Goal: Task Accomplishment & Management: Complete application form

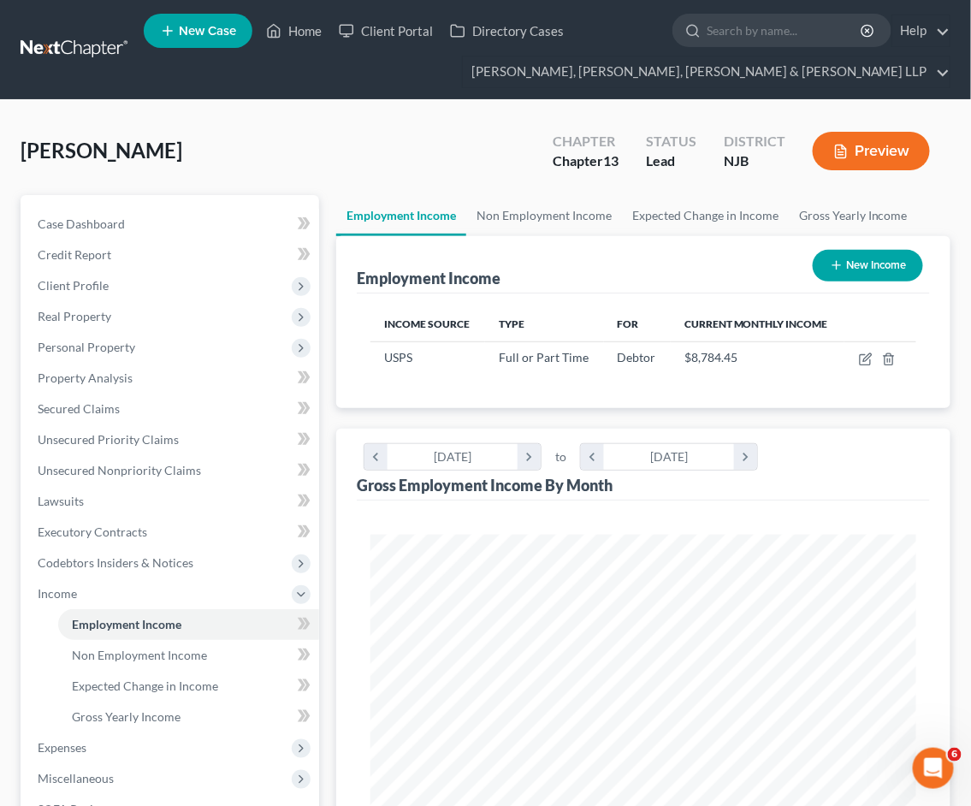
scroll to position [272, 579]
drag, startPoint x: 293, startPoint y: 32, endPoint x: 354, endPoint y: 138, distance: 122.2
click at [293, 31] on link "Home" at bounding box center [293, 30] width 73 height 31
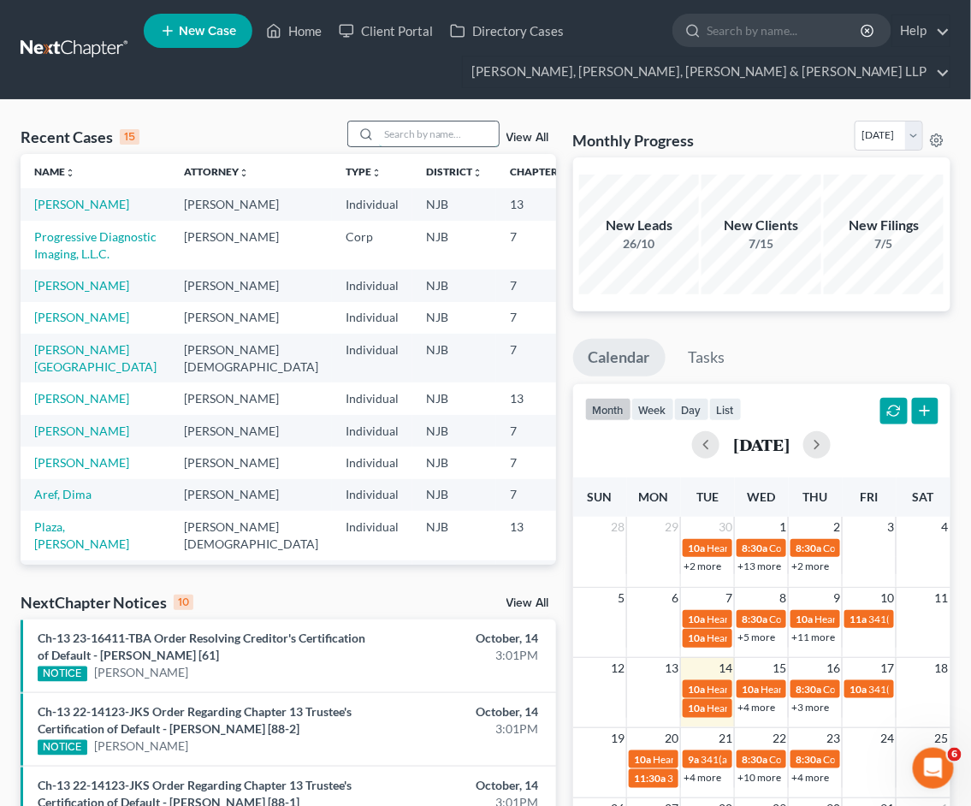
click at [446, 133] on input "search" at bounding box center [439, 133] width 120 height 25
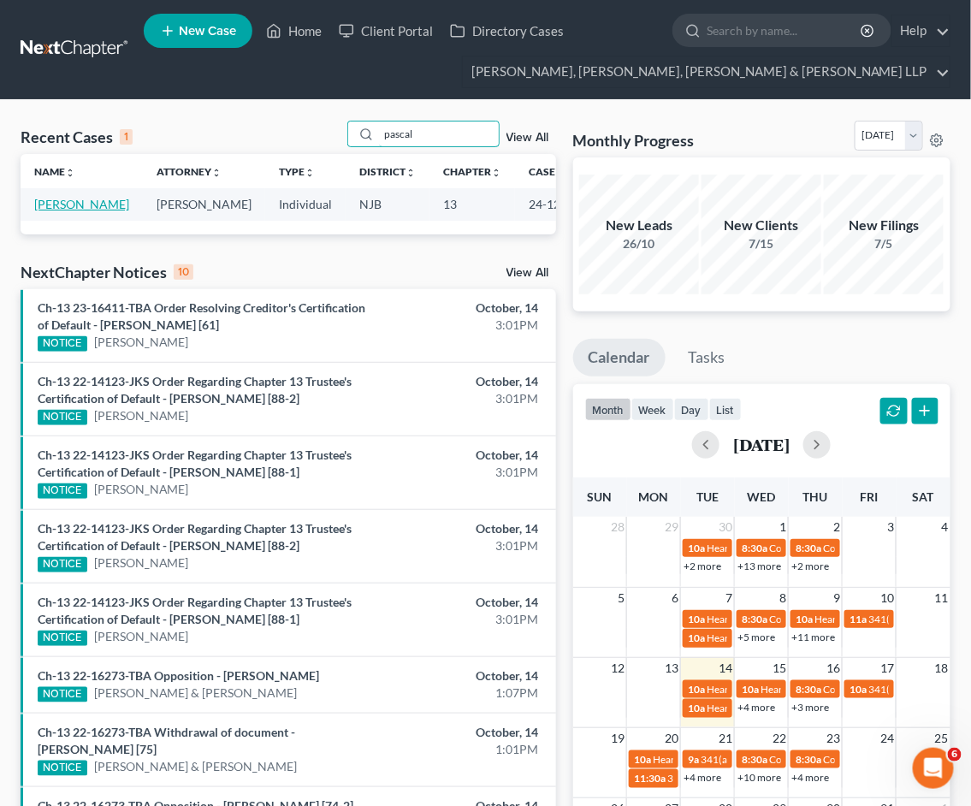
type input "pascal"
click at [56, 211] on link "[PERSON_NAME]" at bounding box center [81, 204] width 95 height 15
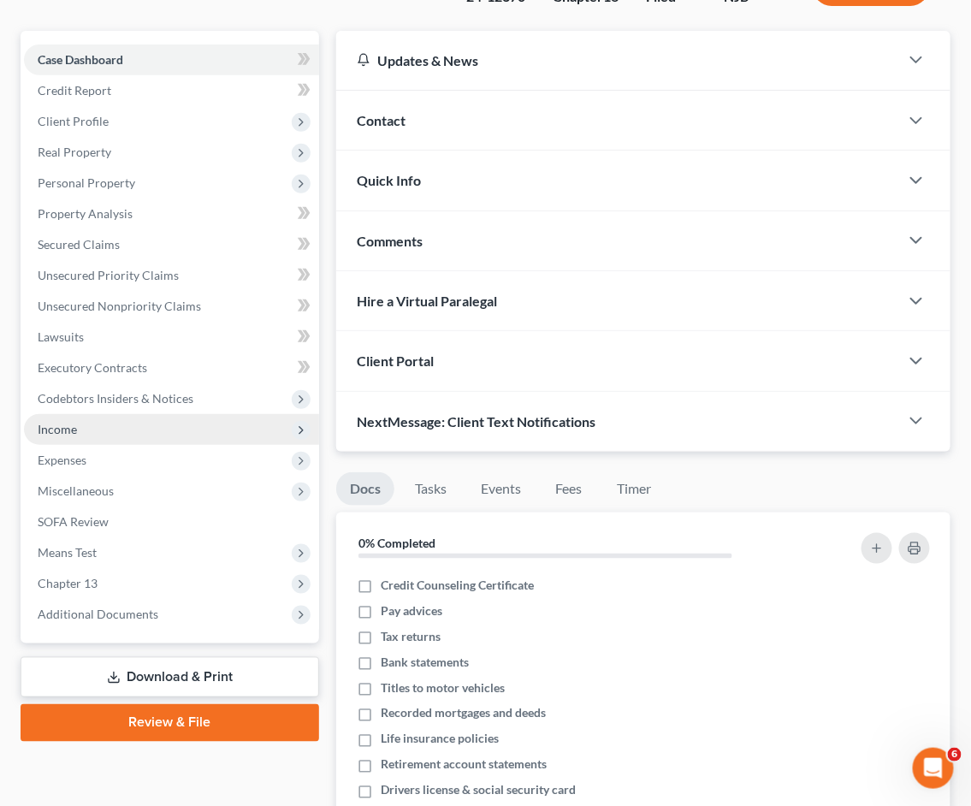
scroll to position [380, 0]
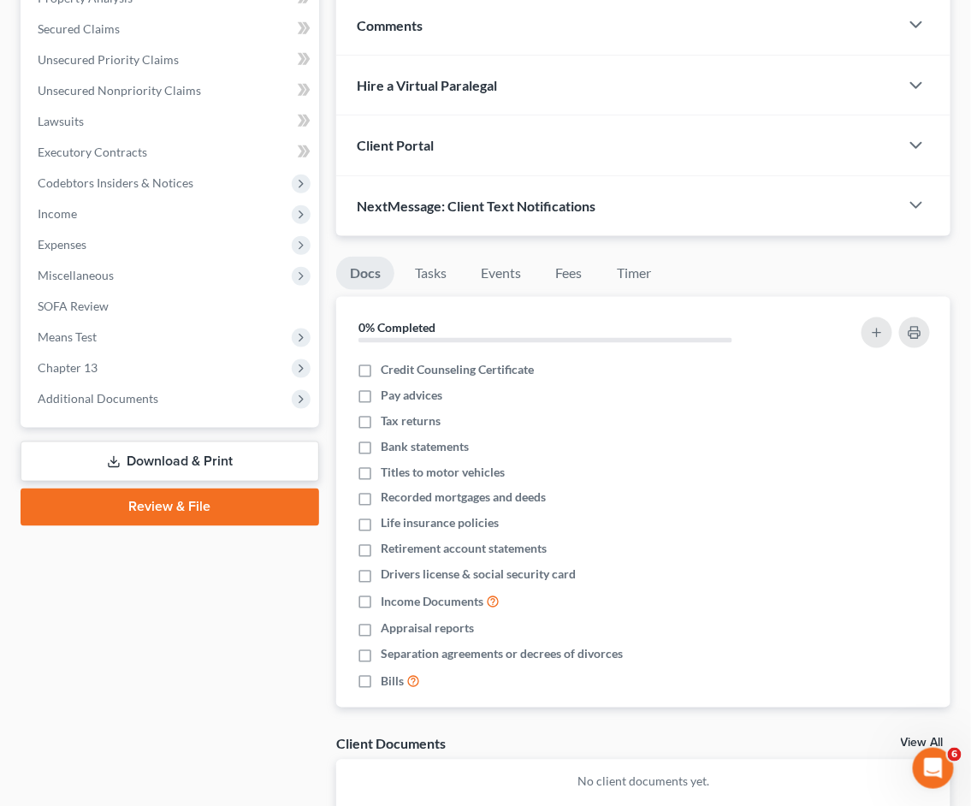
click at [68, 360] on span "Chapter 13" at bounding box center [68, 367] width 60 height 15
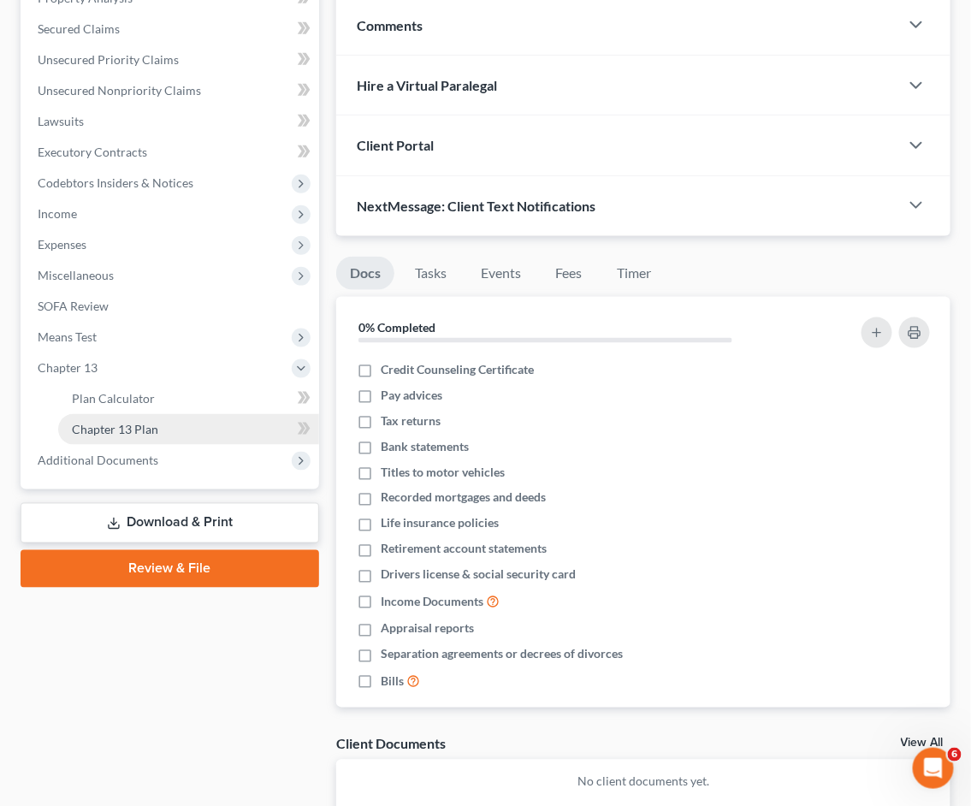
click at [134, 414] on link "Chapter 13 Plan" at bounding box center [188, 429] width 261 height 31
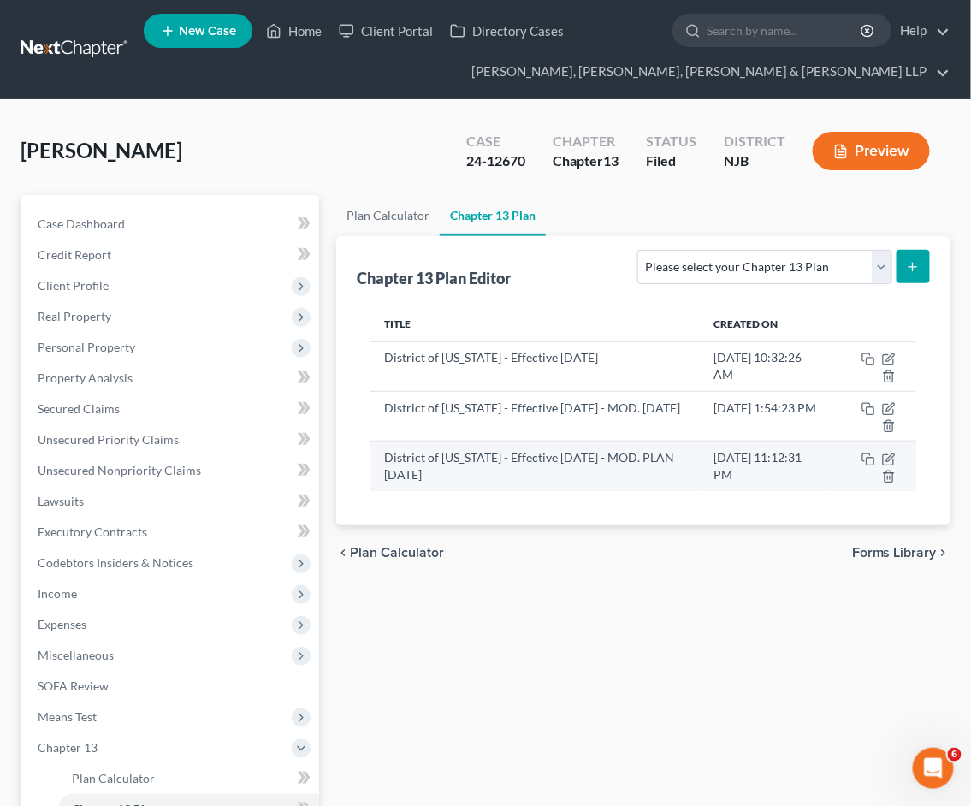
click at [577, 456] on td "District of [US_STATE] - Effective [DATE] - MOD. PLAN [DATE]" at bounding box center [534, 466] width 329 height 50
click at [890, 456] on icon "button" at bounding box center [890, 457] width 8 height 8
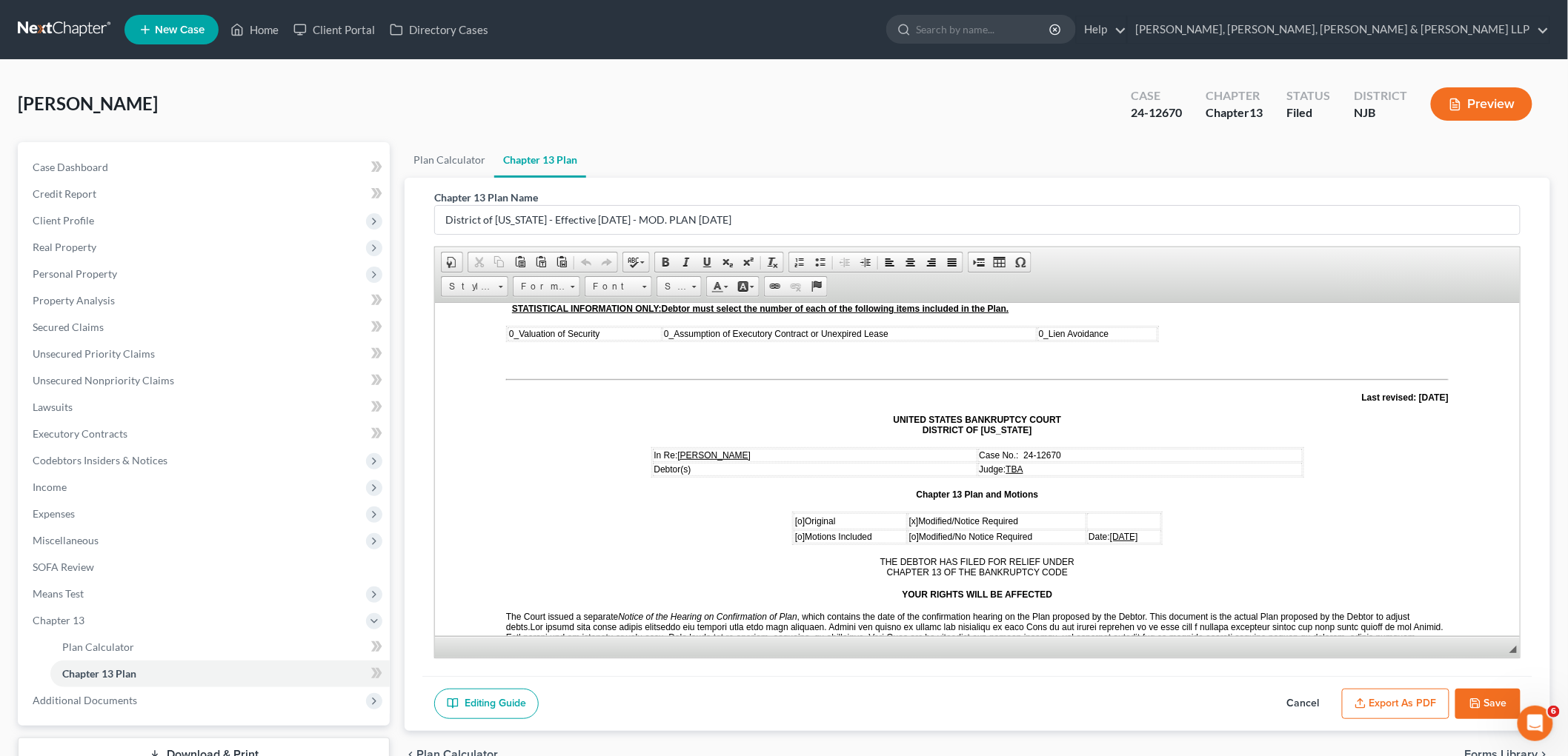
scroll to position [82, 0]
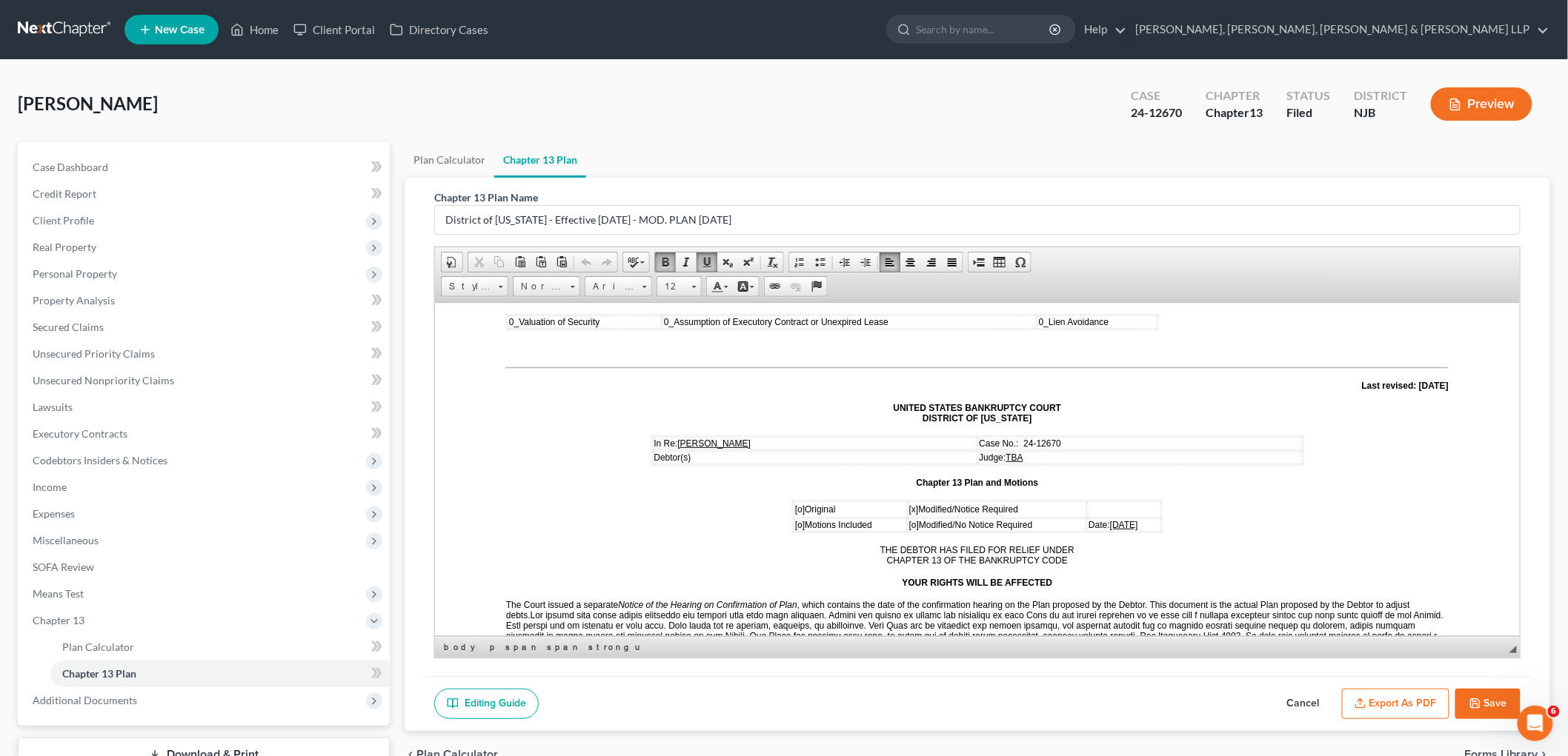
drag, startPoint x: 1135, startPoint y: 515, endPoint x: 1092, endPoint y: 515, distance: 43.0
click at [840, 519] on span "[DATE]" at bounding box center [1123, 524] width 28 height 10
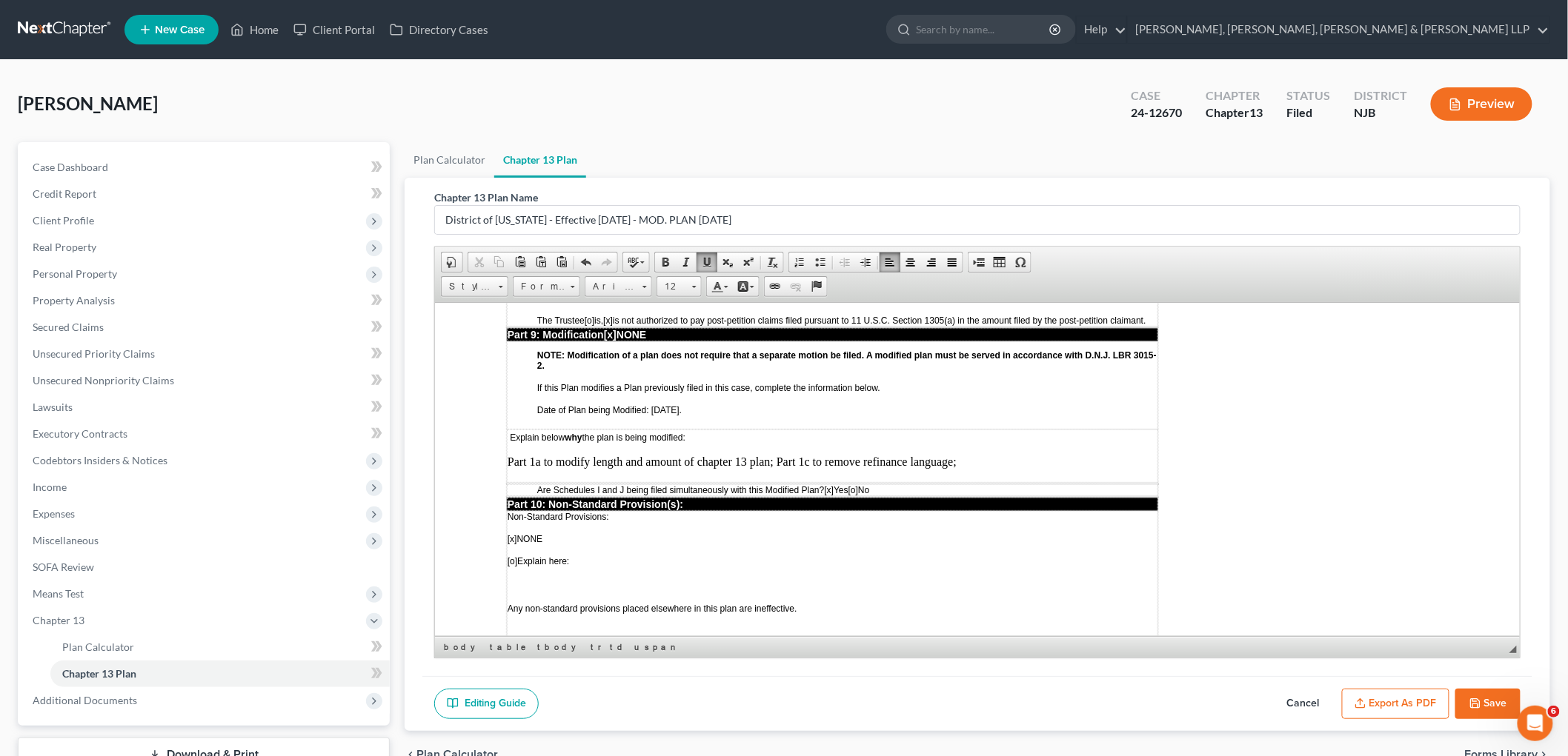
scroll to position [3859, 0]
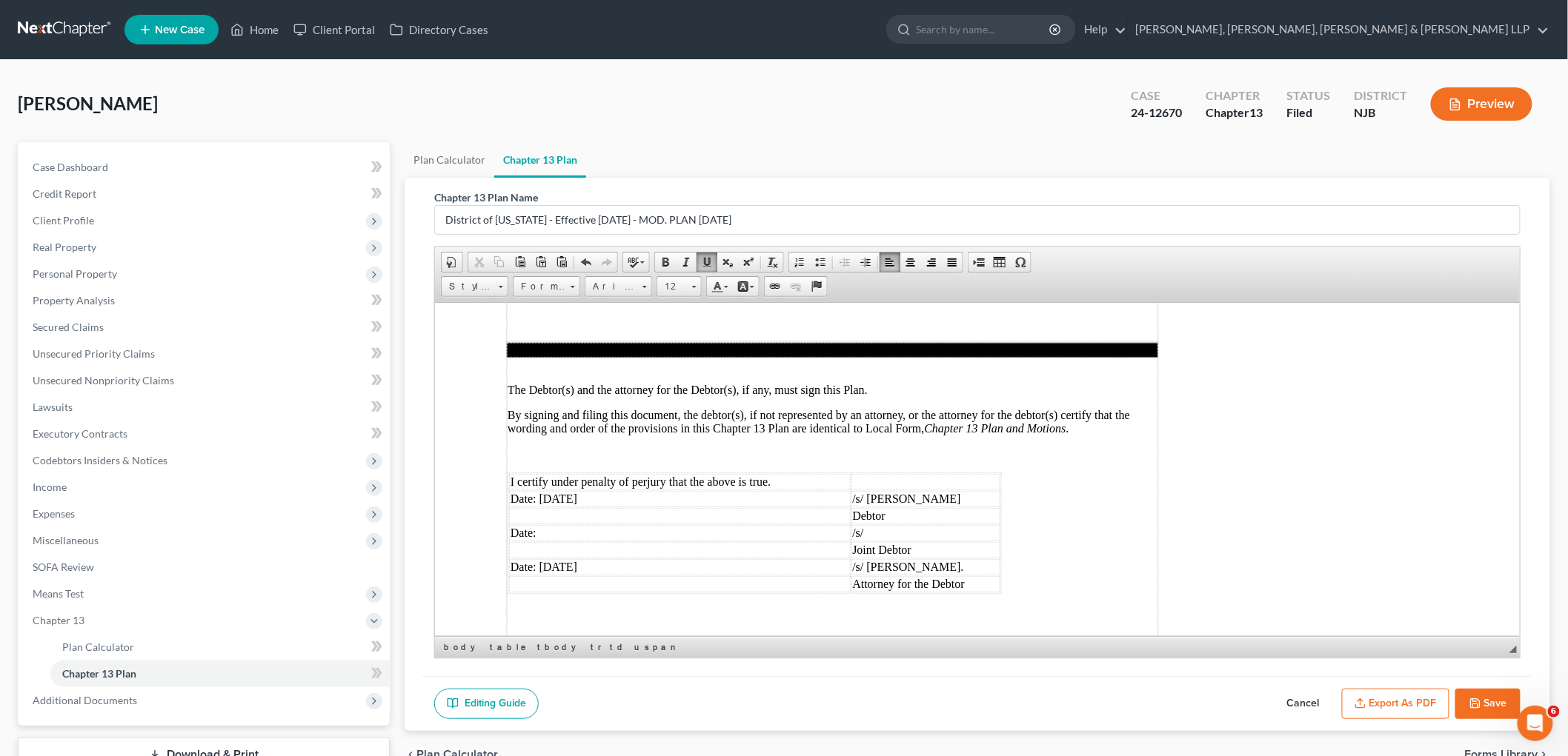
drag, startPoint x: 597, startPoint y: 418, endPoint x: 540, endPoint y: 418, distance: 57.0
click at [540, 490] on td "Date: [DATE]" at bounding box center [679, 498] width 341 height 16
drag, startPoint x: 602, startPoint y: 493, endPoint x: 536, endPoint y: 483, distance: 66.8
click at [536, 559] on td "Date: [DATE]" at bounding box center [679, 566] width 341 height 16
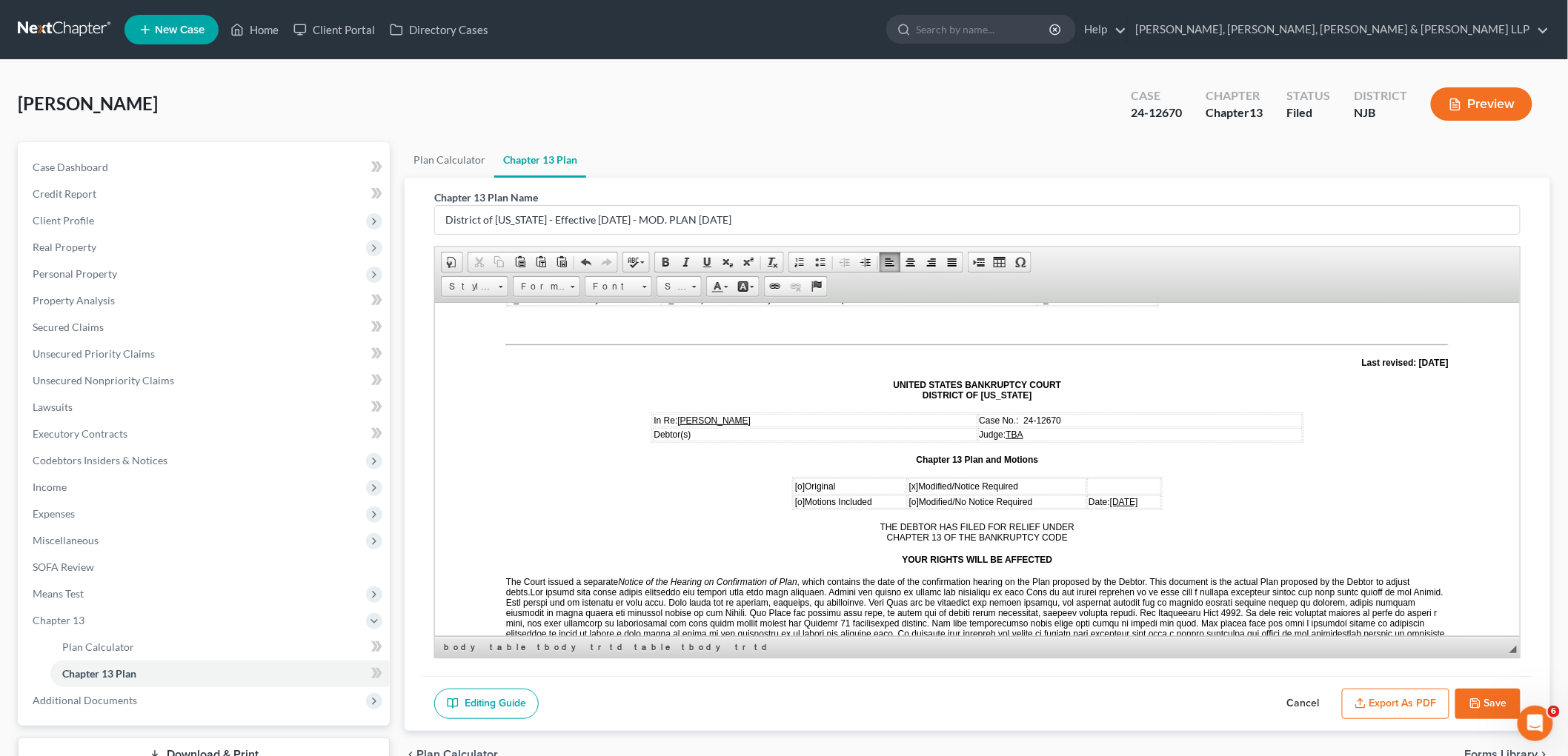
scroll to position [74, 0]
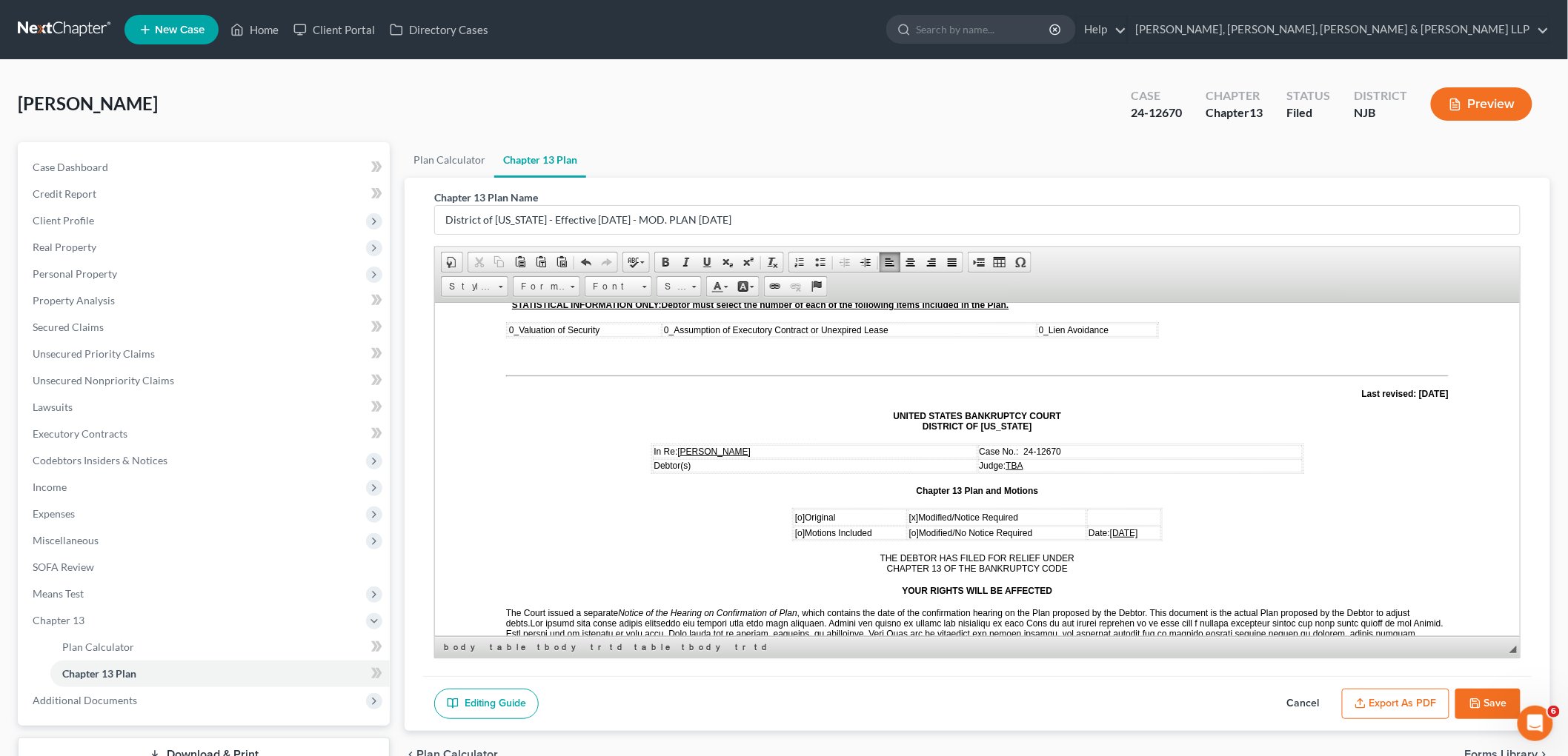
click at [840, 697] on button "Export as PDF" at bounding box center [1396, 704] width 107 height 31
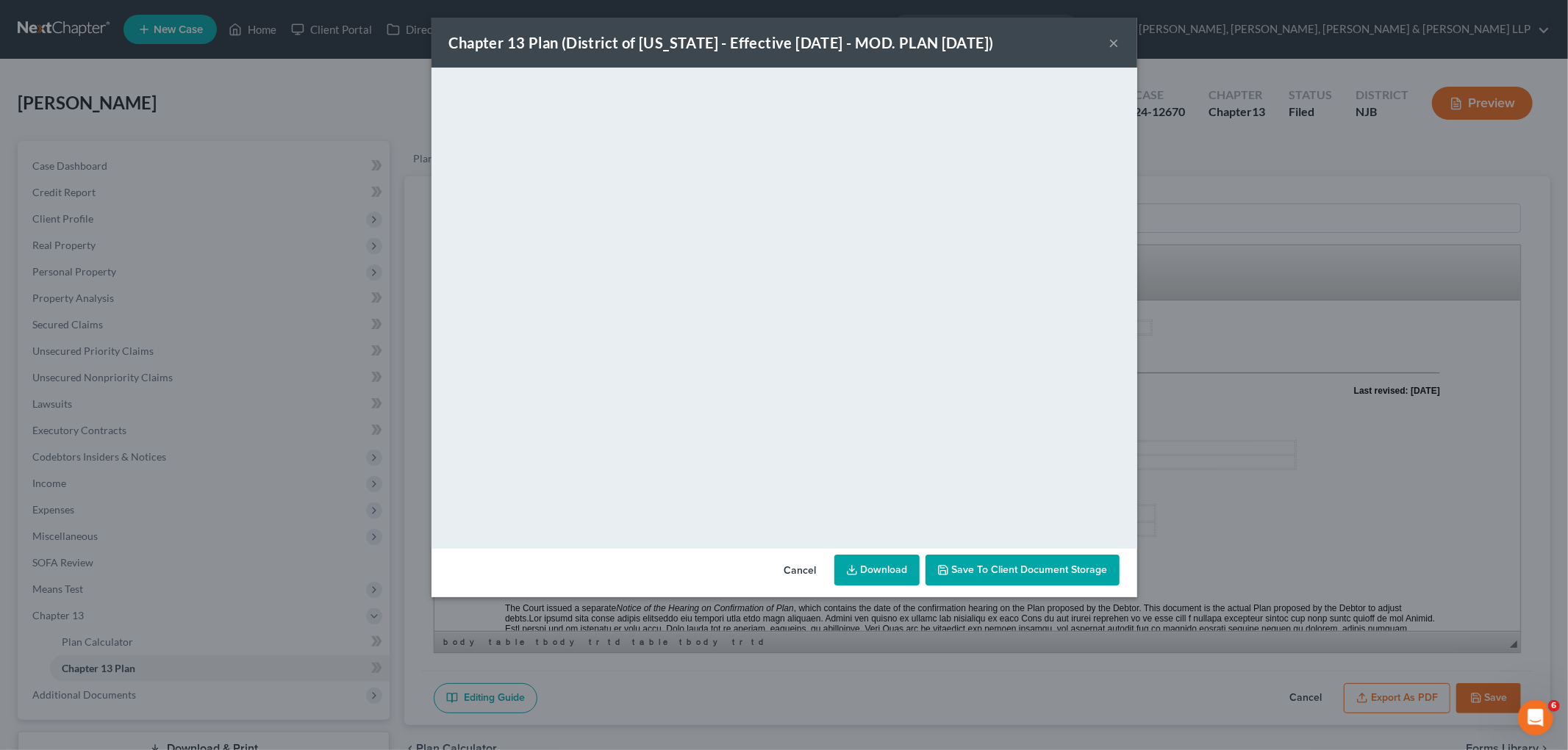
drag, startPoint x: 810, startPoint y: 569, endPoint x: 1262, endPoint y: 749, distance: 486.5
click at [810, 568] on button "Cancel" at bounding box center [800, 570] width 56 height 29
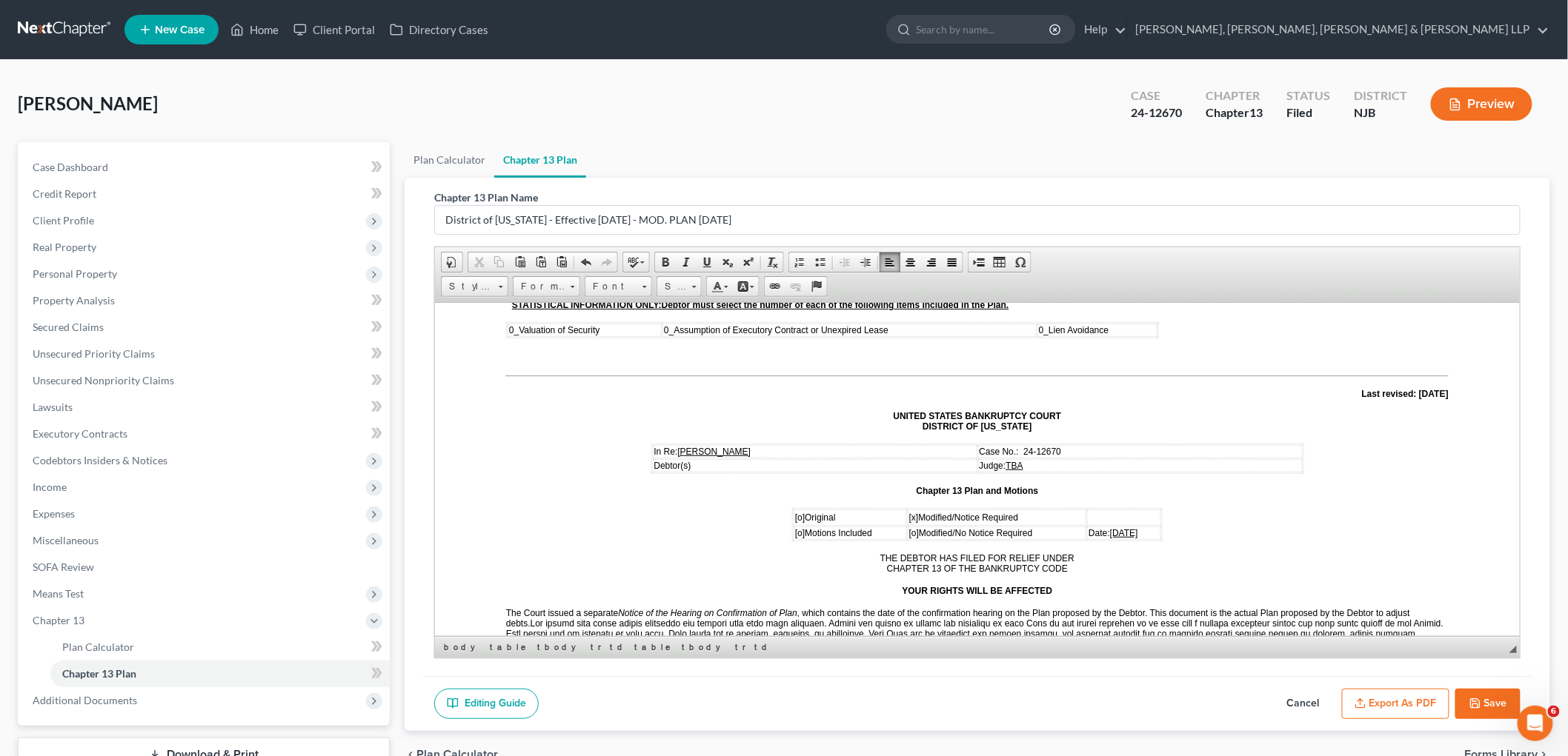
click at [840, 697] on button "Save" at bounding box center [1487, 704] width 65 height 31
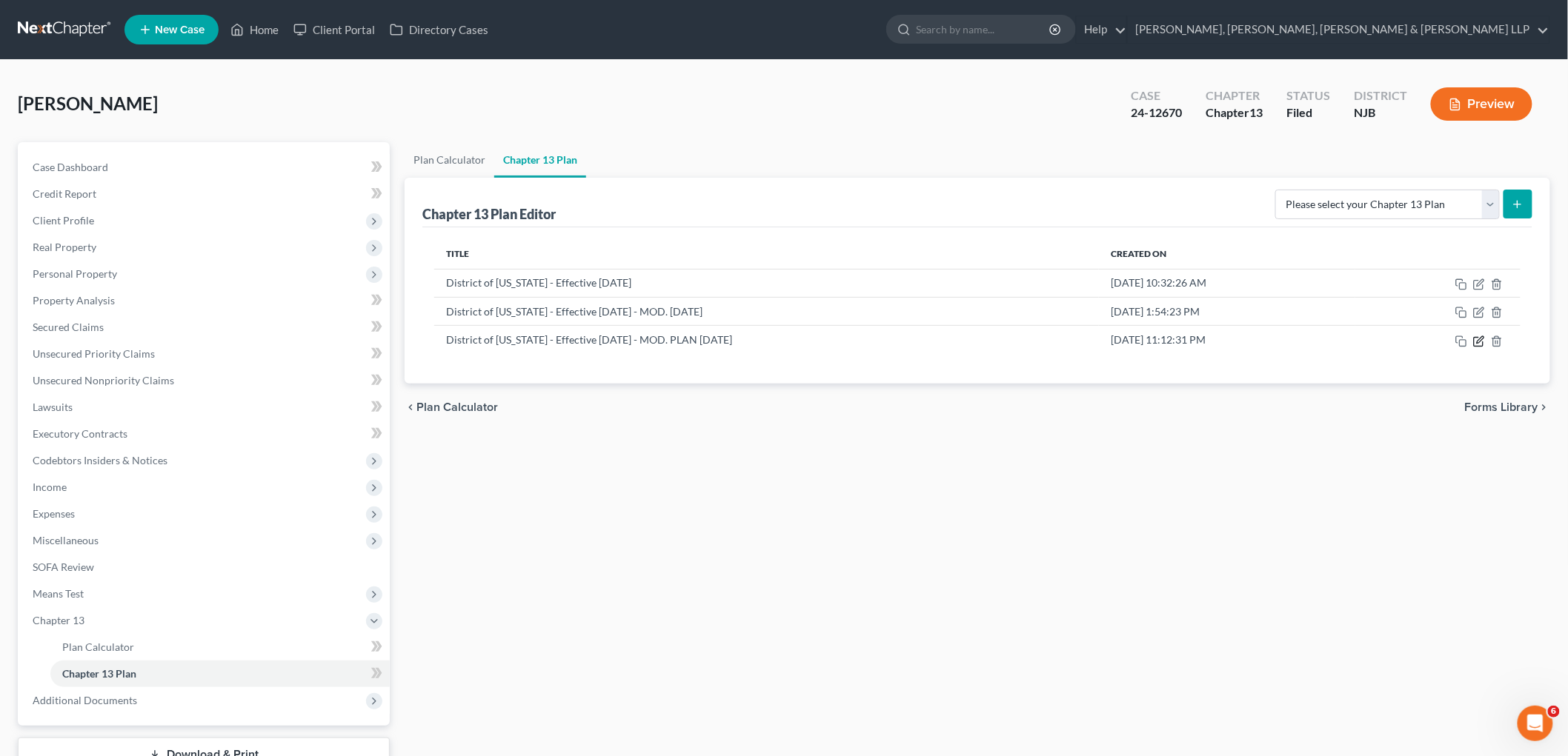
click at [840, 342] on icon "button" at bounding box center [1479, 341] width 12 height 12
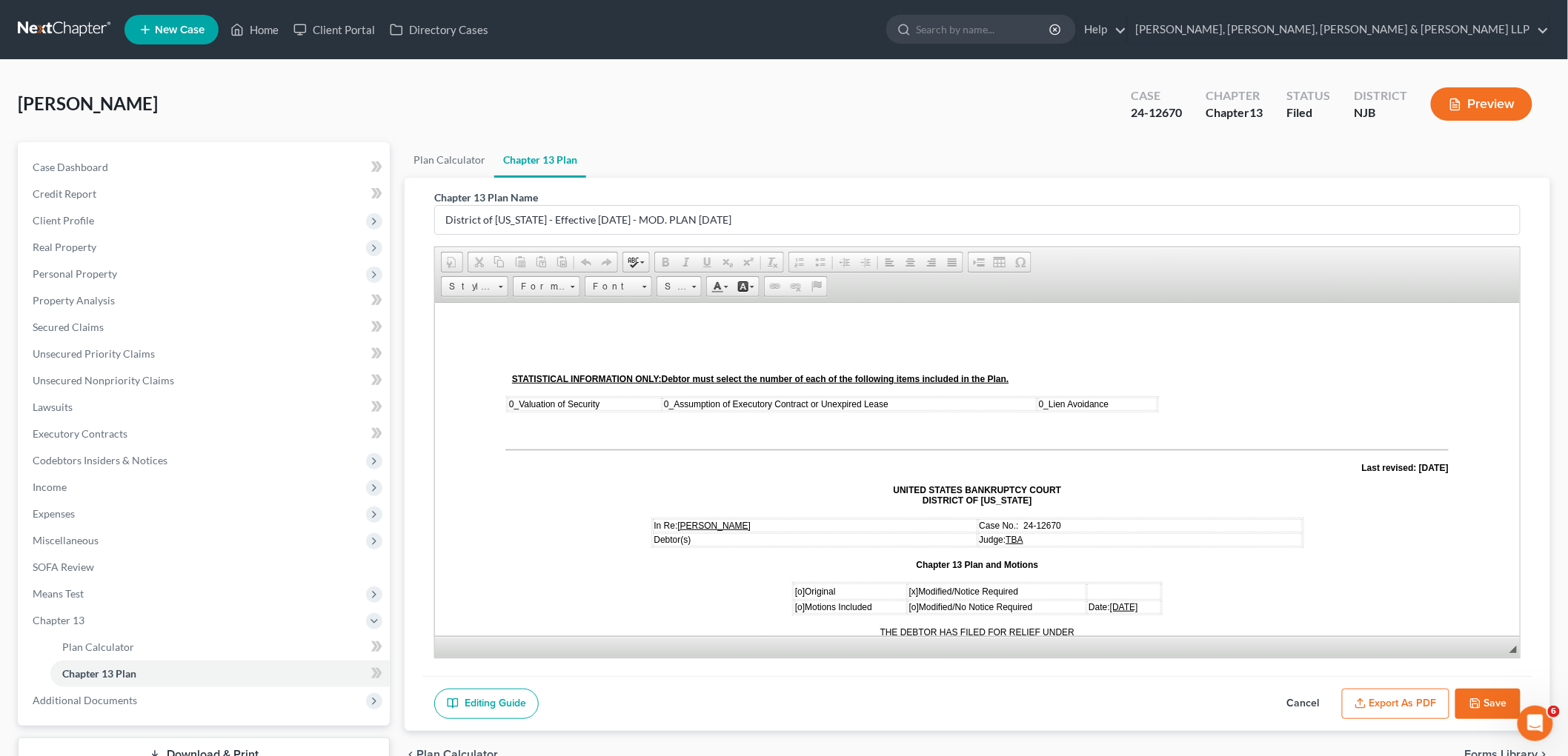
scroll to position [0, 0]
drag, startPoint x: 780, startPoint y: 223, endPoint x: 716, endPoint y: 217, distance: 64.3
click at [716, 217] on input "District of [US_STATE] - Effective [DATE] - MOD. PLAN [DATE]" at bounding box center [977, 220] width 1085 height 28
click at [805, 126] on div "[PERSON_NAME] Upgraded Case 24-12670 Chapter Chapter 13 Status [GEOGRAPHIC_DATA…" at bounding box center [784, 110] width 1532 height 64
drag, startPoint x: 776, startPoint y: 216, endPoint x: 716, endPoint y: 216, distance: 60.0
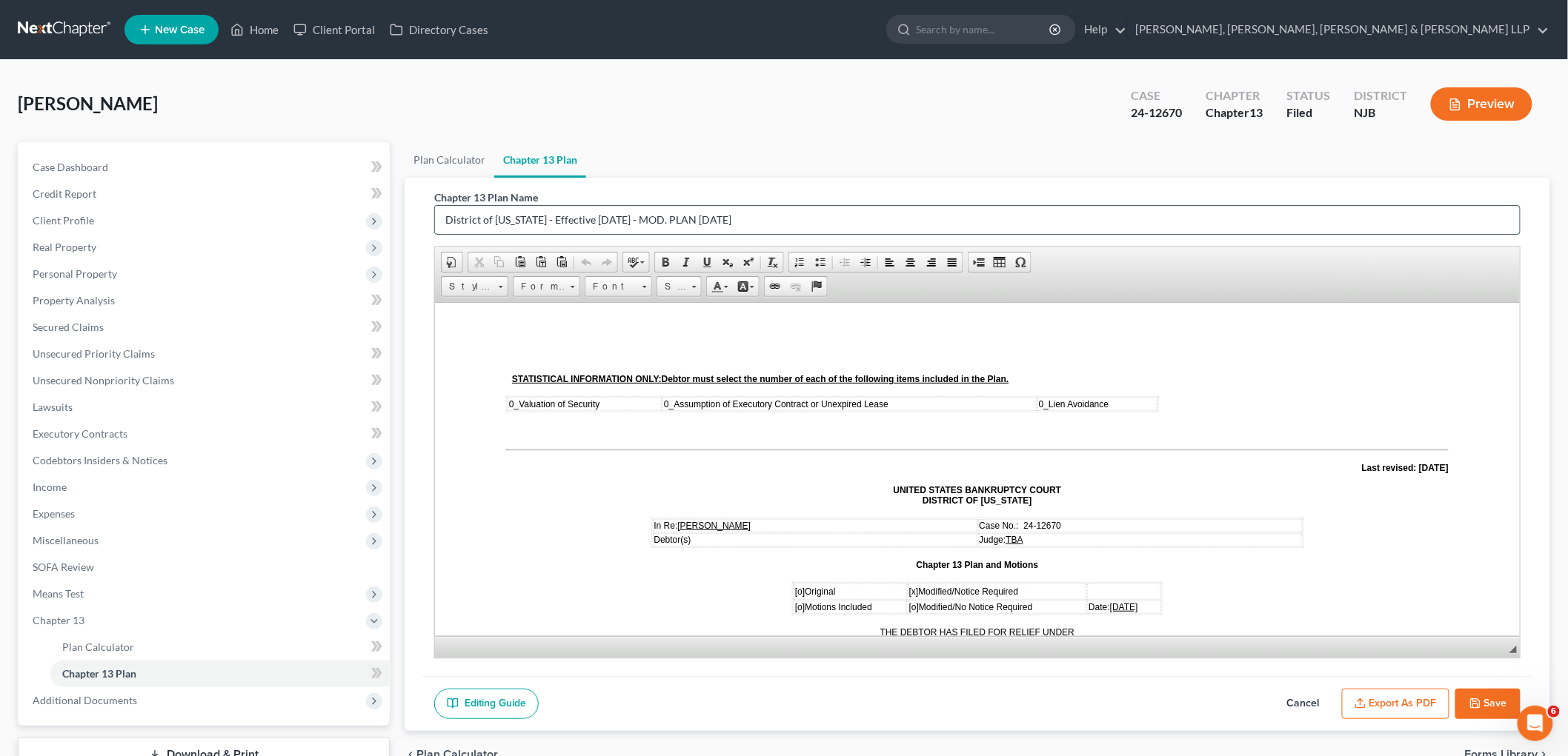
click at [716, 216] on input "District of [US_STATE] - Effective [DATE] - MOD. PLAN [DATE]" at bounding box center [977, 220] width 1085 height 28
type input "District of [US_STATE] - Effective [DATE] - MOD. PLAN [DATE]"
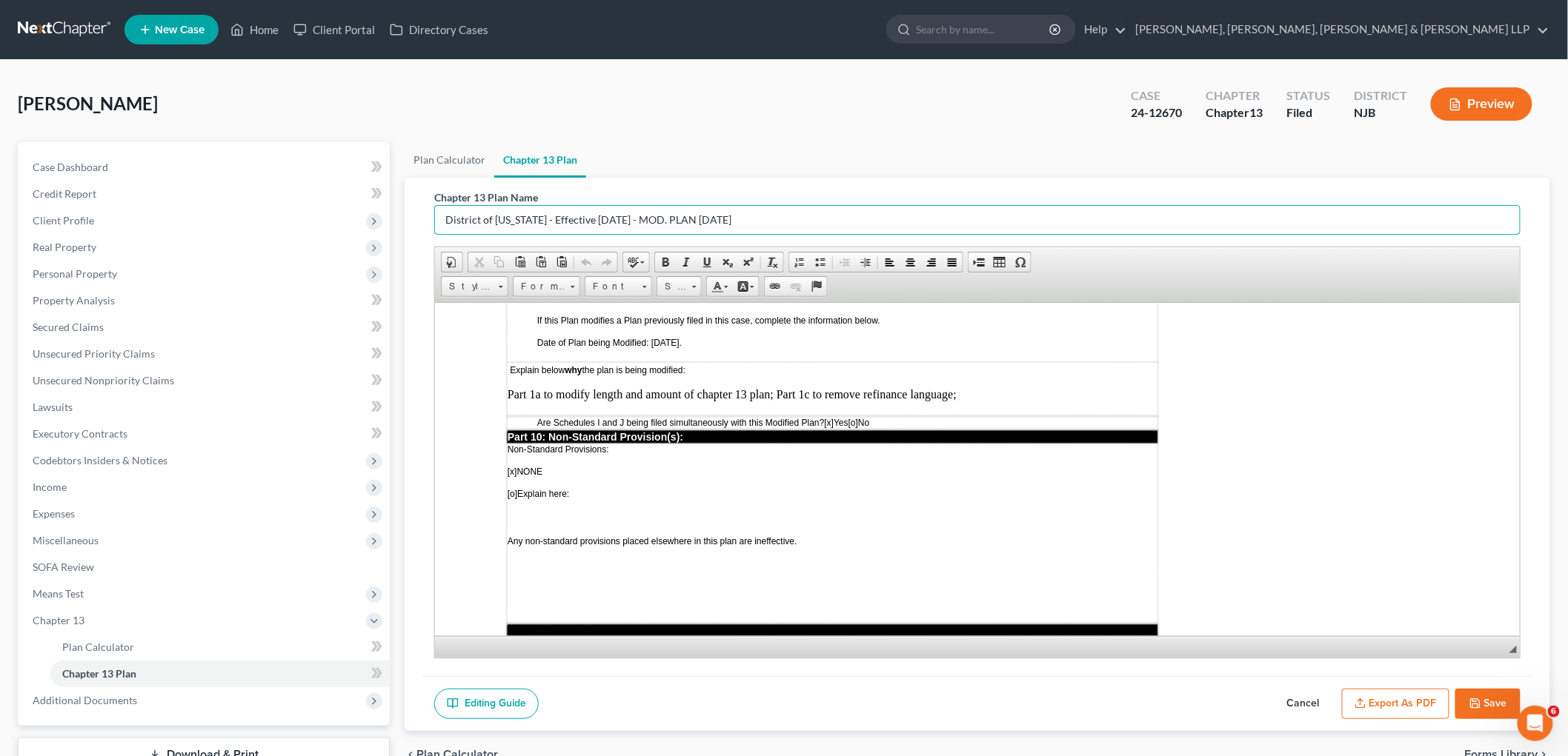
scroll to position [3859, 0]
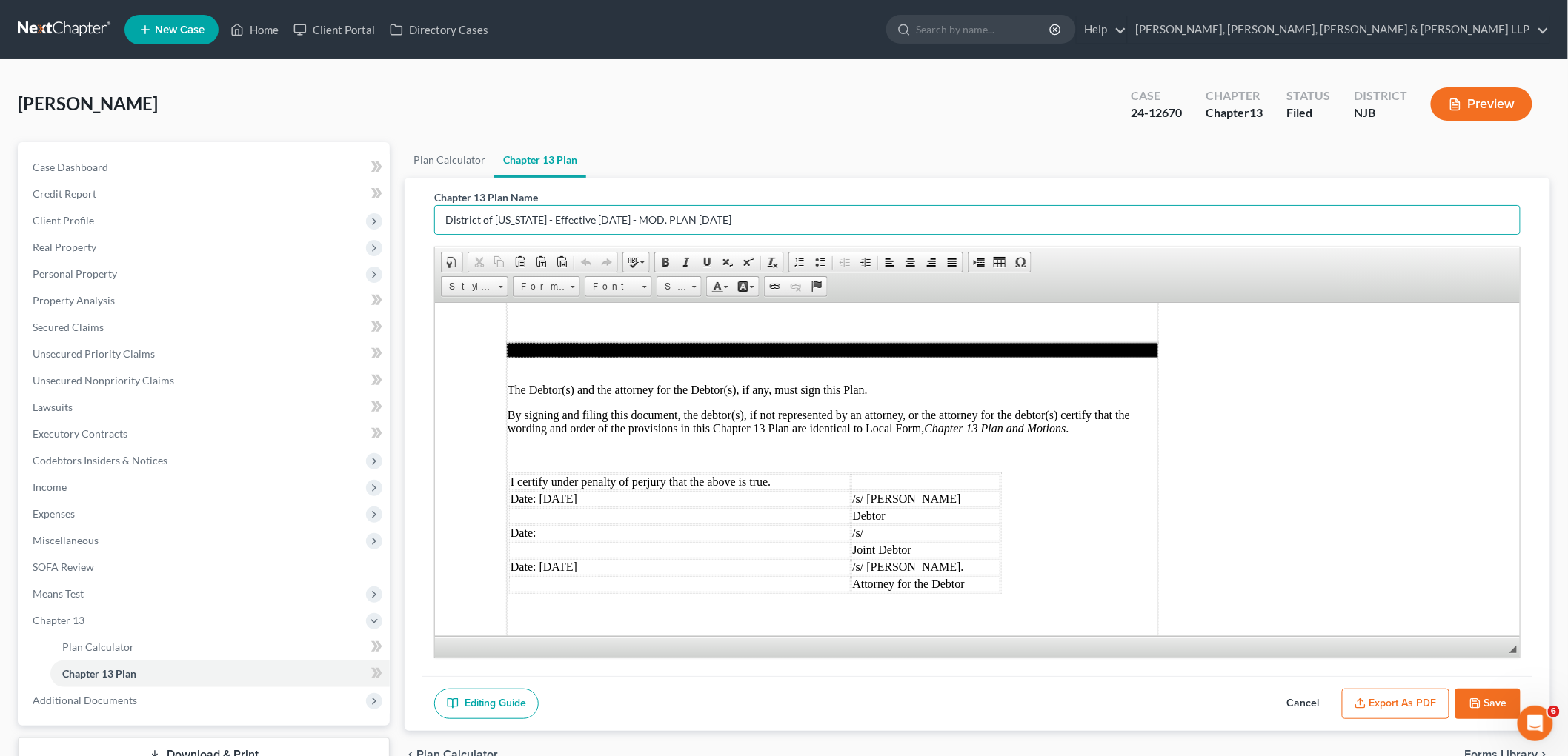
click at [840, 697] on button "Save" at bounding box center [1487, 704] width 65 height 31
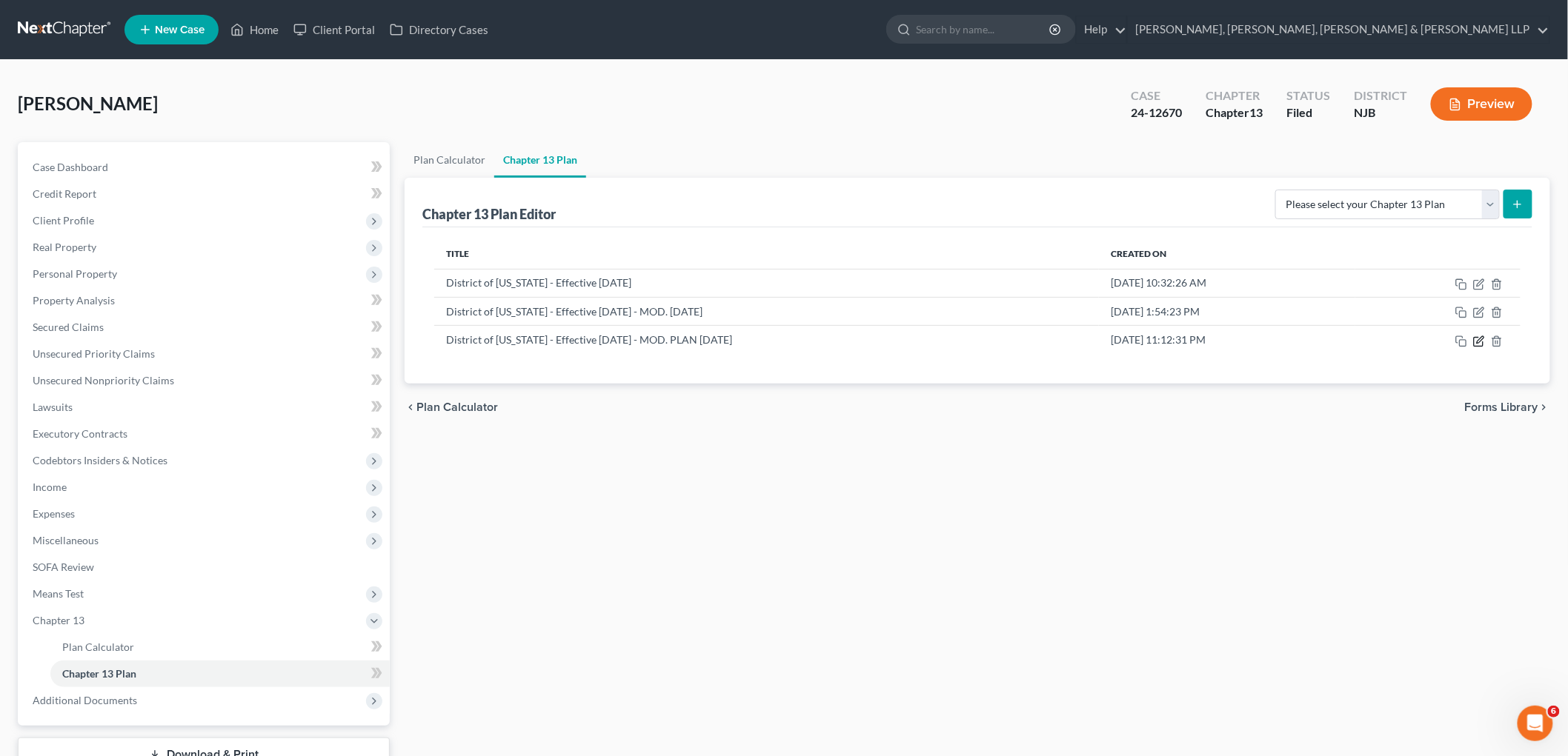
click at [840, 339] on icon "button" at bounding box center [1479, 341] width 12 height 12
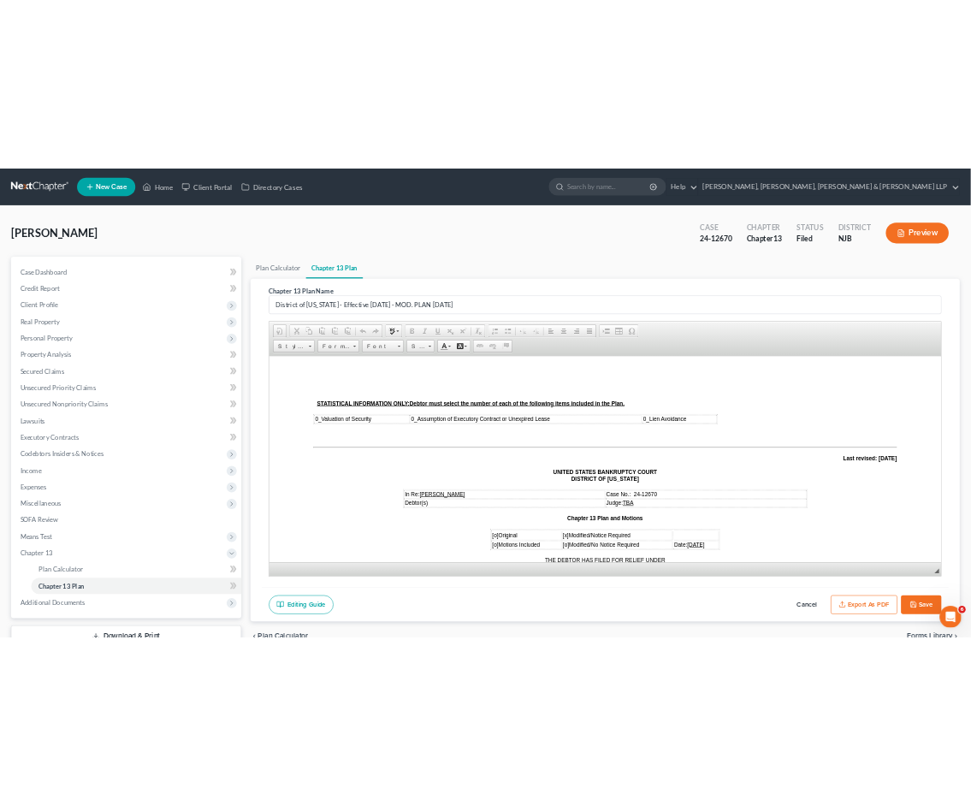
scroll to position [0, 0]
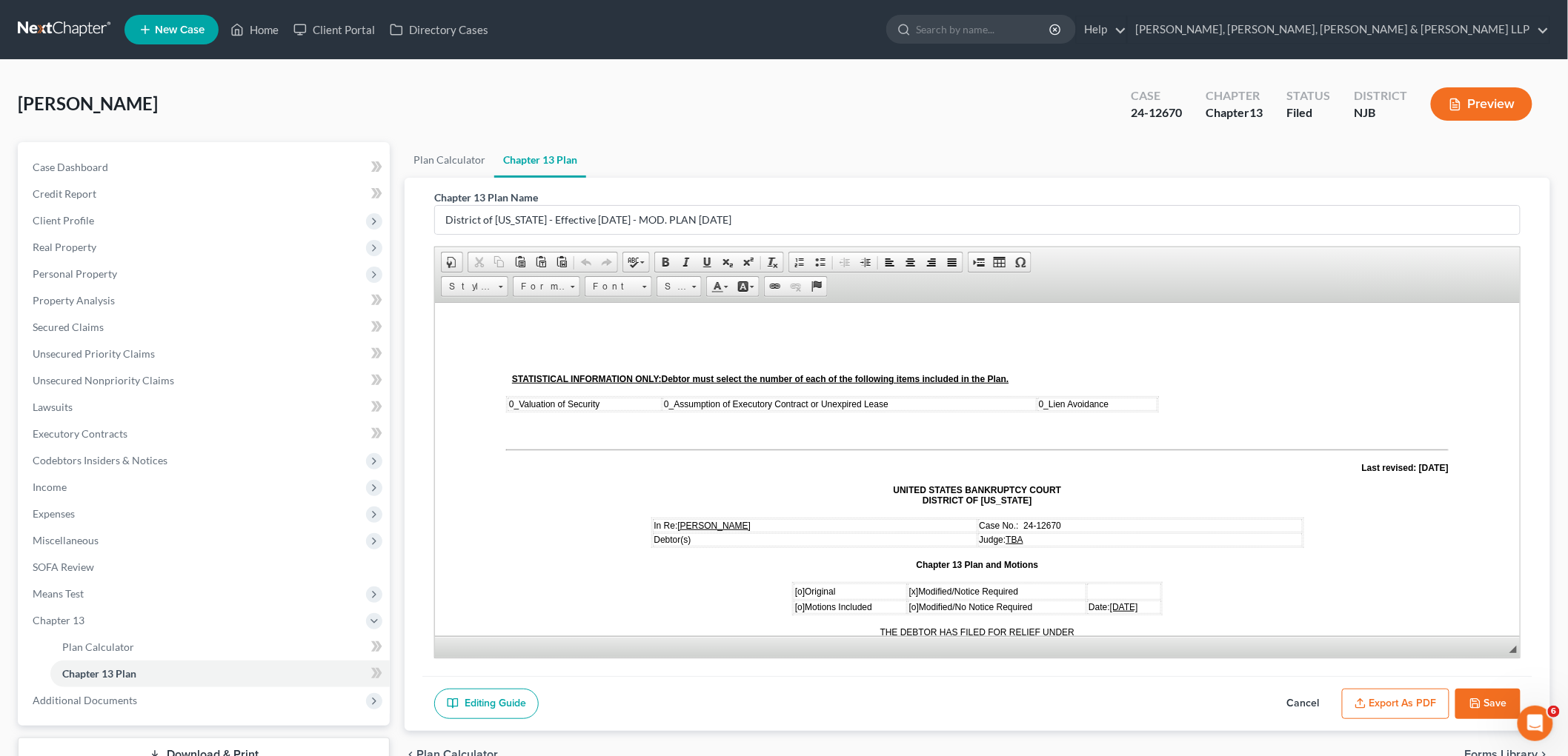
click at [840, 697] on button "Export as PDF" at bounding box center [1396, 704] width 107 height 31
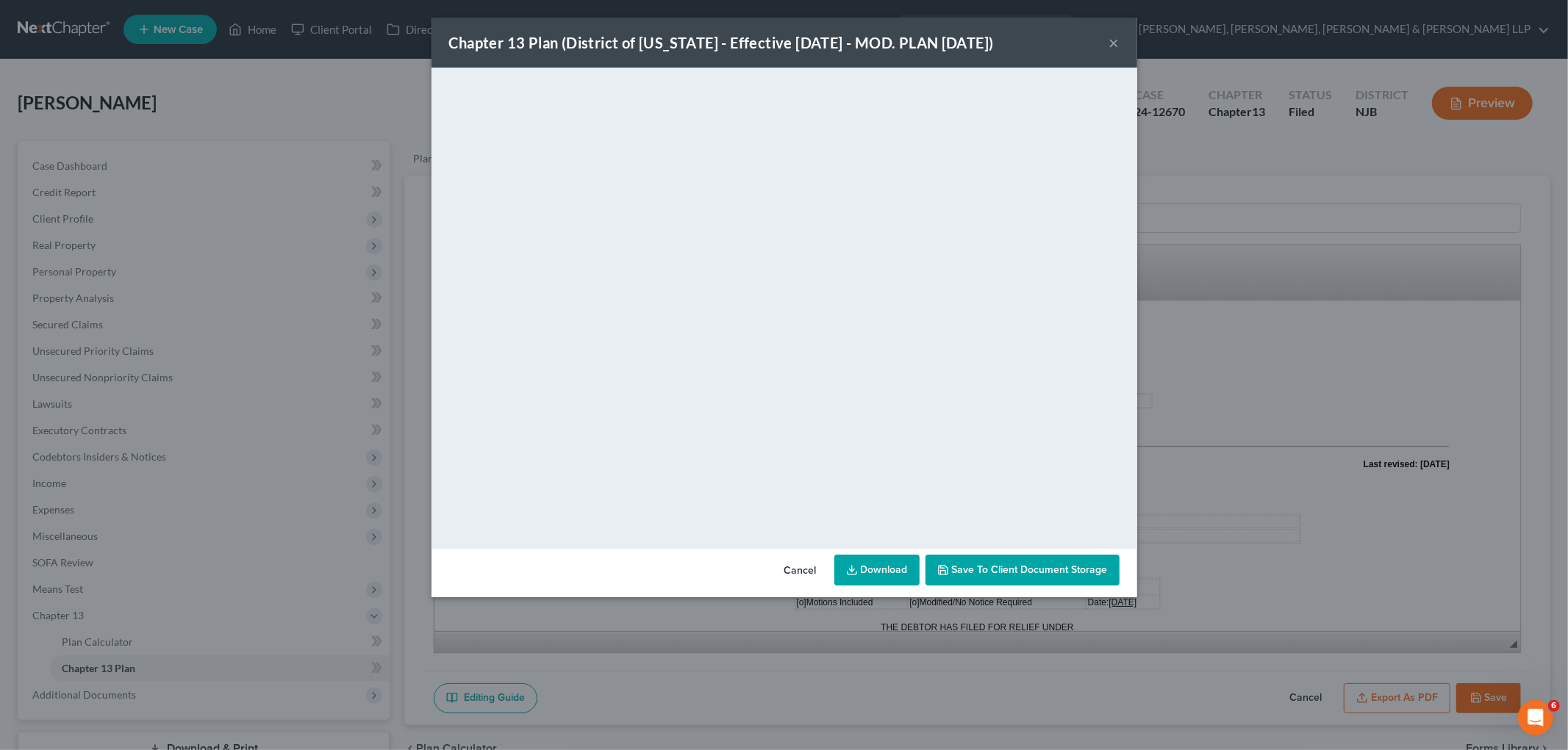
click at [815, 566] on button "Cancel" at bounding box center [800, 570] width 56 height 29
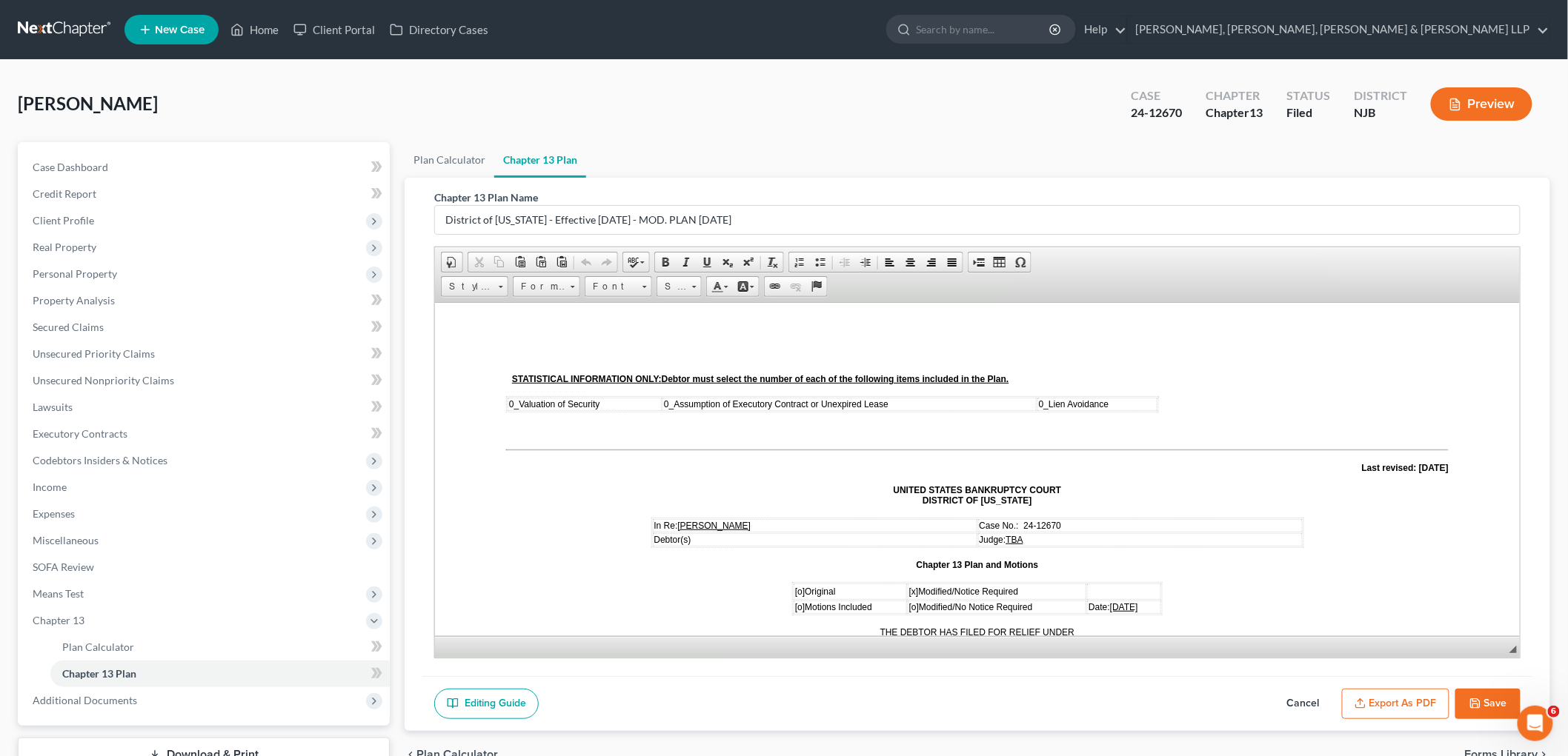
click at [840, 697] on icon "button" at bounding box center [1475, 704] width 12 height 12
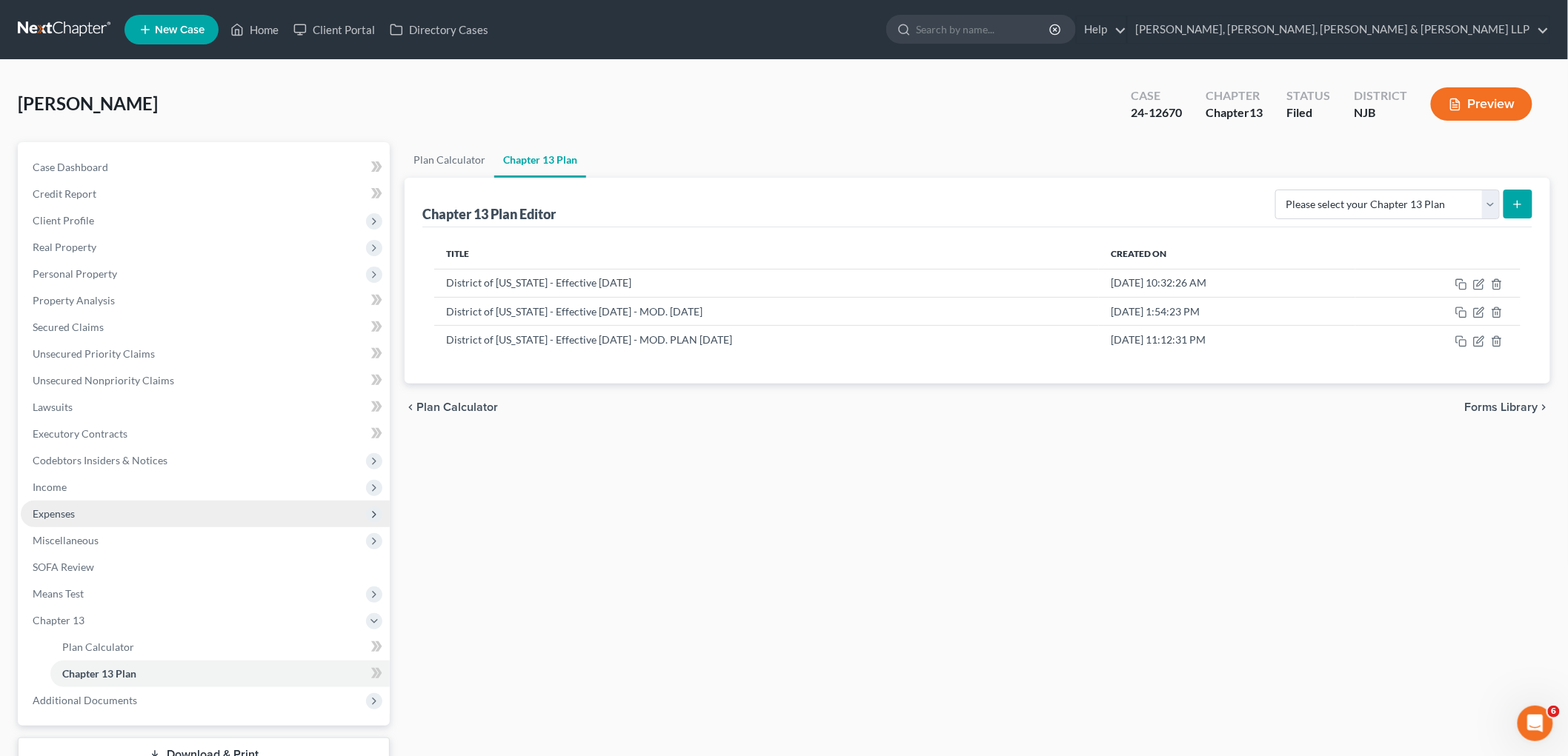
click at [63, 507] on span "Expenses" at bounding box center [54, 514] width 42 height 13
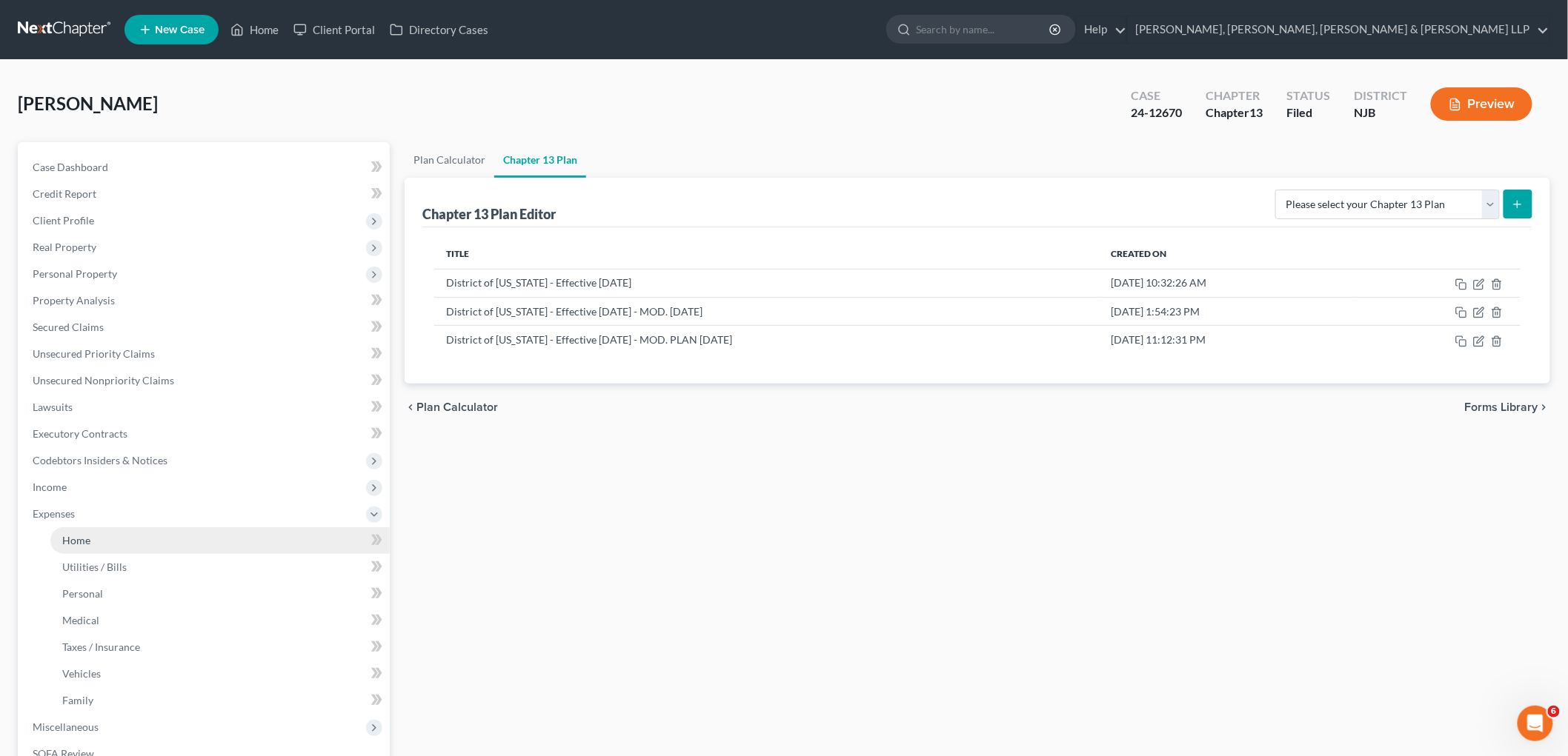
click at [75, 541] on span "Home" at bounding box center [76, 540] width 28 height 13
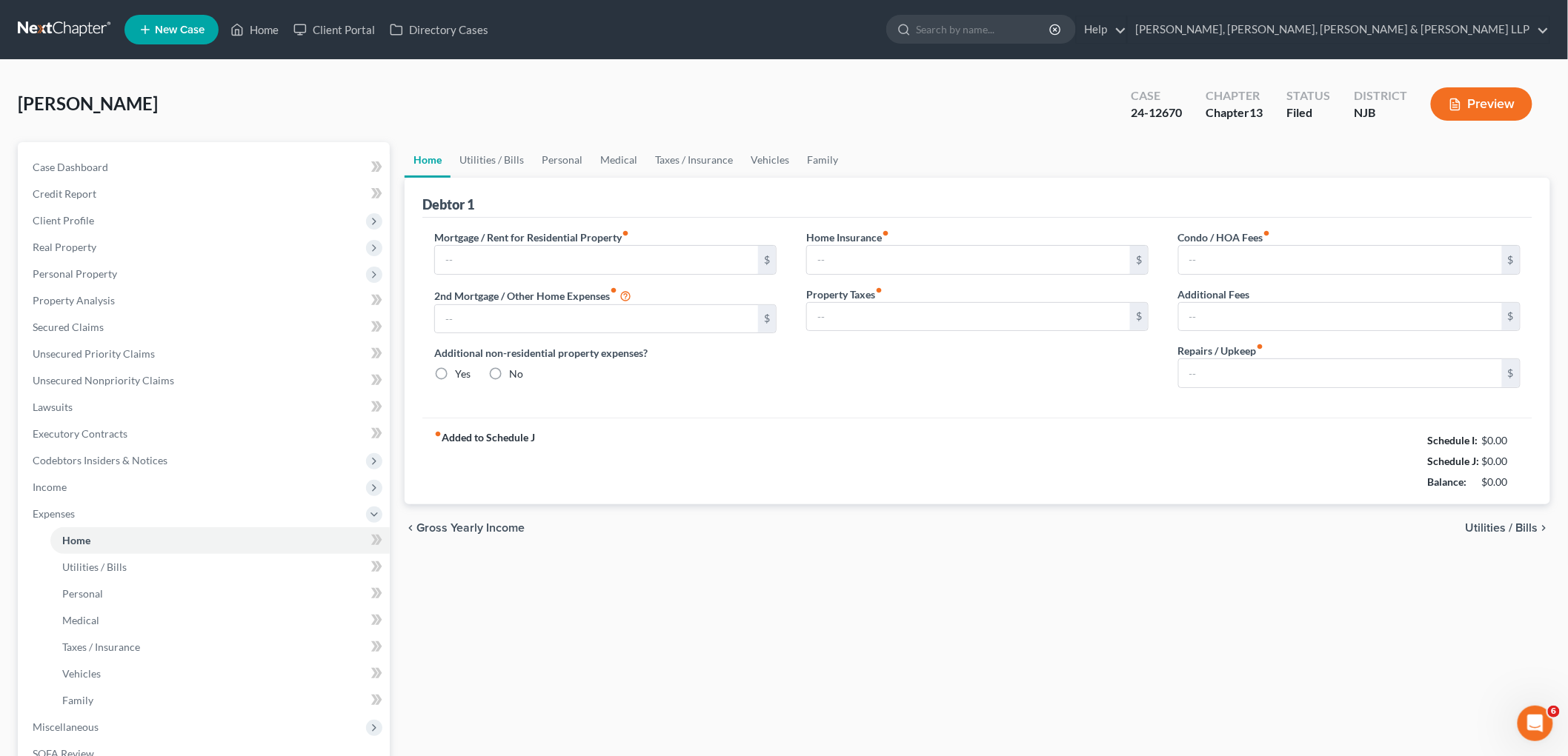
type input "1,806.42"
type input "0.00"
radio input "true"
type input "0.00"
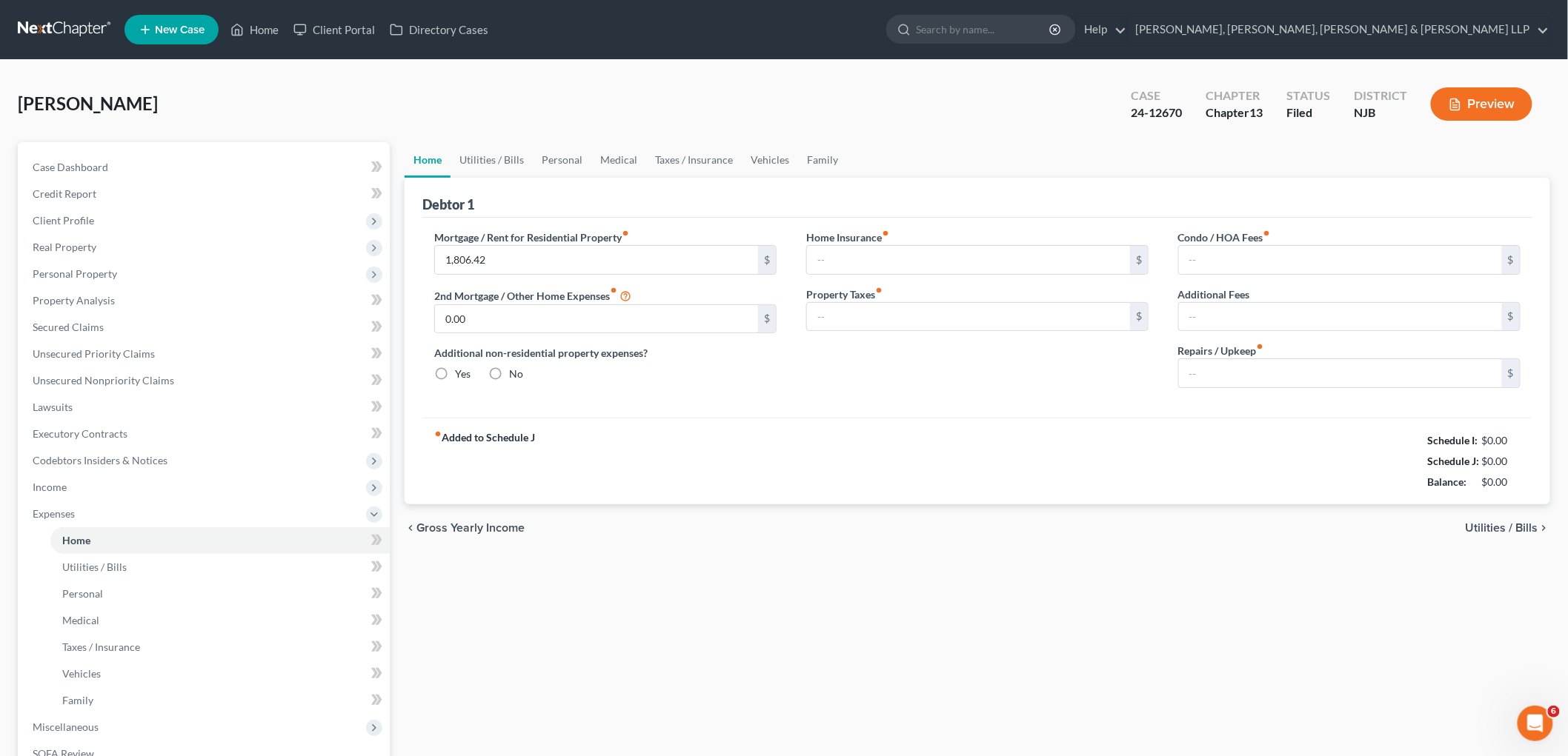
type input "0.00"
type input "150.00"
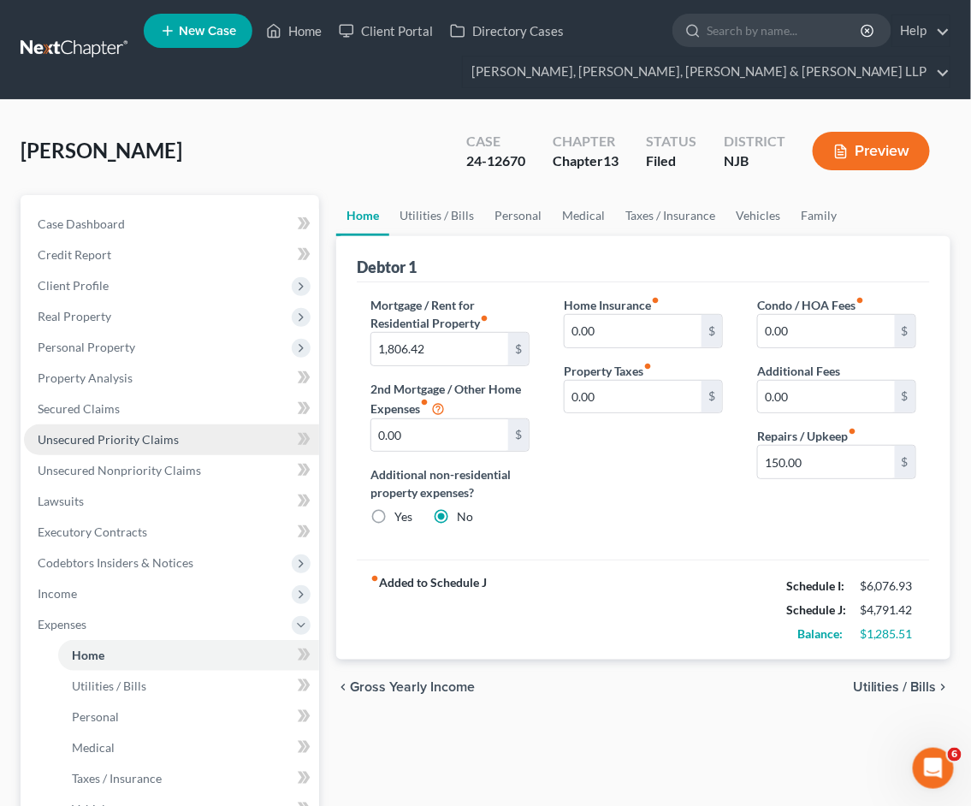
scroll to position [378, 0]
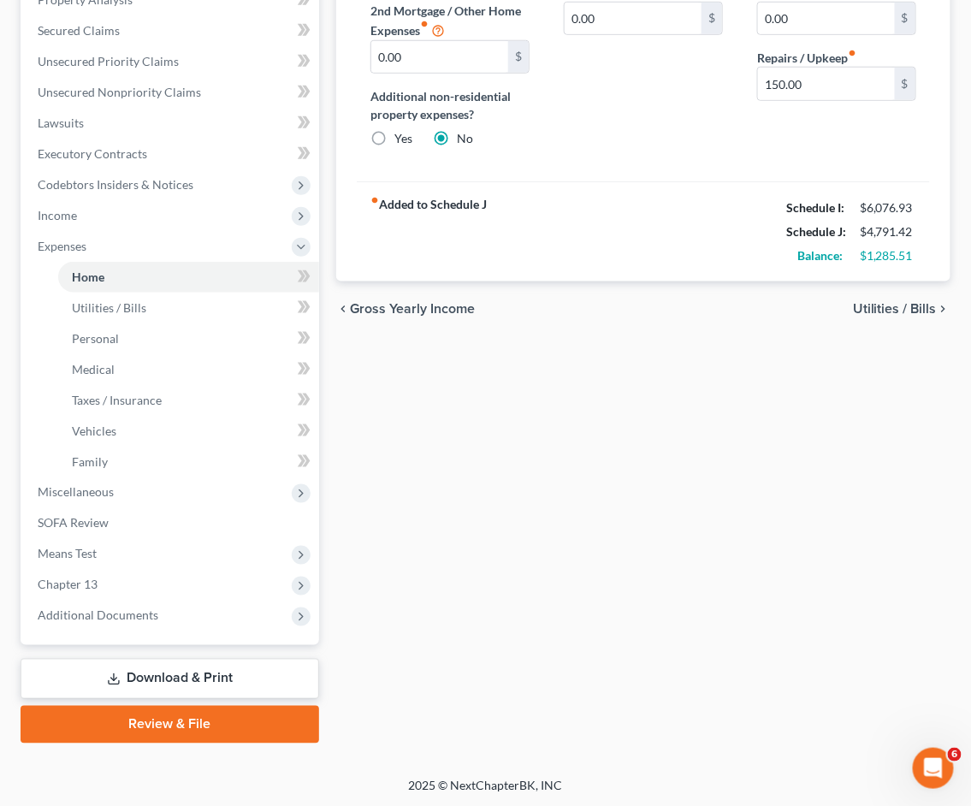
click at [210, 687] on link "Download & Print" at bounding box center [170, 679] width 298 height 40
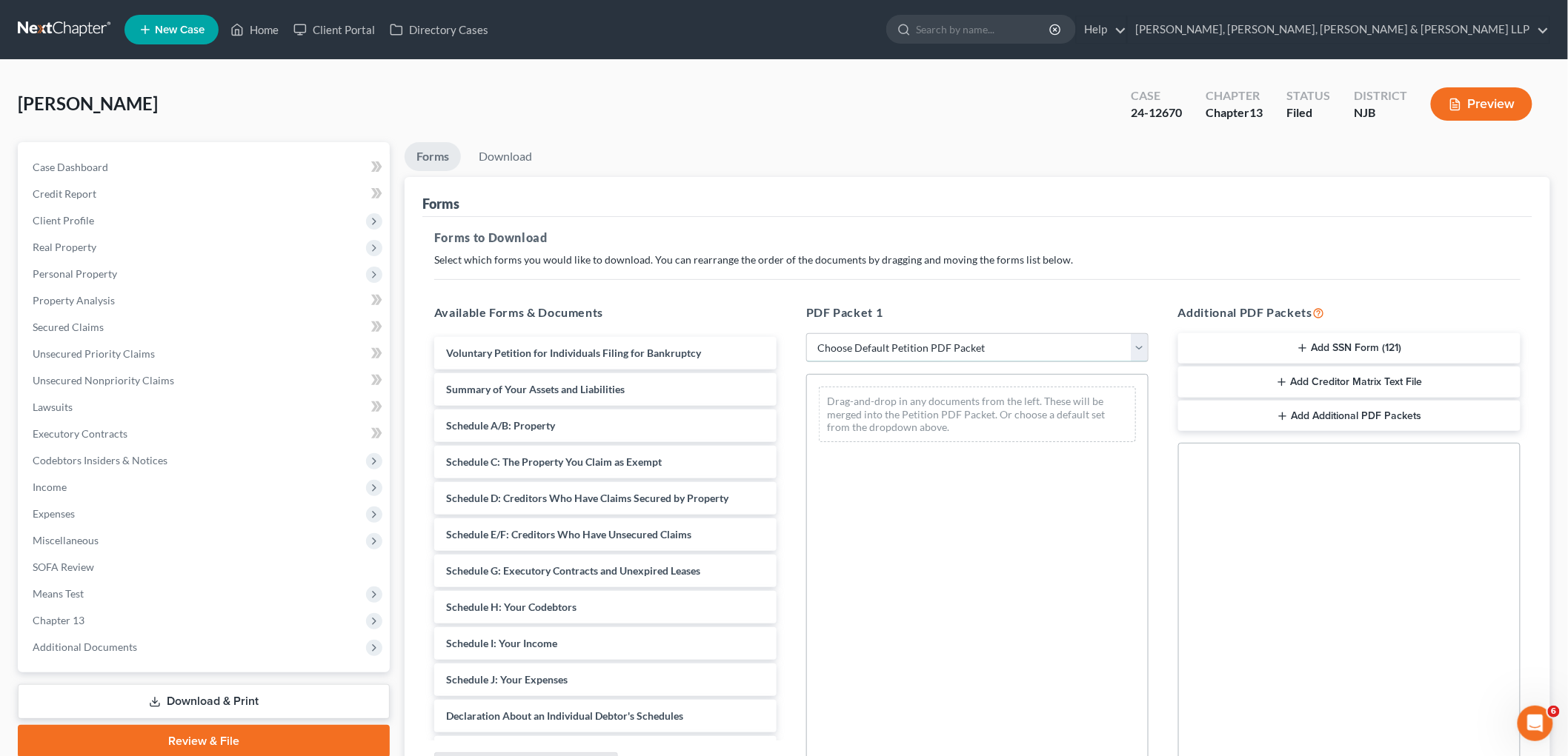
click at [840, 346] on select "Choose Default Petition PDF Packet Complete Bankruptcy Petition (all forms and …" at bounding box center [976, 348] width 342 height 29
select select "2"
click at [806, 333] on select "Choose Default Petition PDF Packet Complete Bankruptcy Petition (all forms and …" at bounding box center [976, 348] width 342 height 29
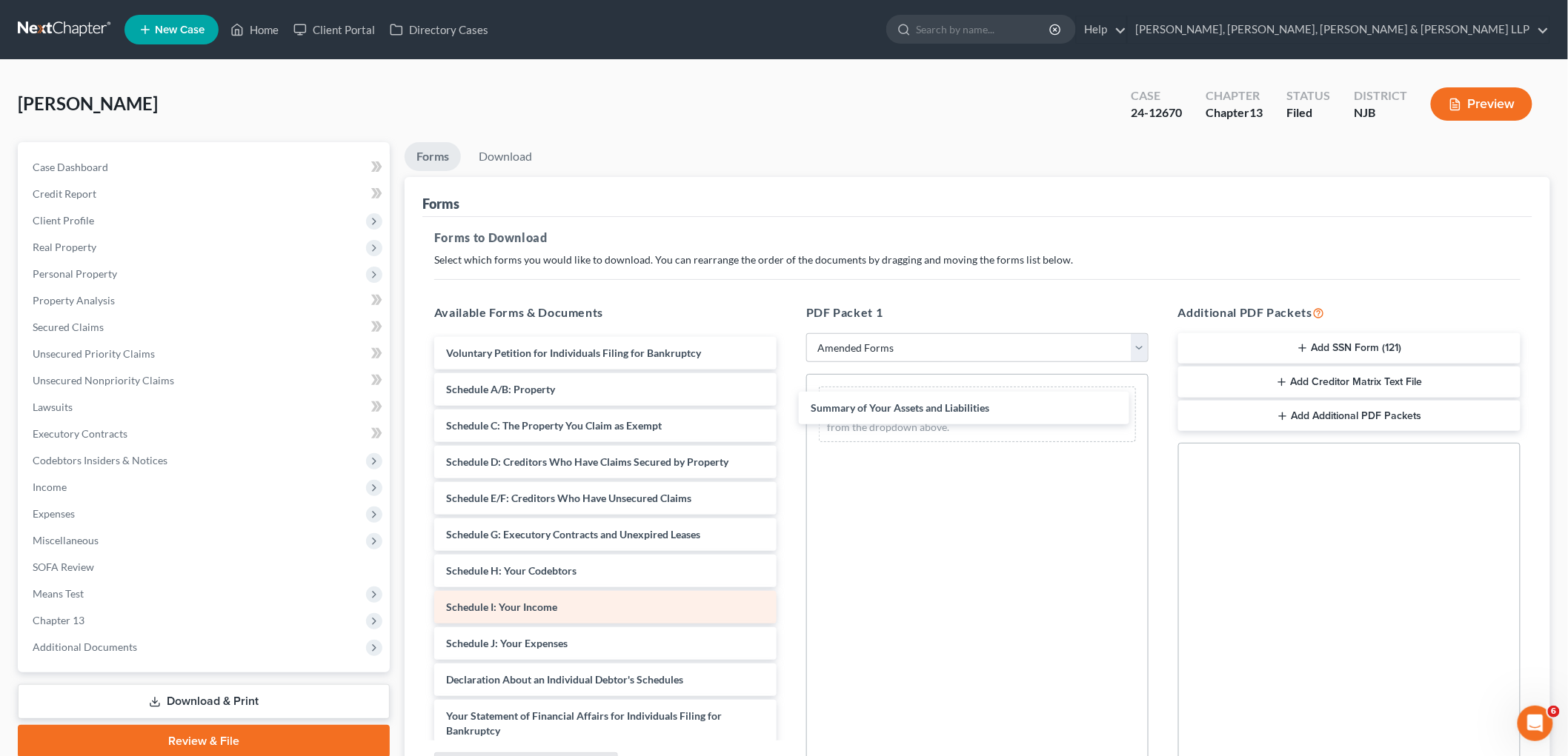
drag, startPoint x: 550, startPoint y: 386, endPoint x: 464, endPoint y: 602, distance: 232.5
click at [788, 403] on div "Summary of Your Assets and Liabilities Voluntary Petition for Individuals Filin…" at bounding box center [605, 640] width 366 height 606
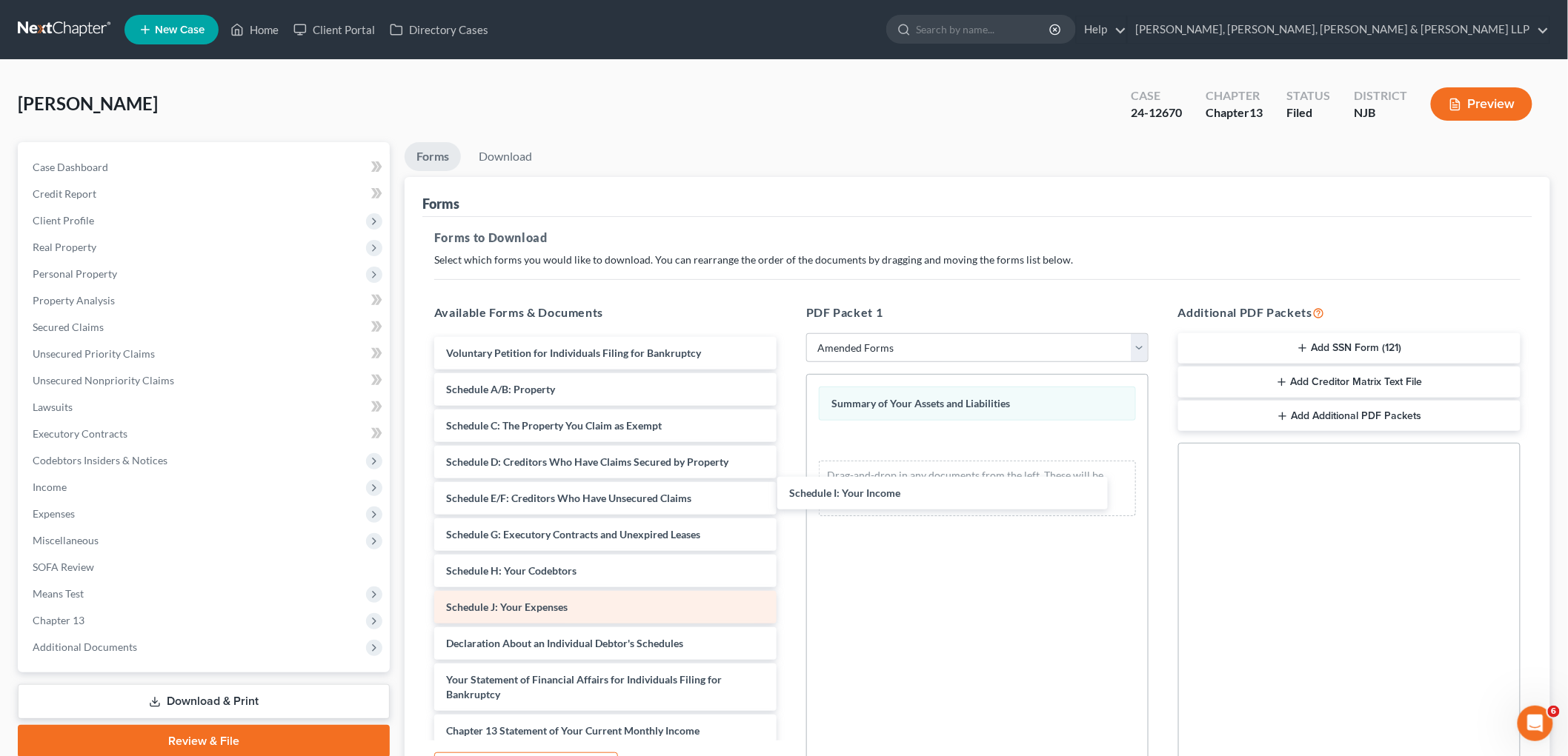
drag, startPoint x: 508, startPoint y: 604, endPoint x: 649, endPoint y: 591, distance: 141.6
click at [788, 453] on div "Schedule I: Your Income Voluntary Petition for Individuals Filing for Bankruptc…" at bounding box center [605, 622] width 366 height 571
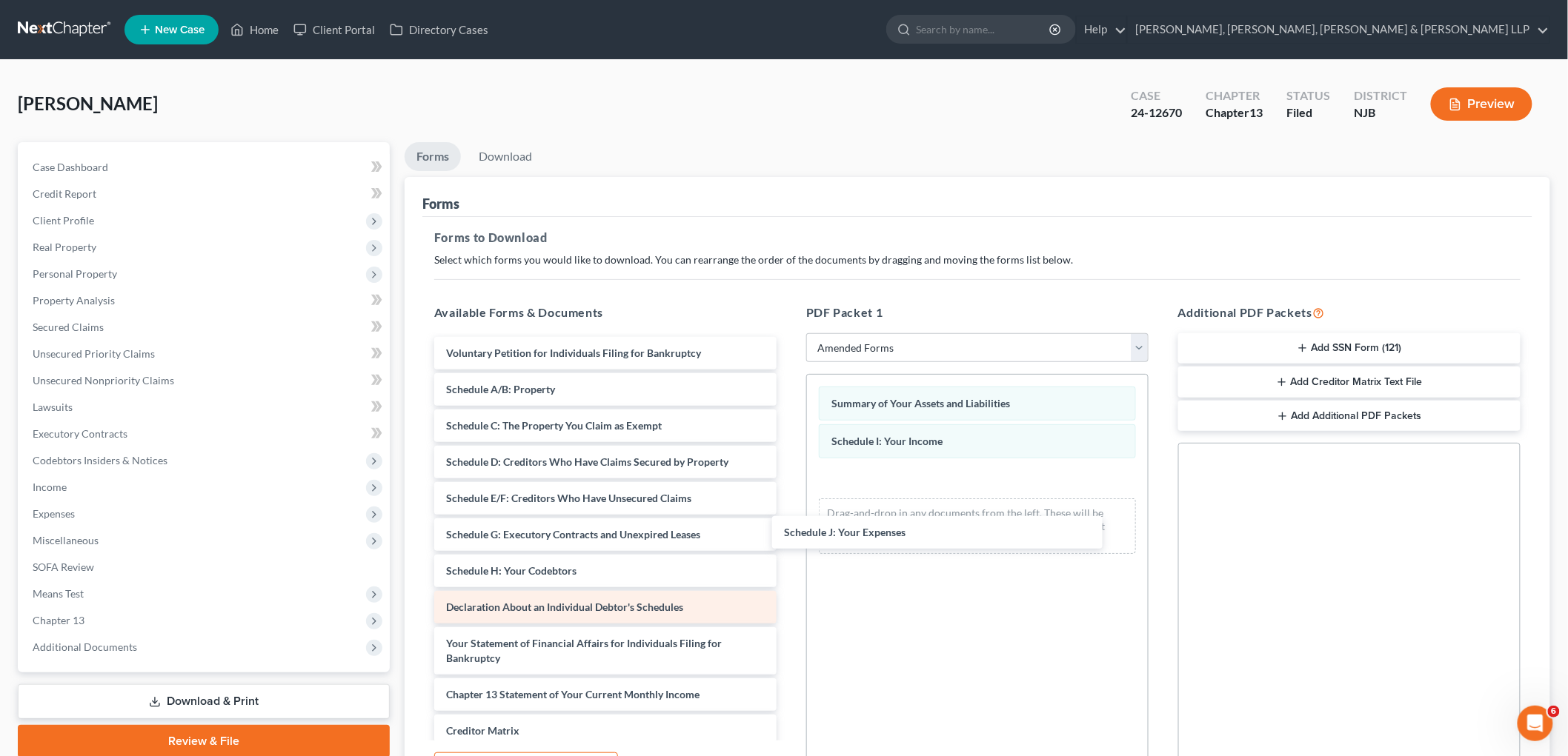
drag, startPoint x: 547, startPoint y: 608, endPoint x: 598, endPoint y: 604, distance: 51.2
click at [788, 504] on div "Schedule J: Your Expenses Voluntary Petition for Individuals Filing for Bankrup…" at bounding box center [605, 604] width 366 height 534
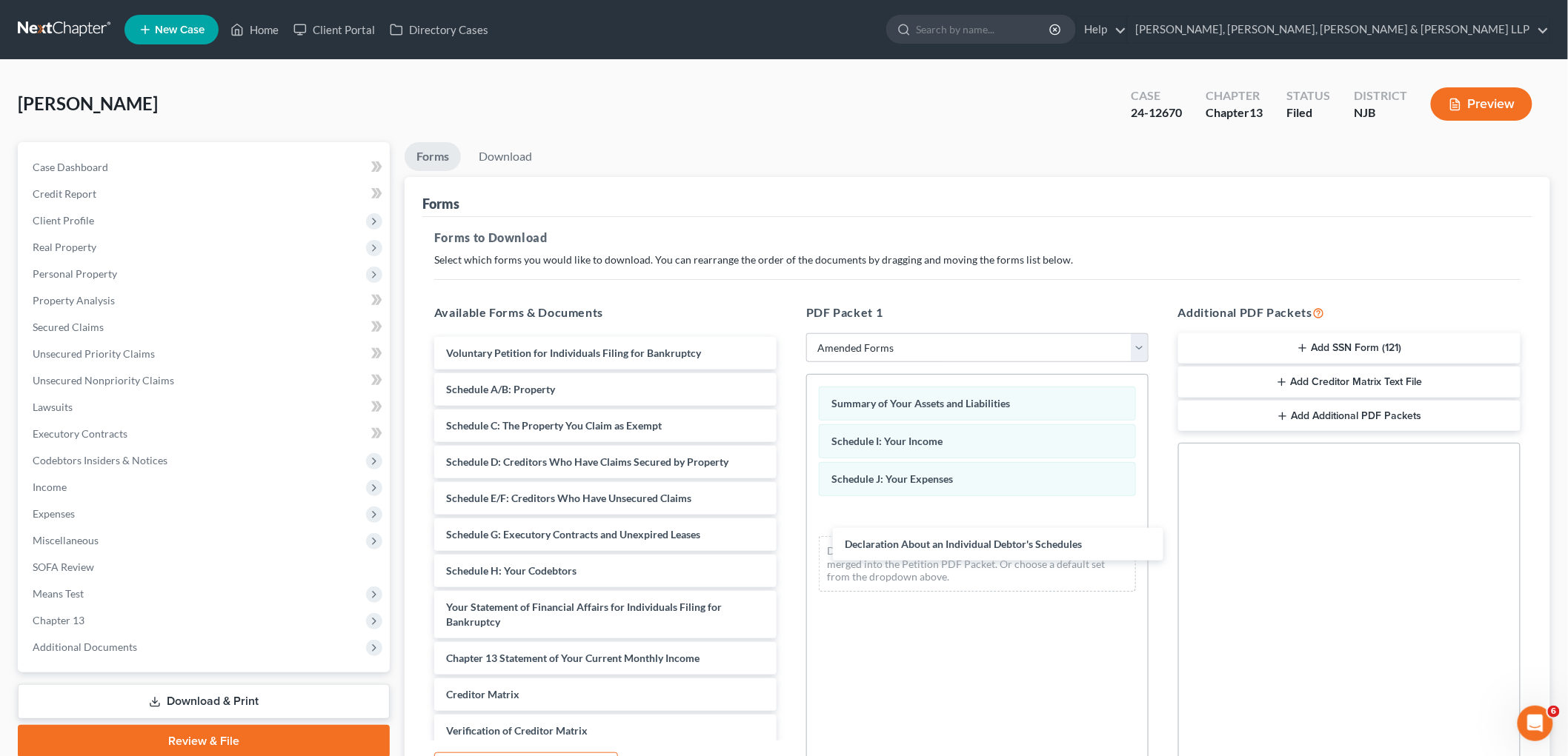
drag, startPoint x: 566, startPoint y: 604, endPoint x: 957, endPoint y: 652, distance: 393.9
click at [788, 529] on div "Declaration About an Individual Debtor's Schedules Voluntary Petition for Indiv…" at bounding box center [605, 585] width 366 height 498
click at [519, 154] on link "Download" at bounding box center [505, 156] width 77 height 29
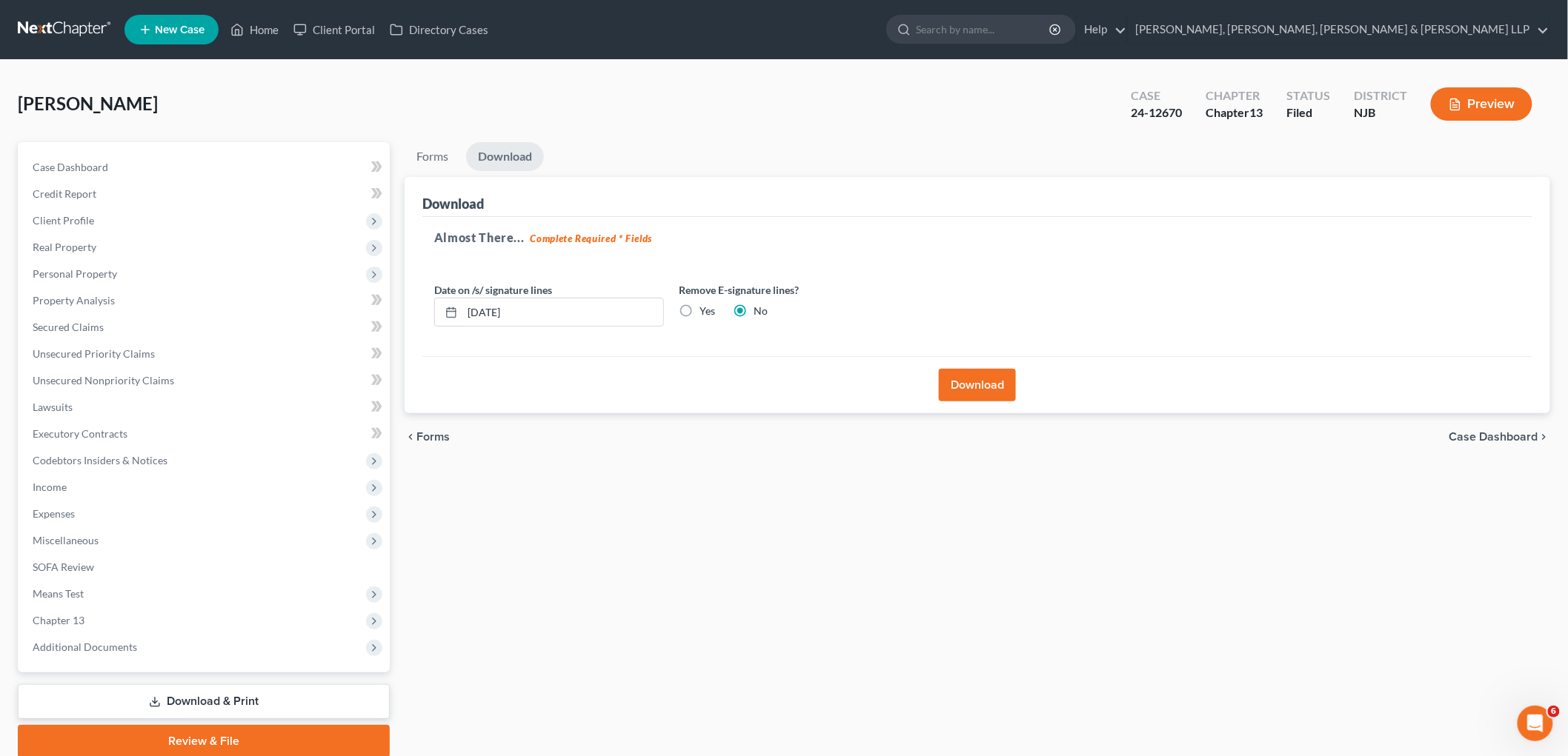
click at [840, 378] on button "Download" at bounding box center [977, 385] width 77 height 33
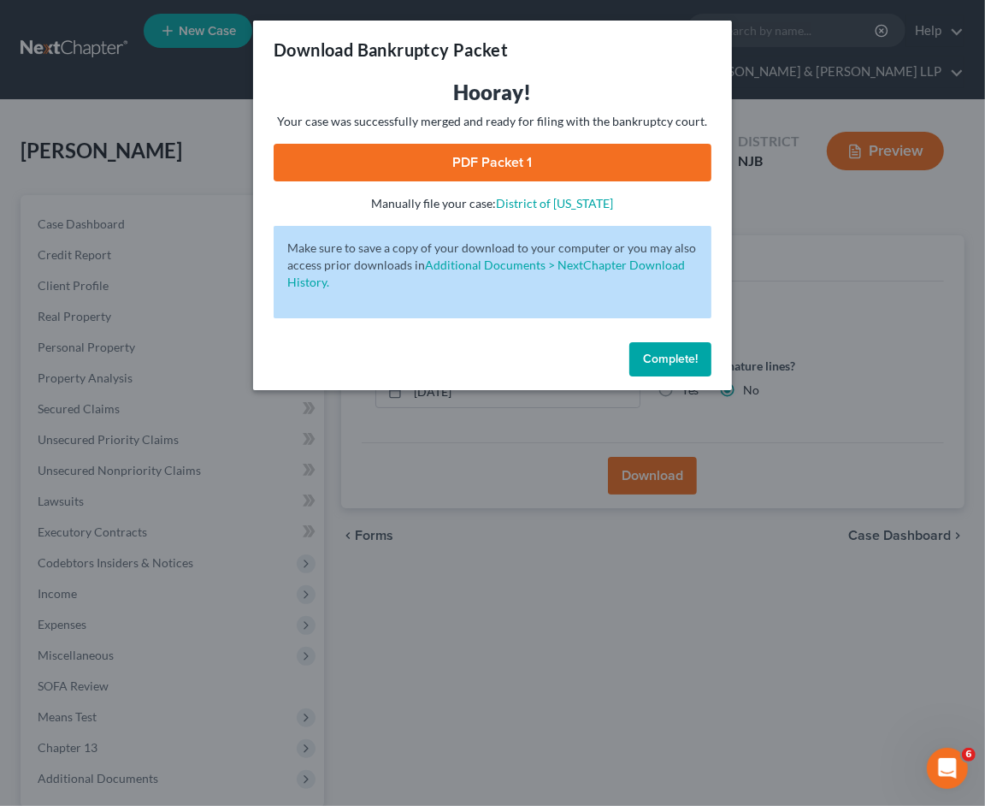
click at [331, 160] on link "PDF Packet 1" at bounding box center [493, 163] width 438 height 38
click at [687, 357] on span "Complete!" at bounding box center [670, 358] width 55 height 15
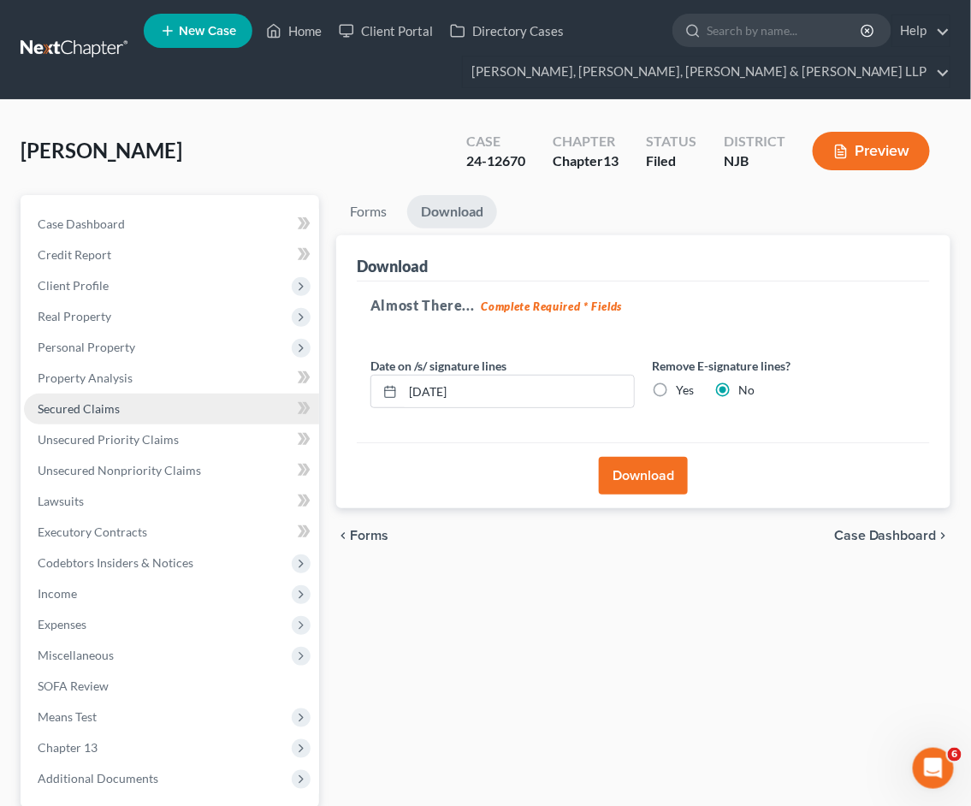
click at [97, 406] on span "Secured Claims" at bounding box center [79, 408] width 82 height 15
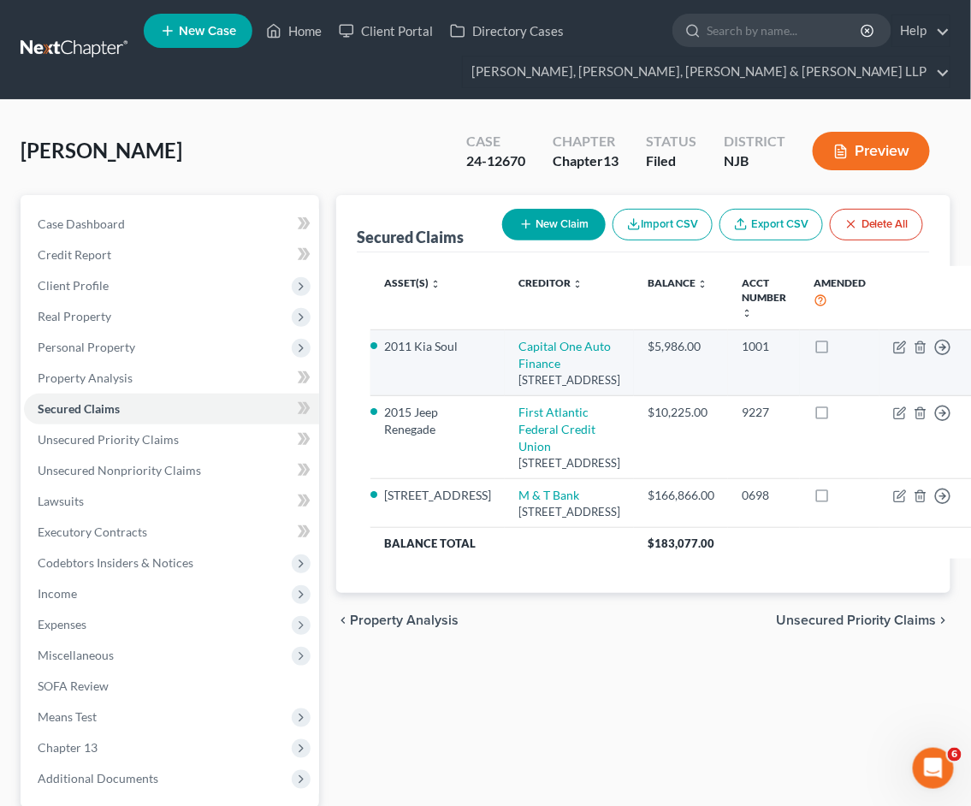
drag, startPoint x: 483, startPoint y: 392, endPoint x: 470, endPoint y: 336, distance: 57.0
click at [505, 336] on td "Capital One Auto Finance [STREET_ADDRESS]" at bounding box center [569, 363] width 129 height 66
copy td "Capital One Auto Finance [STREET_ADDRESS]"
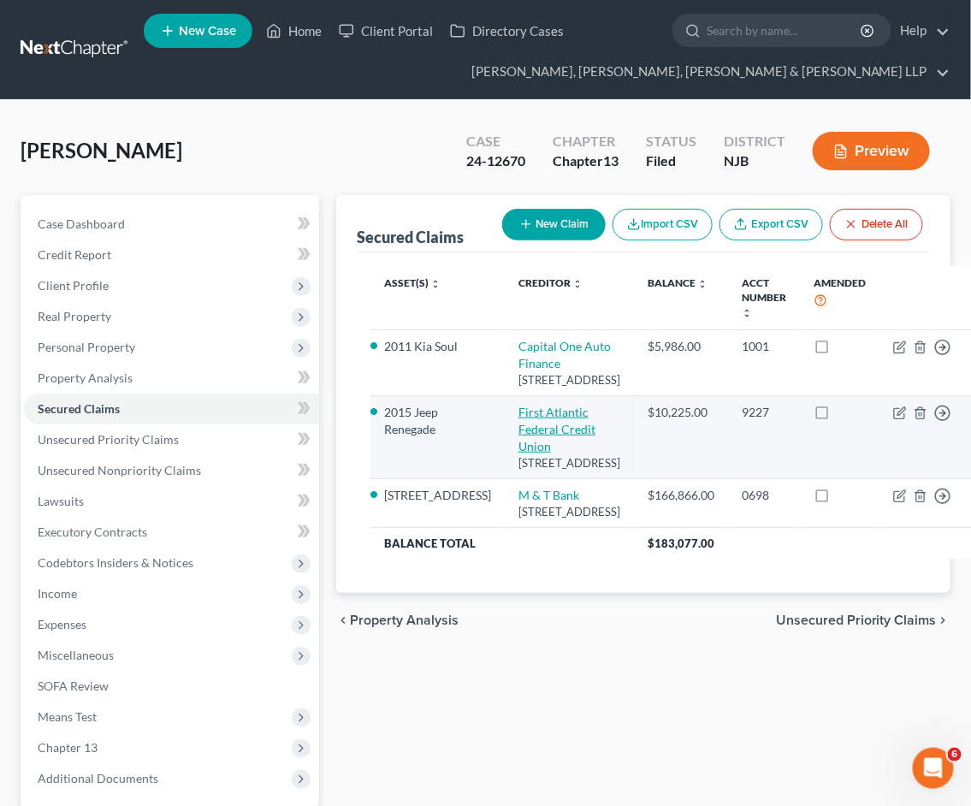
drag, startPoint x: 534, startPoint y: 510, endPoint x: 473, endPoint y: 440, distance: 92.8
click at [505, 440] on td "First Atlantic Federal Credit Union [STREET_ADDRESS]" at bounding box center [569, 437] width 129 height 83
copy td "First Atlantic Federal Credit Union [STREET_ADDRESS]"
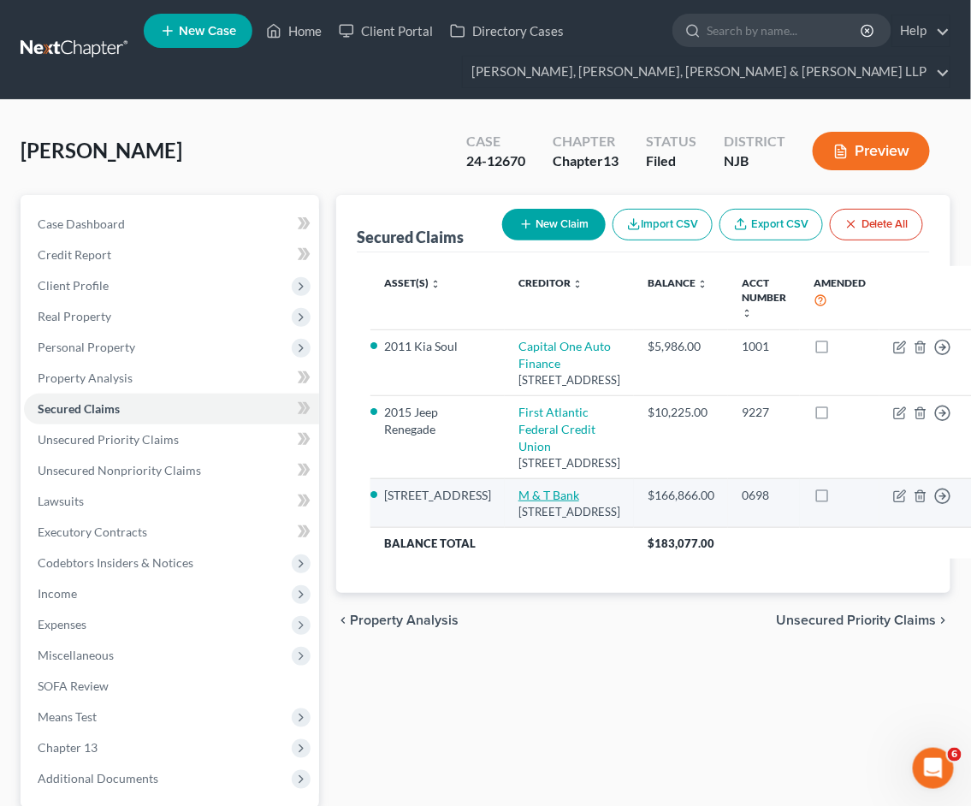
drag, startPoint x: 500, startPoint y: 603, endPoint x: 472, endPoint y: 552, distance: 58.6
click at [505, 527] on td "M & T Bank Pob [STREET_ADDRESS]" at bounding box center [569, 502] width 129 height 49
copy td "M & T Bank Pob [STREET_ADDRESS]"
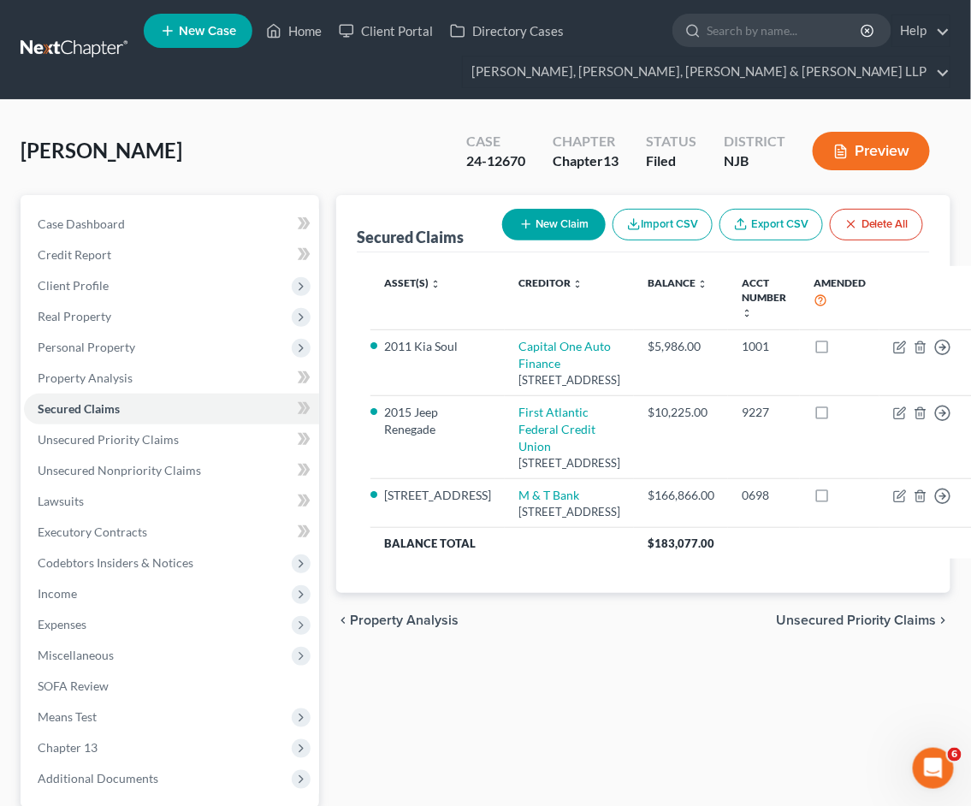
click at [843, 627] on span "Unsecured Priority Claims" at bounding box center [856, 620] width 161 height 14
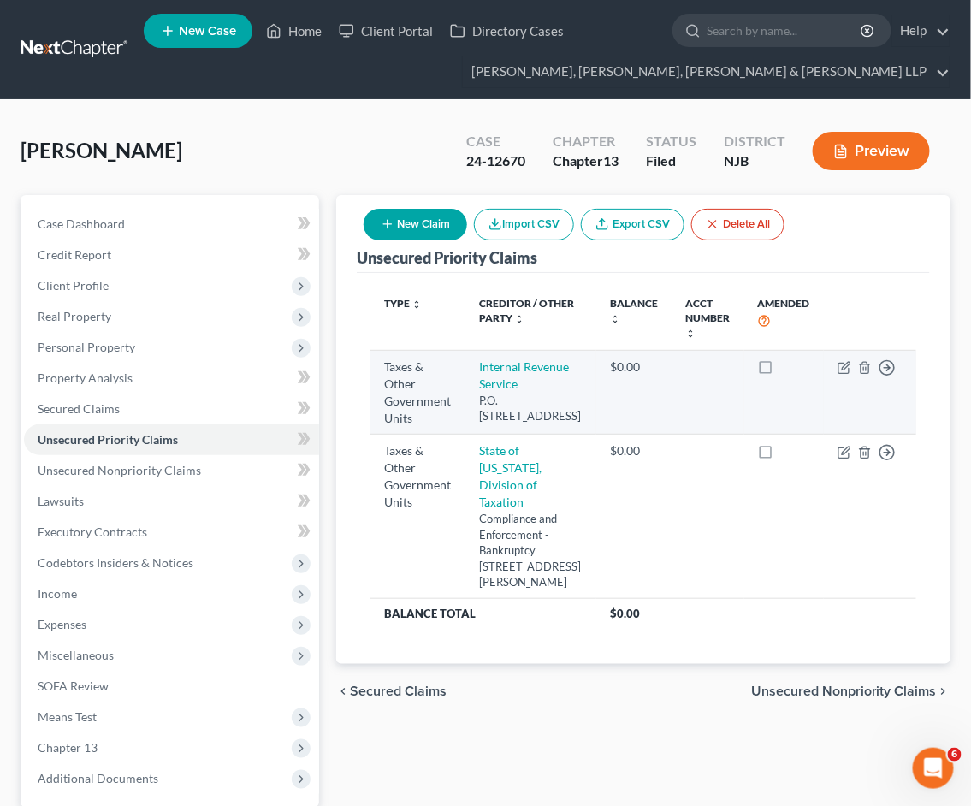
drag, startPoint x: 518, startPoint y: 433, endPoint x: 483, endPoint y: 372, distance: 70.1
click at [483, 372] on td "Internal Revenue Service P.O. [STREET_ADDRESS]" at bounding box center [531, 393] width 132 height 84
copy td "Internal Revenue Service P.O. [STREET_ADDRESS]"
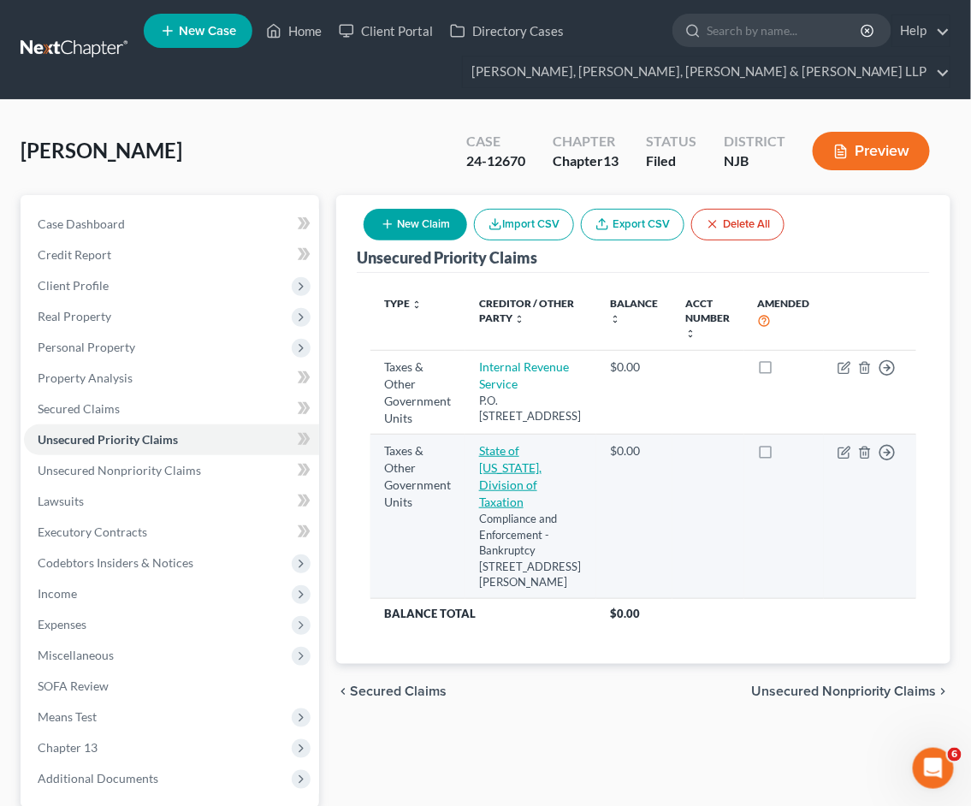
drag, startPoint x: 578, startPoint y: 597, endPoint x: 485, endPoint y: 462, distance: 164.2
click at [485, 462] on td "State of [US_STATE], Division of Taxation Compliance and Enforcement - Bankrupt…" at bounding box center [531, 515] width 132 height 163
copy td "State of [US_STATE], Division of Taxation Compliance and Enforcement - Bankrupt…"
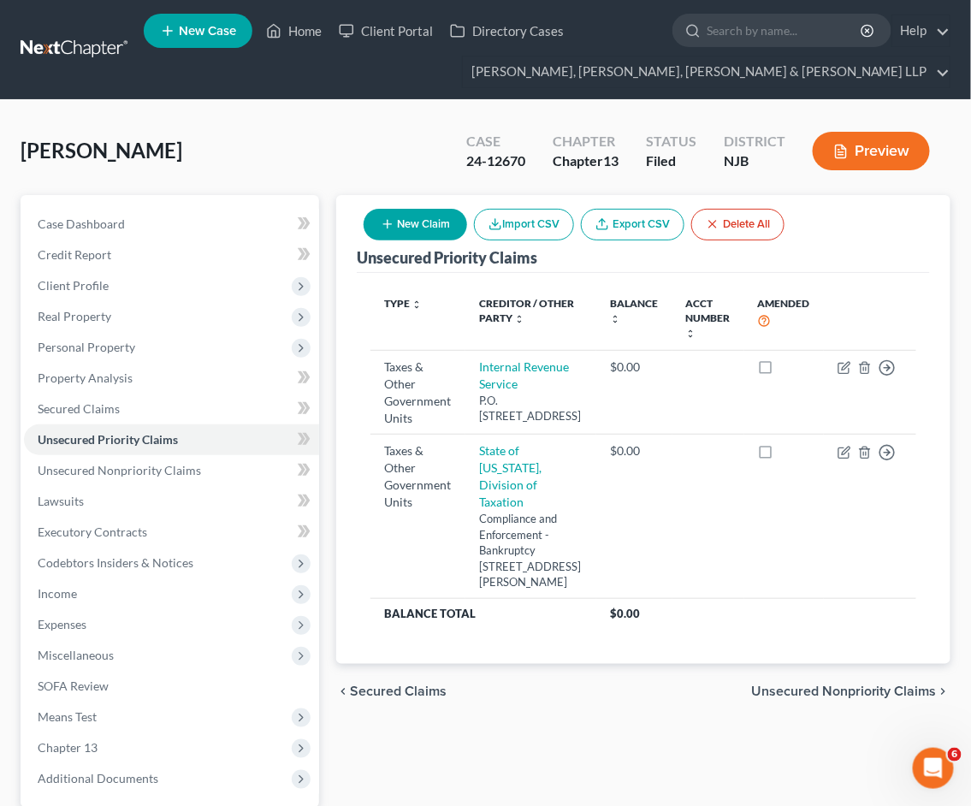
click at [817, 698] on span "Unsecured Nonpriority Claims" at bounding box center [844, 691] width 186 height 14
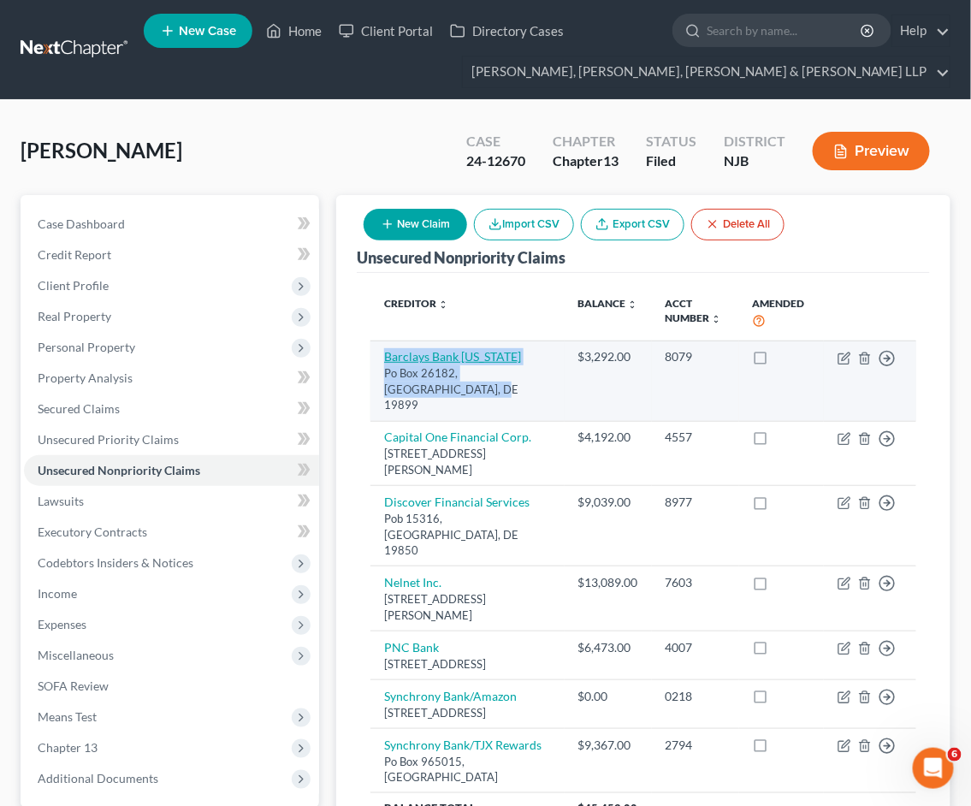
drag, startPoint x: 402, startPoint y: 381, endPoint x: 383, endPoint y: 357, distance: 29.8
click at [383, 357] on td "Barclays Bank [US_STATE] Po Box 26182, [GEOGRAPHIC_DATA], [GEOGRAPHIC_DATA] 198…" at bounding box center [467, 380] width 194 height 80
copy td "Barclays Bank [US_STATE] Po Box 26182, [GEOGRAPHIC_DATA], [GEOGRAPHIC_DATA] 198…"
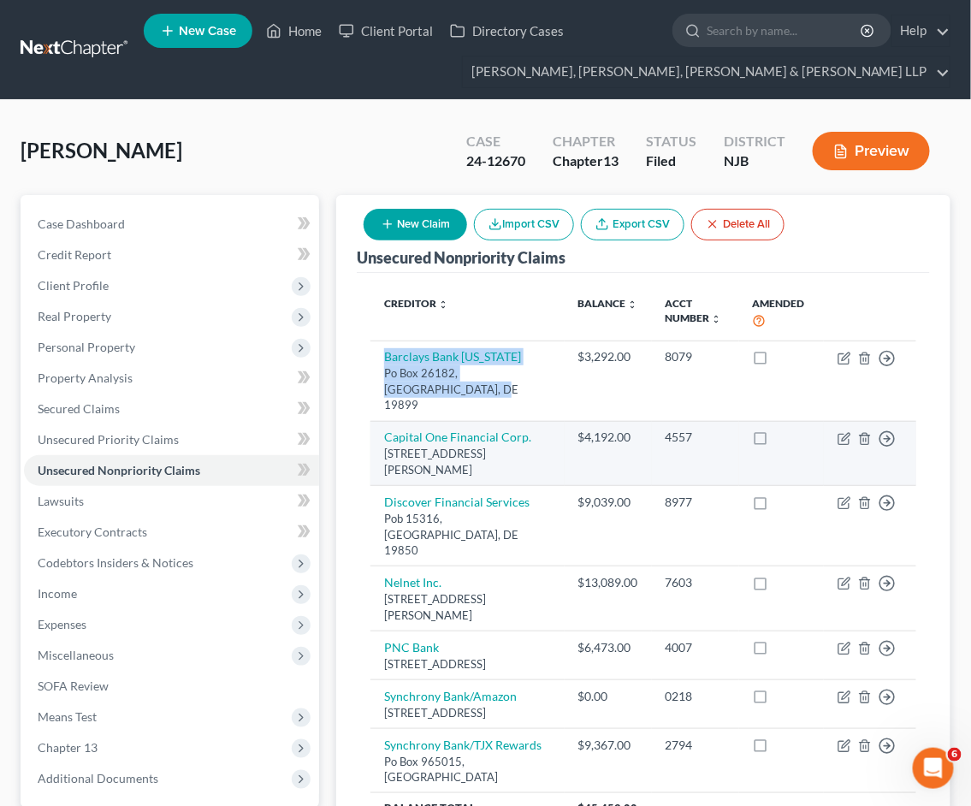
drag, startPoint x: 455, startPoint y: 453, endPoint x: 379, endPoint y: 424, distance: 81.5
click at [379, 424] on td "Capital One Financial Corp. [STREET_ADDRESS]" at bounding box center [467, 453] width 194 height 65
copy td "Capital One Financial Corp. [STREET_ADDRESS]"
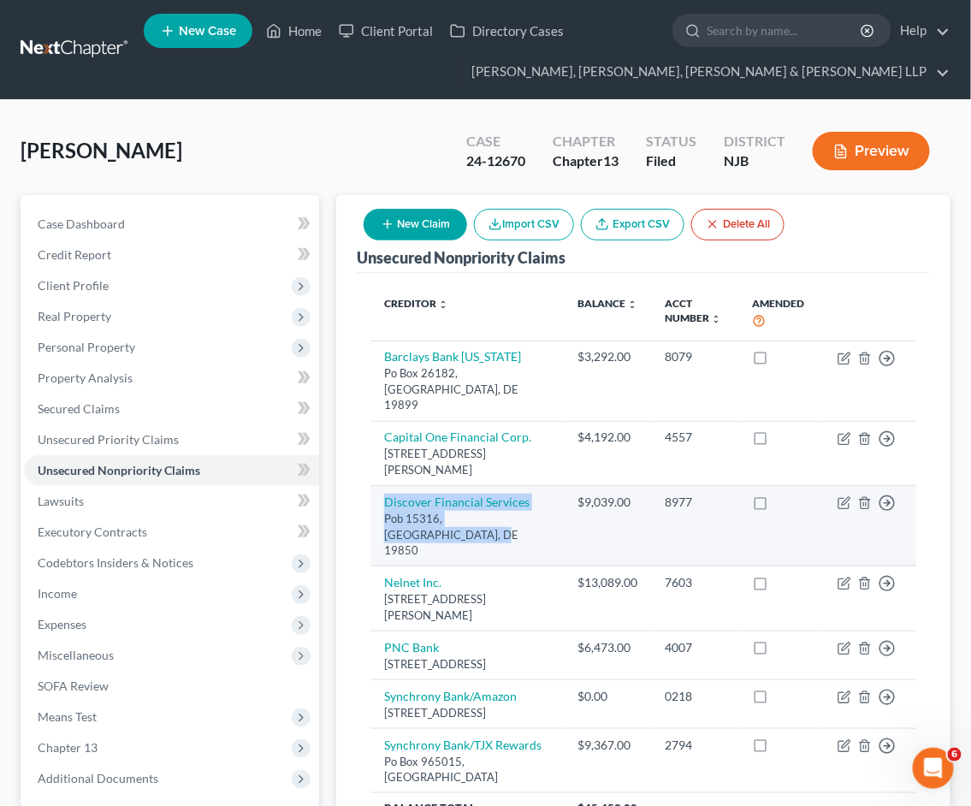
drag, startPoint x: 408, startPoint y: 514, endPoint x: 375, endPoint y: 484, distance: 44.8
click at [375, 486] on td "Discover Financial Services Pob 15316, [GEOGRAPHIC_DATA], [GEOGRAPHIC_DATA] 198…" at bounding box center [467, 526] width 194 height 80
copy td "Discover Financial Services Pob 15316, [GEOGRAPHIC_DATA], [GEOGRAPHIC_DATA] 198…"
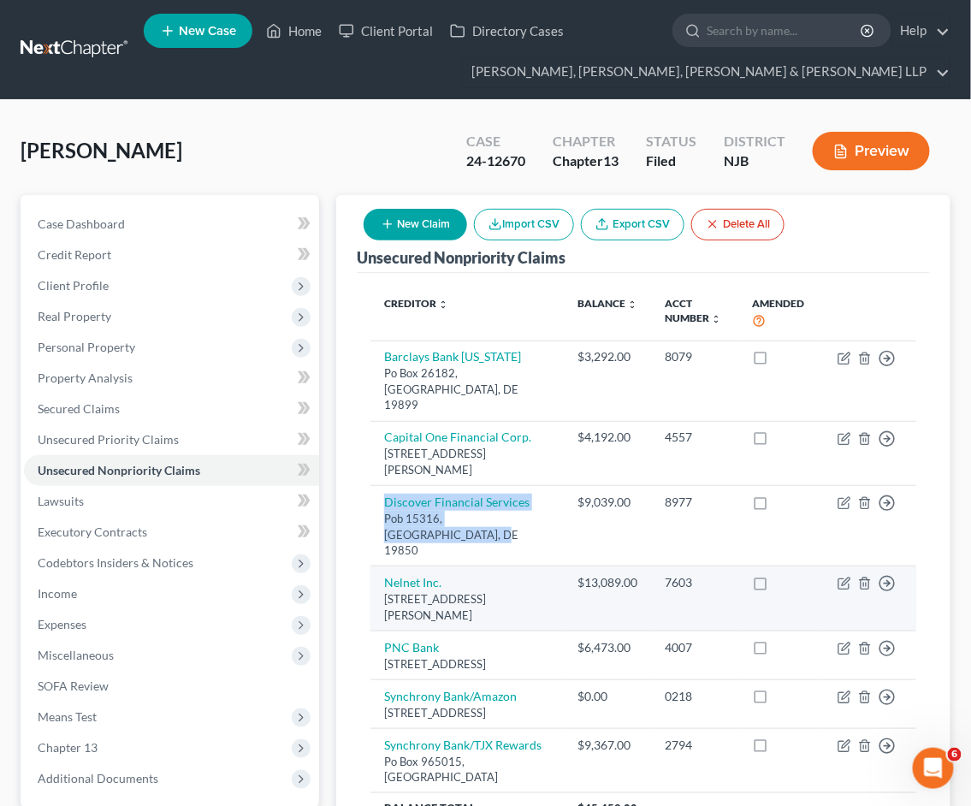
drag, startPoint x: 417, startPoint y: 582, endPoint x: 379, endPoint y: 549, distance: 50.4
click at [379, 566] on td "Nelnet Inc. [STREET_ADDRESS][PERSON_NAME]" at bounding box center [467, 598] width 194 height 65
copy td "Nelnet Inc. [STREET_ADDRESS][PERSON_NAME]"
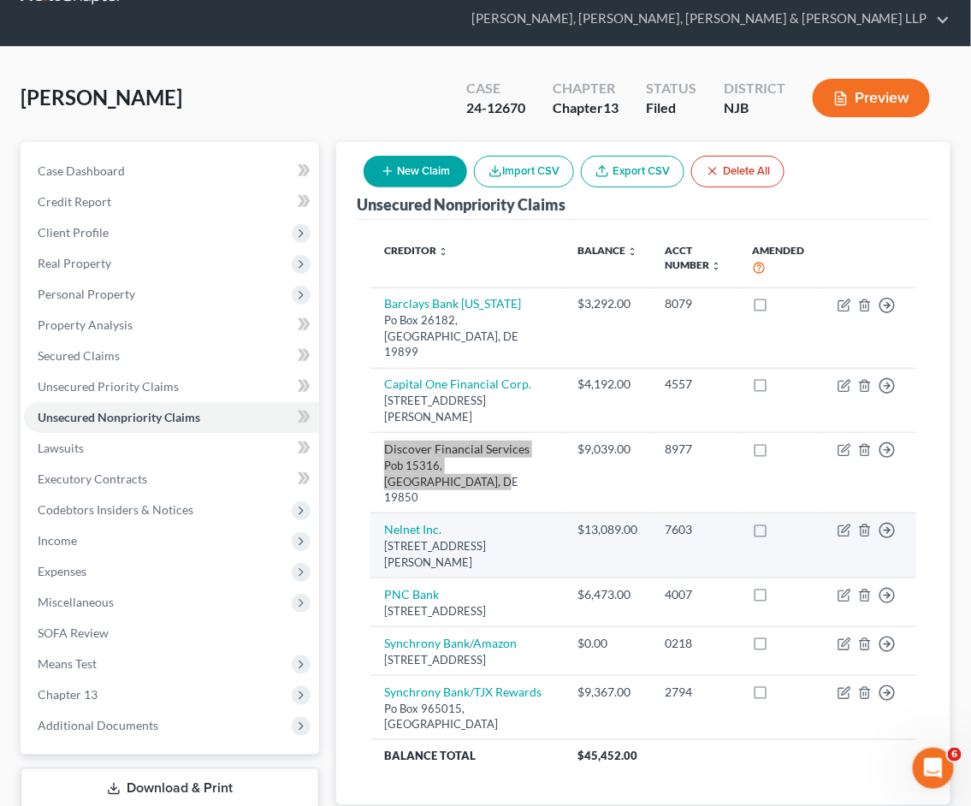
scroll to position [95, 0]
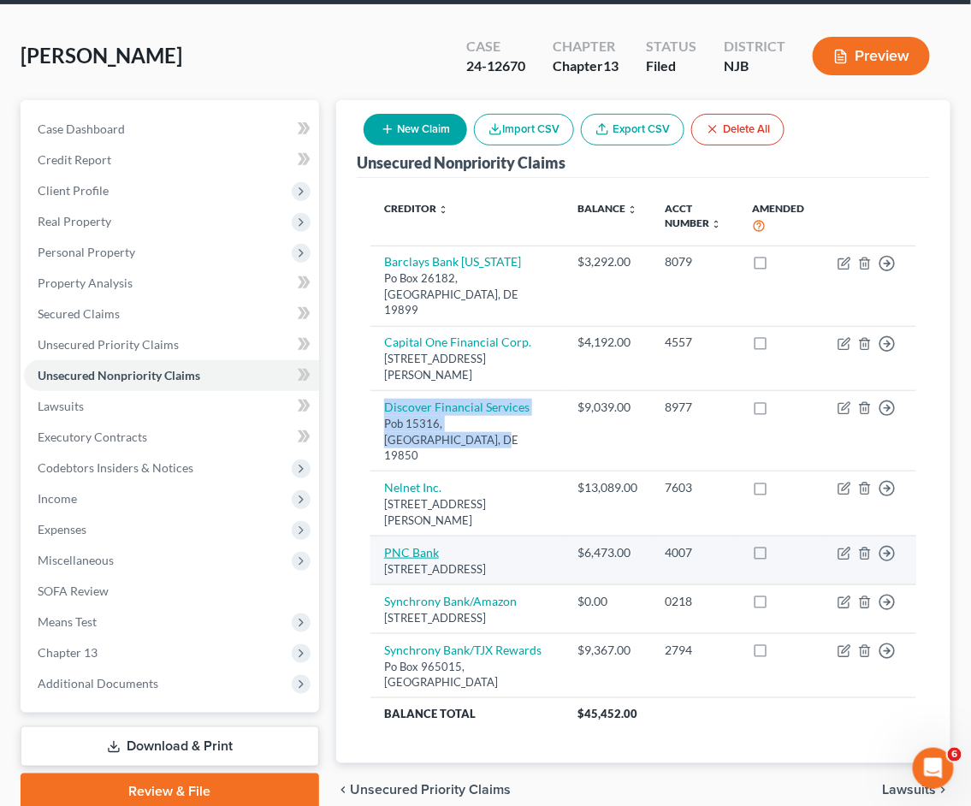
drag, startPoint x: 539, startPoint y: 535, endPoint x: 387, endPoint y: 523, distance: 152.8
click at [387, 535] on td "PNC Bank K A16 2j, [GEOGRAPHIC_DATA]" at bounding box center [467, 559] width 194 height 49
copy td "PNC Bank K A16 2j, [GEOGRAPHIC_DATA]"
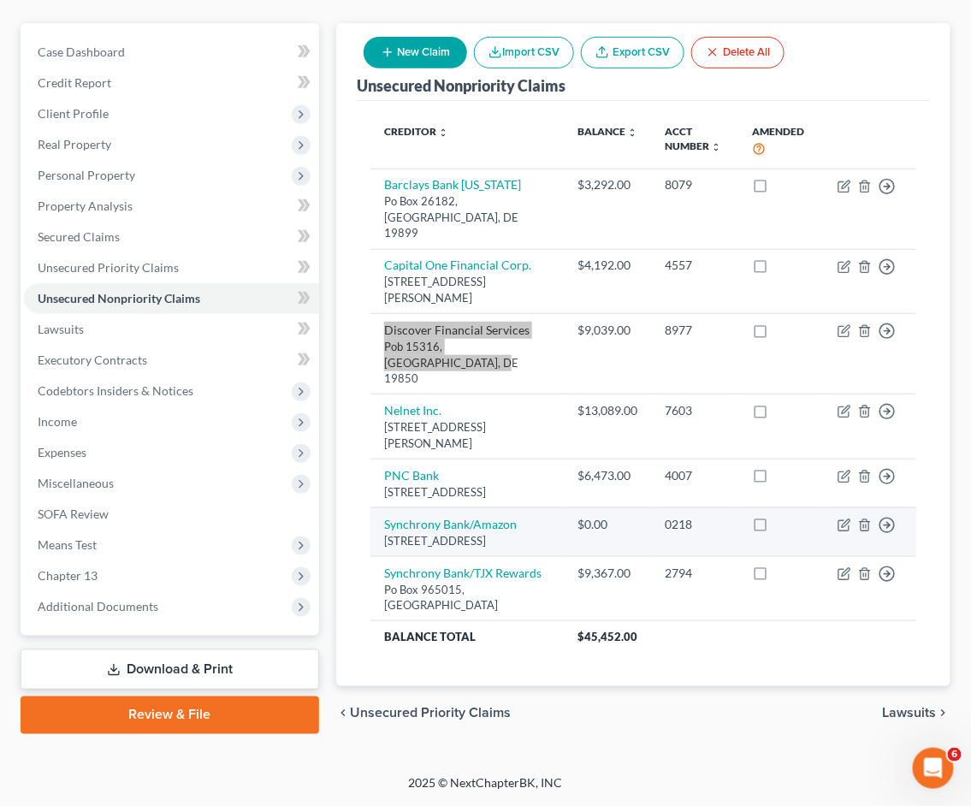
scroll to position [174, 0]
drag, startPoint x: 423, startPoint y: 524, endPoint x: 386, endPoint y: 491, distance: 50.3
click at [386, 507] on td "Synchrony Bank/Amazon Po Box 981432, [GEOGRAPHIC_DATA]" at bounding box center [467, 531] width 194 height 49
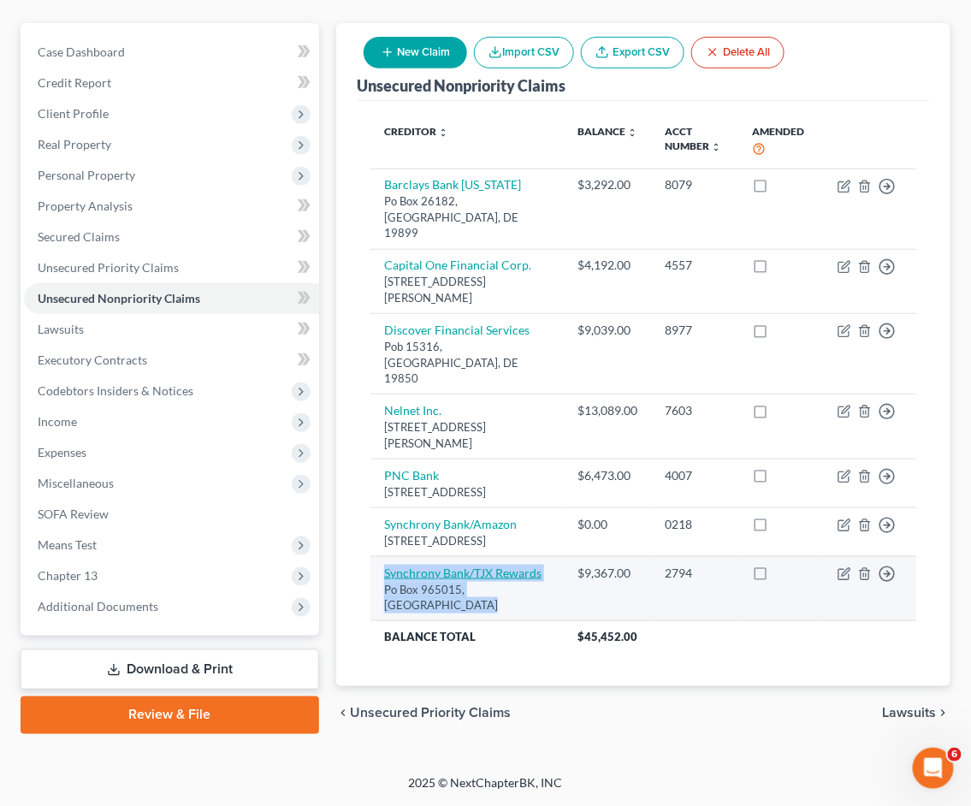
drag, startPoint x: 426, startPoint y: 608, endPoint x: 429, endPoint y: 560, distance: 48.0
click at [381, 560] on td "Synchrony Bank/TJX Rewards Po Box 965015, [GEOGRAPHIC_DATA]" at bounding box center [467, 588] width 194 height 65
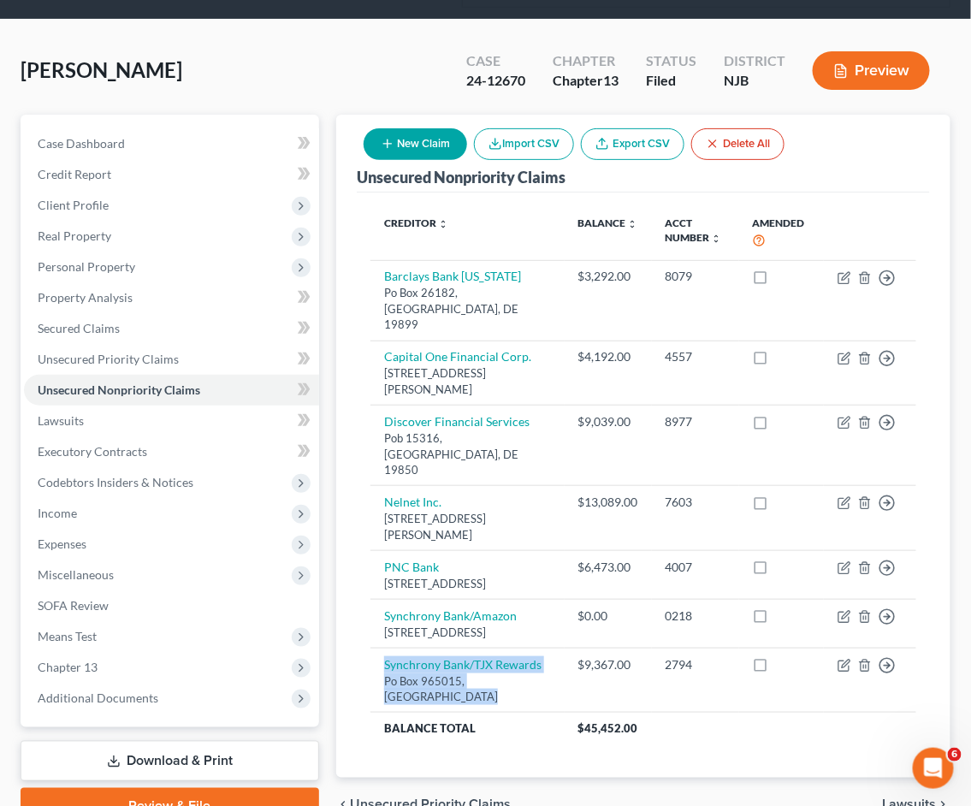
scroll to position [0, 0]
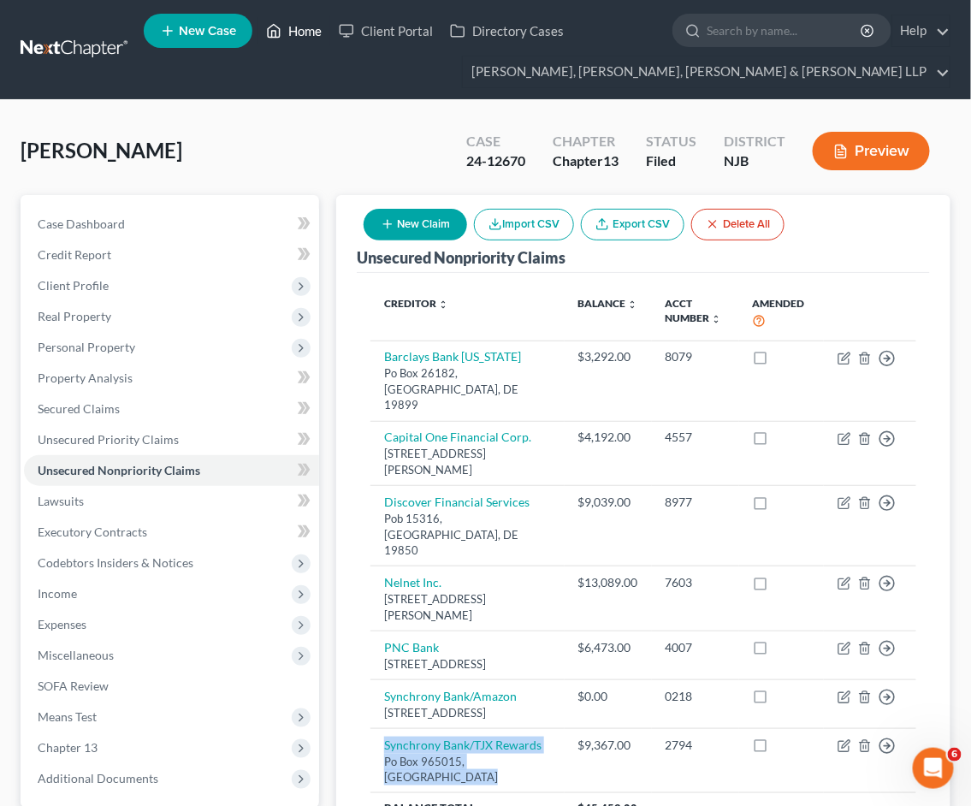
click at [296, 28] on link "Home" at bounding box center [293, 30] width 73 height 31
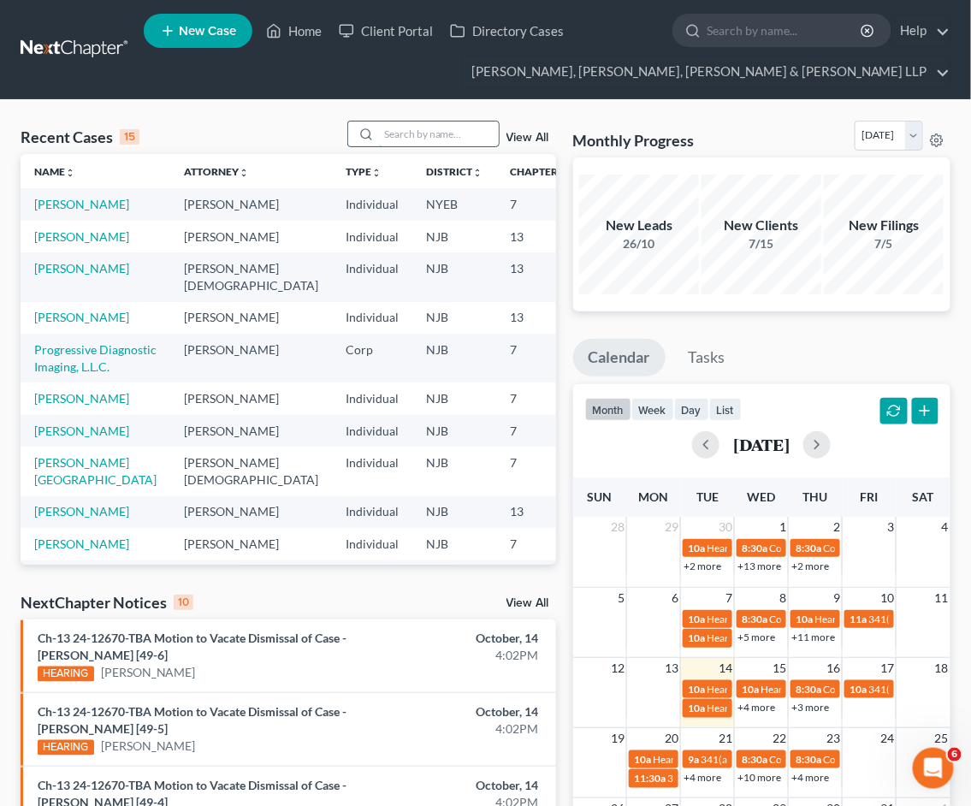
click at [422, 129] on input "search" at bounding box center [439, 133] width 120 height 25
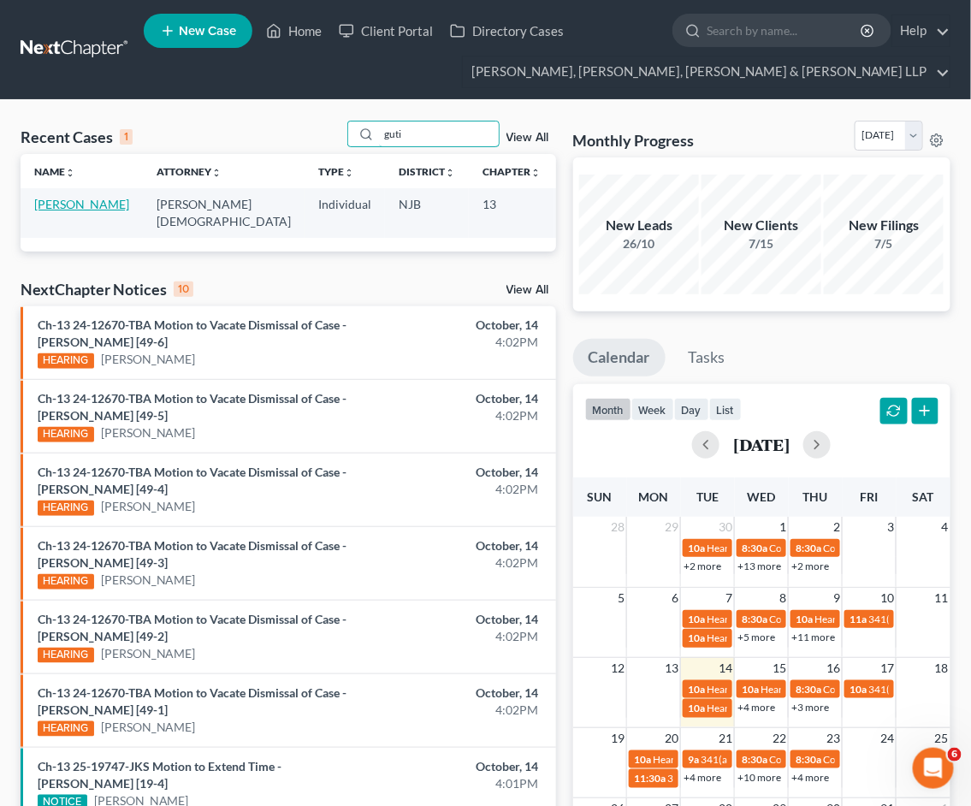
type input "guti"
click at [56, 205] on link "[PERSON_NAME]" at bounding box center [81, 204] width 95 height 15
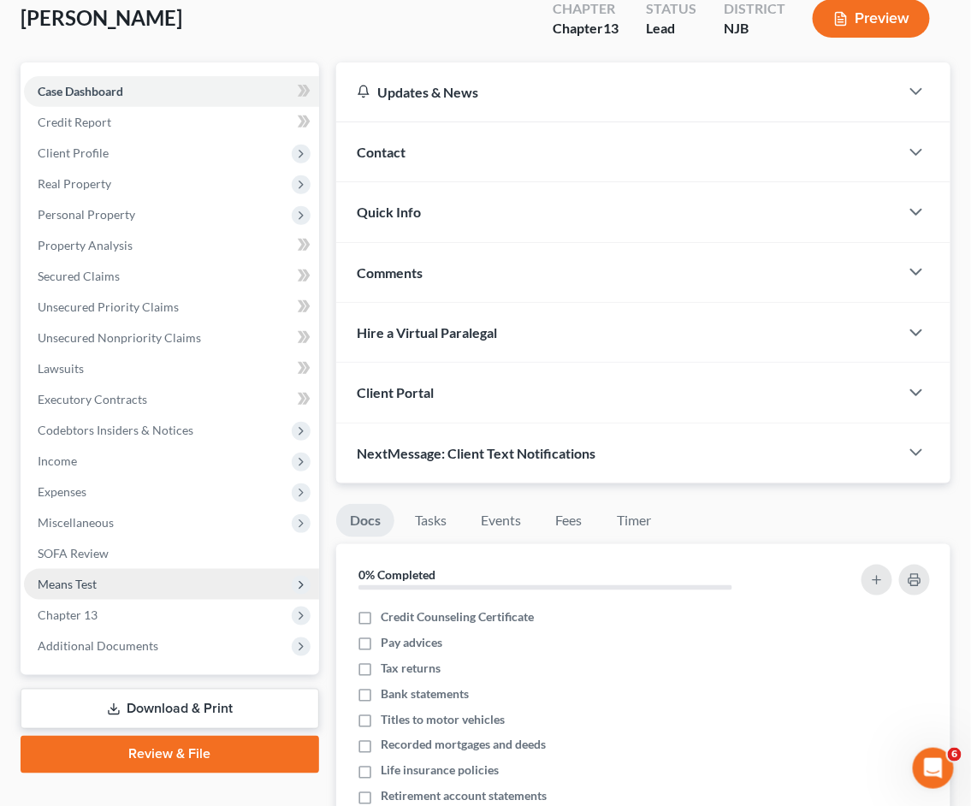
scroll to position [285, 0]
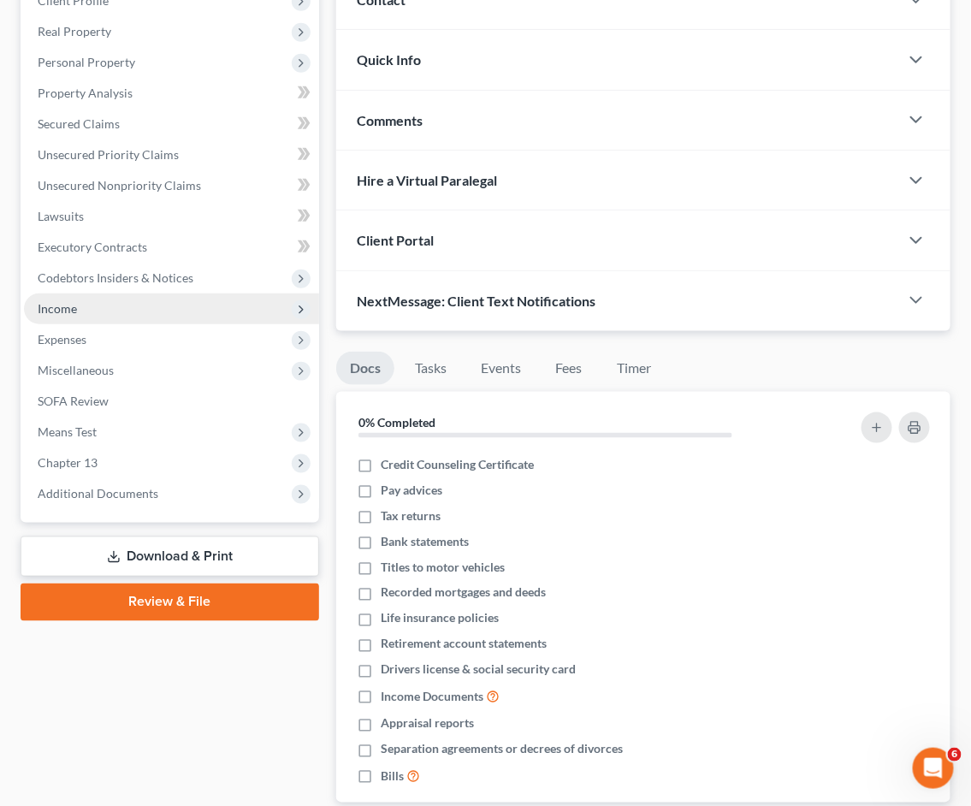
click at [84, 303] on span "Income" at bounding box center [171, 308] width 295 height 31
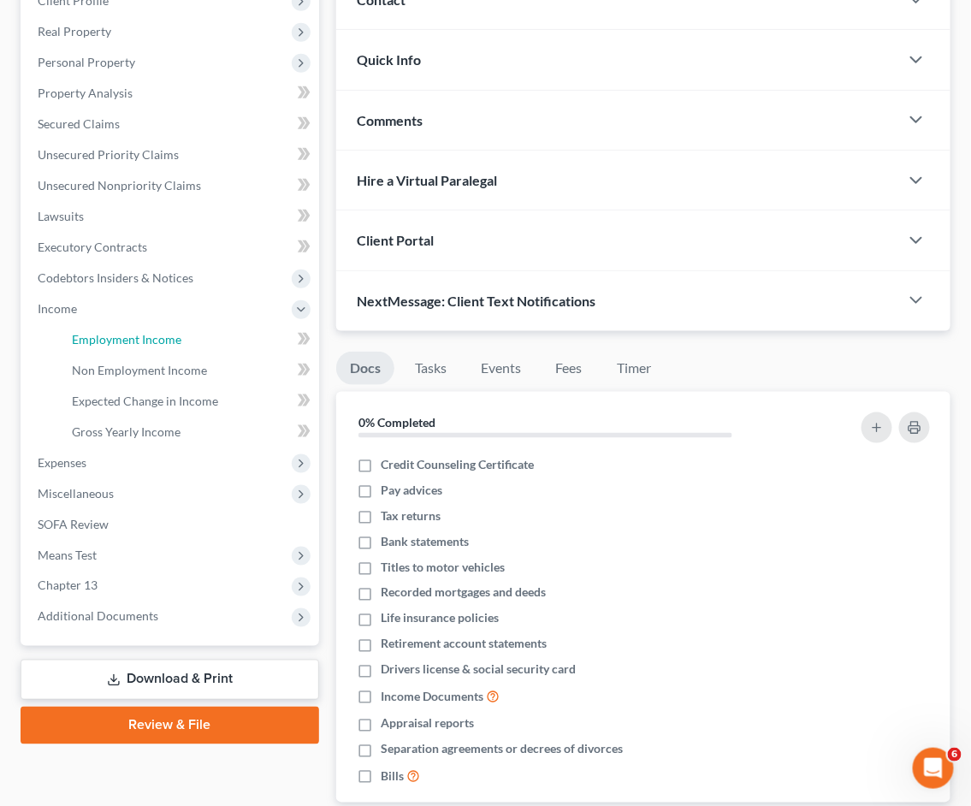
click at [101, 339] on span "Employment Income" at bounding box center [126, 339] width 109 height 15
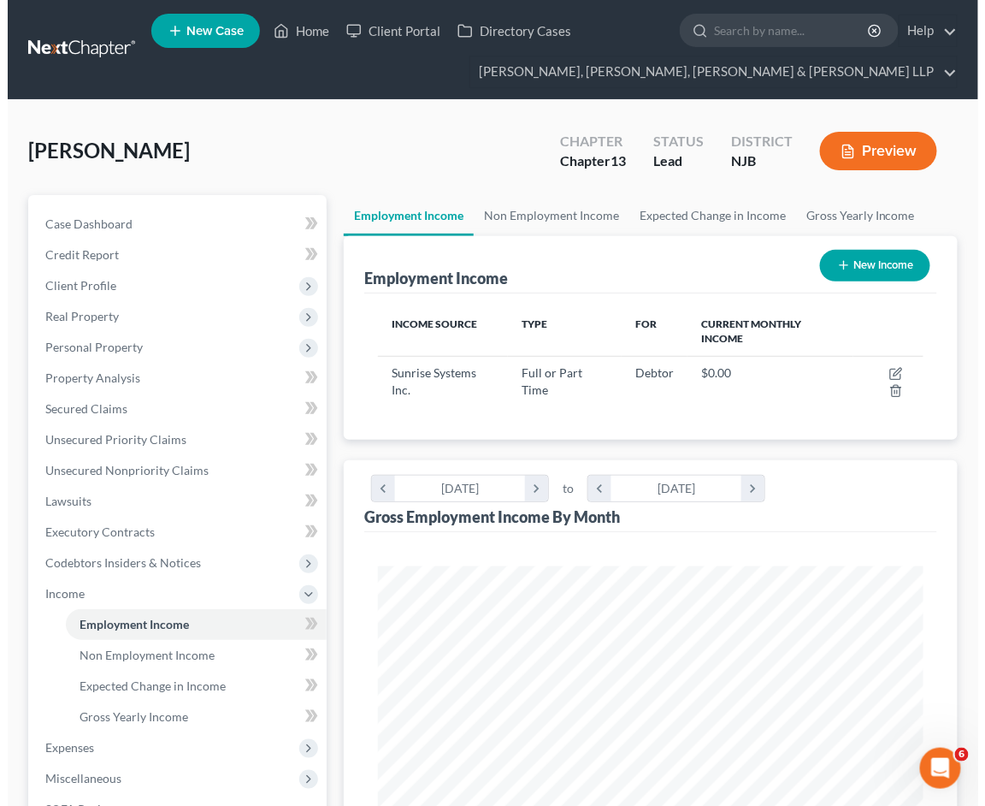
scroll to position [272, 579]
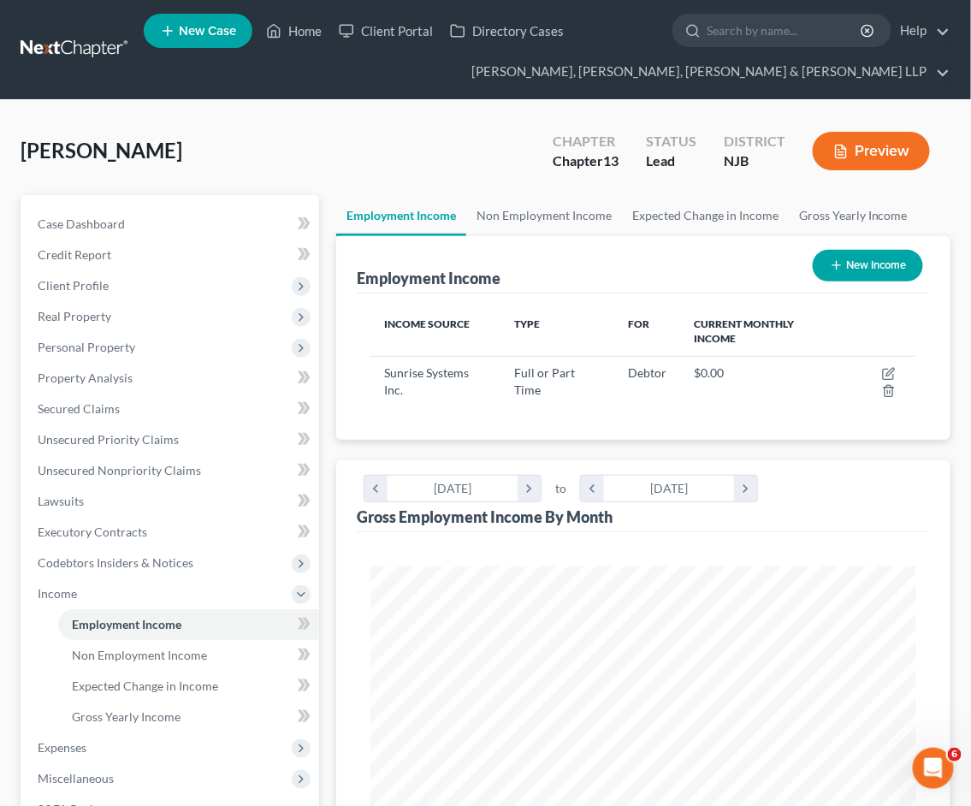
click at [473, 147] on div "[PERSON_NAME] Upgraded Chapter Chapter 13 Status Lead District NJB Preview" at bounding box center [486, 158] width 930 height 74
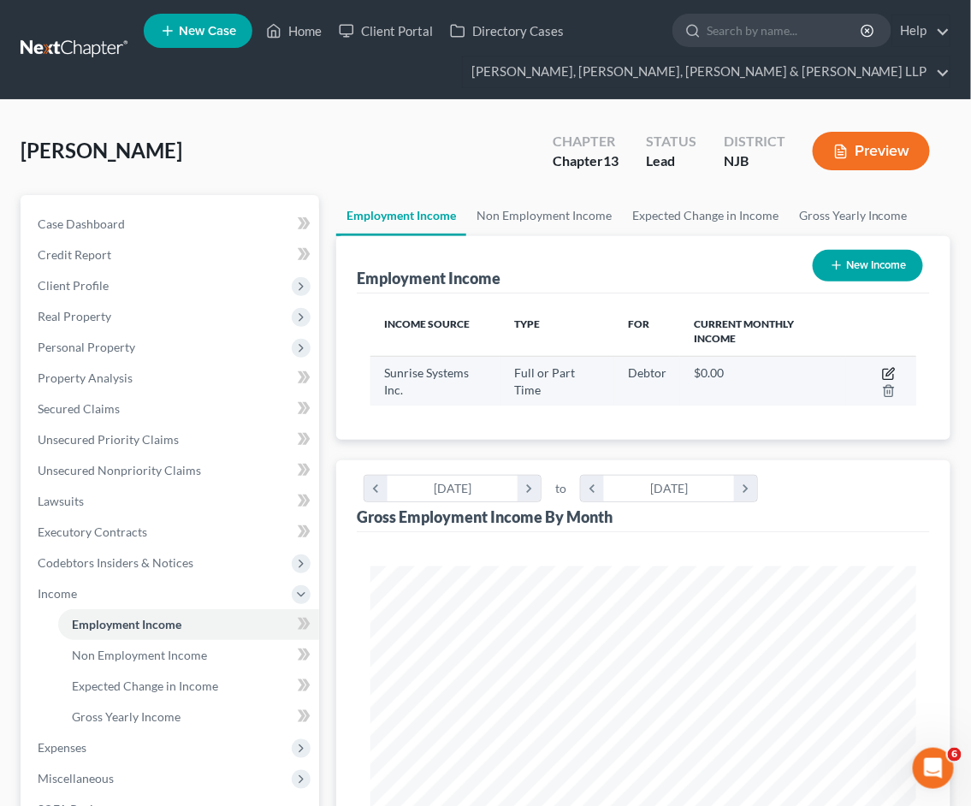
click at [890, 369] on icon "button" at bounding box center [890, 372] width 8 height 8
select select "0"
select select "33"
select select "2"
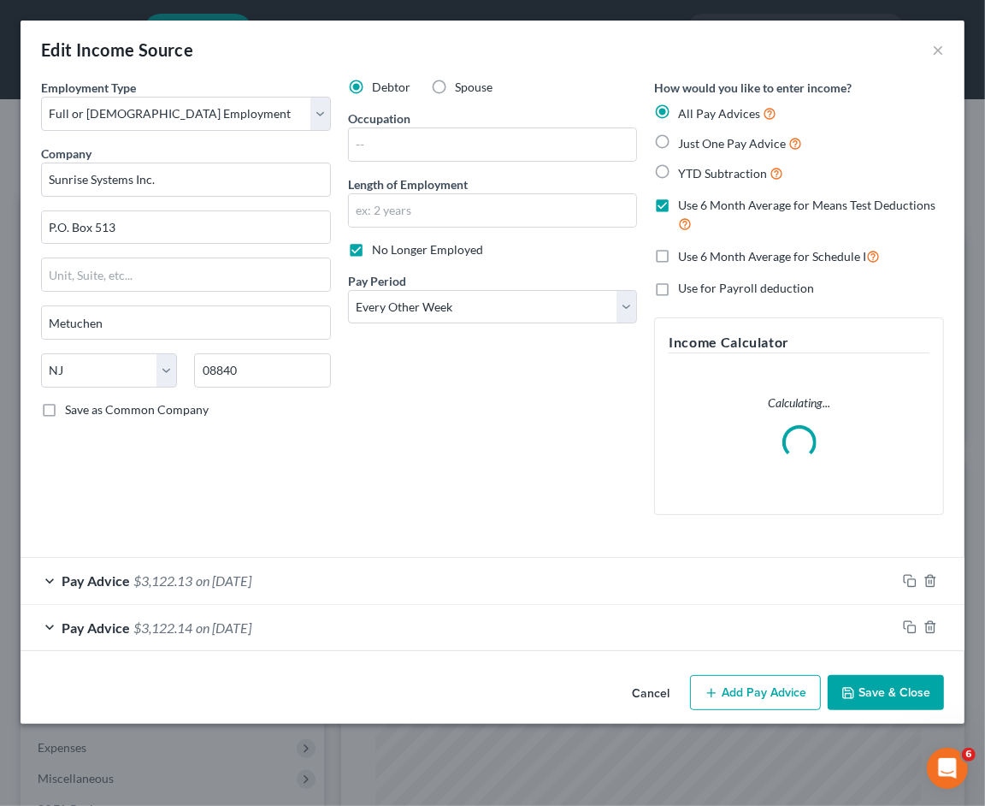
scroll to position [277, 588]
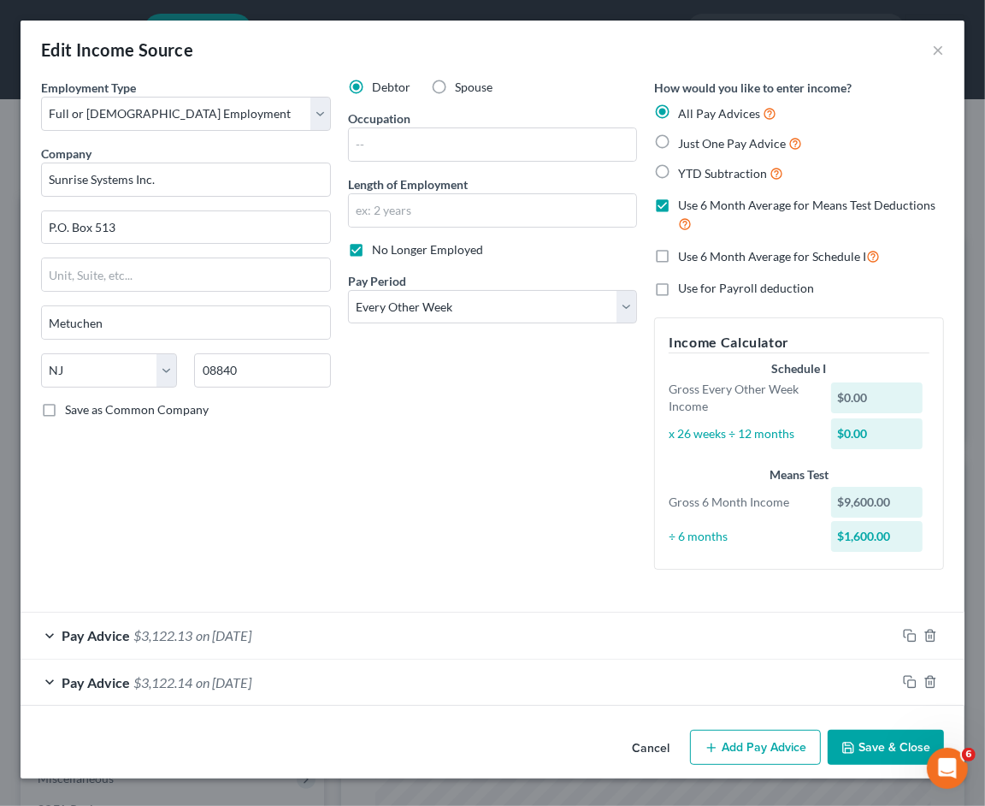
click at [433, 506] on div "Debtor Spouse Occupation Length of Employment No Longer Employed Pay Period * S…" at bounding box center [493, 331] width 307 height 505
click at [908, 631] on icon "button" at bounding box center [910, 636] width 14 height 14
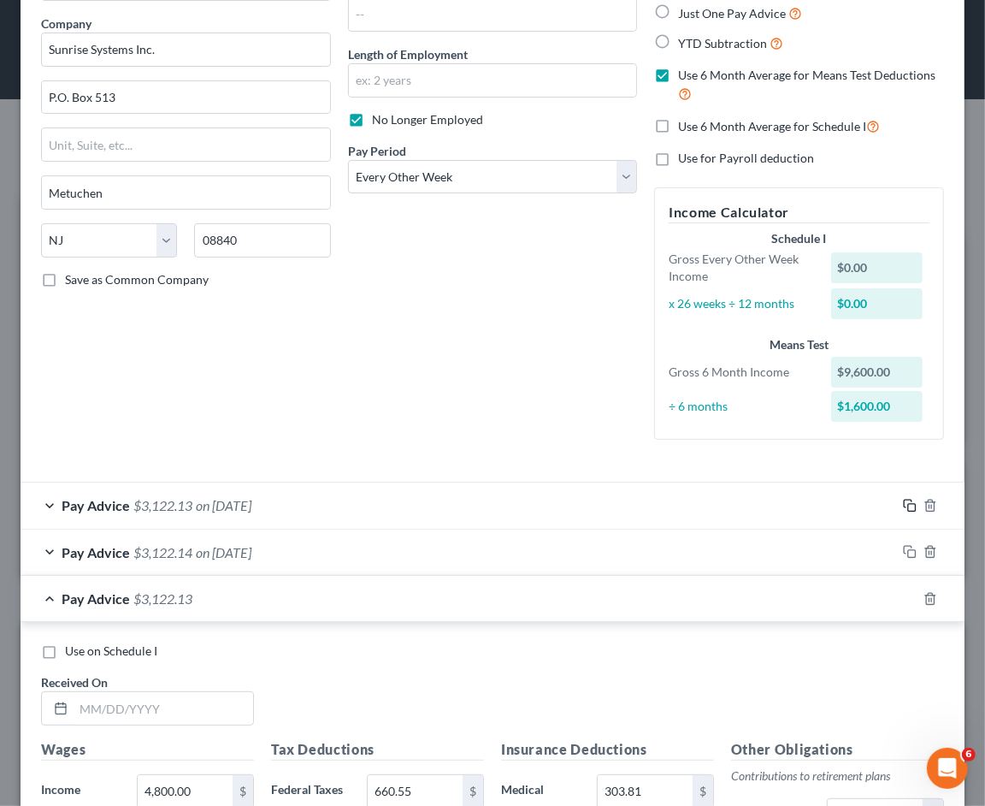
scroll to position [380, 0]
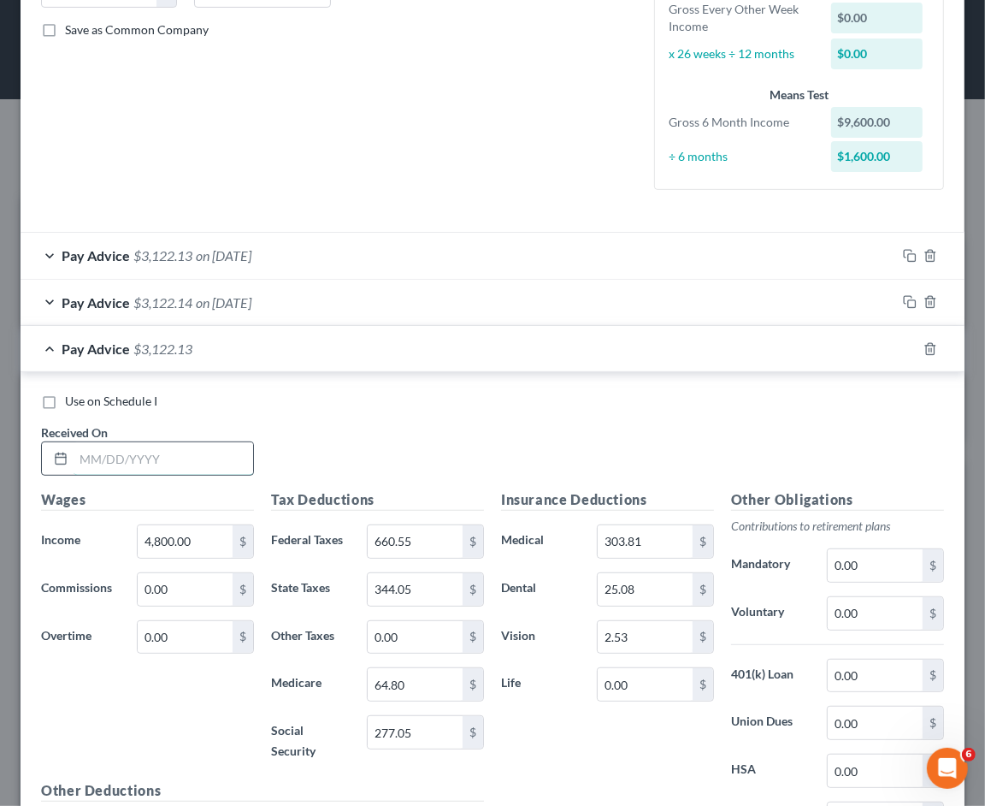
click at [208, 454] on input "text" at bounding box center [164, 458] width 180 height 32
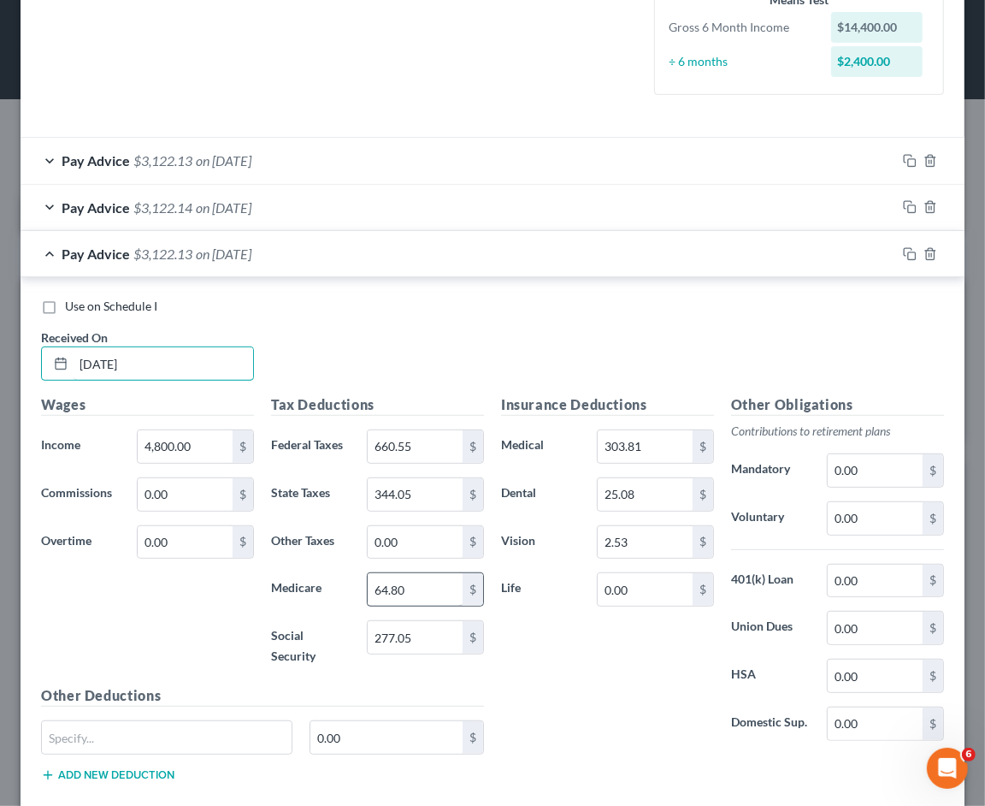
type input "[DATE]"
click at [430, 591] on input "64.80" at bounding box center [415, 589] width 95 height 32
type input "64.79"
click at [629, 759] on div "Insurance Deductions Medical 303.81 $ Dental 25.08 $ Vision 2.53 $ Life 0.00 $ …" at bounding box center [723, 594] width 460 height 401
click at [429, 505] on input "344.05" at bounding box center [415, 494] width 95 height 32
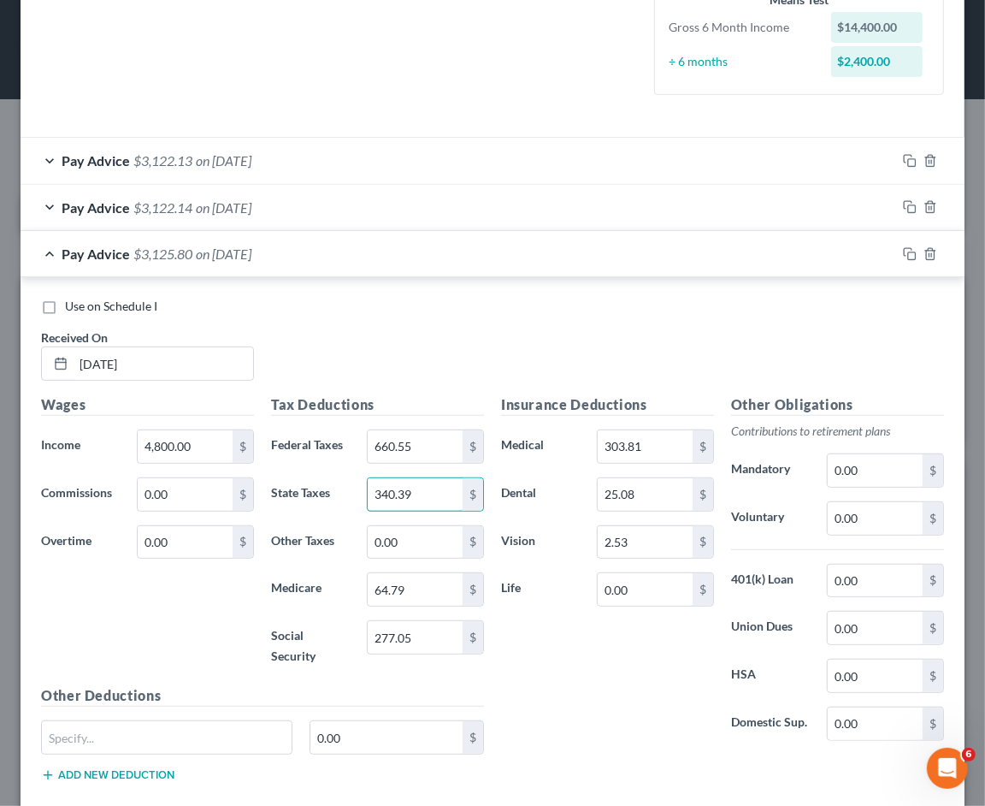
type input "340.39"
click at [441, 347] on div "Use on Schedule I Received On * [DATE]" at bounding box center [492, 346] width 920 height 97
click at [908, 252] on rect "button" at bounding box center [912, 256] width 8 height 8
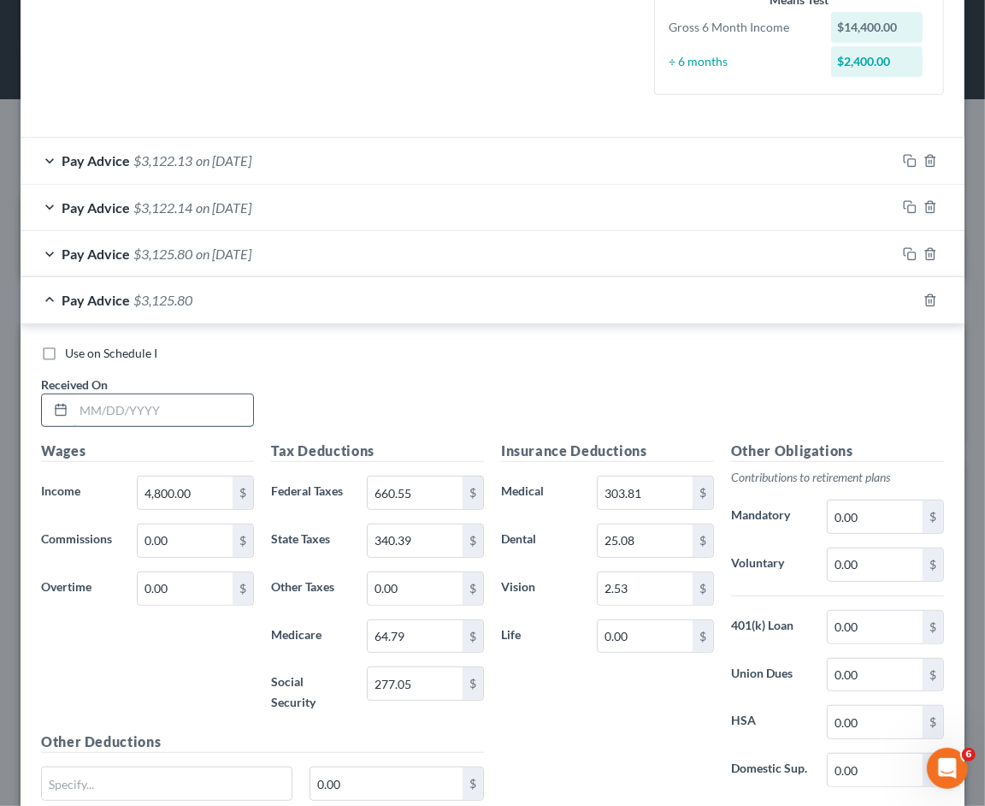
click at [175, 399] on input "text" at bounding box center [164, 410] width 180 height 32
type input "[DATE]"
click at [221, 493] on input "4,800.00" at bounding box center [185, 492] width 95 height 32
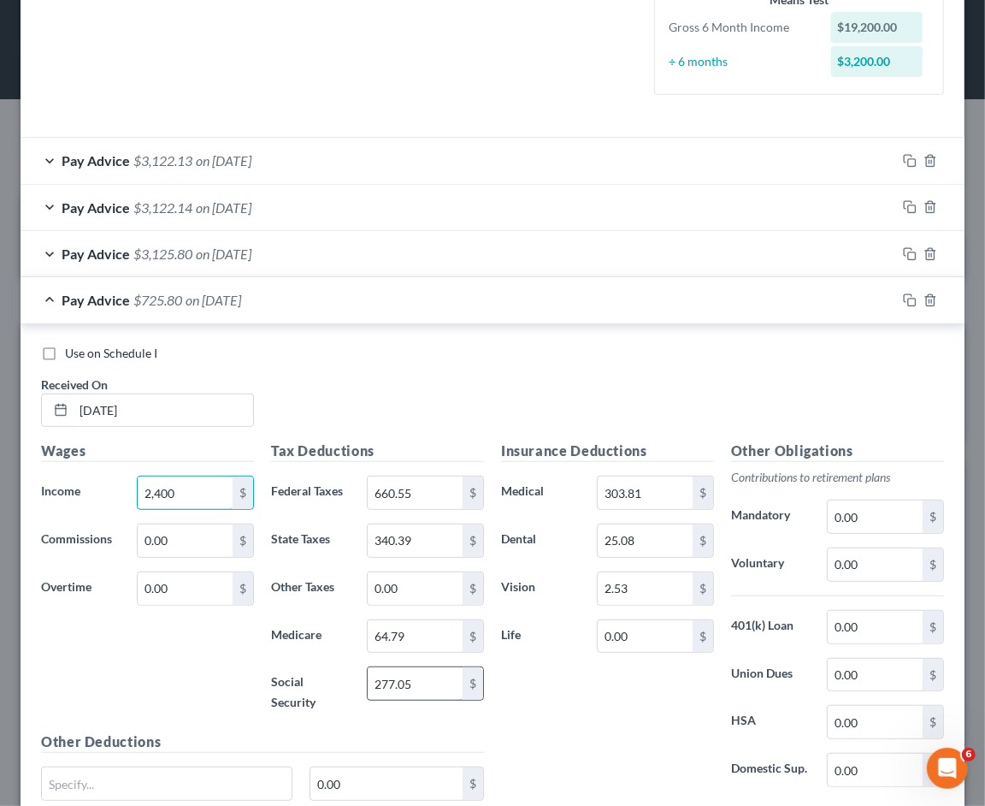
type input "2,400"
click at [422, 677] on input "277.05" at bounding box center [415, 683] width 95 height 32
type input "138.53"
click at [404, 634] on input "64.79" at bounding box center [415, 636] width 95 height 32
type input "32.40"
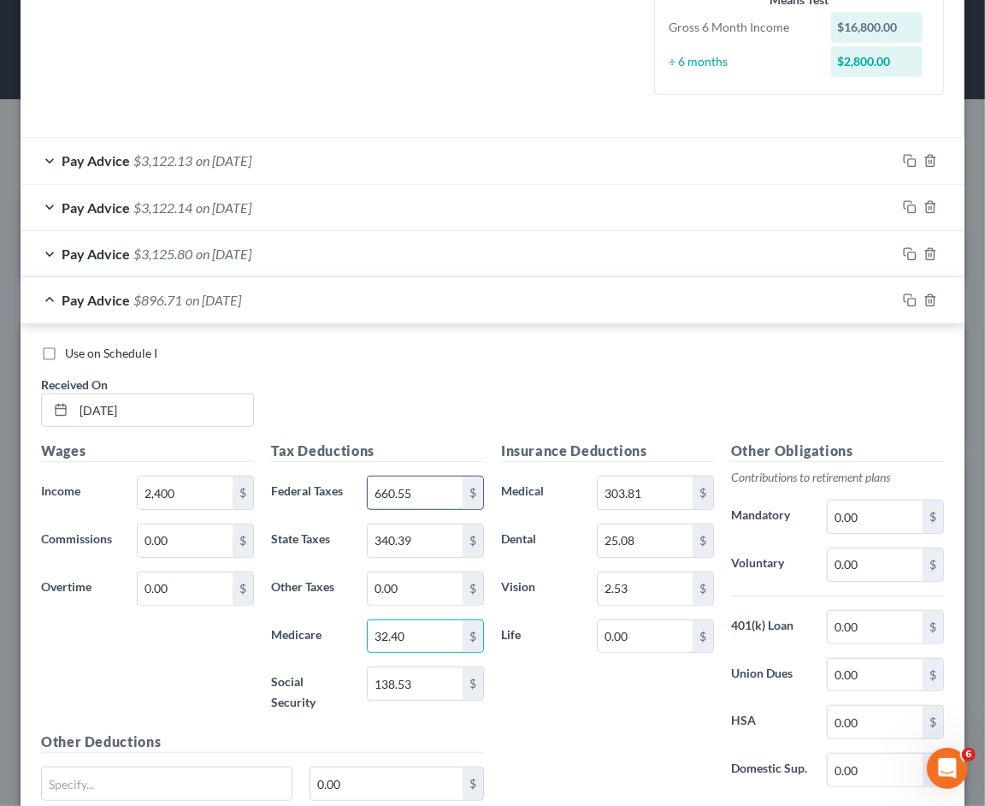
click at [432, 484] on input "660.55" at bounding box center [415, 492] width 95 height 32
type input "189.71"
click at [434, 534] on input "340.39" at bounding box center [415, 540] width 95 height 32
type input "146.57"
click at [636, 682] on div "Insurance Deductions Medical 303.81 $ Dental 25.08 $ Vision 2.53 $ Life 0.00 $" at bounding box center [608, 620] width 230 height 360
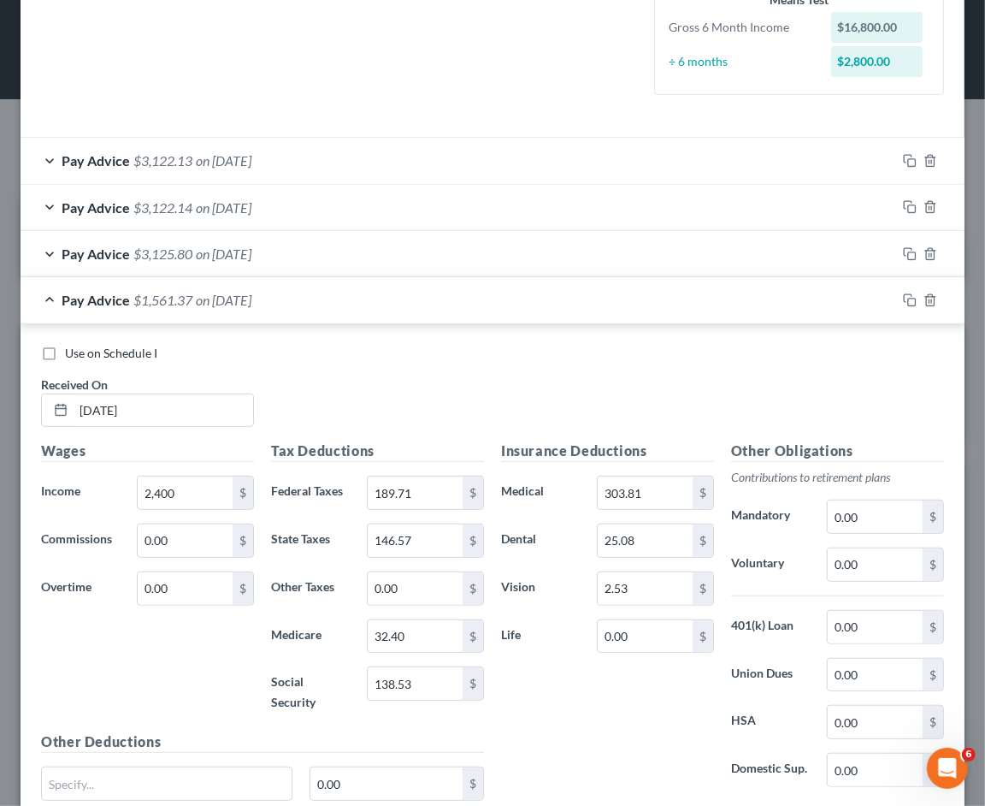
click at [640, 739] on div "Insurance Deductions Medical 303.81 $ Dental 25.08 $ Vision 2.53 $ Life 0.00 $" at bounding box center [608, 620] width 230 height 360
click at [655, 540] on input "25.08" at bounding box center [645, 540] width 95 height 32
type input "12.54"
click at [637, 600] on input "2.53" at bounding box center [645, 588] width 95 height 32
type input "1.27"
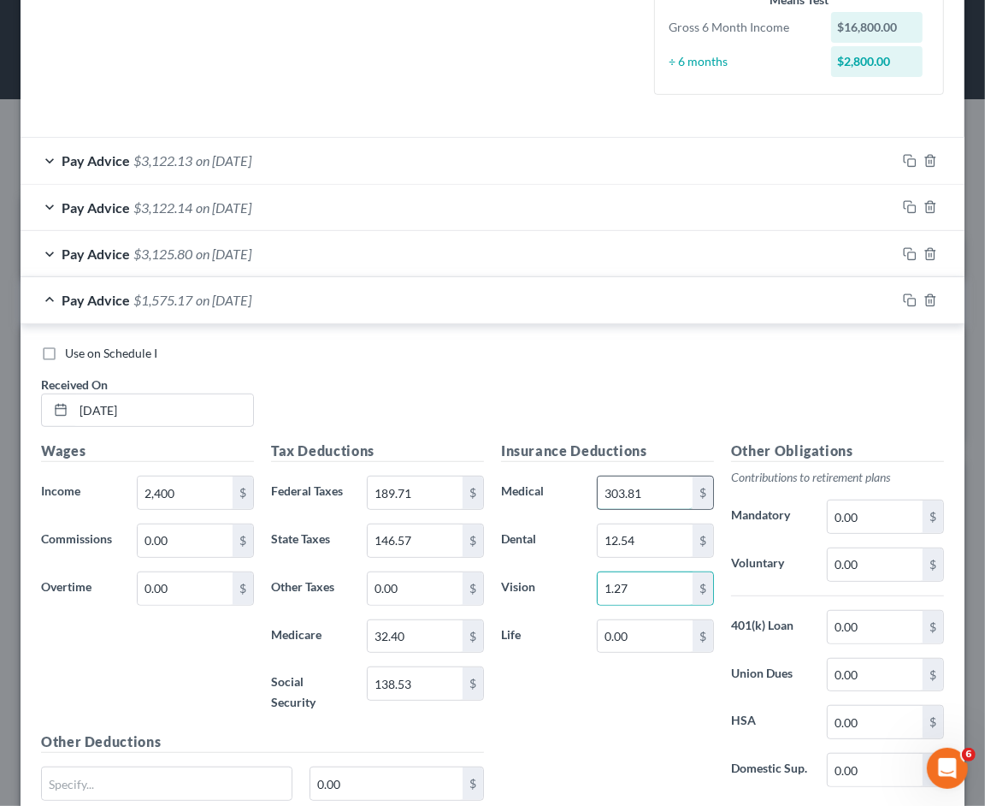
click at [644, 481] on input "303.81" at bounding box center [645, 492] width 95 height 32
type input "151.91"
drag, startPoint x: 896, startPoint y: 299, endPoint x: 344, endPoint y: 405, distance: 562.5
click at [903, 298] on icon "button" at bounding box center [910, 300] width 14 height 14
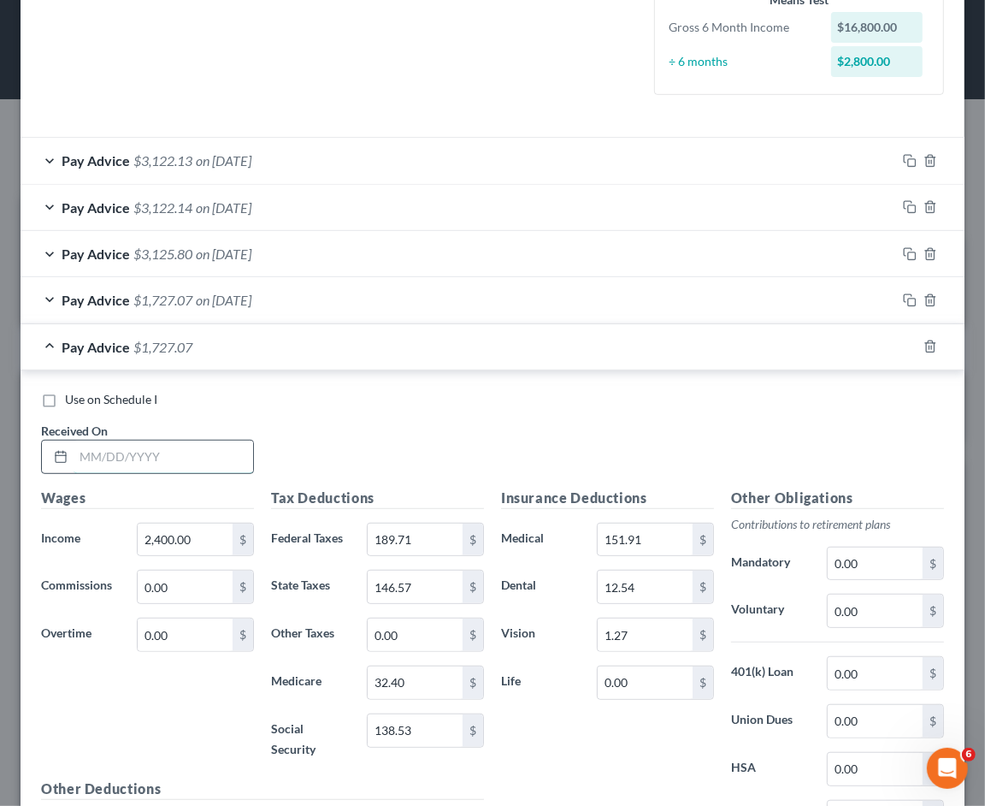
click at [166, 450] on input "text" at bounding box center [164, 456] width 180 height 32
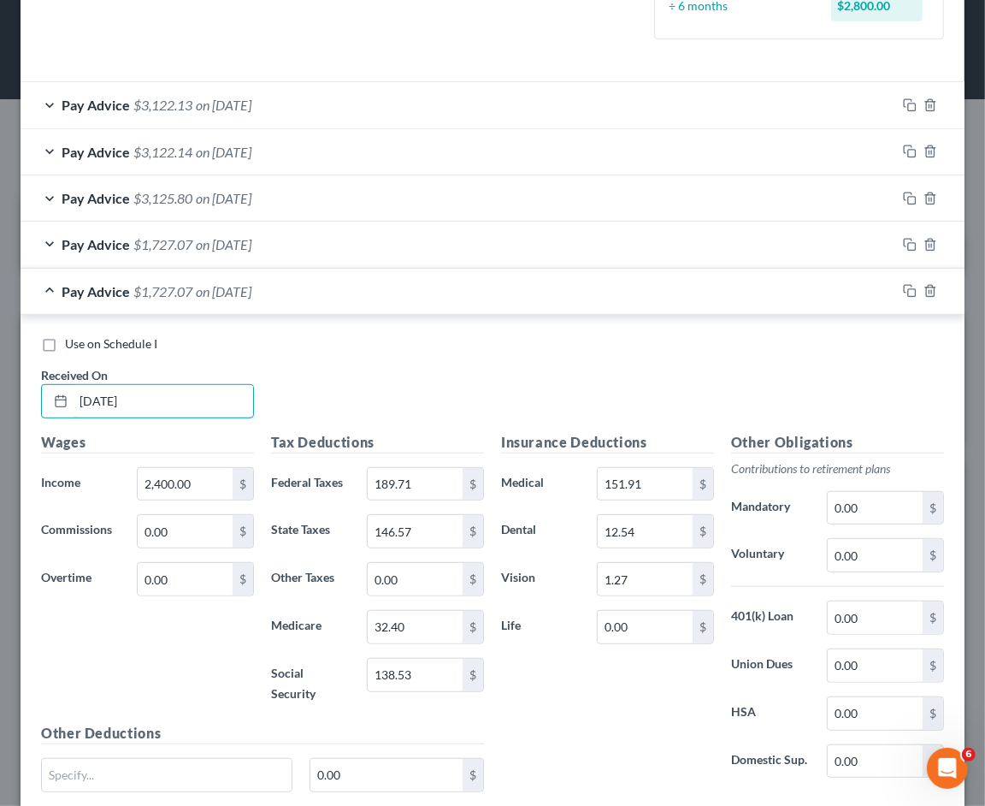
scroll to position [570, 0]
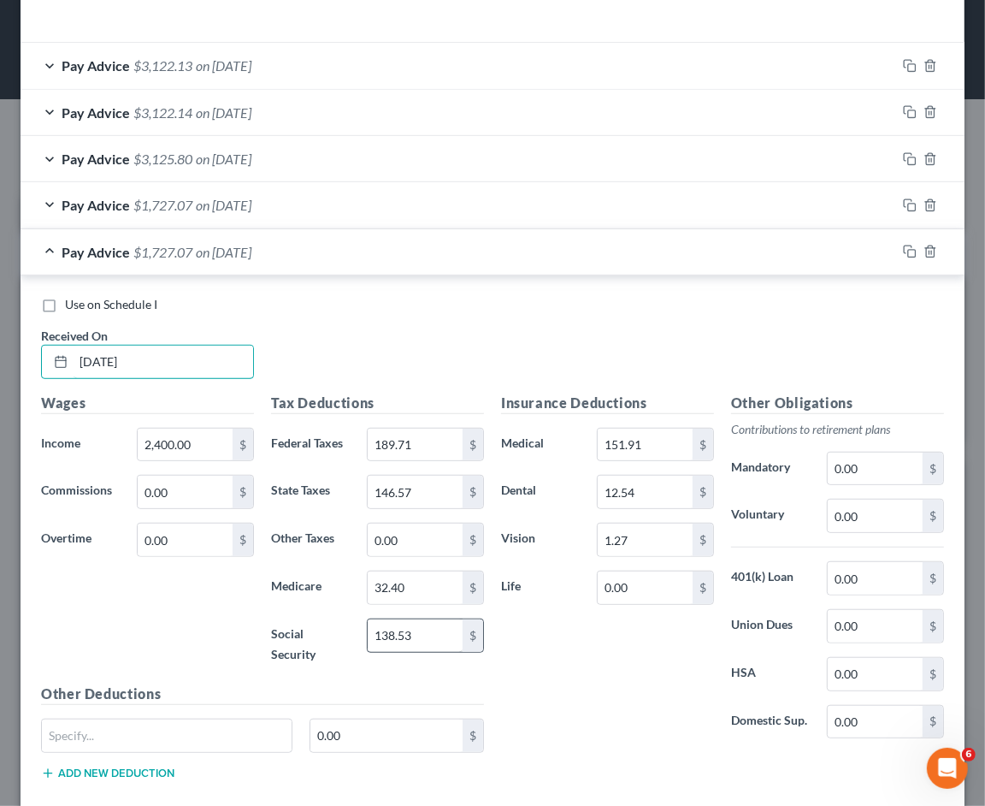
type input "[DATE]"
click at [447, 644] on input "138.53" at bounding box center [415, 635] width 95 height 32
type input "148.80"
click at [433, 588] on input "32.40" at bounding box center [415, 587] width 95 height 32
type input "34.80"
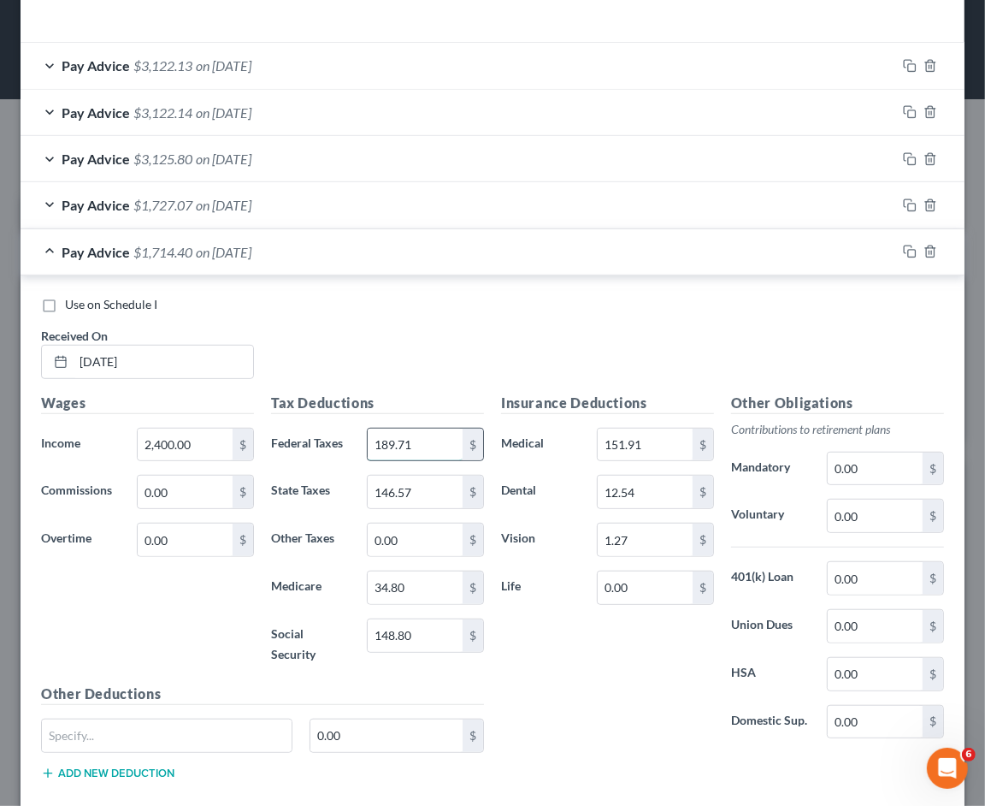
click at [428, 446] on input "189.71" at bounding box center [415, 444] width 95 height 32
type input "209.60"
click at [630, 535] on input "1.27" at bounding box center [645, 539] width 95 height 32
click at [635, 493] on input "12.54" at bounding box center [645, 491] width 95 height 32
click at [647, 434] on input "151.91" at bounding box center [645, 444] width 95 height 32
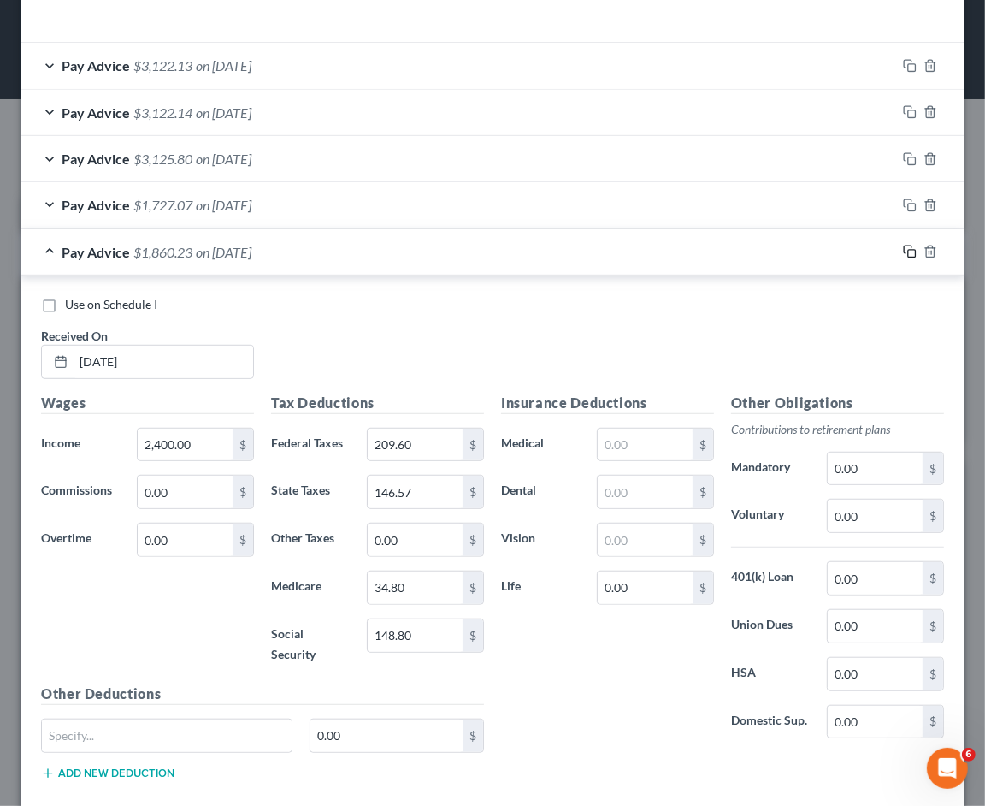
click at [903, 246] on icon "button" at bounding box center [910, 252] width 14 height 14
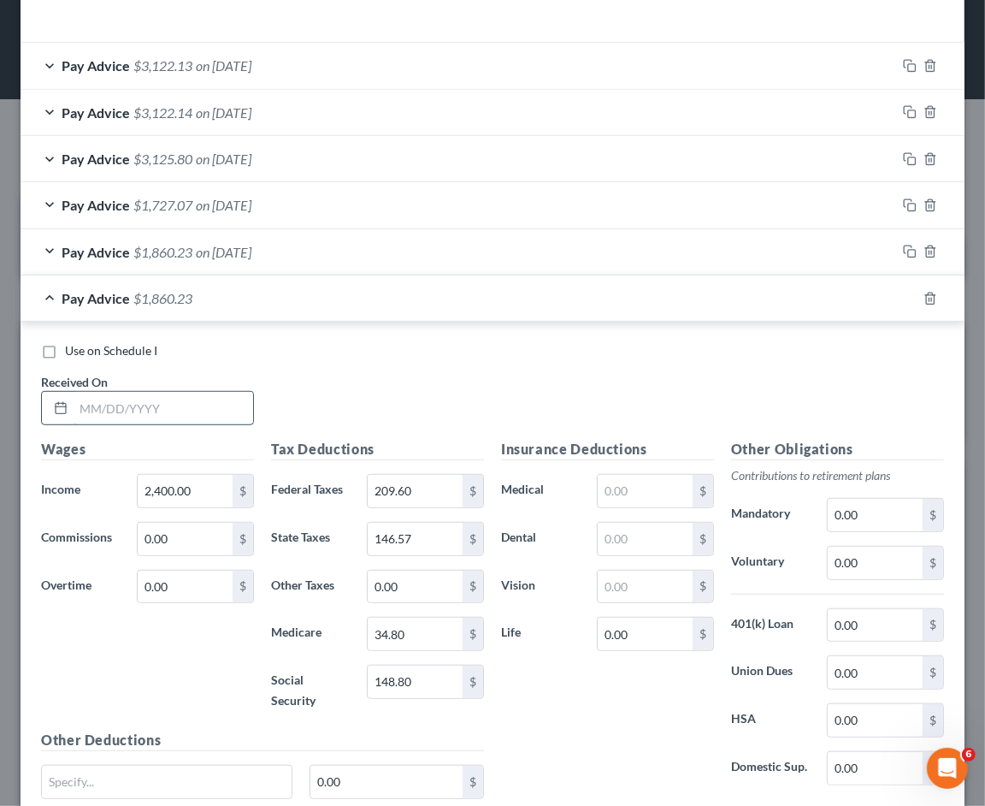
click at [155, 402] on input "text" at bounding box center [164, 408] width 180 height 32
type input "[DATE]"
click at [197, 489] on input "2,400.00" at bounding box center [185, 491] width 95 height 32
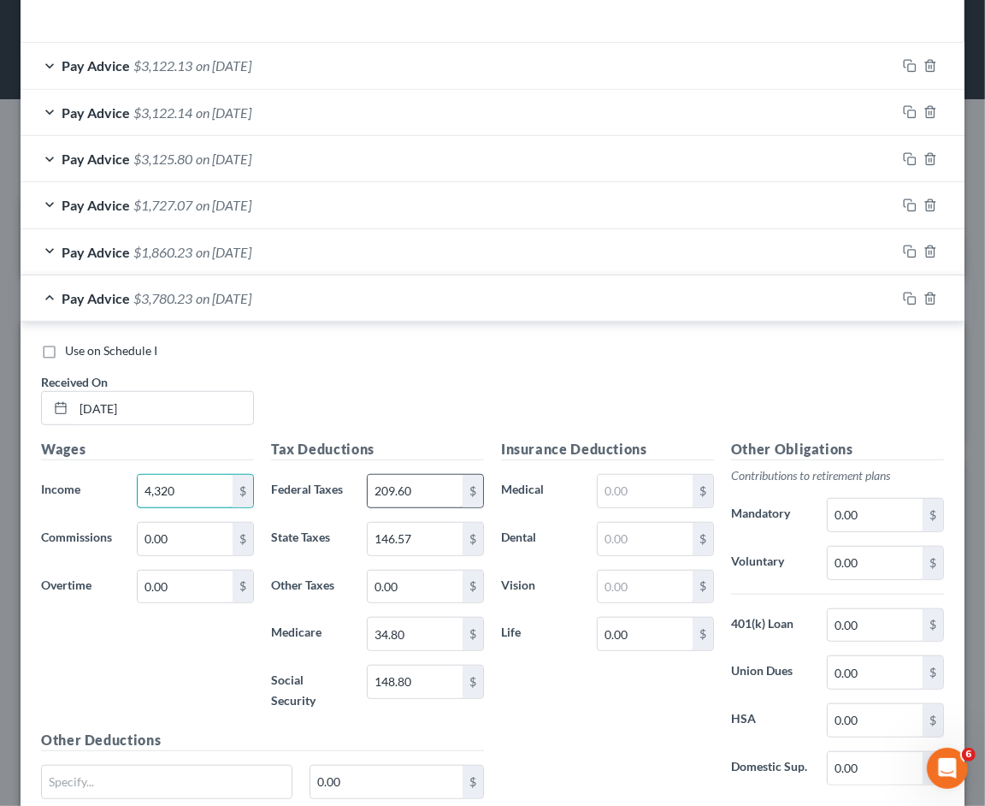
type input "4,320"
click at [432, 487] on input "209.60" at bounding box center [415, 491] width 95 height 32
type input "1"
type input "267.84"
click at [431, 637] on input "34.80" at bounding box center [415, 633] width 95 height 32
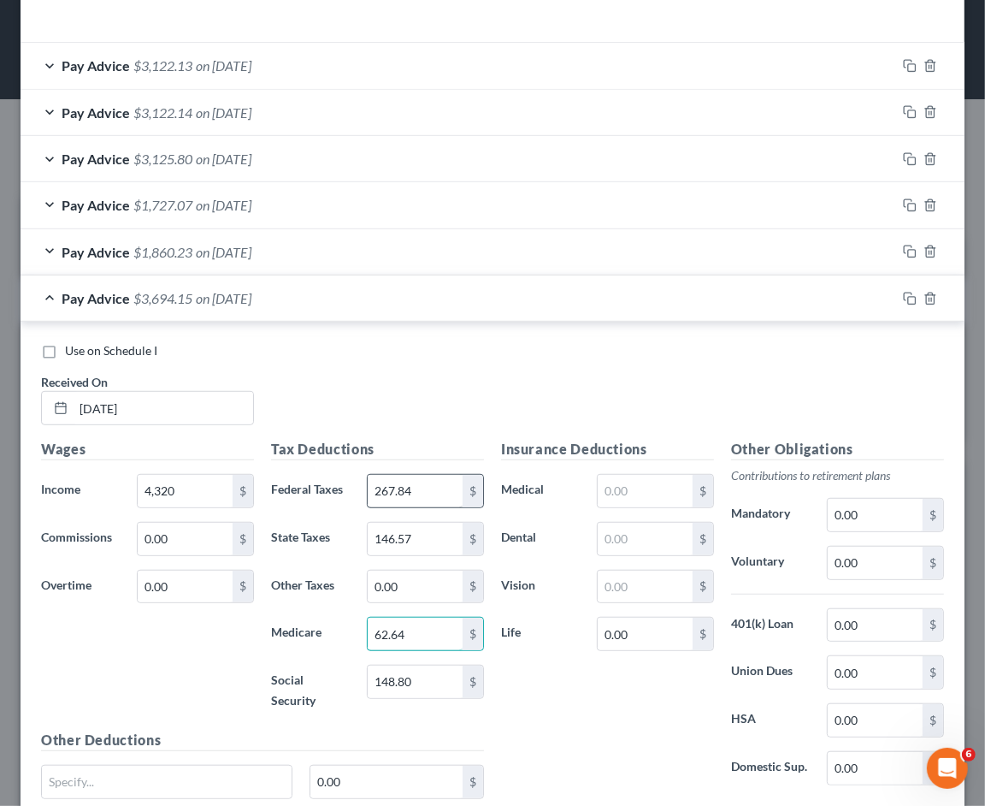
type input "62.64"
click at [413, 489] on input "267.84" at bounding box center [415, 491] width 95 height 32
type input "627.86"
click at [441, 688] on input "148.80" at bounding box center [415, 681] width 95 height 32
type input "267.84"
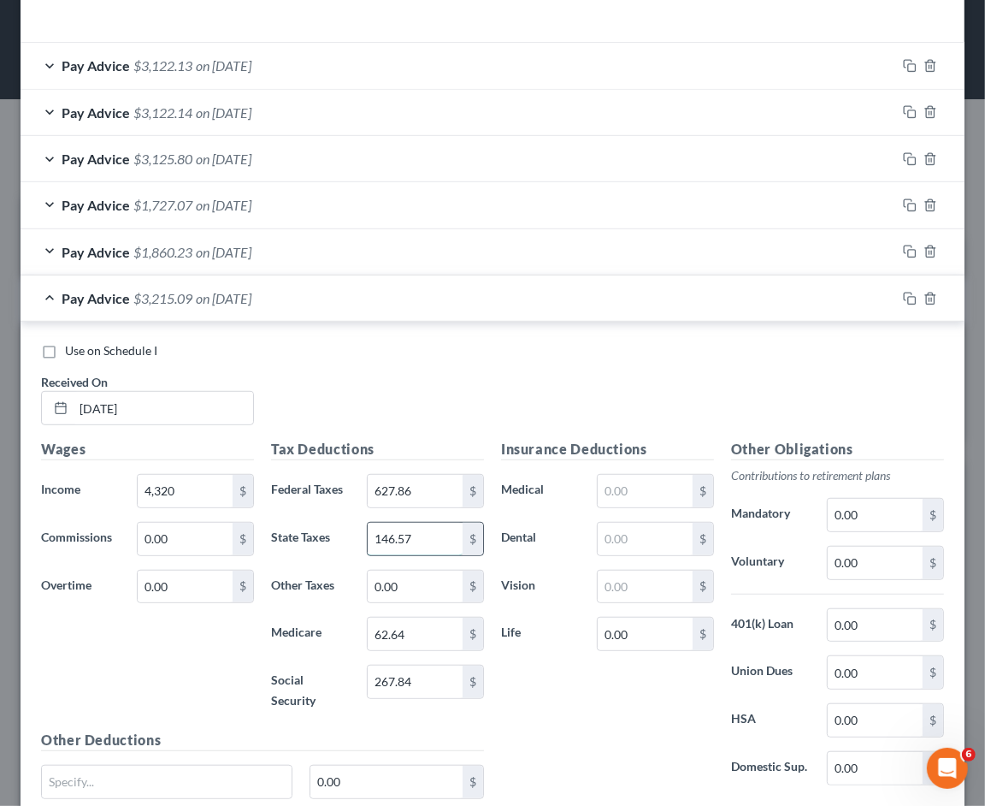
click at [432, 535] on input "146.57" at bounding box center [415, 539] width 95 height 32
type input "287.36"
click at [903, 292] on icon "button" at bounding box center [910, 299] width 14 height 14
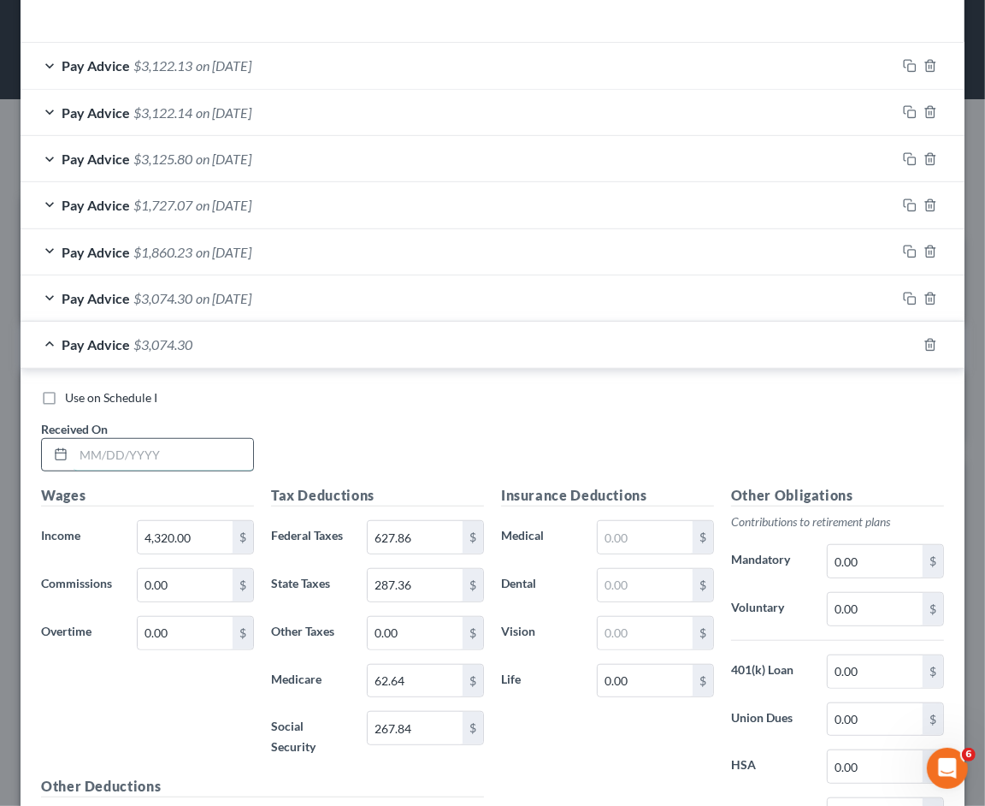
click at [228, 449] on input "text" at bounding box center [164, 455] width 180 height 32
type input "[DATE]"
click at [908, 345] on rect "button" at bounding box center [912, 347] width 8 height 8
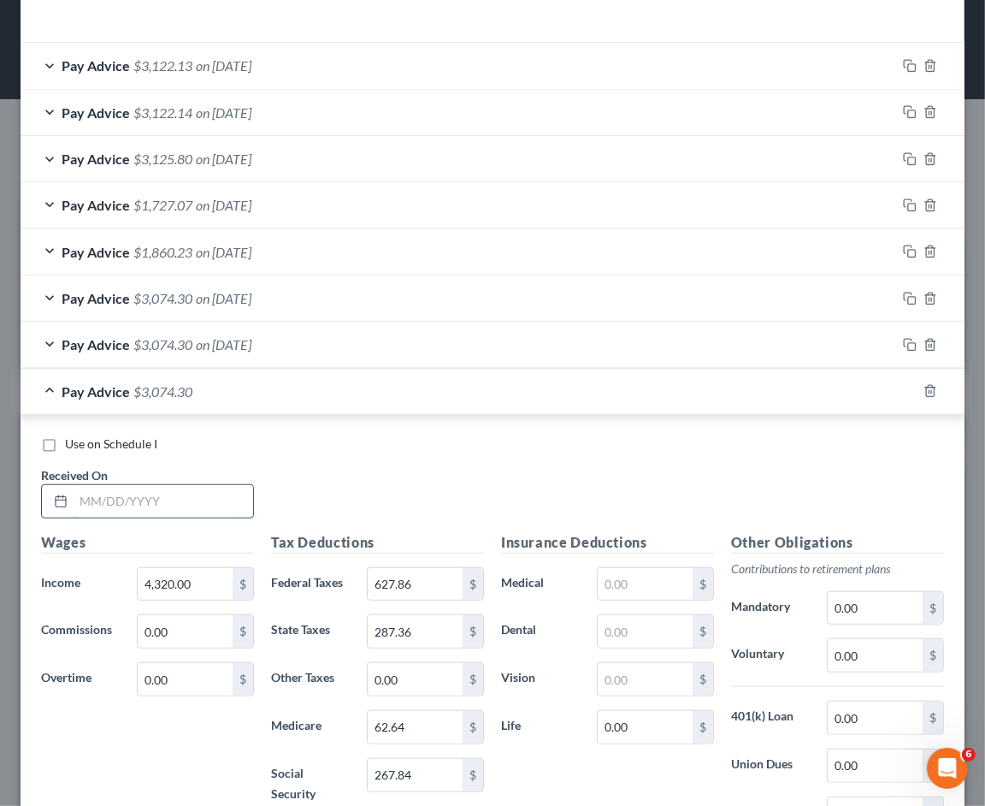
click at [239, 513] on input "text" at bounding box center [164, 501] width 180 height 32
type input "[DATE]"
click at [211, 582] on input "4,320.00" at bounding box center [185, 584] width 95 height 32
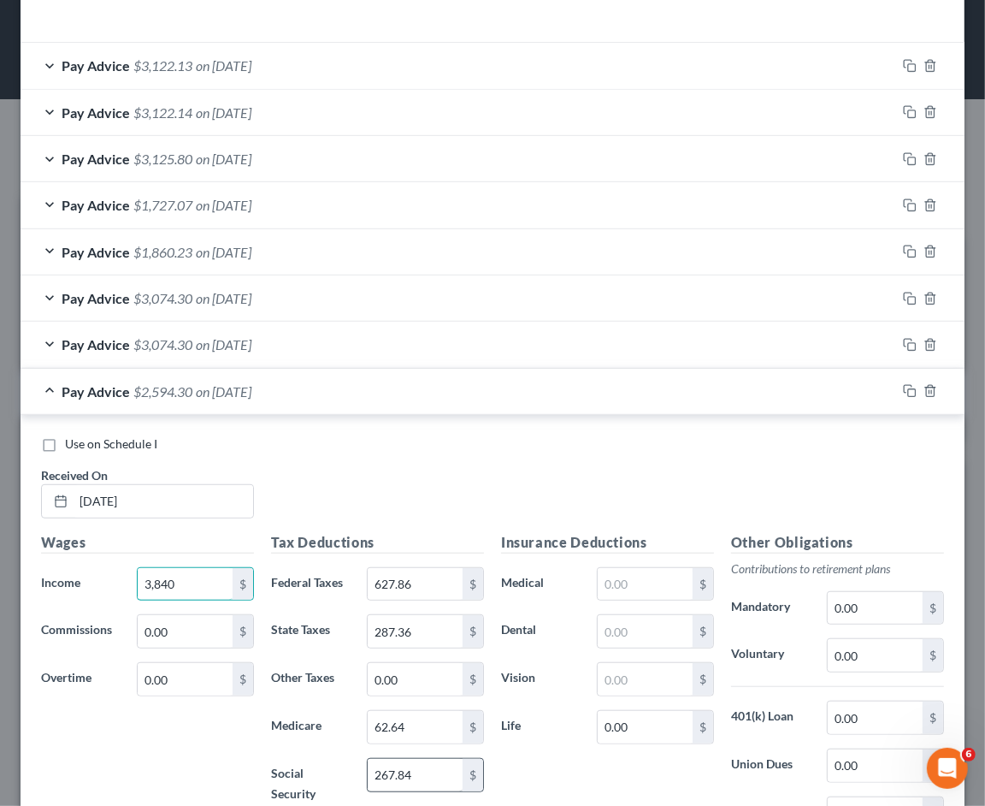
type input "3,840"
click at [433, 780] on input "267.84" at bounding box center [415, 775] width 95 height 32
type input "238.08"
click at [429, 730] on input "62.64" at bounding box center [415, 727] width 95 height 32
type input "55.68"
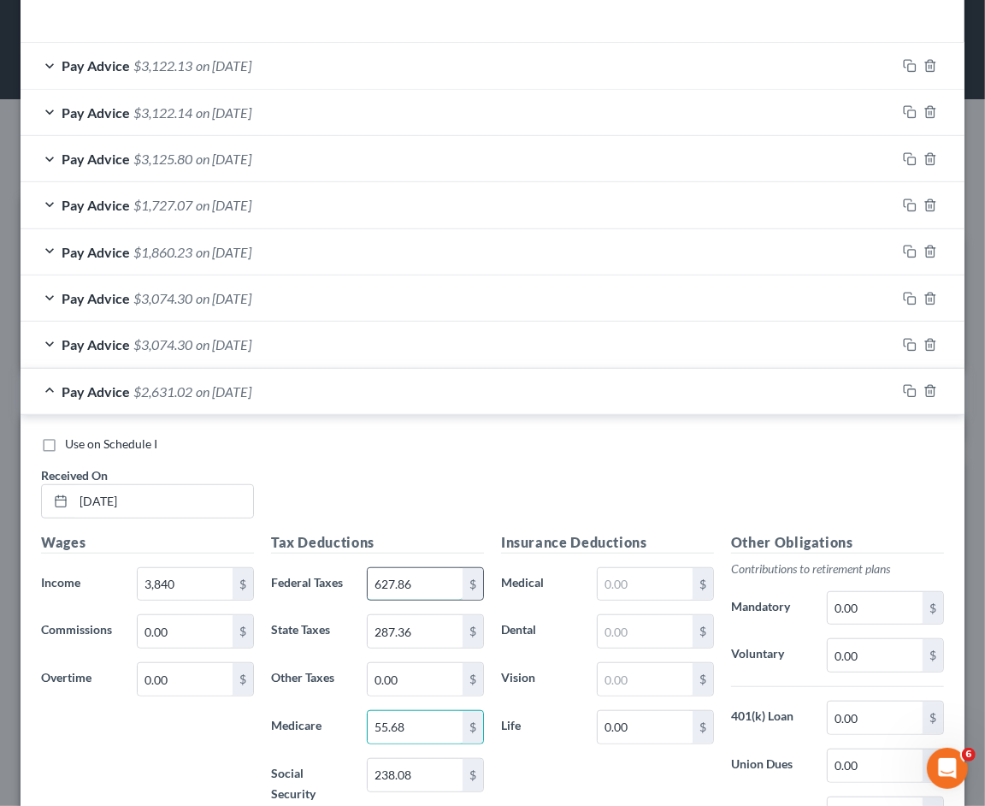
click at [434, 588] on input "627.86" at bounding box center [415, 584] width 95 height 32
type input "522.26"
click at [416, 629] on input "287.36" at bounding box center [415, 631] width 95 height 32
type input "251.07"
click at [908, 389] on rect "button" at bounding box center [912, 393] width 8 height 8
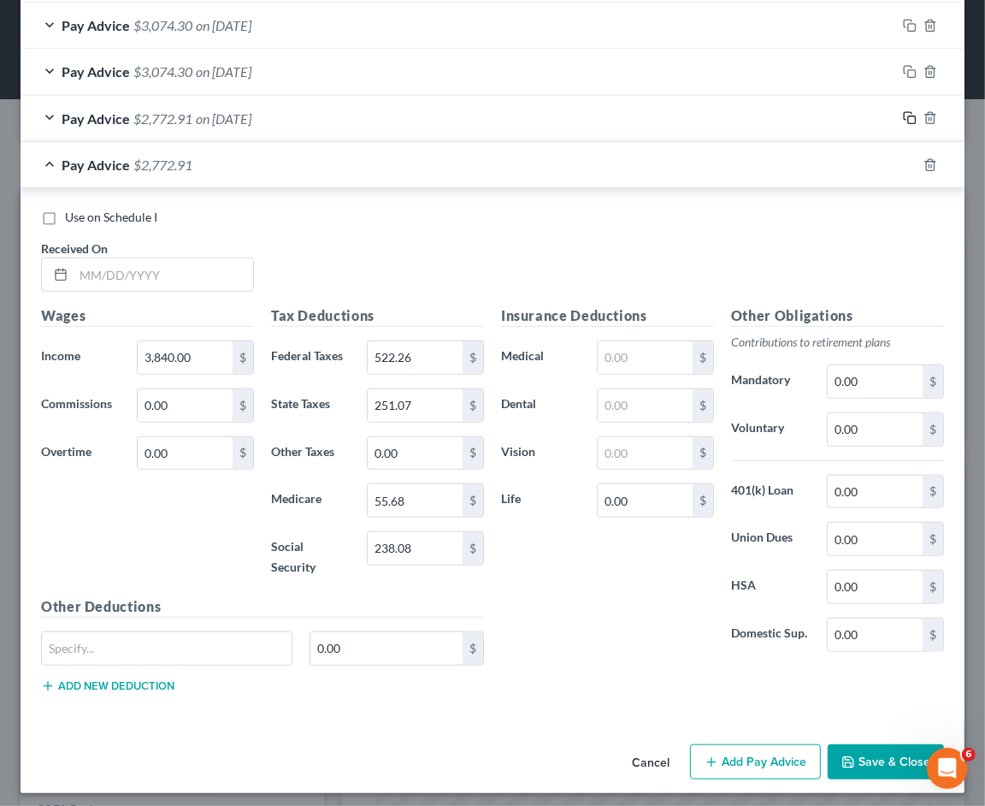
scroll to position [852, 0]
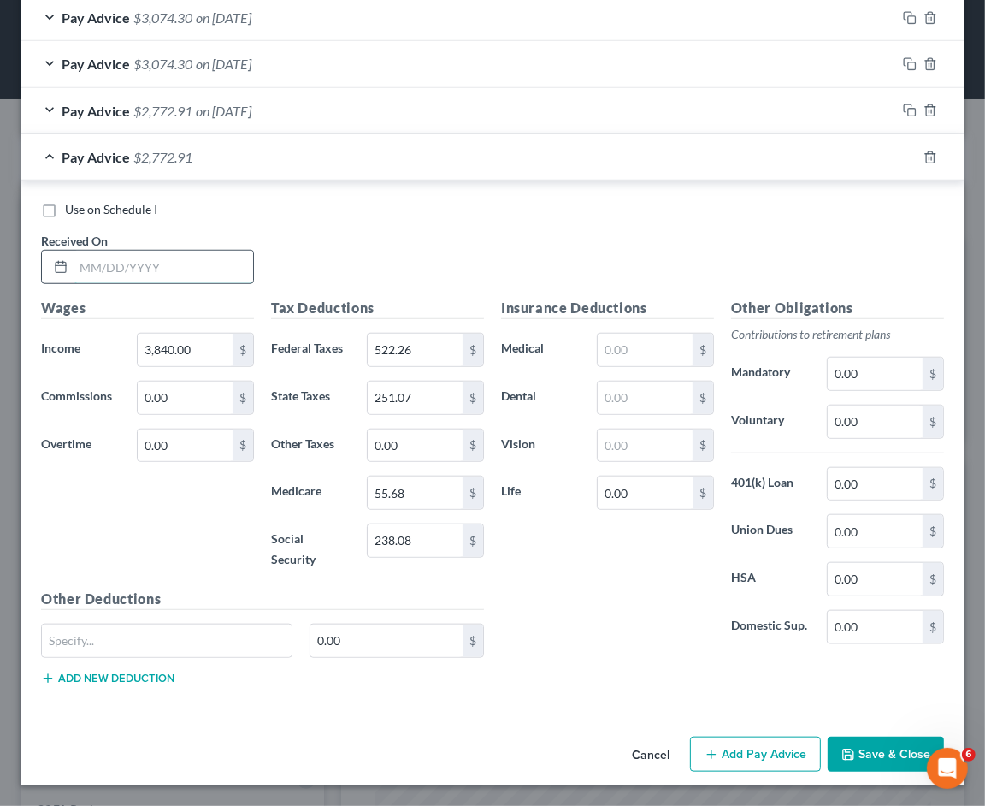
click at [175, 258] on input "text" at bounding box center [164, 267] width 180 height 32
type input "[DATE]"
click at [204, 346] on input "3,840.00" at bounding box center [185, 350] width 95 height 32
type input "4,800"
click at [433, 541] on input "238.08" at bounding box center [415, 540] width 95 height 32
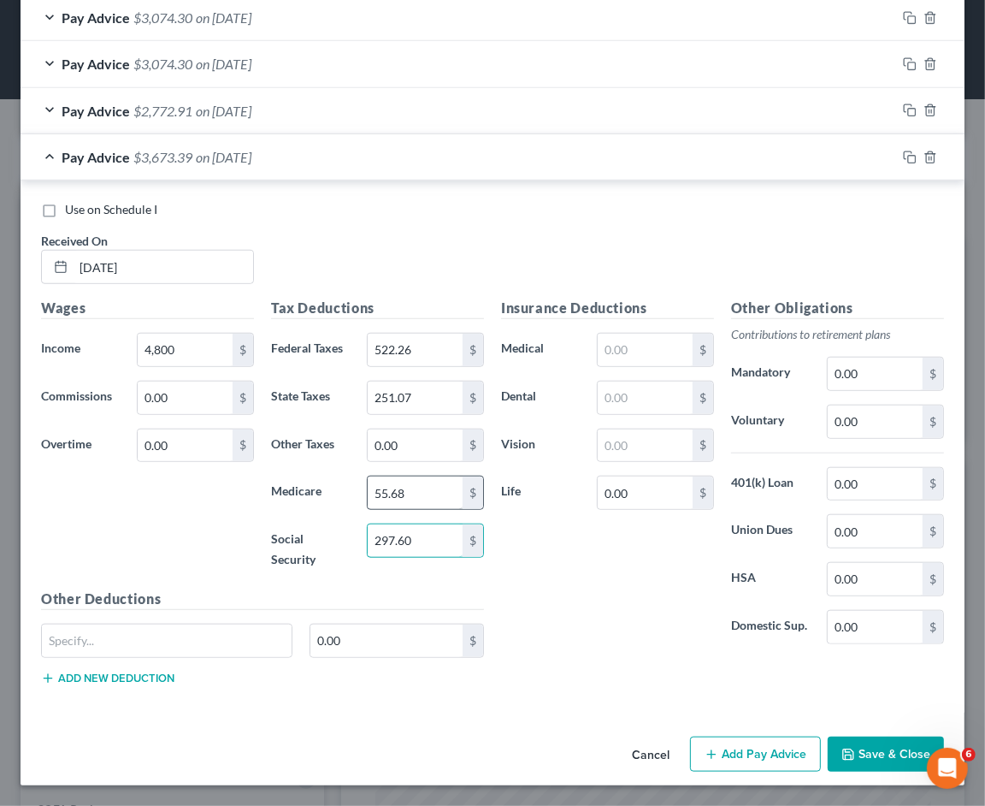
type input "297.60"
click at [439, 480] on input "55.68" at bounding box center [415, 492] width 95 height 32
type input "69.60"
click at [440, 348] on input "522.26" at bounding box center [415, 350] width 95 height 32
type input "738.42"
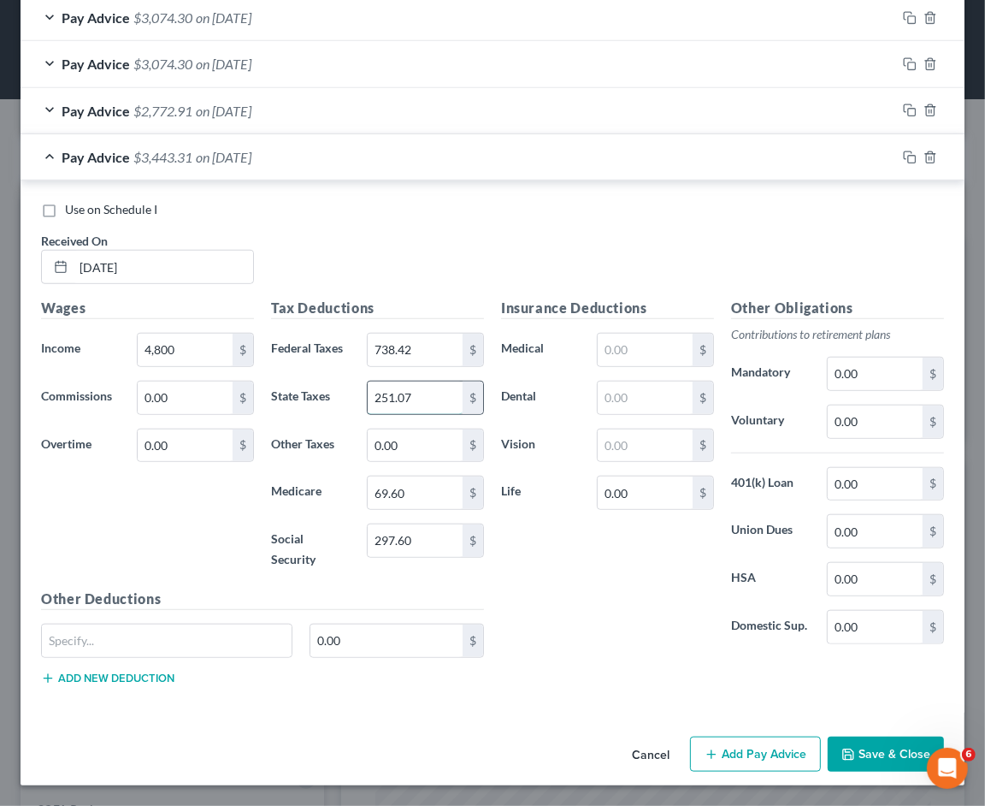
click at [431, 392] on input "251.07" at bounding box center [415, 397] width 95 height 32
type input "323.65"
click at [903, 152] on icon "button" at bounding box center [910, 158] width 14 height 14
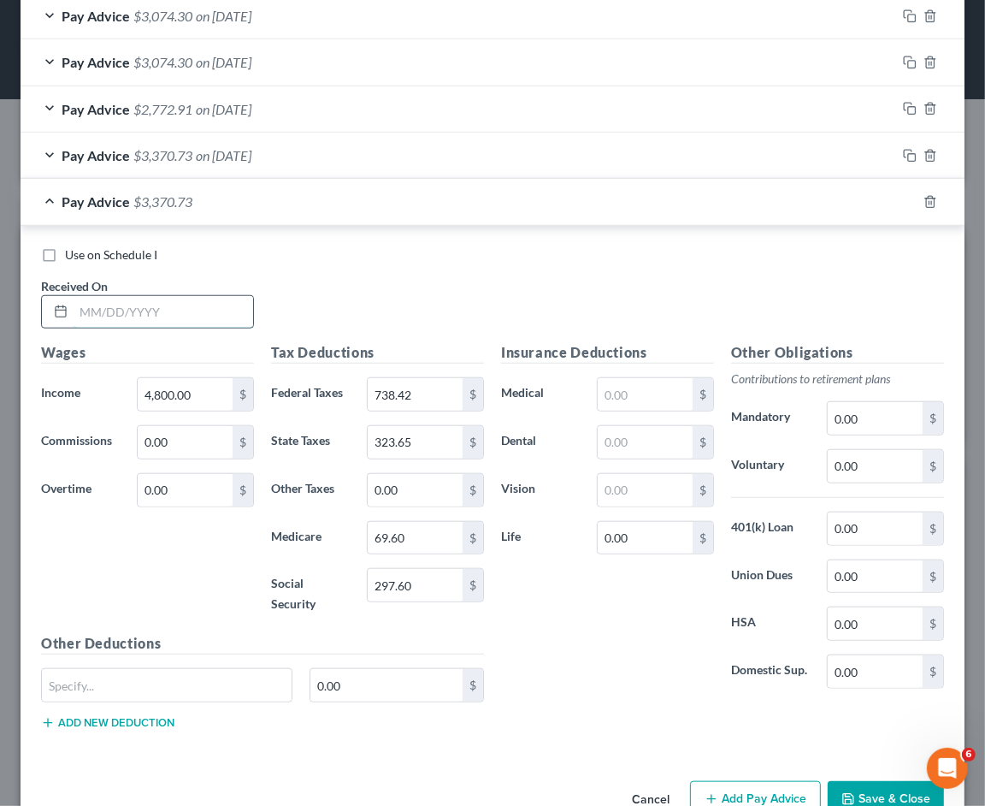
click at [201, 310] on input "text" at bounding box center [164, 312] width 180 height 32
type input "[DATE]"
click at [210, 381] on input "4,800.00" at bounding box center [185, 394] width 95 height 32
type input "47,680"
click at [440, 592] on input "297.60" at bounding box center [415, 585] width 95 height 32
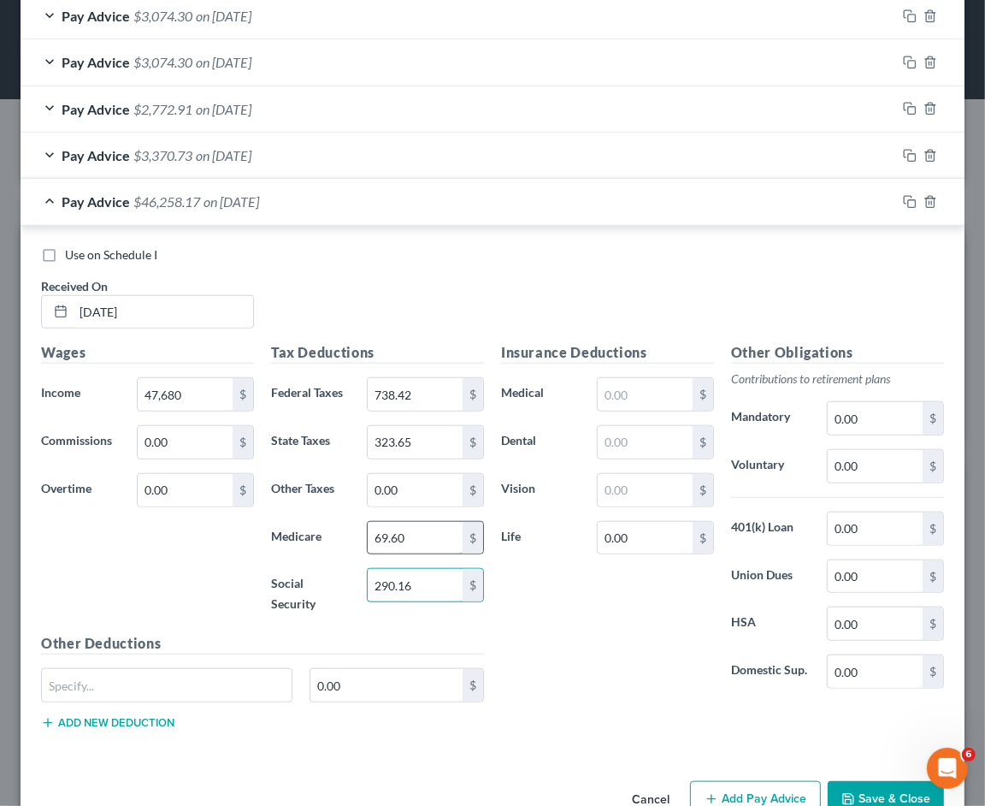
type input "290.16"
click at [437, 525] on input "69.60" at bounding box center [415, 538] width 95 height 32
type input "67.86"
click at [419, 387] on input "738.42" at bounding box center [415, 394] width 95 height 32
type input "709.62"
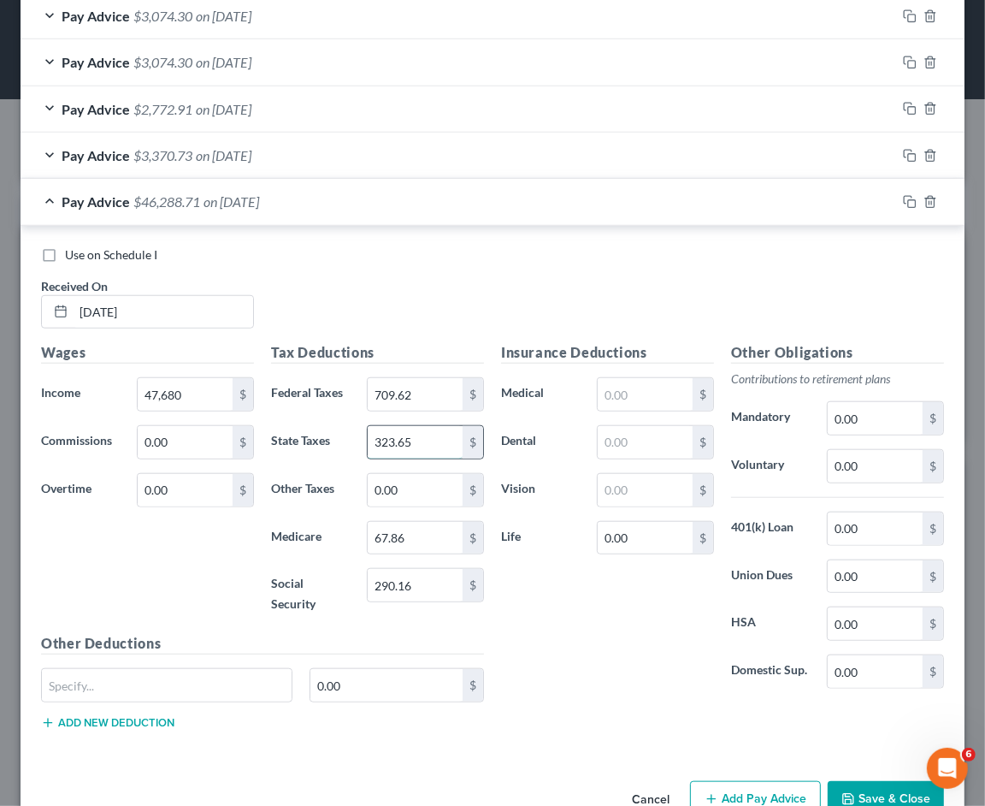
click at [432, 446] on input "323.65" at bounding box center [415, 442] width 95 height 32
type input "314.58"
click at [904, 197] on icon "button" at bounding box center [908, 200] width 8 height 8
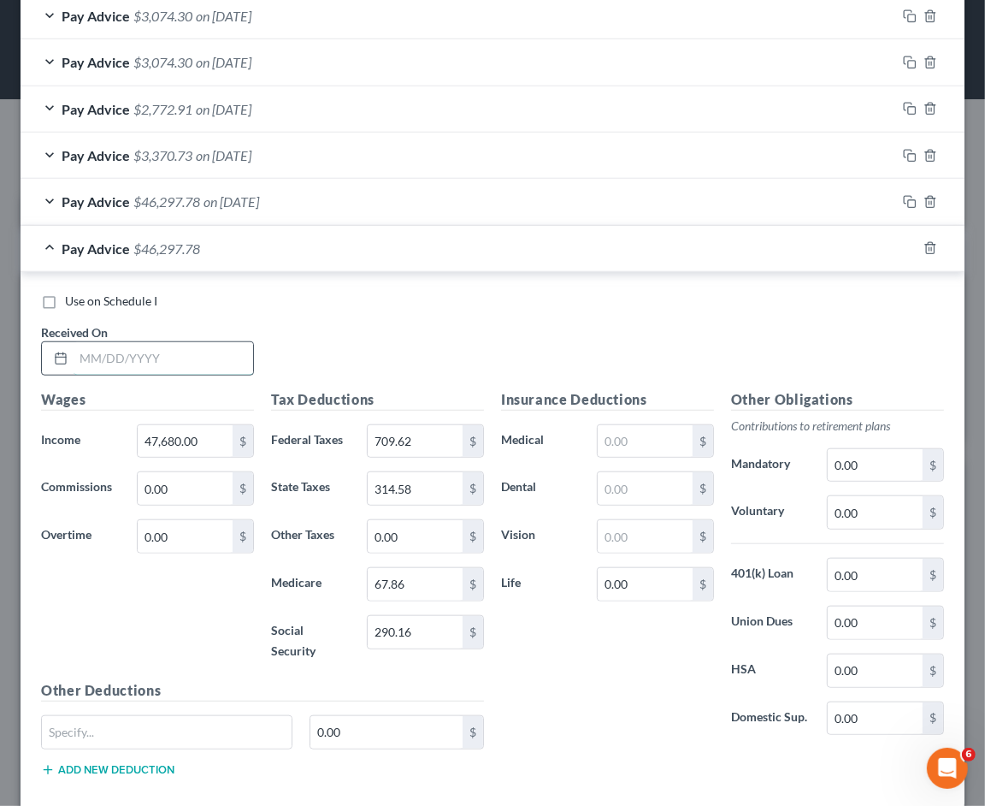
click at [162, 366] on input "text" at bounding box center [164, 358] width 180 height 32
type input "[DATE]"
click at [346, 200] on div "Pay Advice $46,297.78 on [DATE]" at bounding box center [459, 201] width 876 height 45
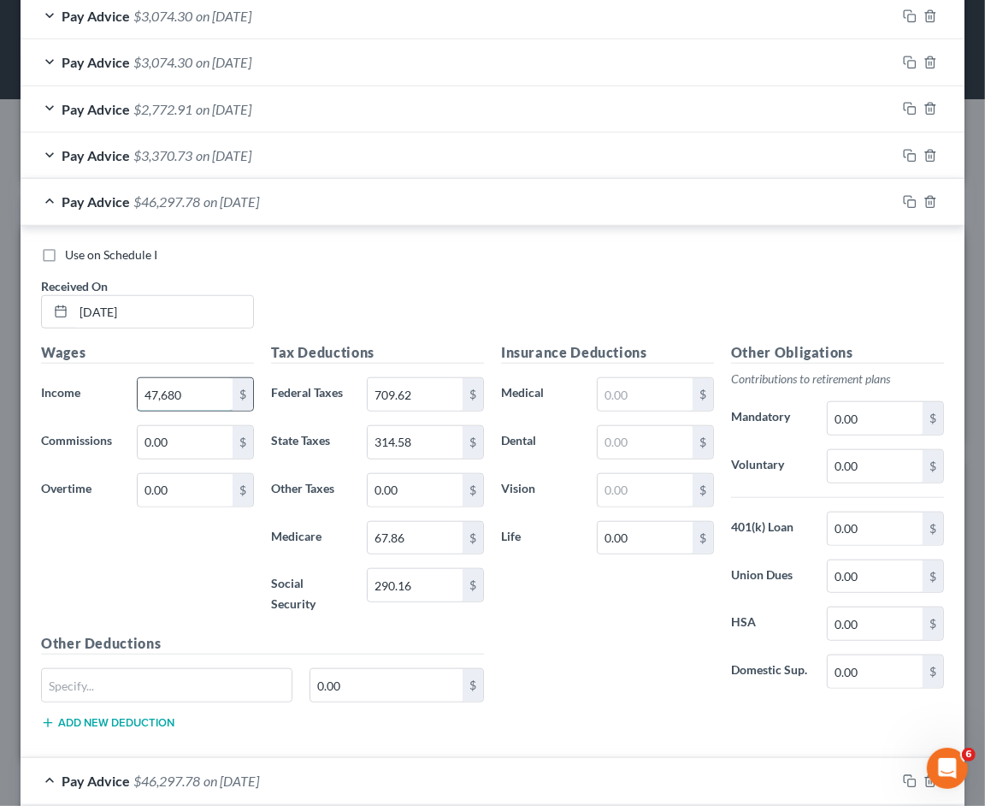
click at [188, 387] on input "47,680" at bounding box center [185, 394] width 95 height 32
type input "4,680"
click at [329, 211] on div "Pay Advice $3,297.78 on [DATE]" at bounding box center [459, 201] width 876 height 45
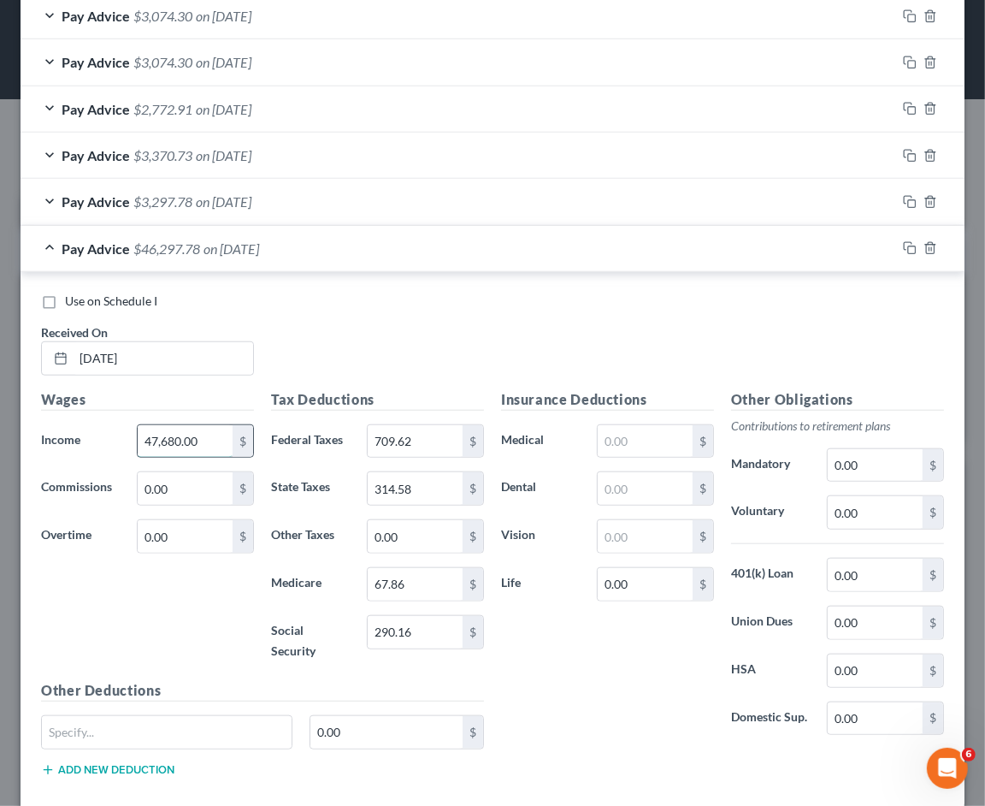
click at [212, 428] on input "47,680.00" at bounding box center [185, 441] width 95 height 32
type input "4,800"
click at [425, 633] on input "290.16" at bounding box center [415, 632] width 95 height 32
type input "297.60"
click at [429, 580] on input "67.86" at bounding box center [415, 584] width 95 height 32
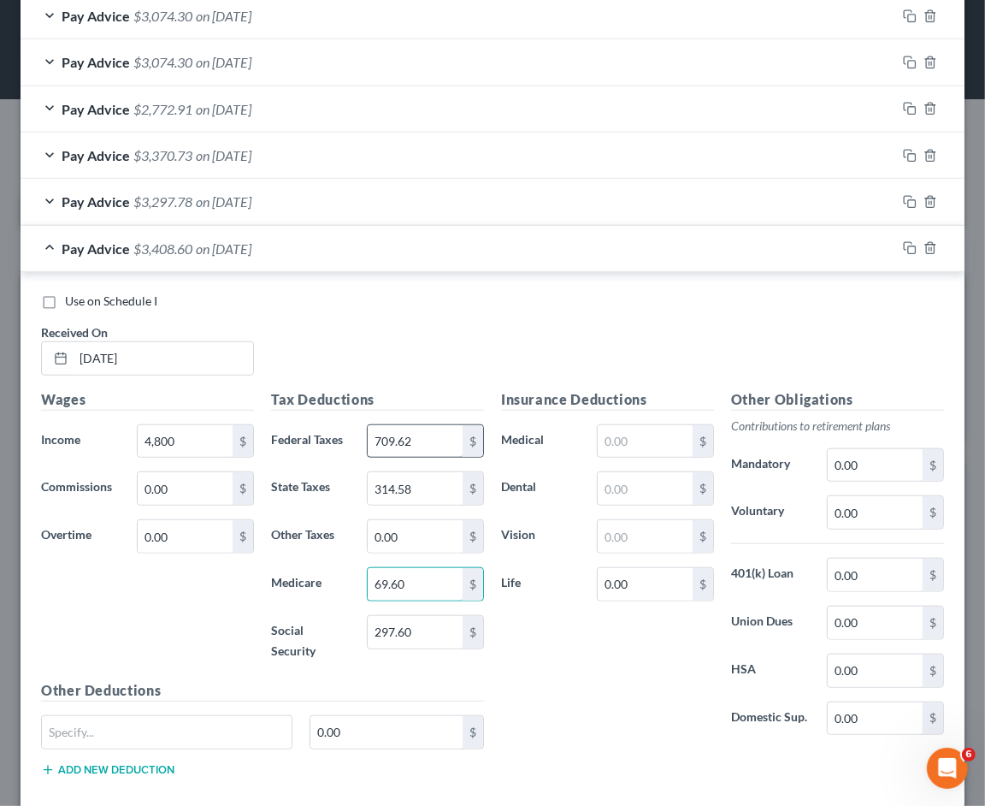
type input "69.60"
click at [433, 439] on input "709.62" at bounding box center [415, 441] width 95 height 32
type input "738.42"
click at [420, 479] on input "314.58" at bounding box center [415, 488] width 95 height 32
type input "323.65"
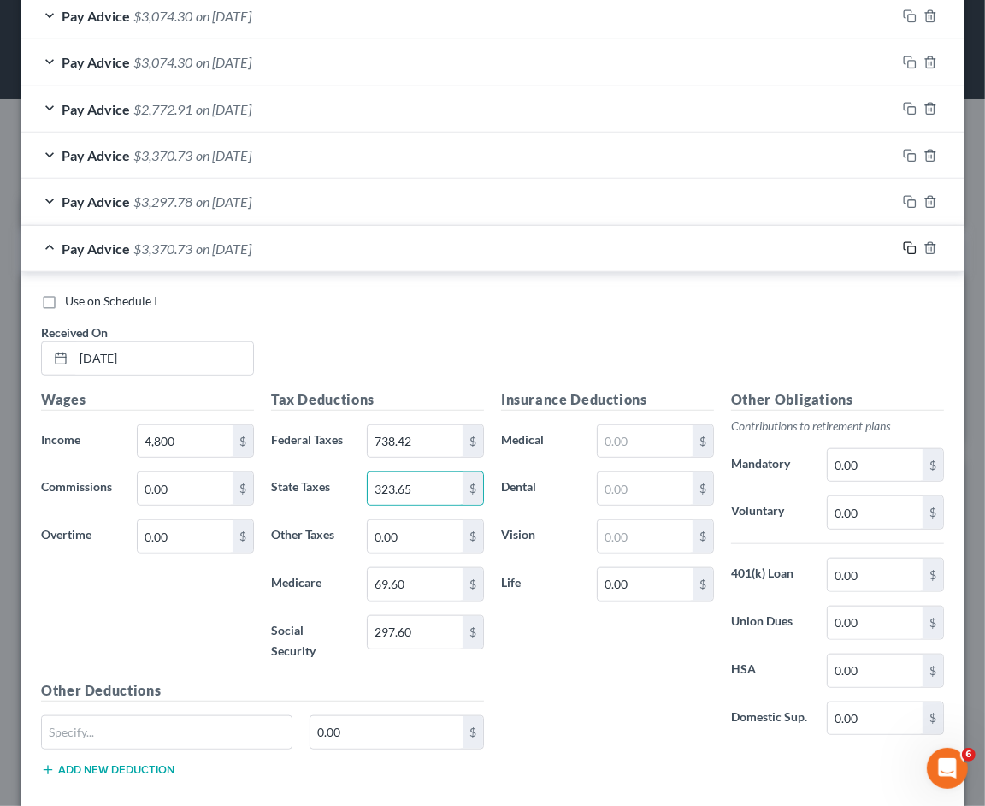
click at [908, 248] on rect "button" at bounding box center [912, 250] width 8 height 8
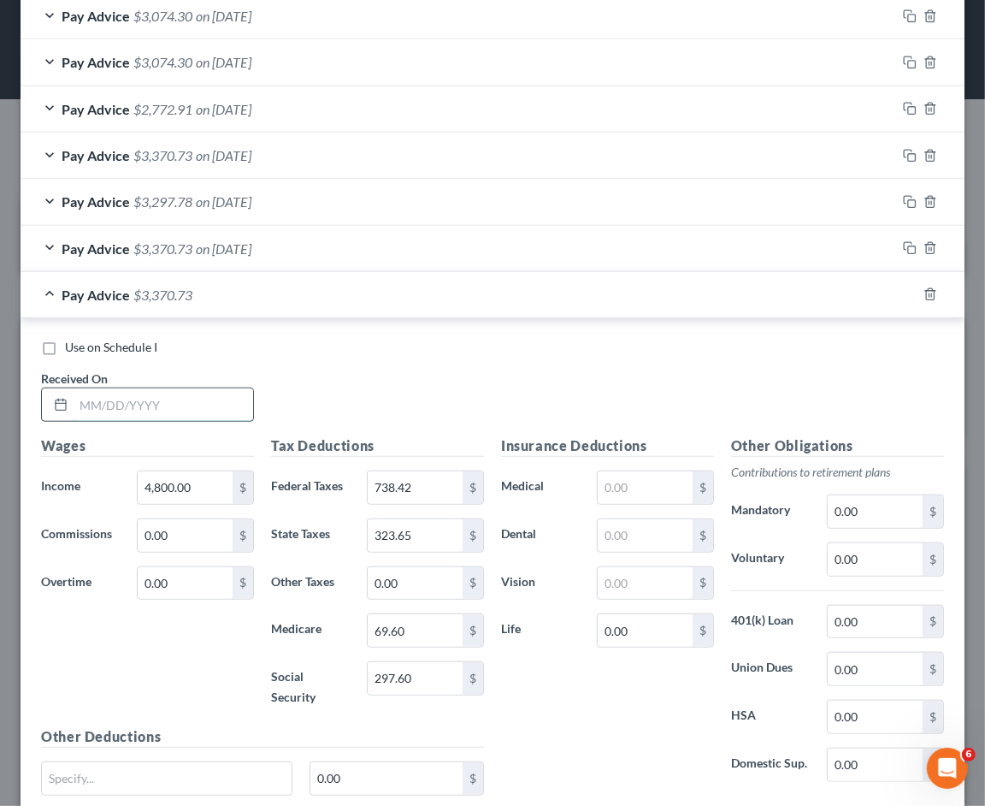
click at [193, 403] on input "text" at bounding box center [164, 404] width 180 height 32
type input "[DATE]"
click at [199, 490] on input "4,800.00" at bounding box center [185, 487] width 95 height 32
type input "4,320"
click at [429, 678] on input "297.60" at bounding box center [415, 678] width 95 height 32
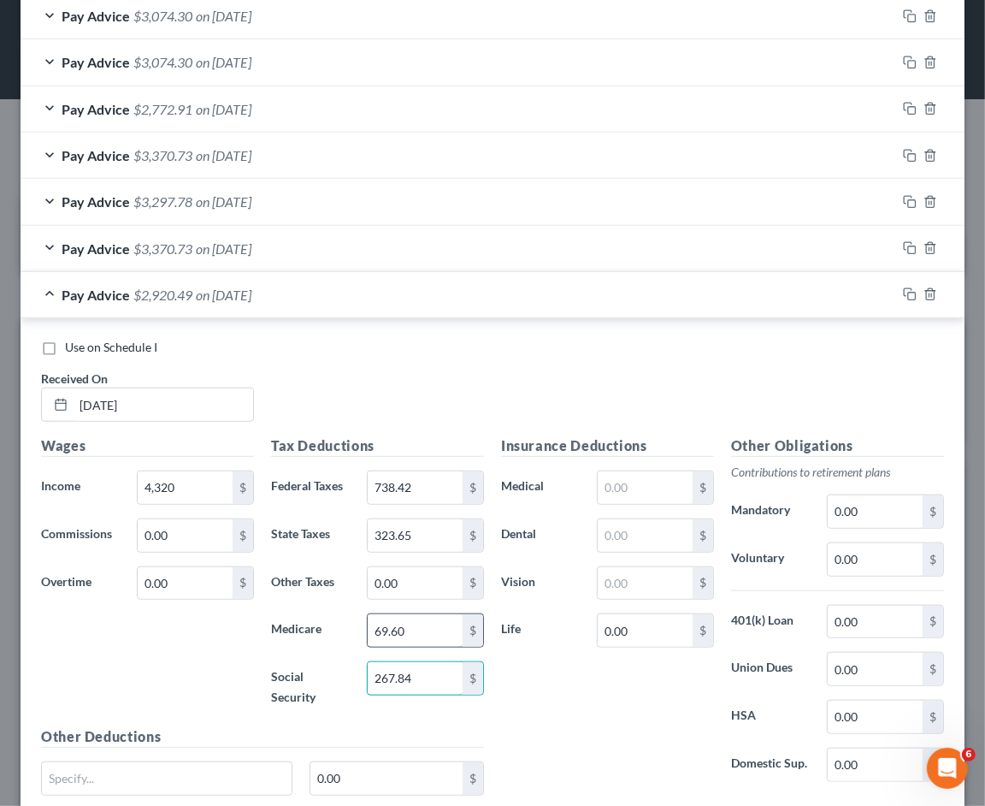
type input "267.84"
click at [426, 635] on input "69.60" at bounding box center [415, 630] width 95 height 32
type input "62.64"
click at [431, 485] on input "738.42" at bounding box center [415, 487] width 95 height 32
type input "627.86"
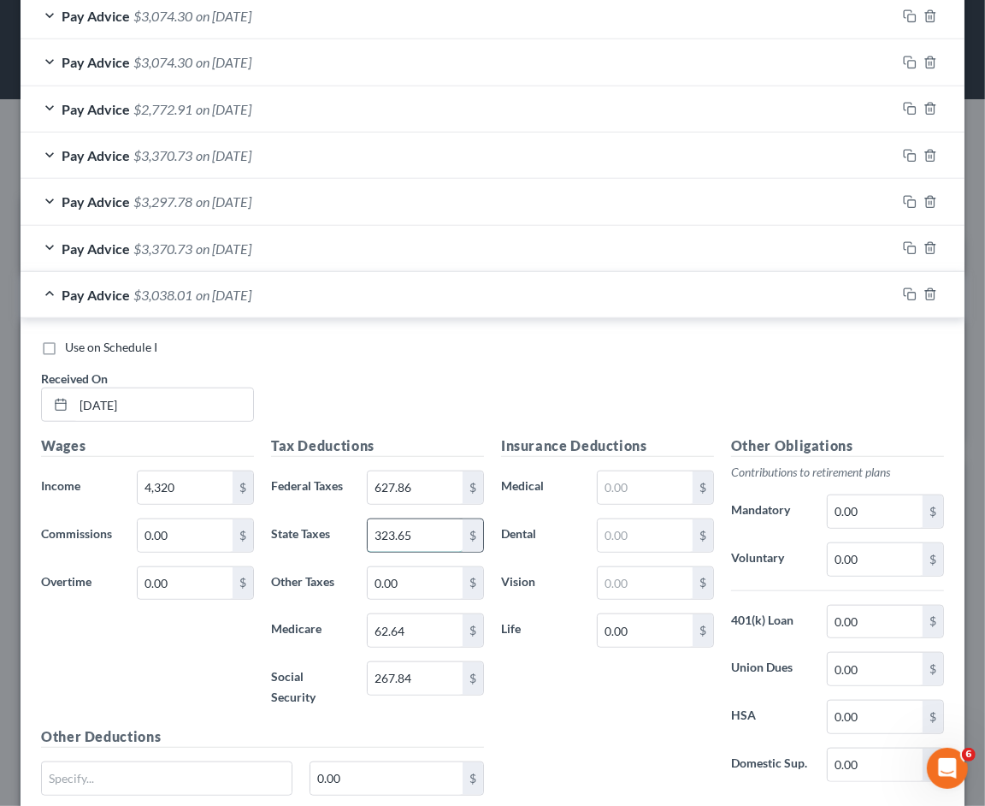
click at [431, 533] on input "323.65" at bounding box center [415, 535] width 95 height 32
type input "287.36"
click at [421, 294] on div "Pay Advice $3,074.30 on [DATE]" at bounding box center [459, 294] width 876 height 45
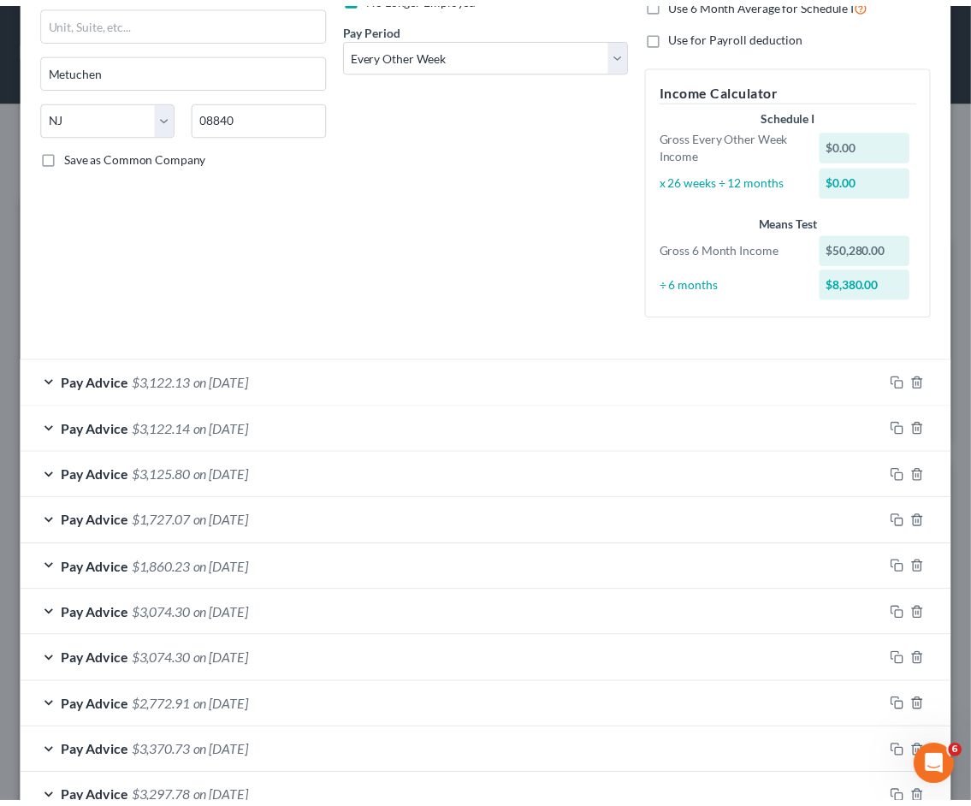
scroll to position [458, 0]
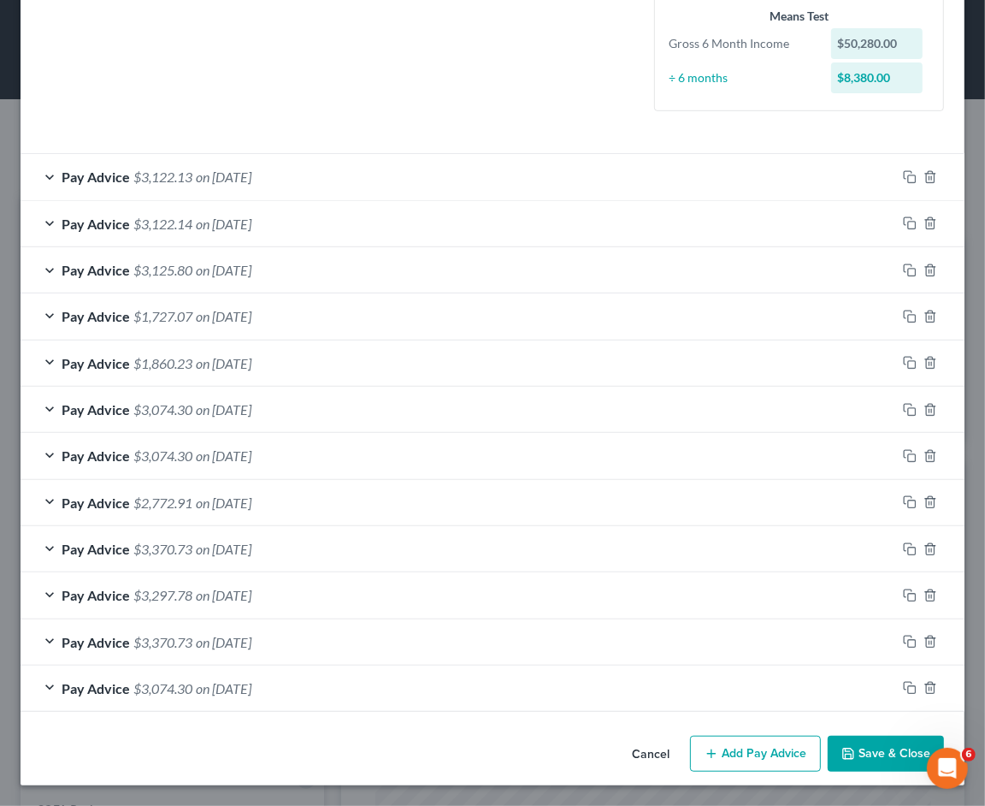
click at [861, 753] on button "Save & Close" at bounding box center [886, 753] width 116 height 36
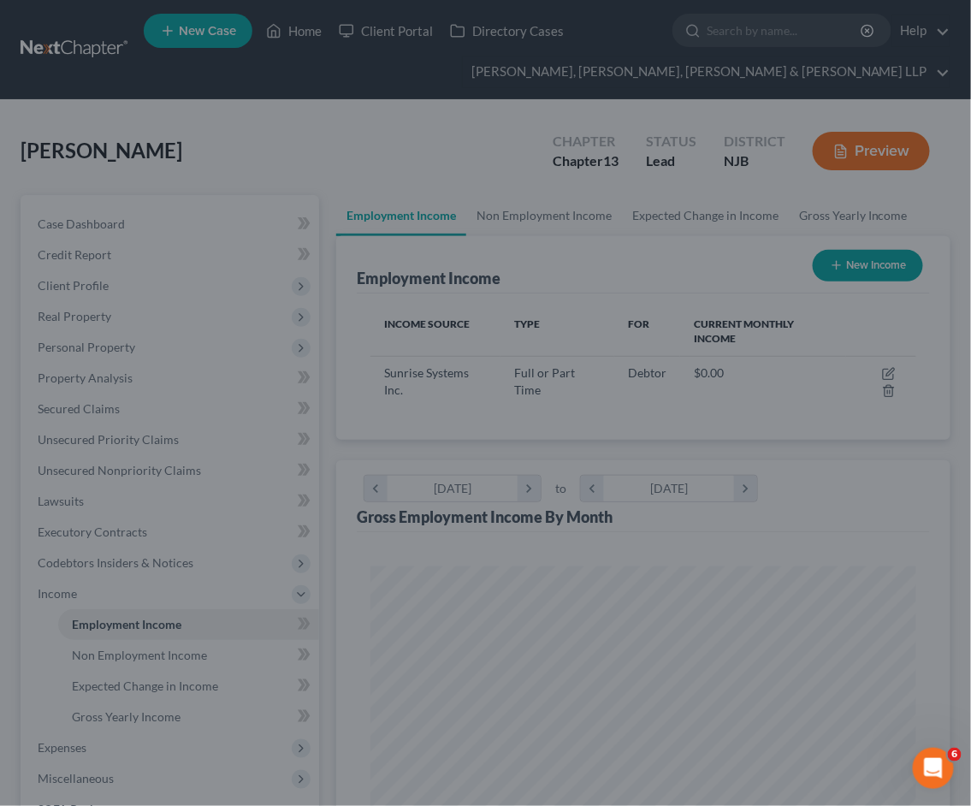
scroll to position [854928, 854620]
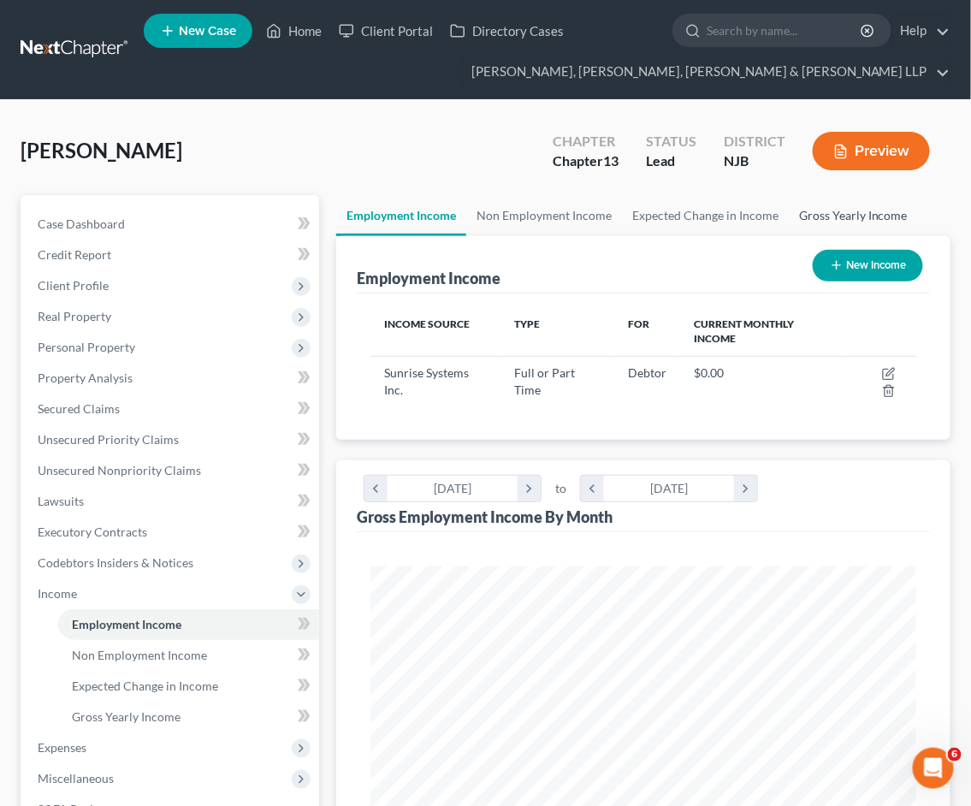
click at [842, 215] on link "Gross Yearly Income" at bounding box center [852, 215] width 129 height 41
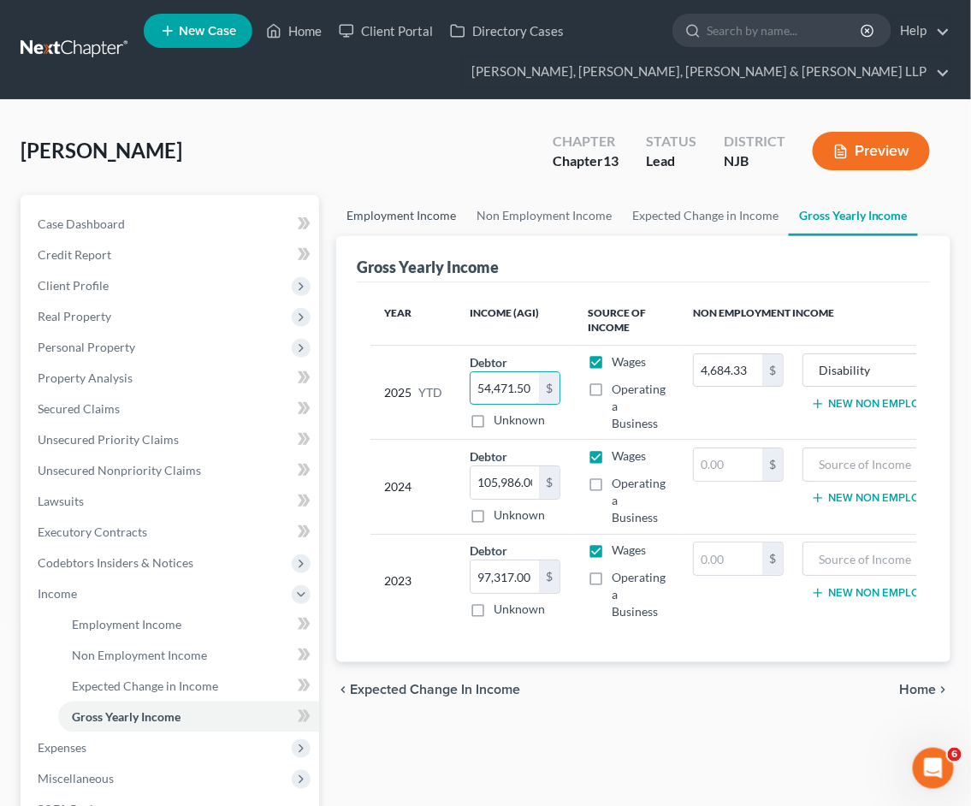
type input "54,471.50"
click at [406, 215] on link "Employment Income" at bounding box center [401, 215] width 130 height 41
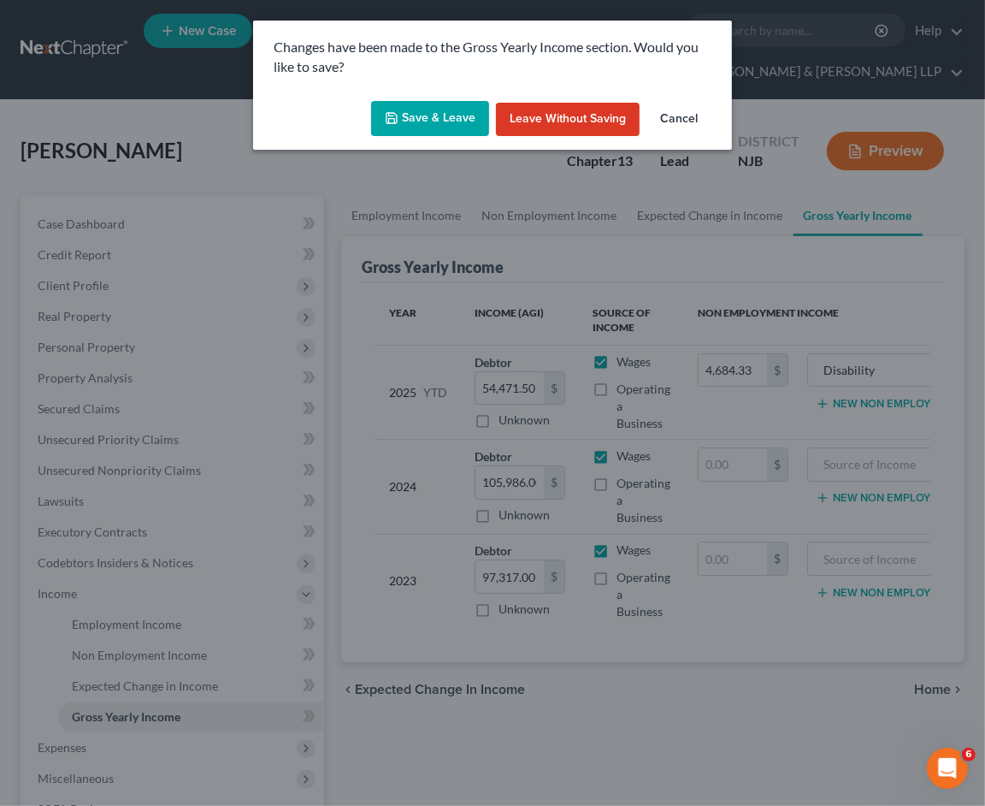
click at [404, 112] on button "Save & Leave" at bounding box center [430, 119] width 118 height 36
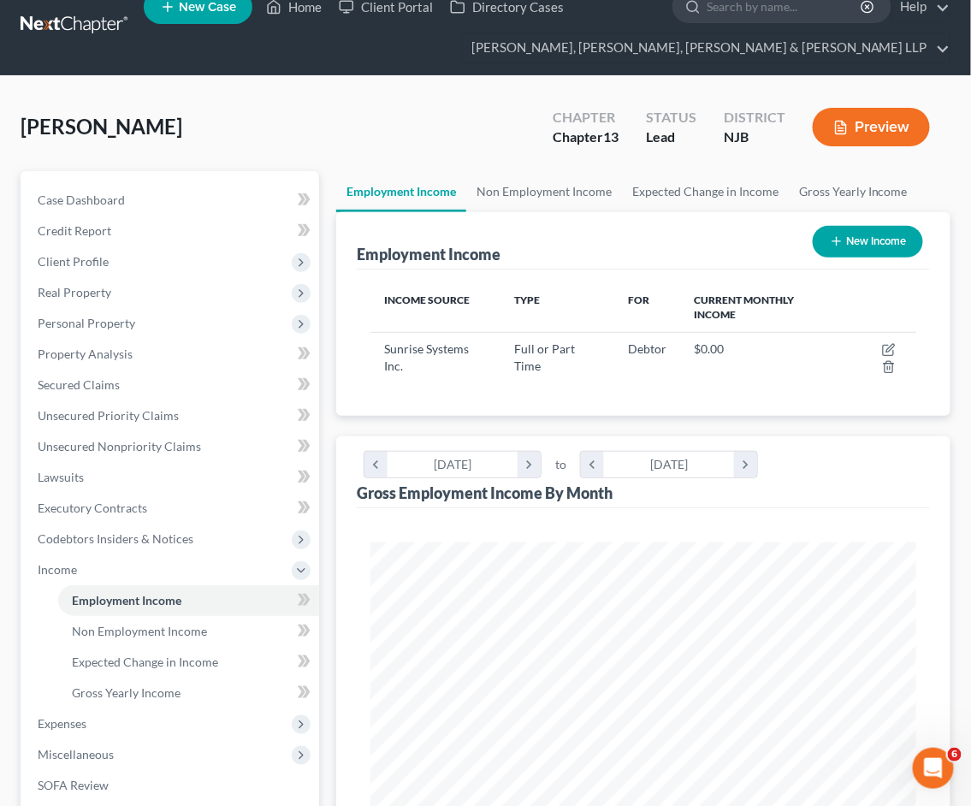
scroll to position [380, 0]
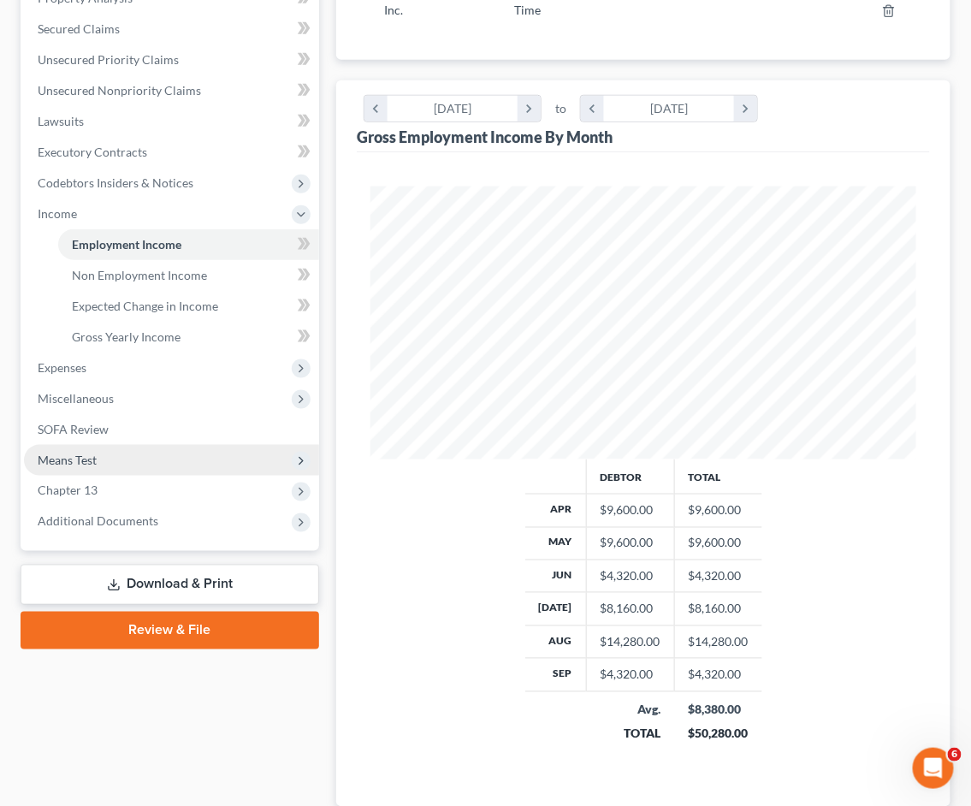
click at [79, 456] on span "Means Test" at bounding box center [67, 459] width 59 height 15
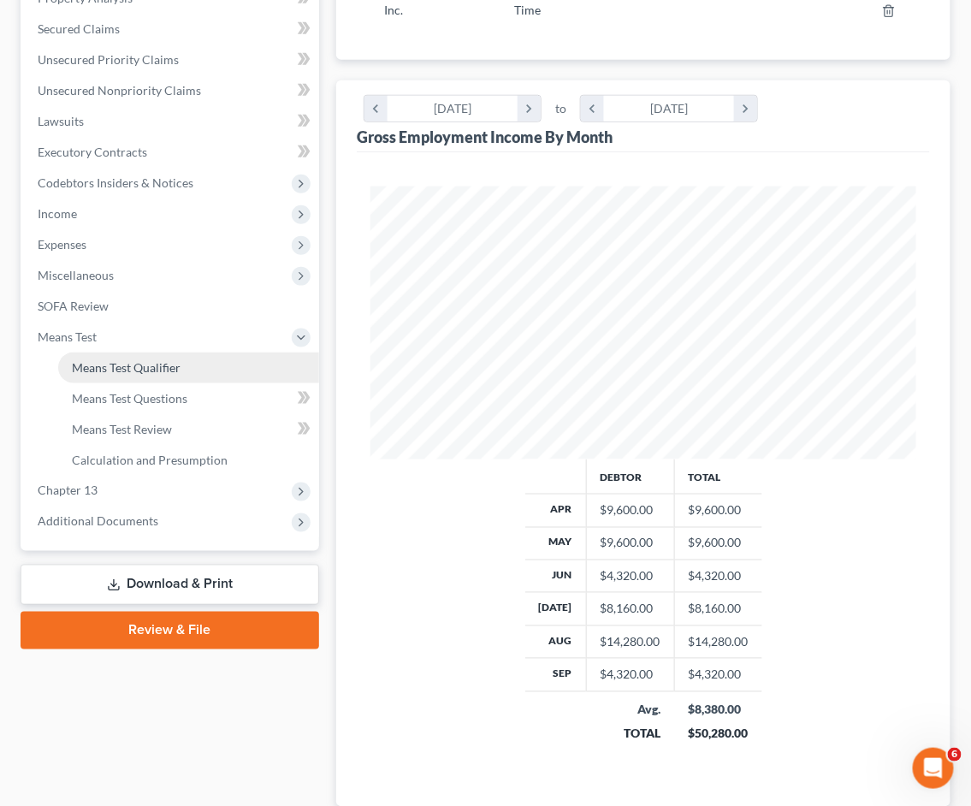
click at [109, 365] on span "Means Test Qualifier" at bounding box center [126, 367] width 109 height 15
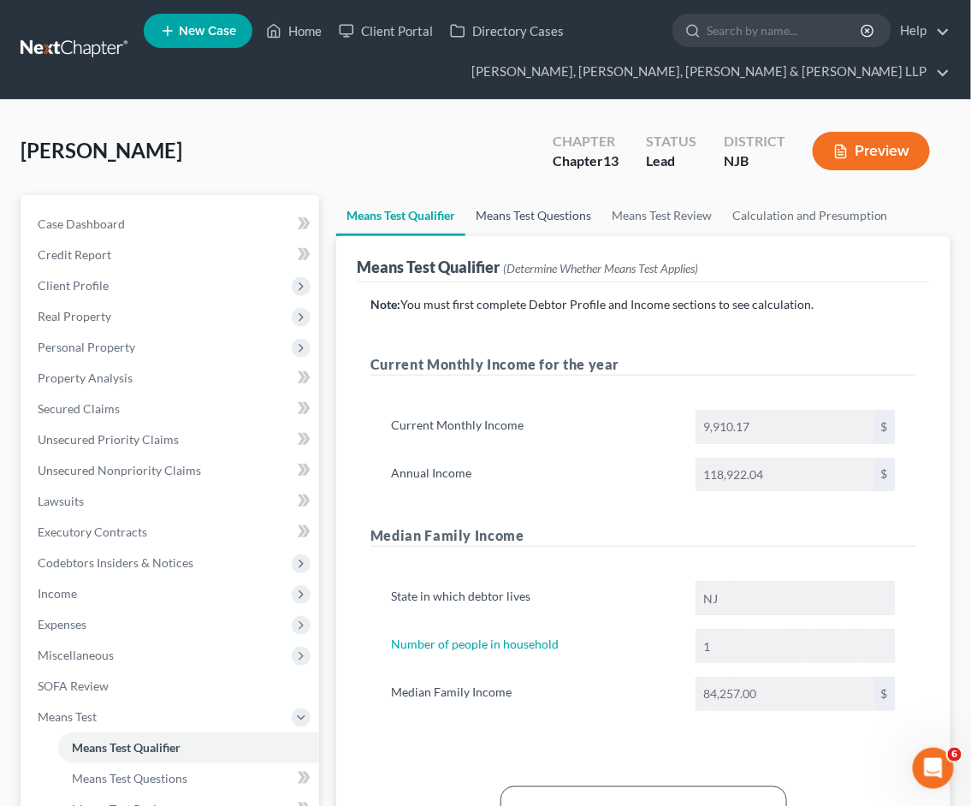
click at [518, 218] on link "Means Test Questions" at bounding box center [533, 215] width 136 height 41
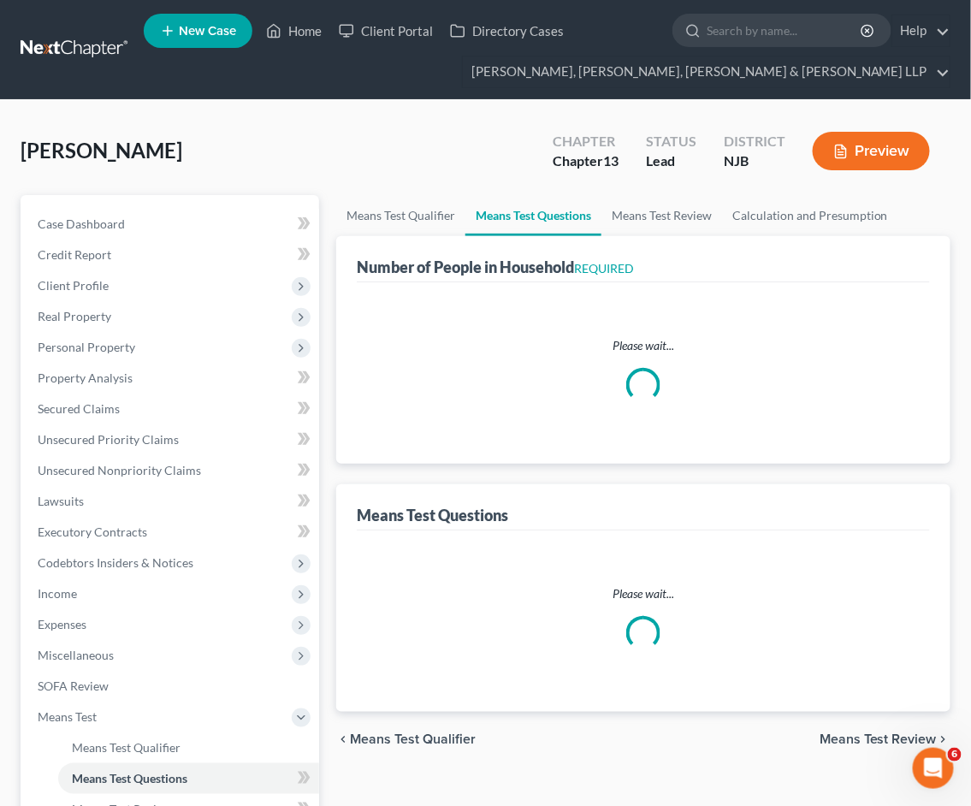
select select "0"
select select "60"
select select "0"
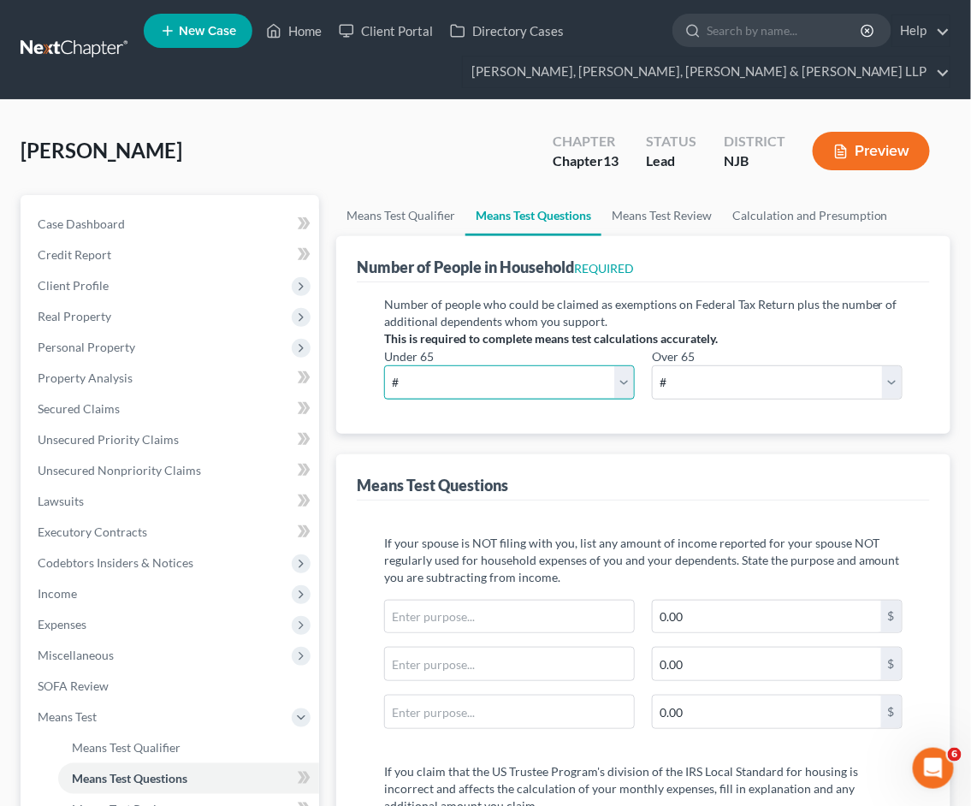
drag, startPoint x: 517, startPoint y: 390, endPoint x: 511, endPoint y: 398, distance: 9.3
click at [517, 390] on select "# 0 1 2 3 4 5 6 7 8 9 10" at bounding box center [509, 382] width 251 height 34
select select "2"
click at [384, 365] on select "# 0 1 2 3 4 5 6 7 8 9 10" at bounding box center [509, 382] width 251 height 34
click at [688, 390] on select "# 0 1 2 3 4 5 6 7 8 9 10" at bounding box center [777, 382] width 251 height 34
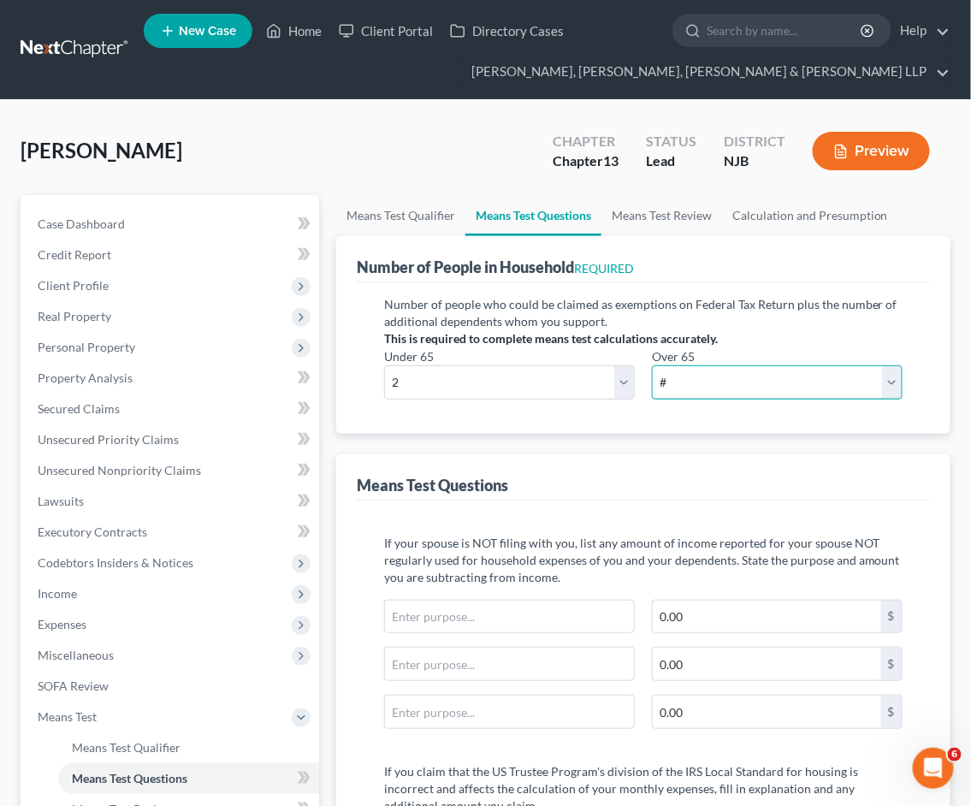
select select "0"
click at [652, 365] on select "# 0 1 2 3 4 5 6 7 8 9 10" at bounding box center [777, 382] width 251 height 34
click at [639, 212] on link "Means Test Review" at bounding box center [661, 215] width 121 height 41
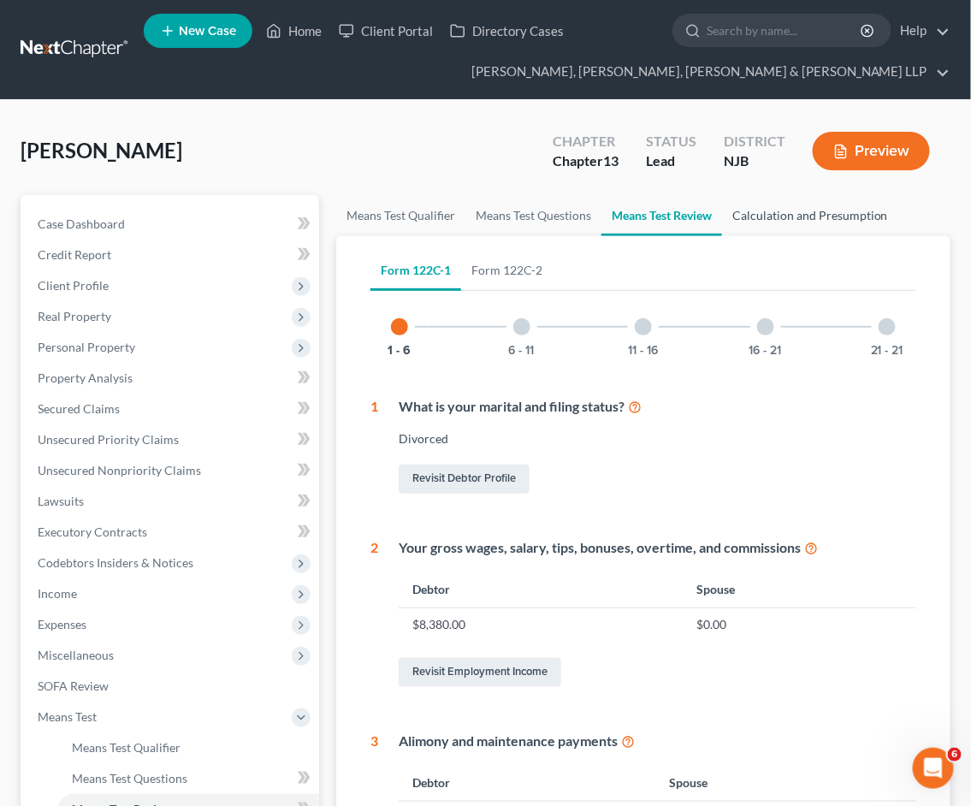
click at [768, 212] on link "Calculation and Presumption" at bounding box center [810, 215] width 176 height 41
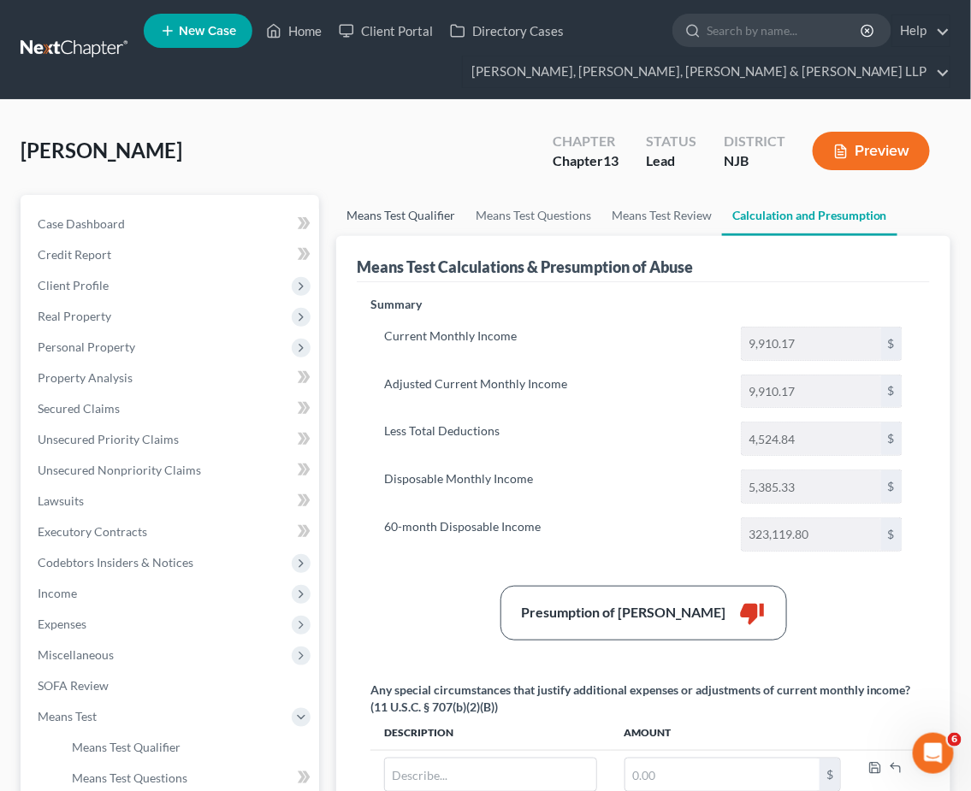
click at [394, 207] on link "Means Test Qualifier" at bounding box center [400, 215] width 129 height 41
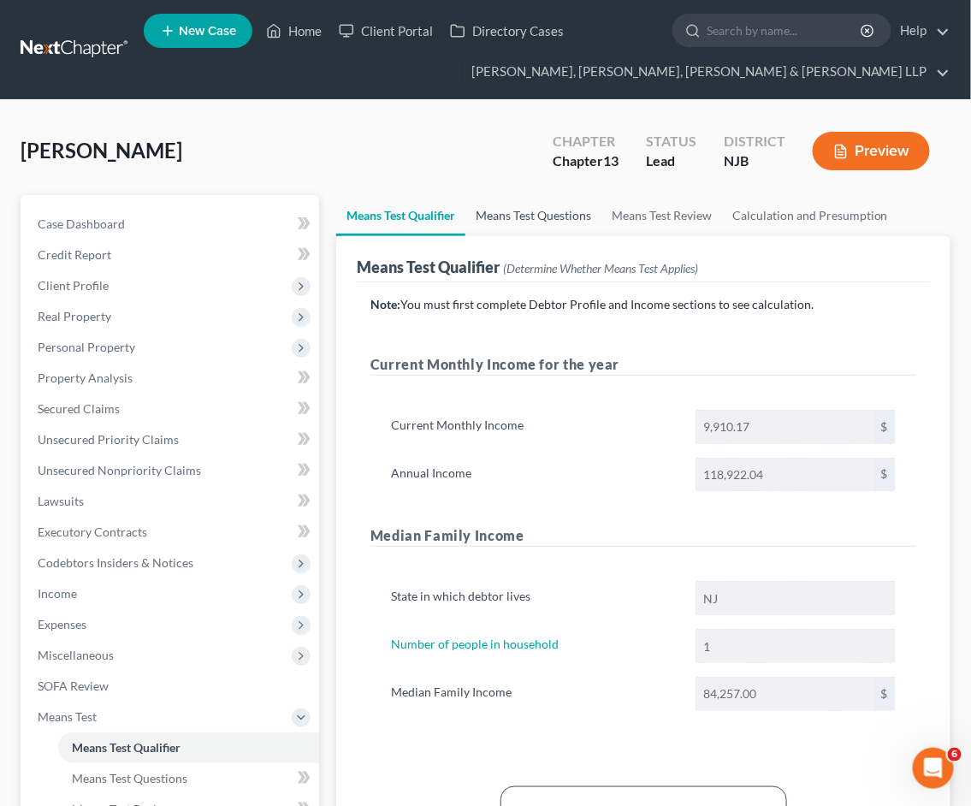
click at [501, 217] on link "Means Test Questions" at bounding box center [533, 215] width 136 height 41
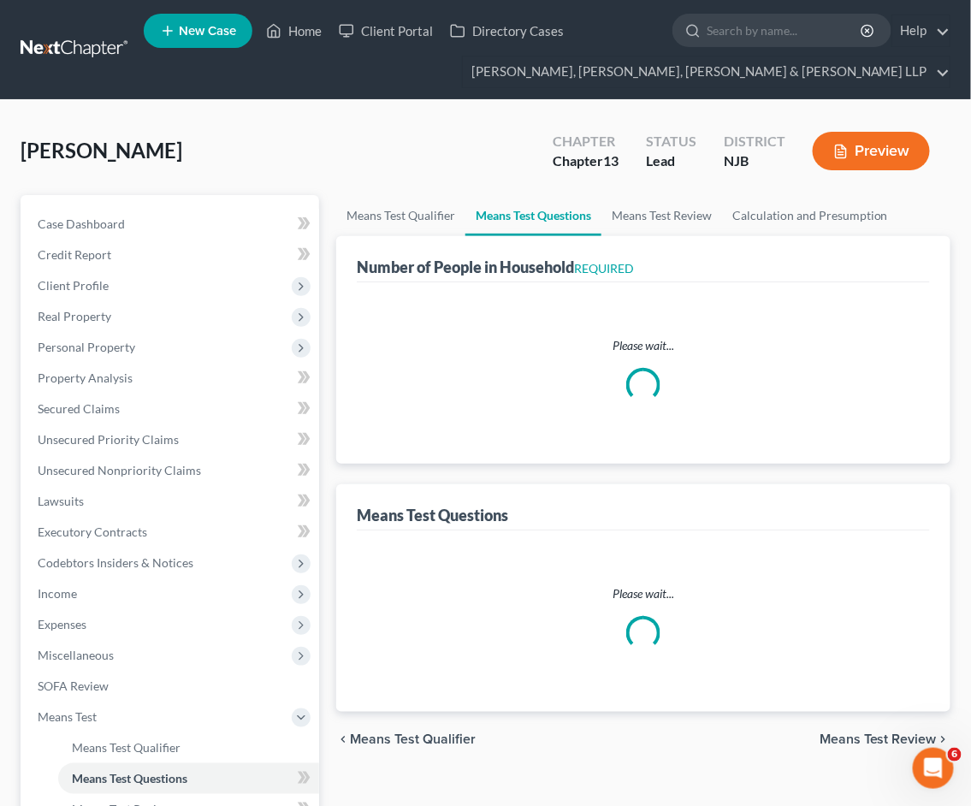
select select "0"
select select "60"
select select "2"
select select "0"
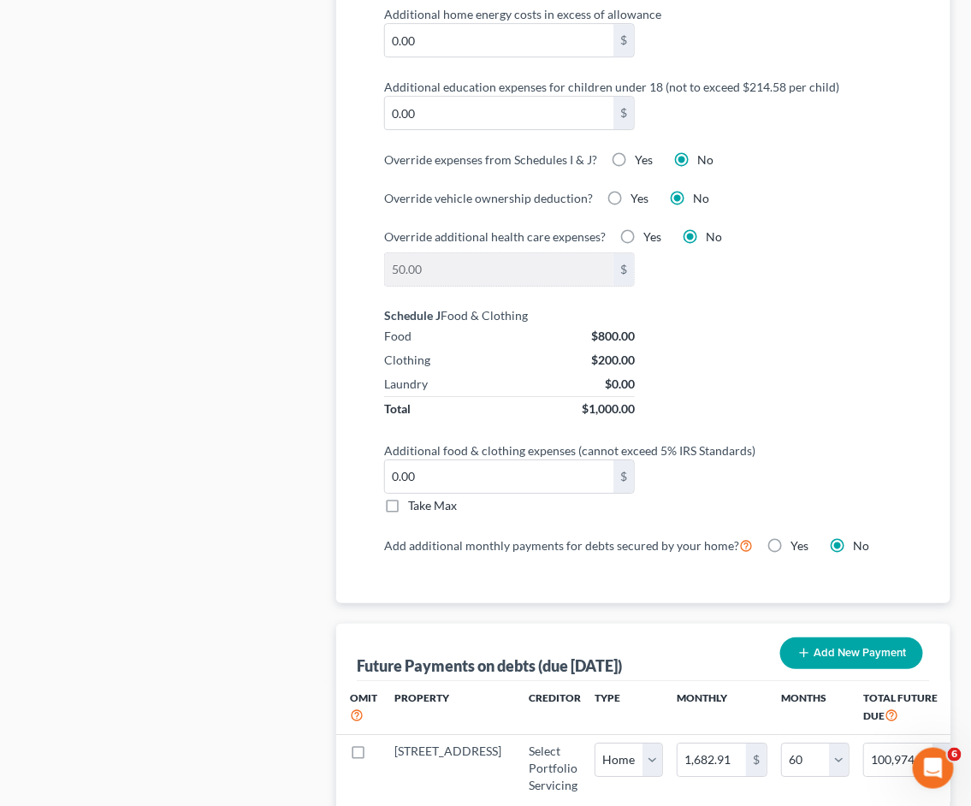
scroll to position [1403, 0]
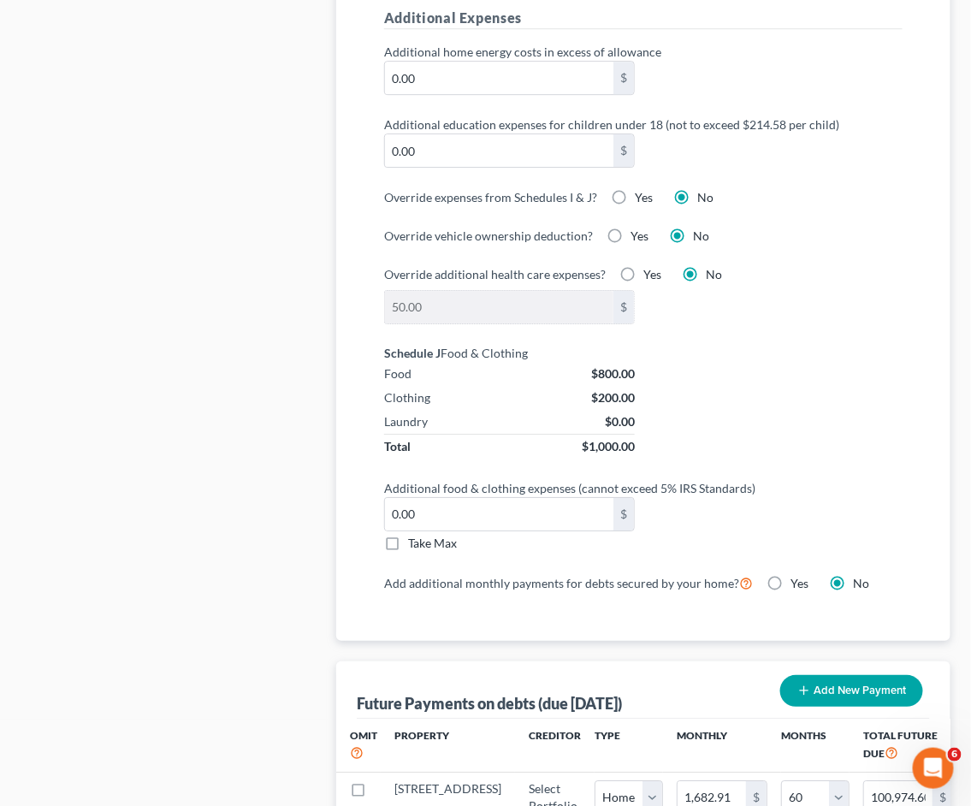
click at [408, 544] on label "Take Max" at bounding box center [432, 543] width 49 height 17
click at [415, 544] on input "Take Max" at bounding box center [420, 540] width 11 height 11
checkbox input "true"
type input "30.00"
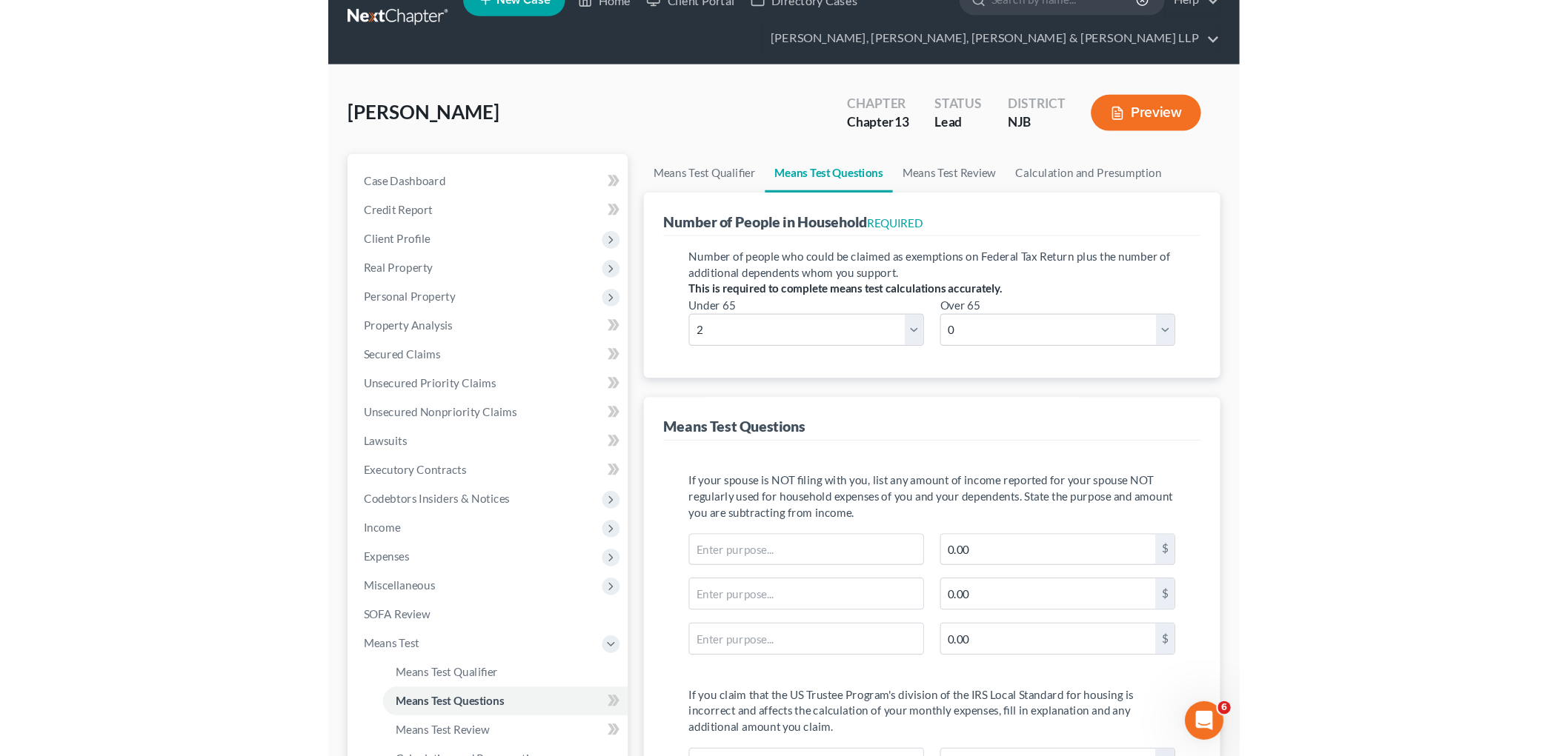
scroll to position [0, 0]
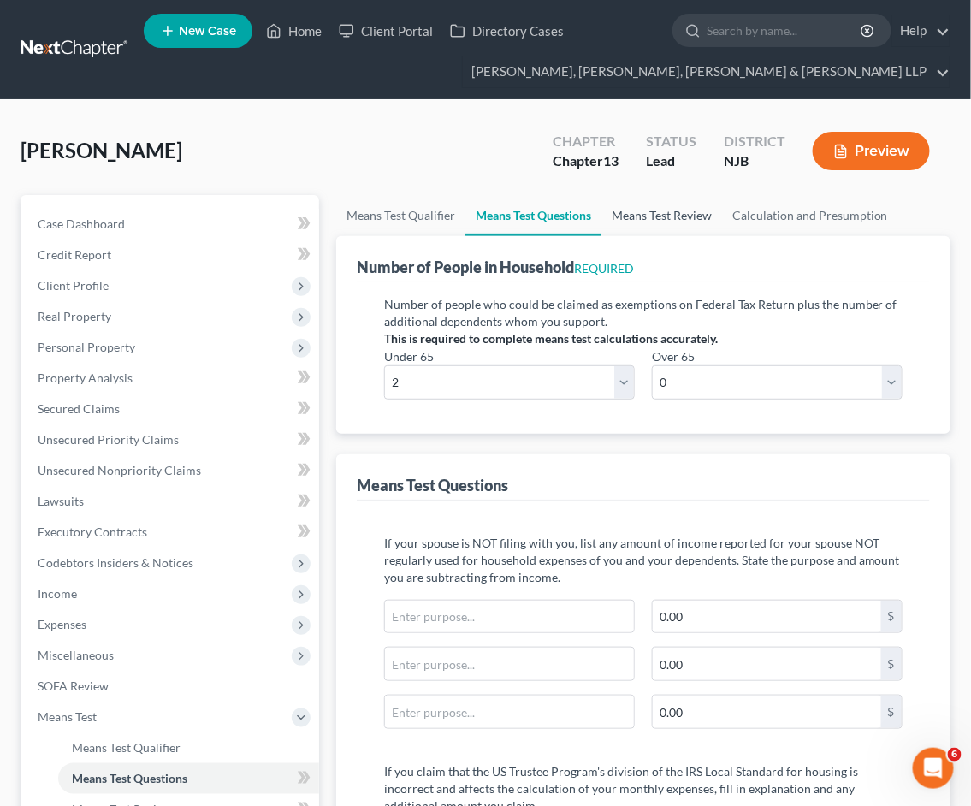
click at [635, 214] on link "Means Test Review" at bounding box center [661, 215] width 121 height 41
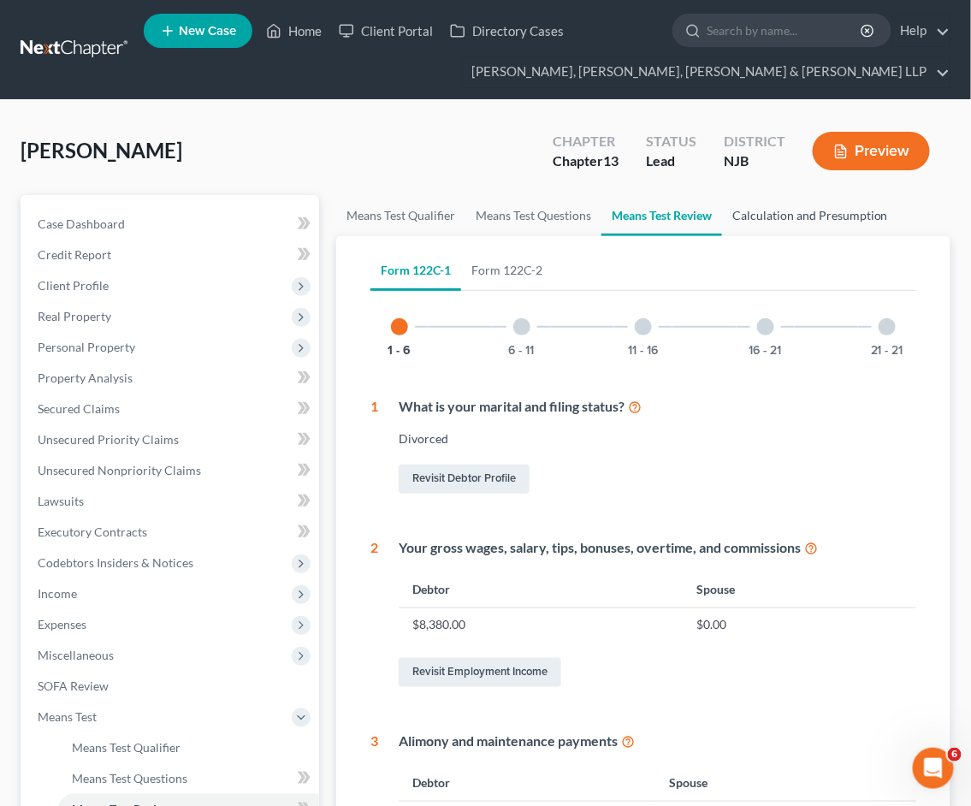
click at [772, 216] on link "Calculation and Presumption" at bounding box center [810, 215] width 176 height 41
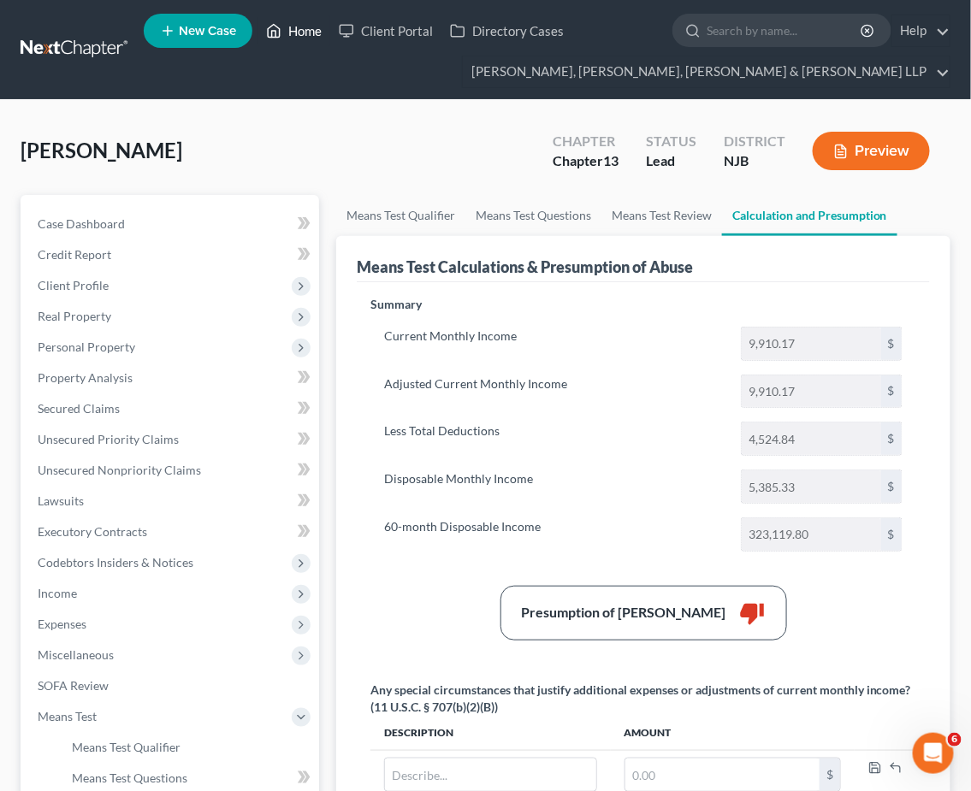
click at [301, 27] on link "Home" at bounding box center [293, 30] width 73 height 31
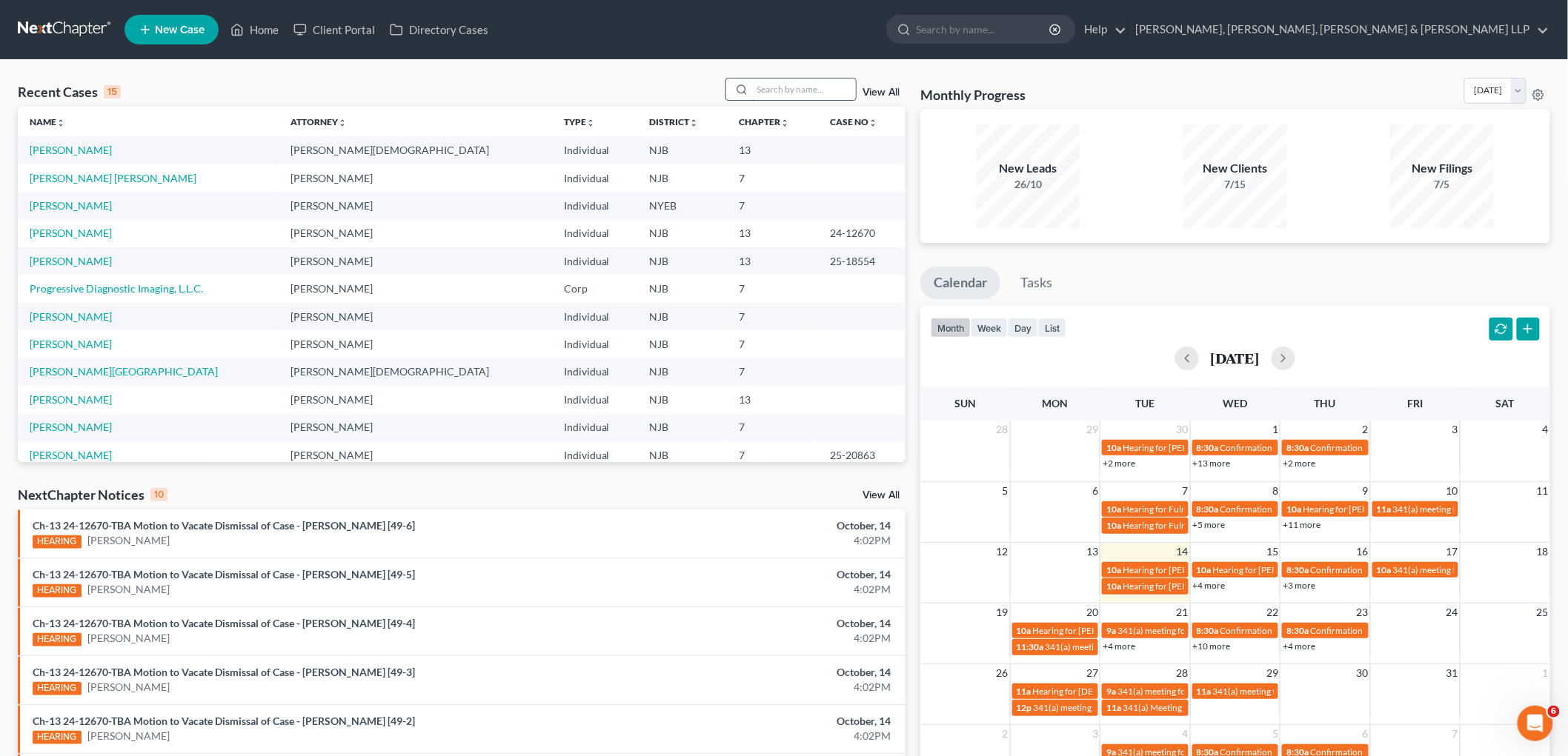
click at [781, 89] on input "search" at bounding box center [804, 89] width 104 height 22
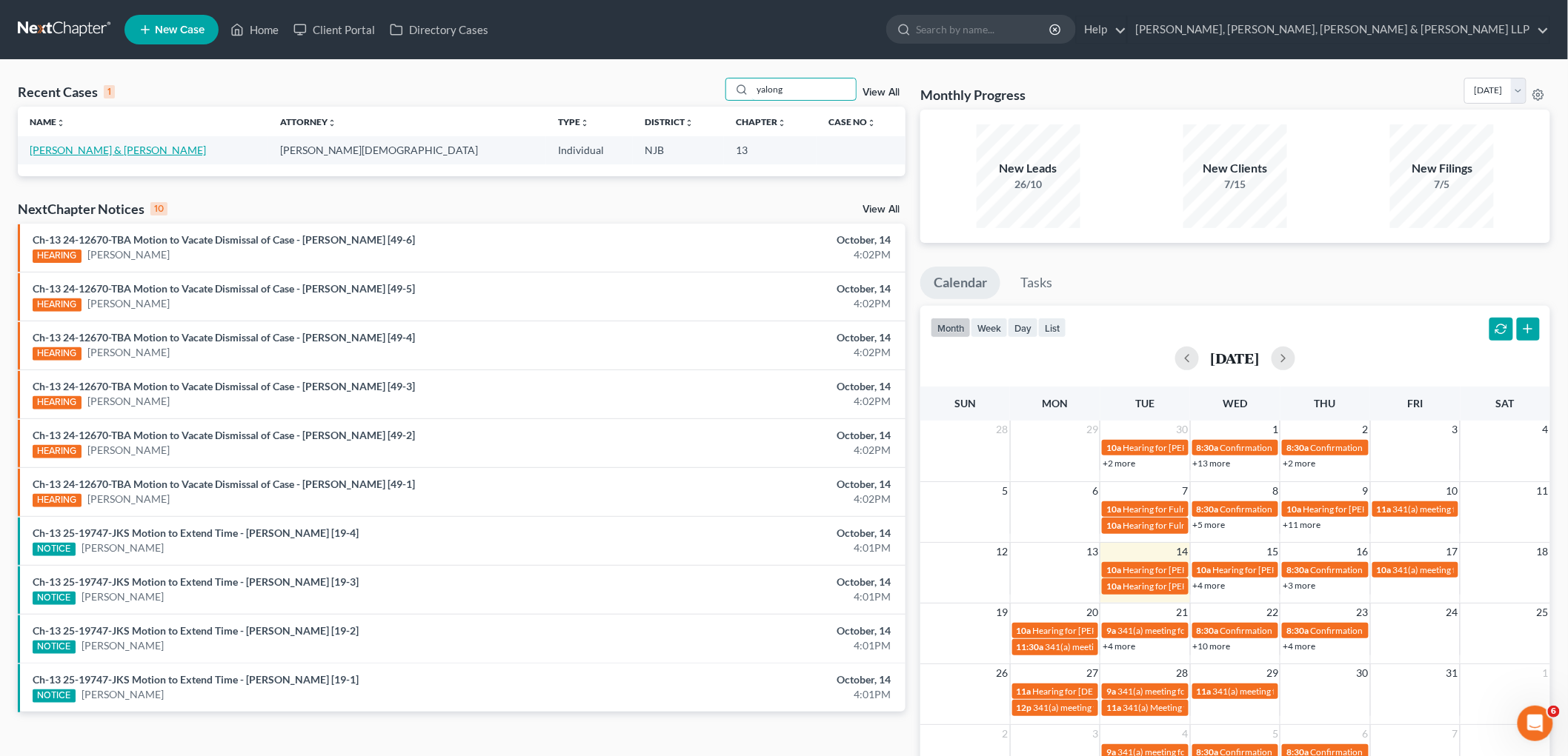
type input "yalong"
click at [173, 151] on link "[PERSON_NAME] & [PERSON_NAME]" at bounding box center [118, 150] width 177 height 13
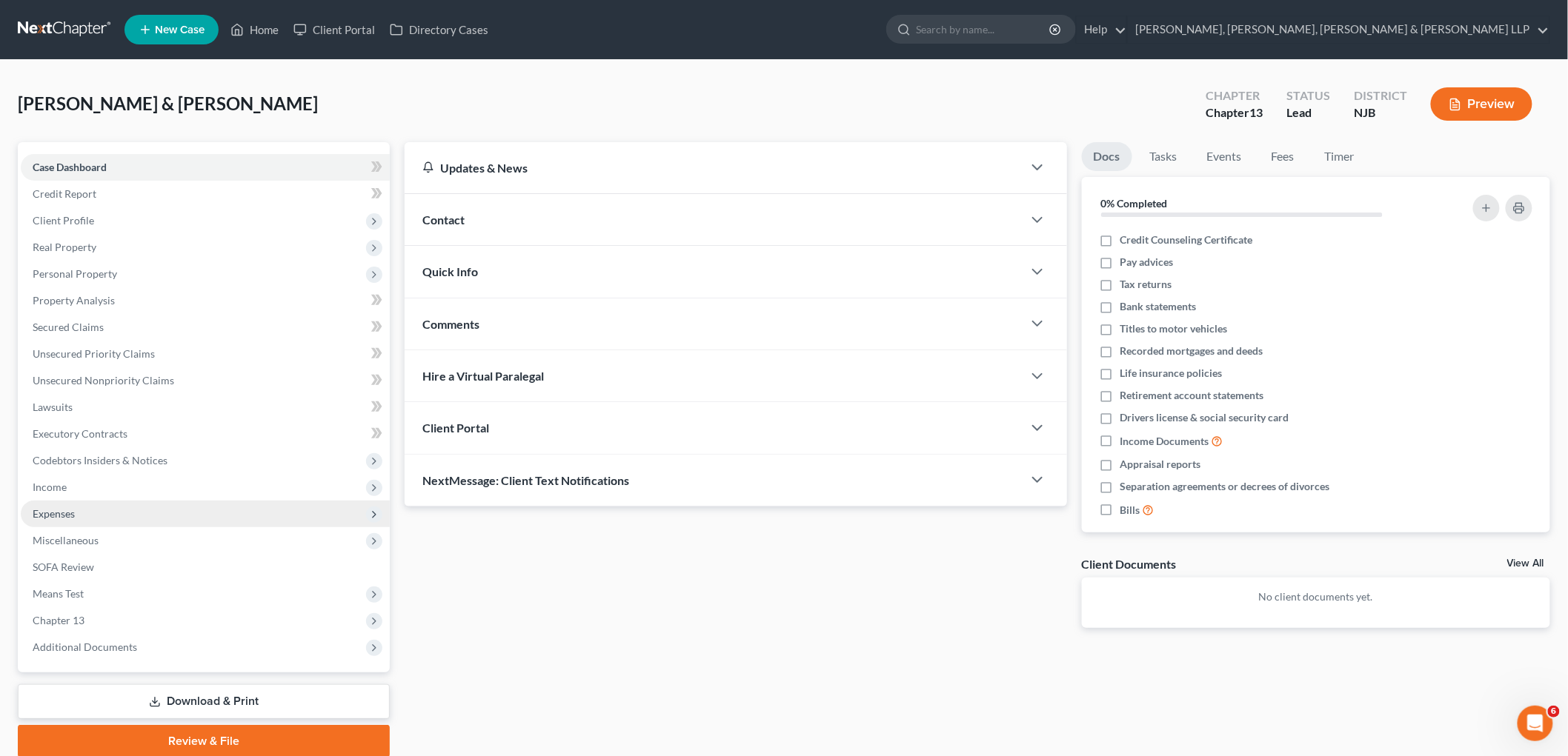
click at [76, 511] on span "Expenses" at bounding box center [205, 514] width 369 height 27
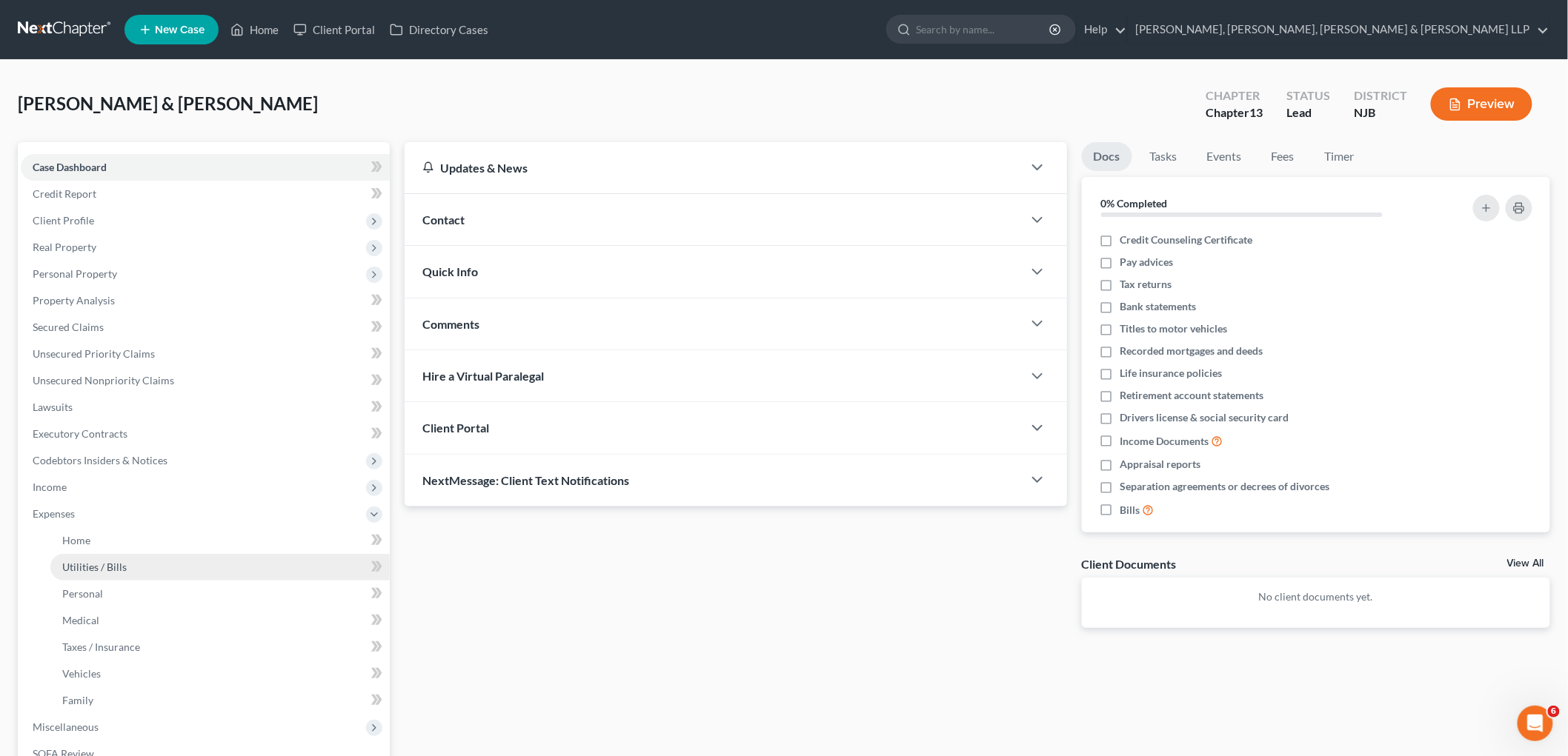
click at [87, 567] on span "Utilities / Bills" at bounding box center [94, 566] width 64 height 13
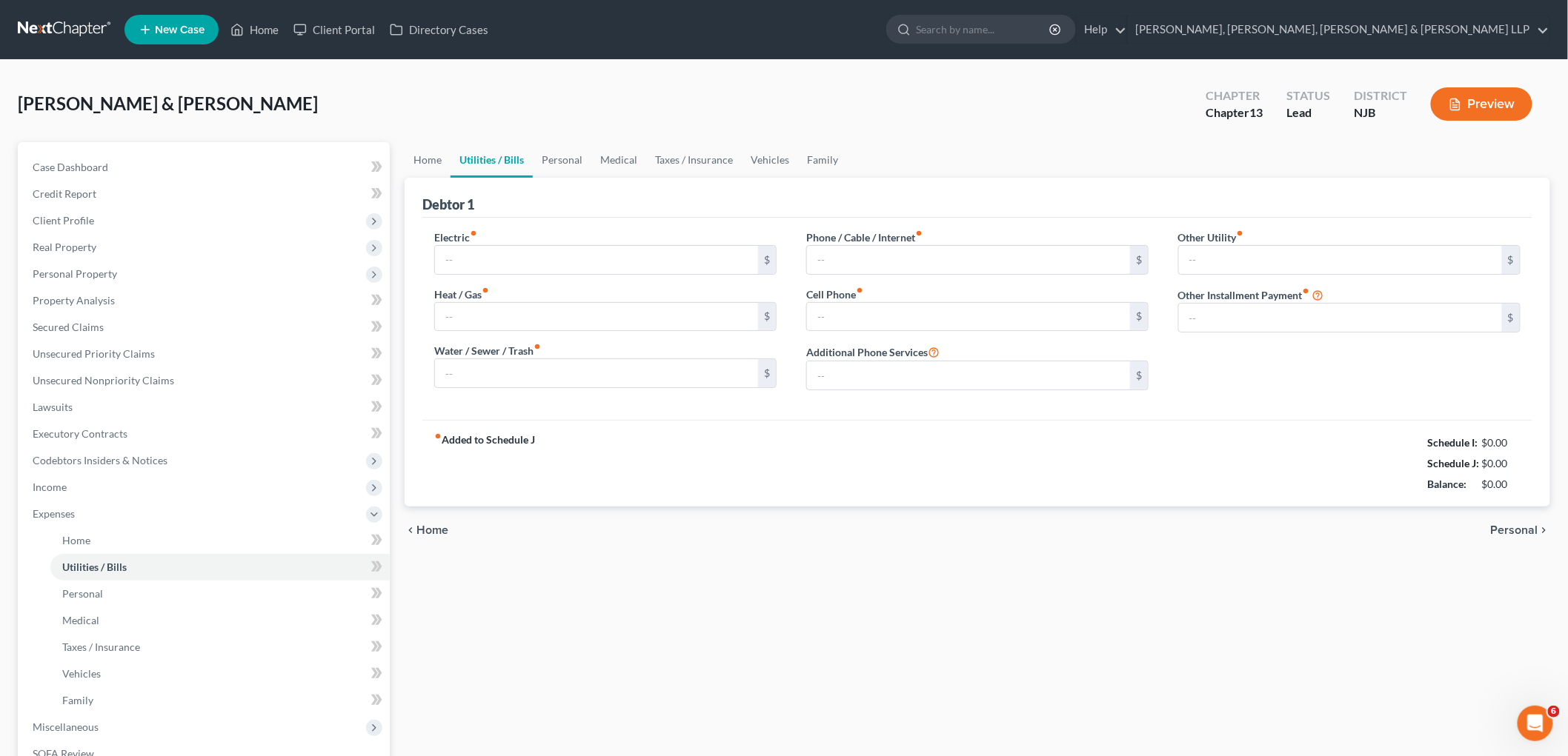
type input "441.00"
type input "0.00"
type input "153.75"
type input "231.08"
type input "458.34"
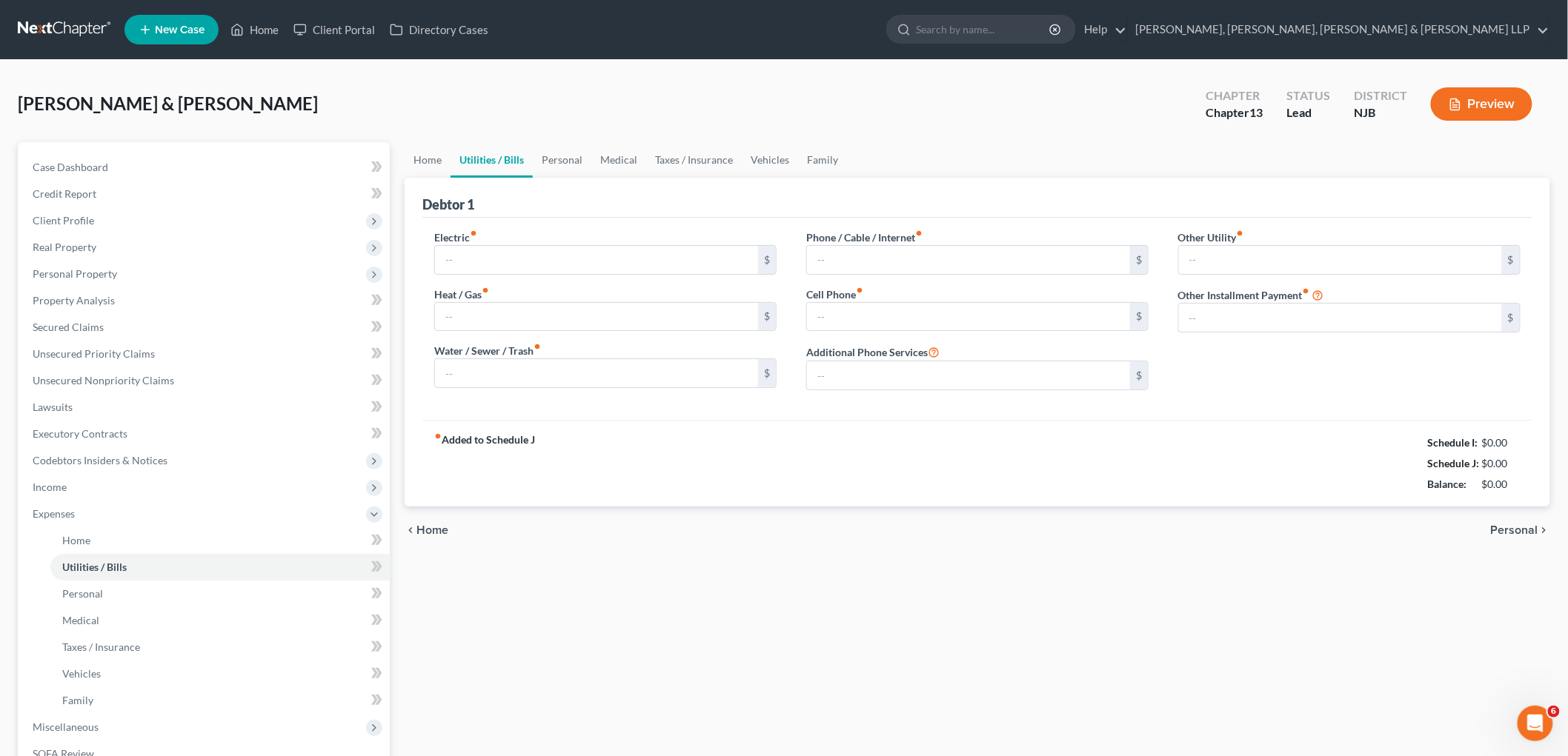
type input "0.00"
click at [840, 254] on input "231.08" at bounding box center [968, 260] width 323 height 28
type input "573.27"
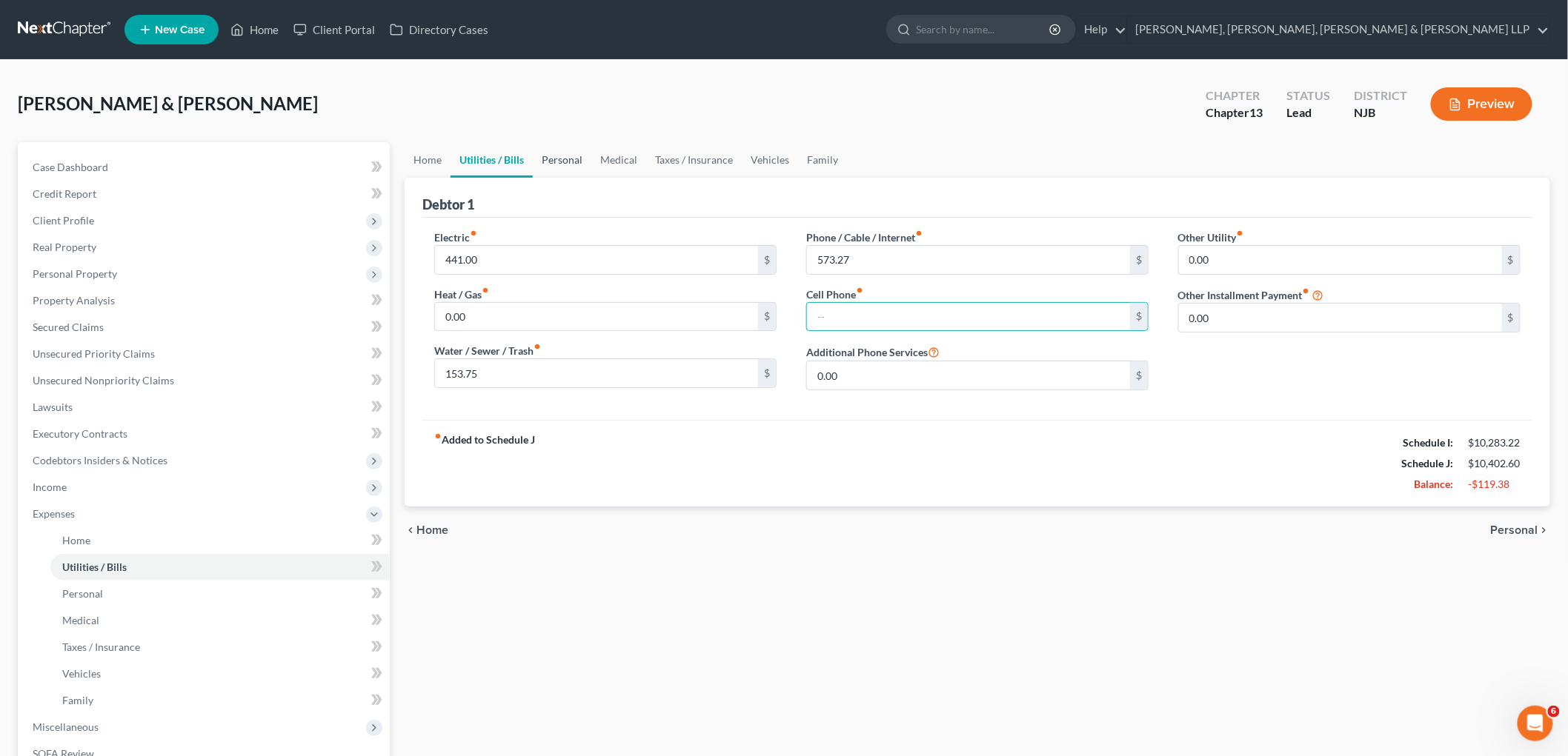
click at [551, 152] on link "Personal" at bounding box center [562, 159] width 59 height 36
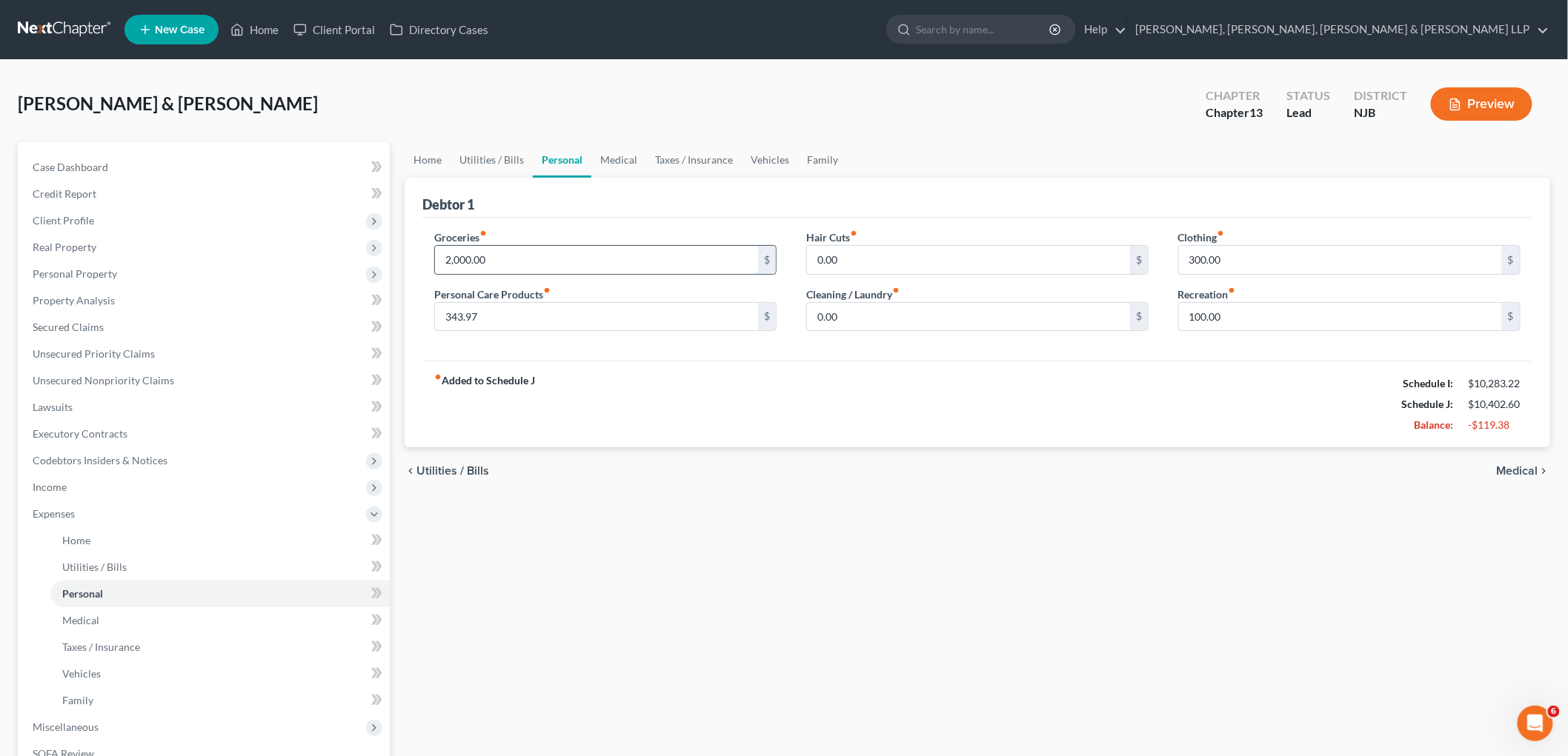
click at [537, 256] on input "2,000.00" at bounding box center [596, 260] width 323 height 28
type input "1,604"
click at [824, 152] on link "Family" at bounding box center [822, 159] width 49 height 36
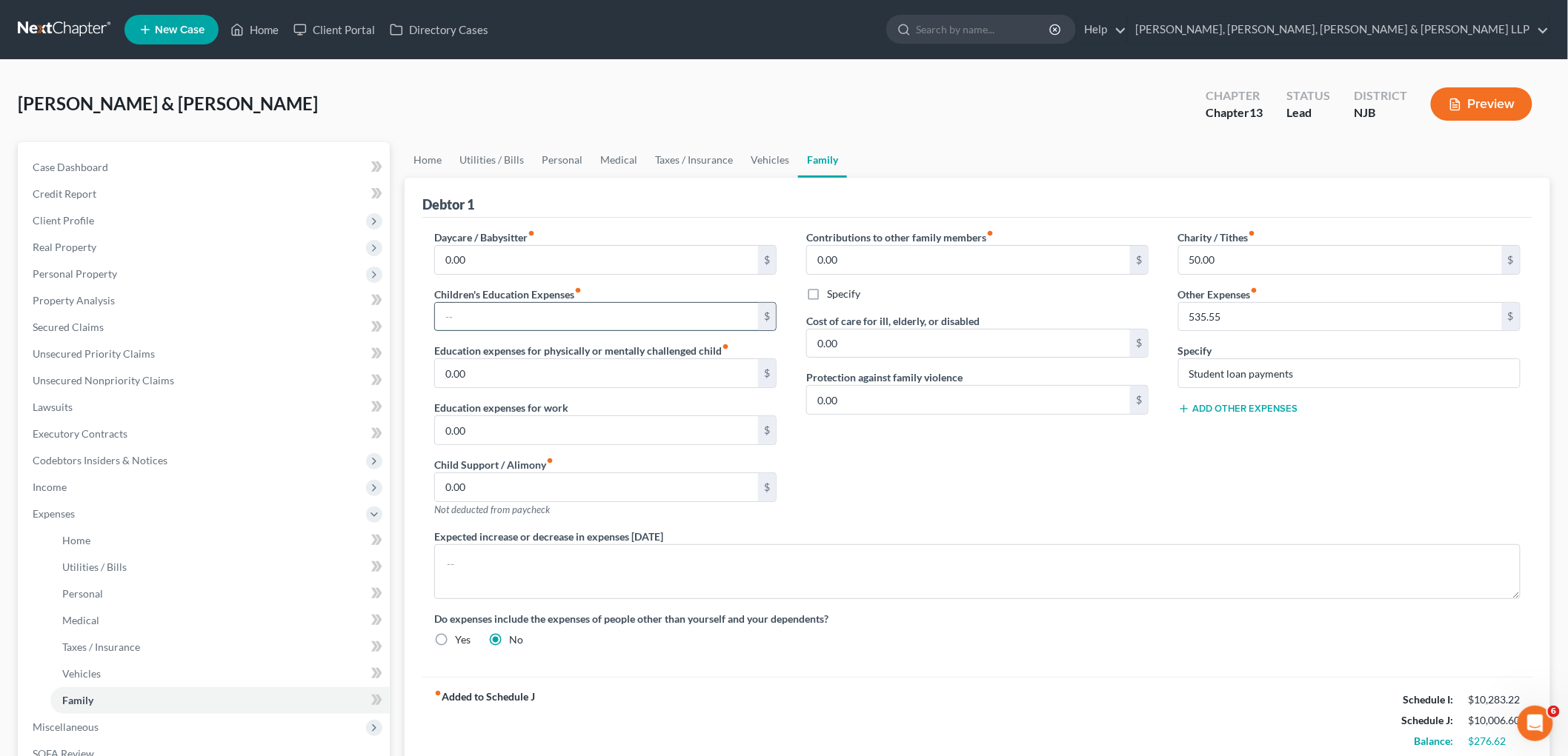
click at [500, 320] on input "text" at bounding box center [596, 317] width 323 height 28
type input "100"
drag, startPoint x: 559, startPoint y: 165, endPoint x: 590, endPoint y: 422, distance: 258.9
click at [559, 164] on link "Personal" at bounding box center [562, 159] width 59 height 36
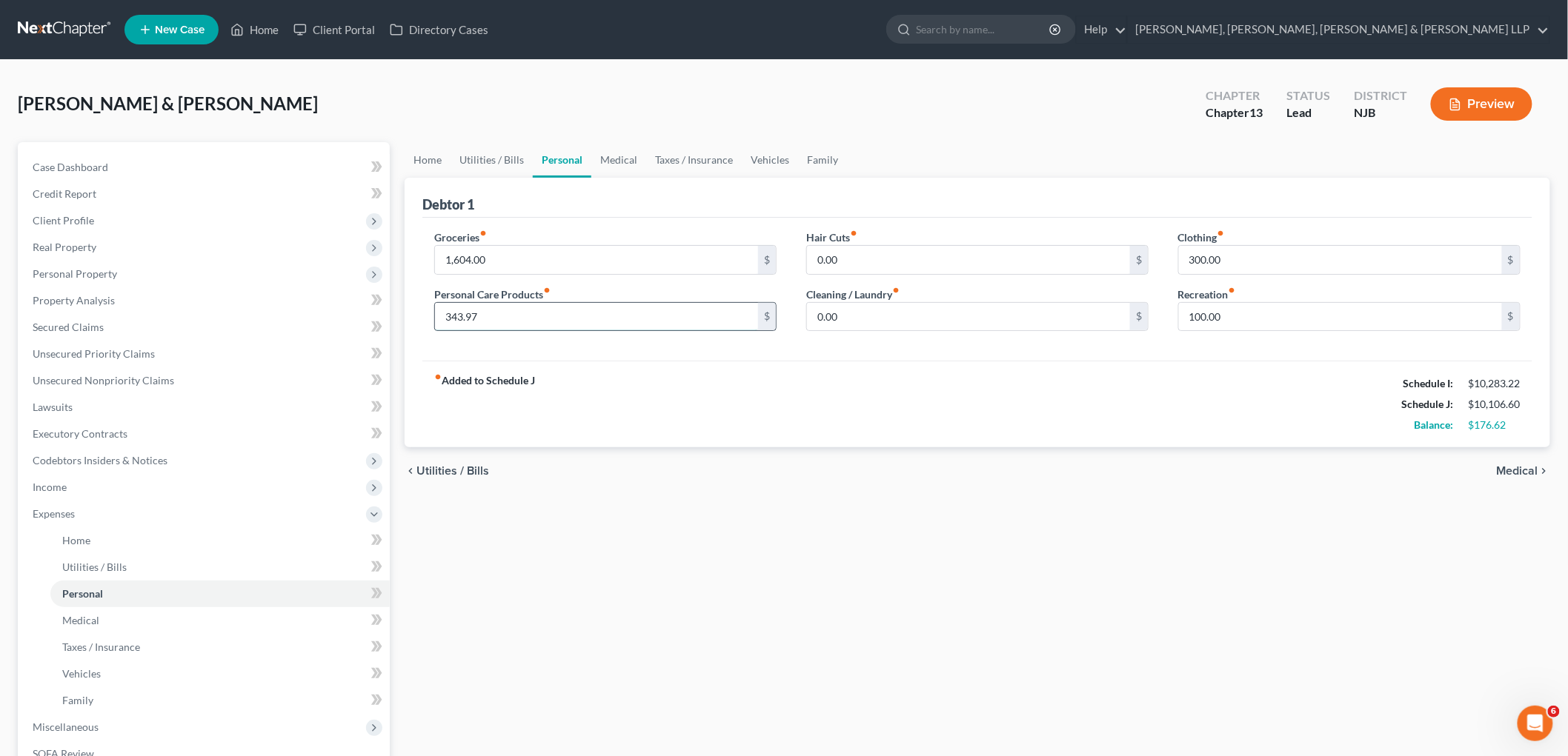
click at [509, 314] on input "343.97" at bounding box center [596, 317] width 323 height 28
type input "200"
click at [779, 153] on link "Vehicles" at bounding box center [769, 159] width 56 height 36
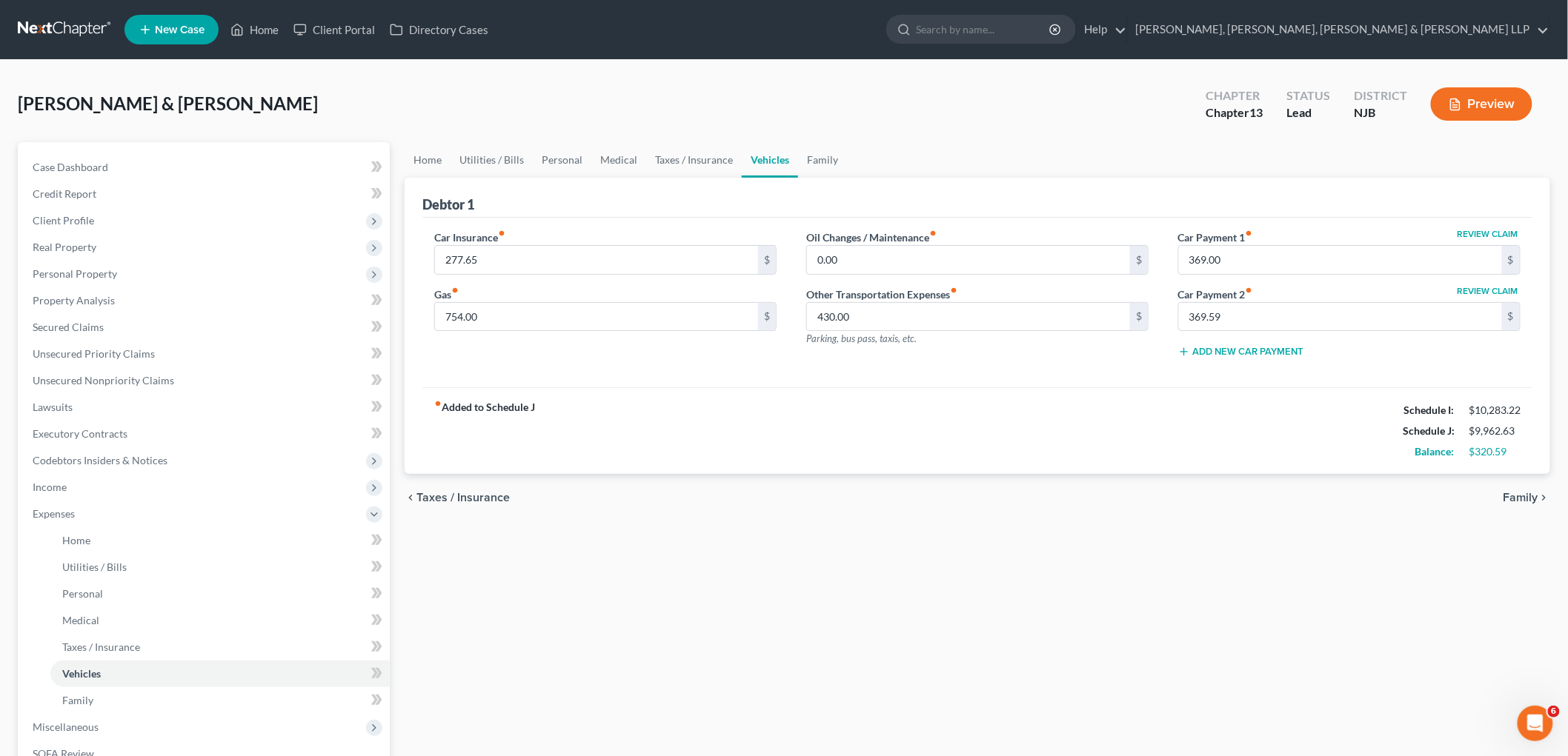
click at [698, 401] on div "fiber_manual_record Added to Schedule J Schedule I: $10,283.22 Schedule J: $9,9…" at bounding box center [976, 430] width 1110 height 87
click at [840, 313] on input "430.00" at bounding box center [968, 317] width 323 height 28
type input "246.00"
click at [840, 102] on button "Preview" at bounding box center [1481, 104] width 101 height 33
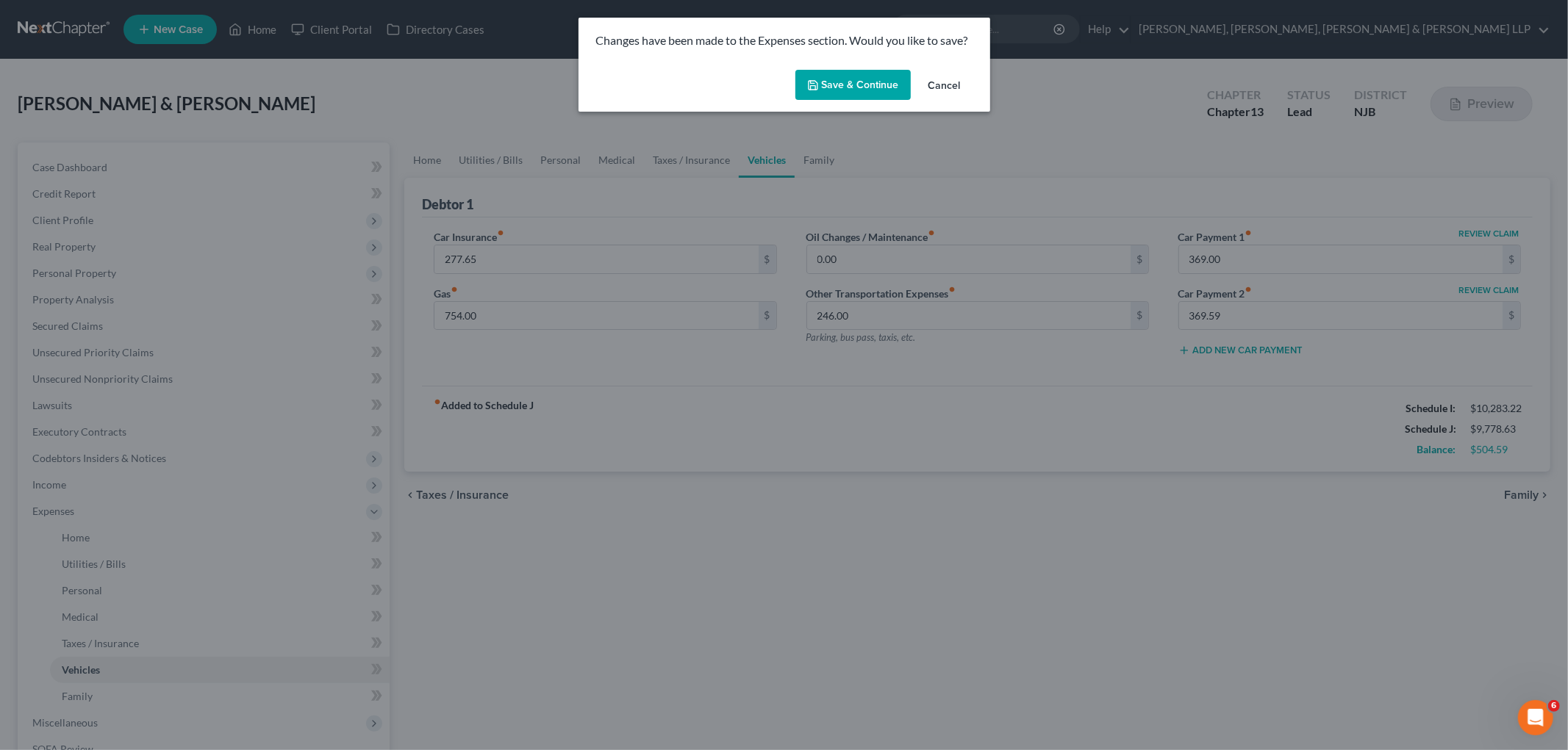
click at [830, 84] on button "Save & Continue" at bounding box center [853, 85] width 115 height 31
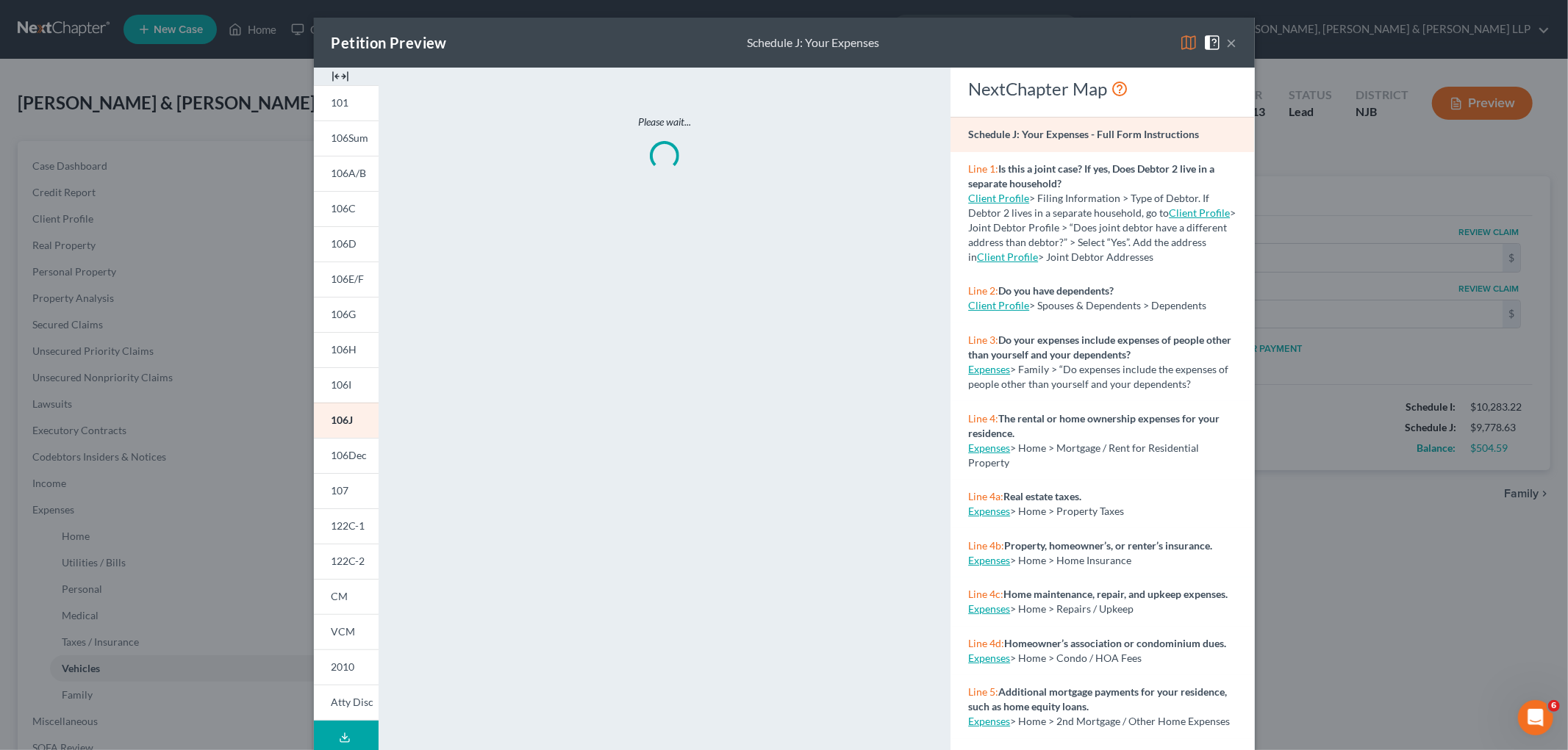
click at [834, 40] on img at bounding box center [1189, 42] width 18 height 18
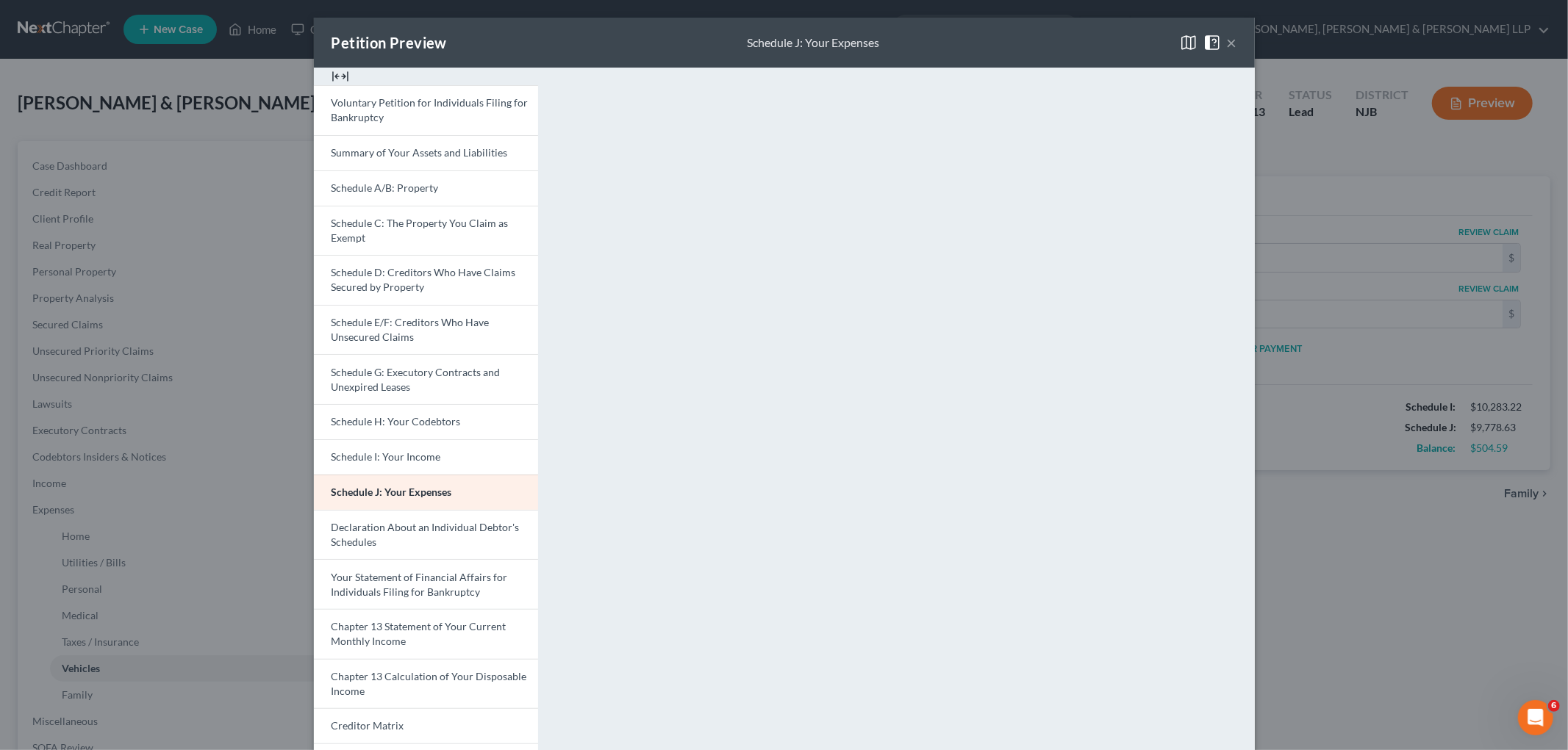
click at [834, 38] on button "×" at bounding box center [1232, 42] width 10 height 18
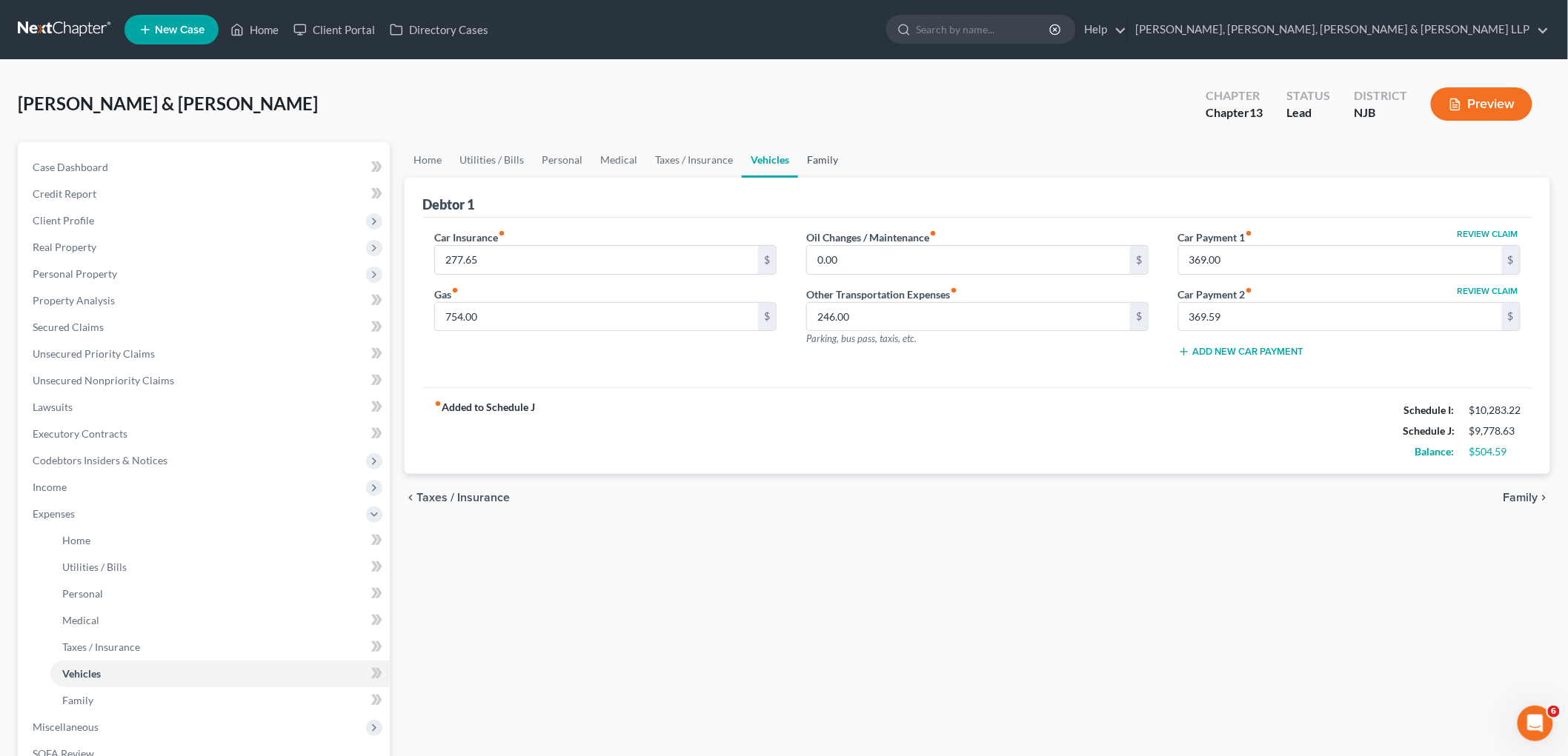
click at [821, 159] on link "Family" at bounding box center [822, 159] width 49 height 36
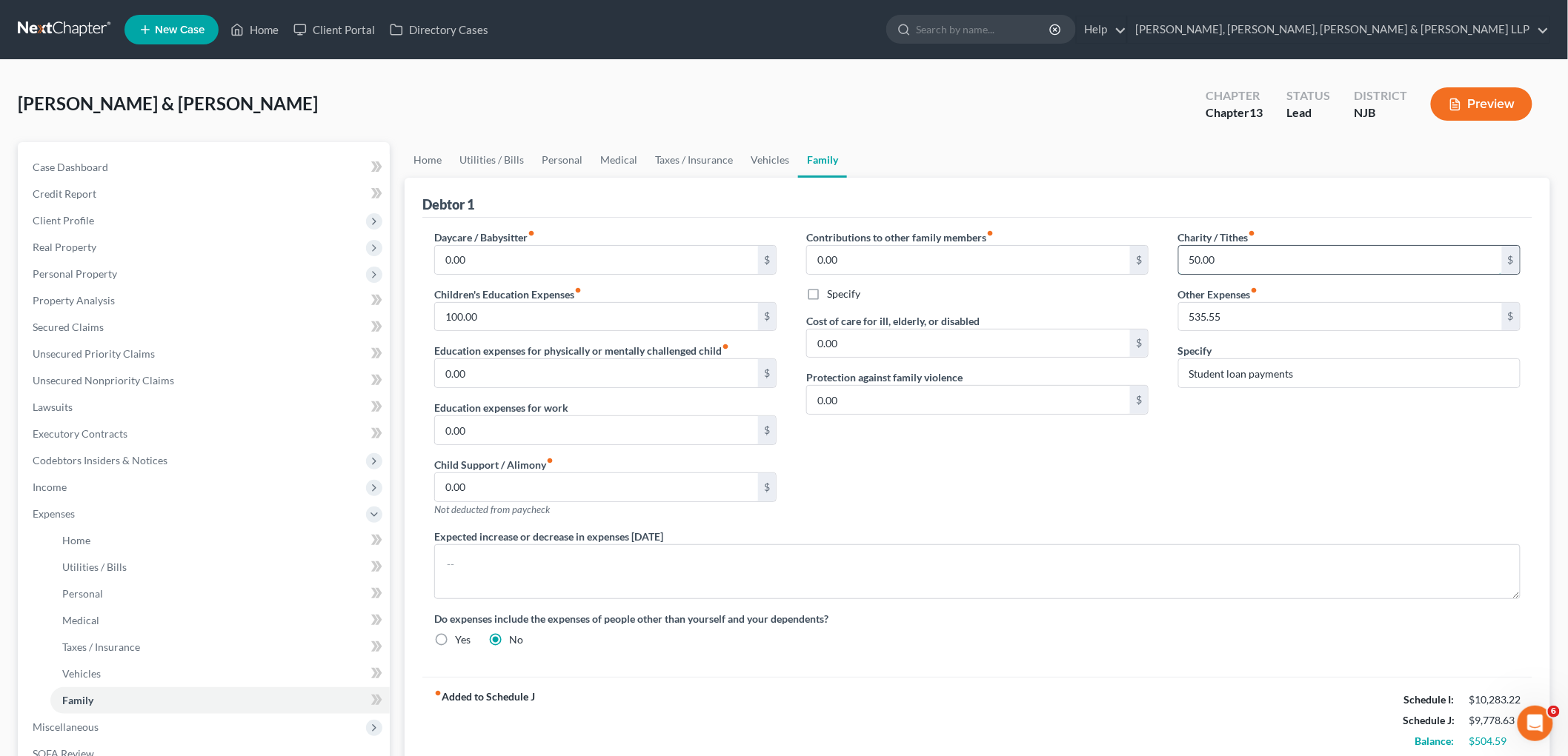
click at [840, 253] on input "50.00" at bounding box center [1340, 260] width 323 height 28
click at [555, 156] on link "Personal" at bounding box center [562, 159] width 59 height 36
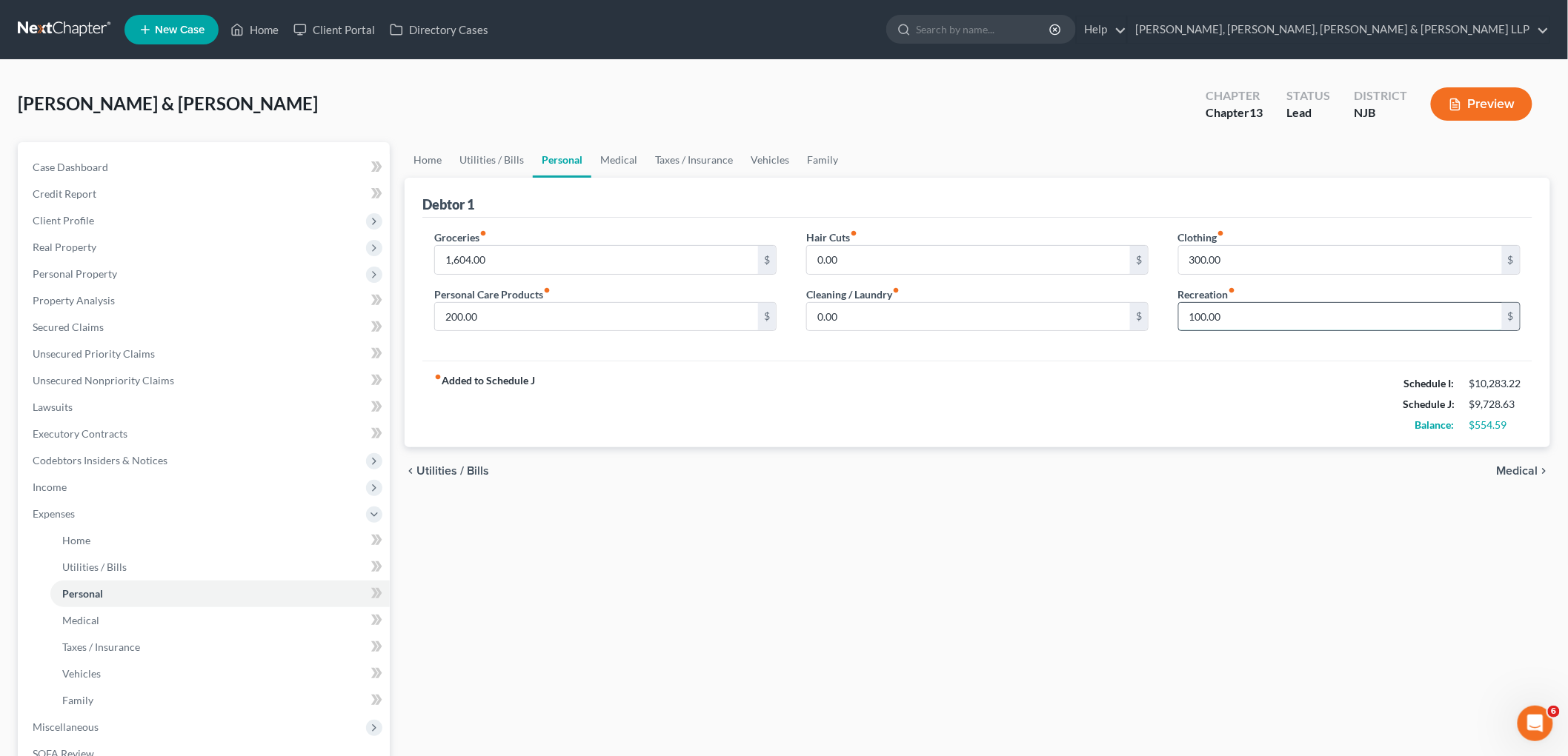
click at [840, 320] on input "100.00" at bounding box center [1340, 317] width 323 height 28
click at [840, 413] on div "fiber_manual_record Added to Schedule J Schedule I: $10,283.22 Schedule J: $9,6…" at bounding box center [976, 404] width 1110 height 87
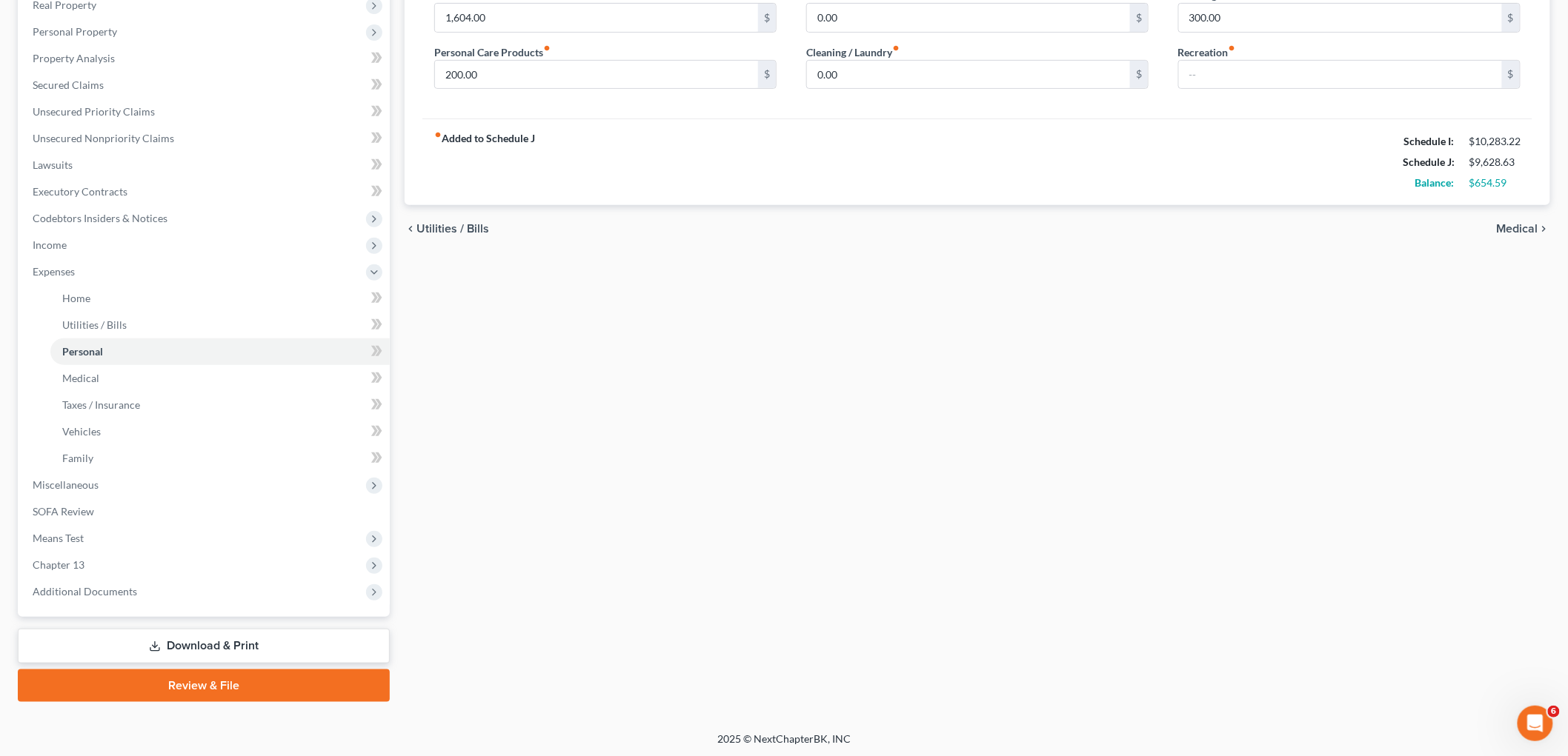
click at [209, 643] on link "Download & Print" at bounding box center [204, 646] width 372 height 35
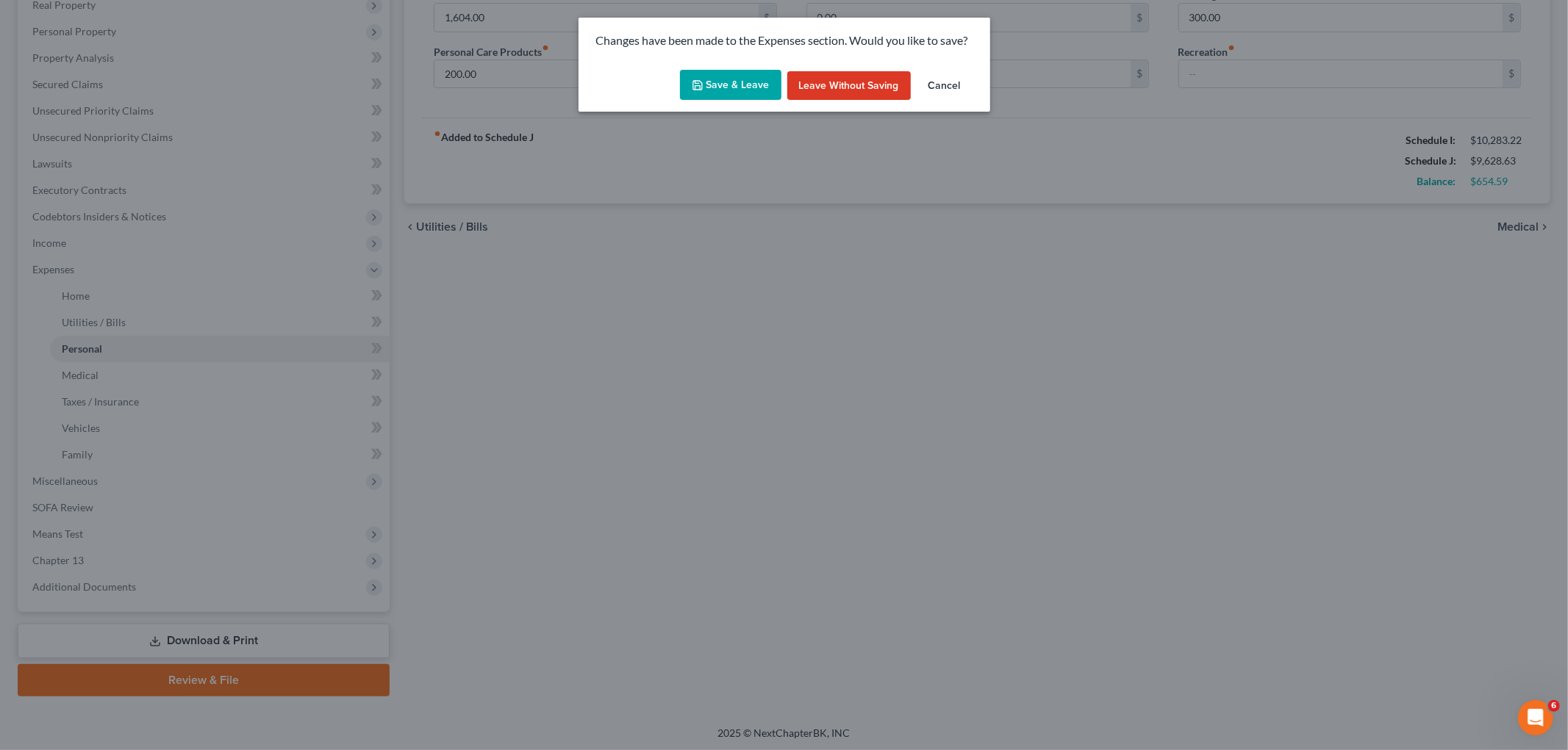
click at [726, 88] on button "Save & Leave" at bounding box center [731, 85] width 101 height 31
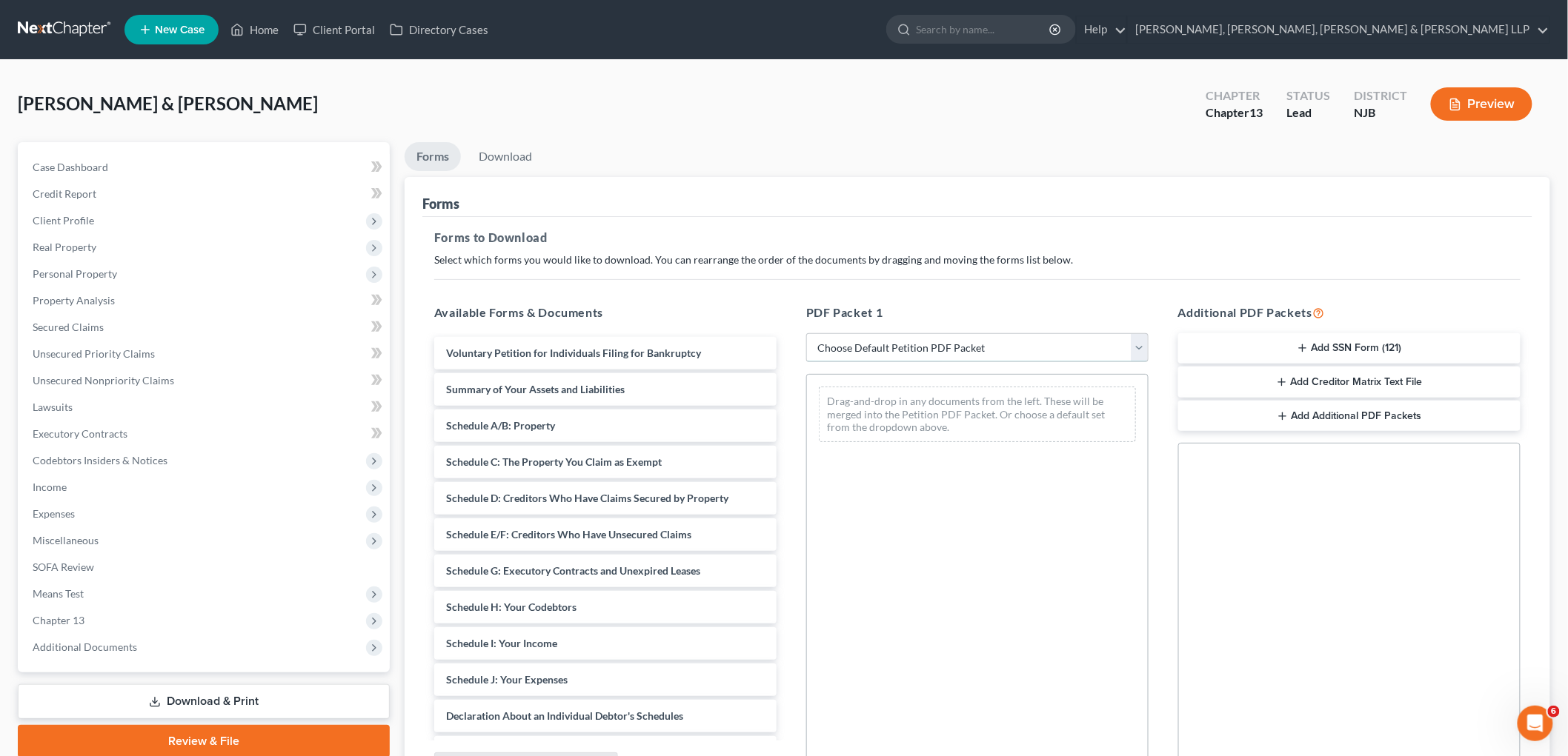
drag, startPoint x: 898, startPoint y: 346, endPoint x: 898, endPoint y: 360, distance: 14.0
click at [840, 346] on select "Choose Default Petition PDF Packet Complete Bankruptcy Petition (all forms and …" at bounding box center [976, 348] width 342 height 29
select select "0"
click at [806, 333] on select "Choose Default Petition PDF Packet Complete Bankruptcy Petition (all forms and …" at bounding box center [976, 348] width 342 height 29
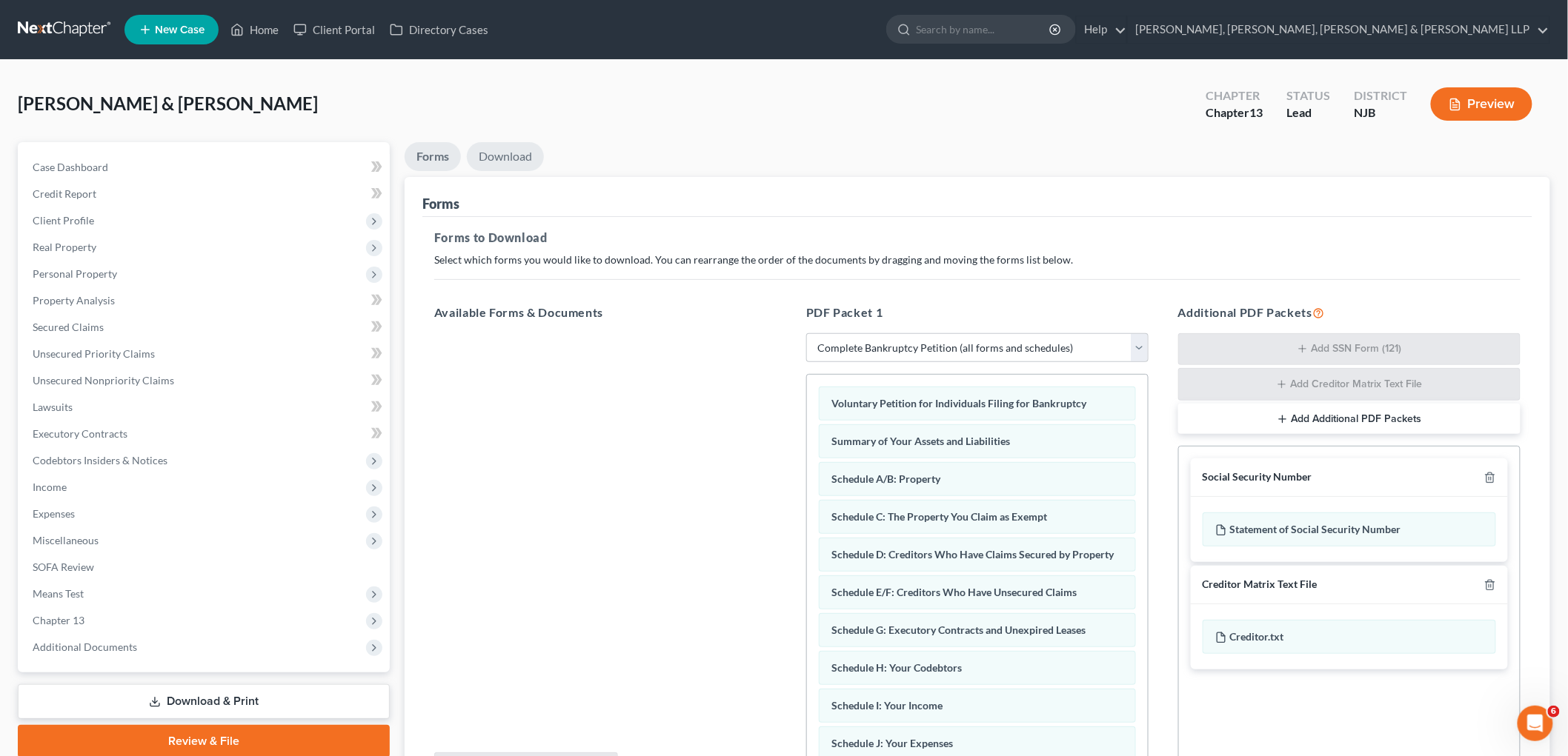
click at [509, 149] on link "Download" at bounding box center [505, 156] width 77 height 29
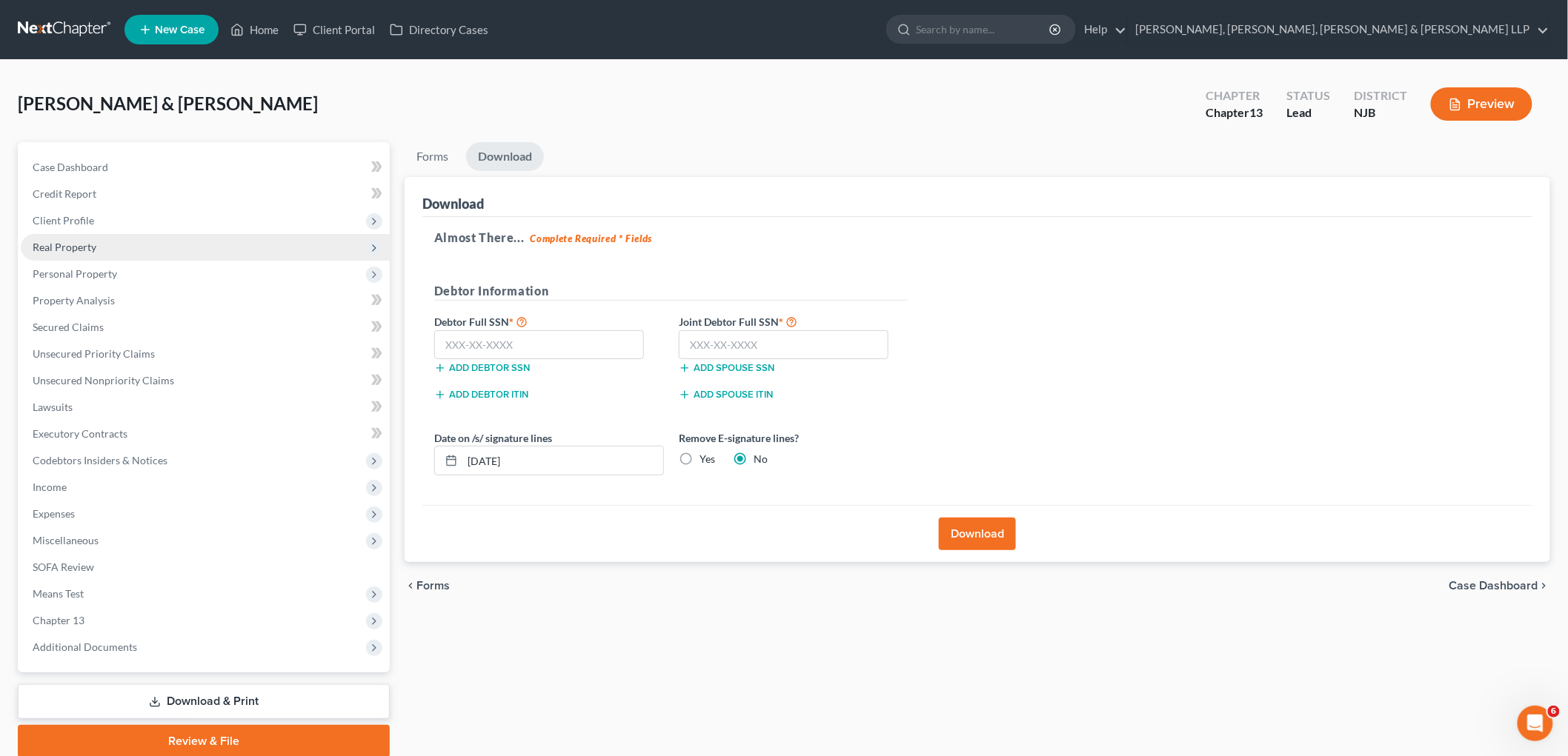
click at [76, 245] on span "Real Property" at bounding box center [65, 247] width 64 height 13
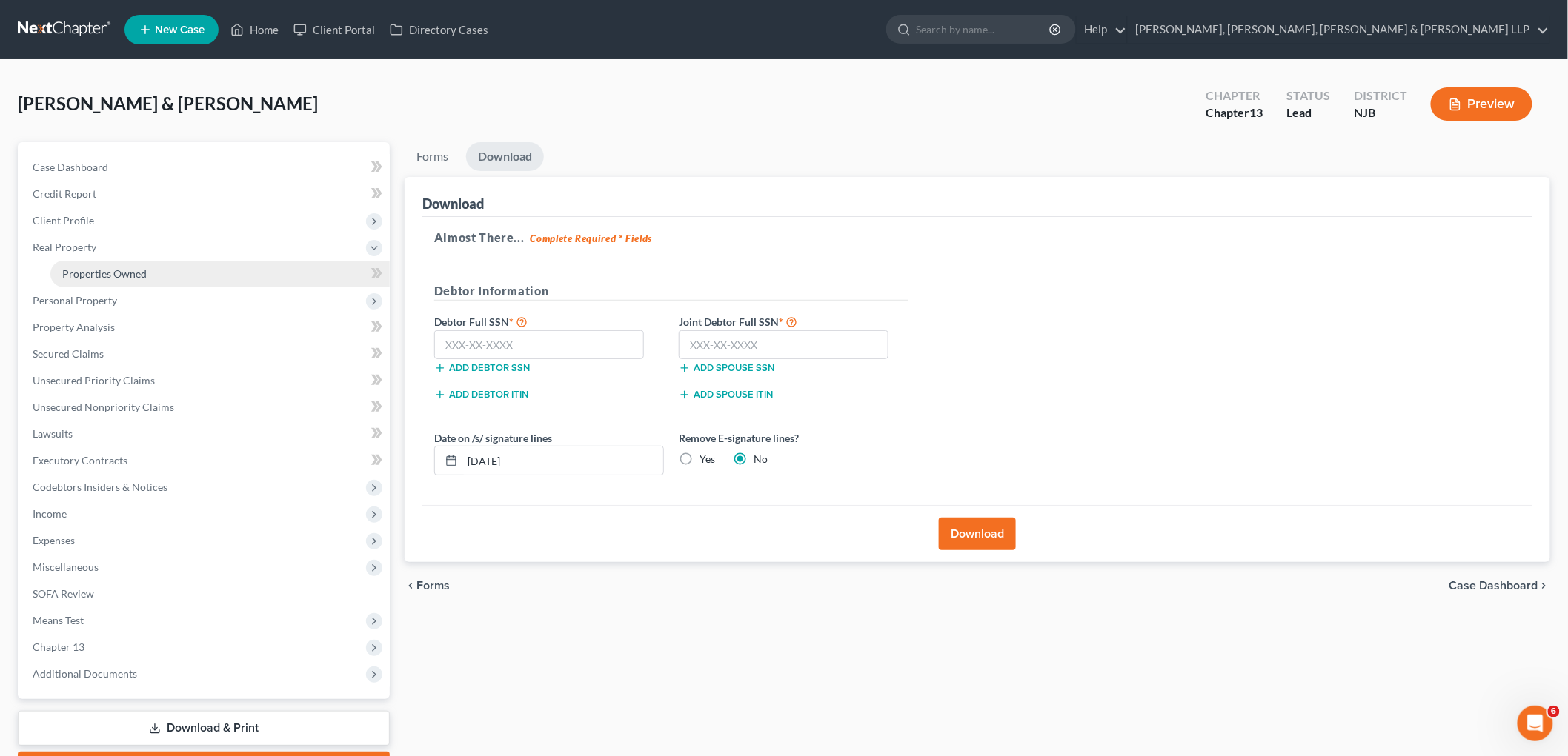
click at [84, 268] on span "Properties Owned" at bounding box center [104, 274] width 84 height 13
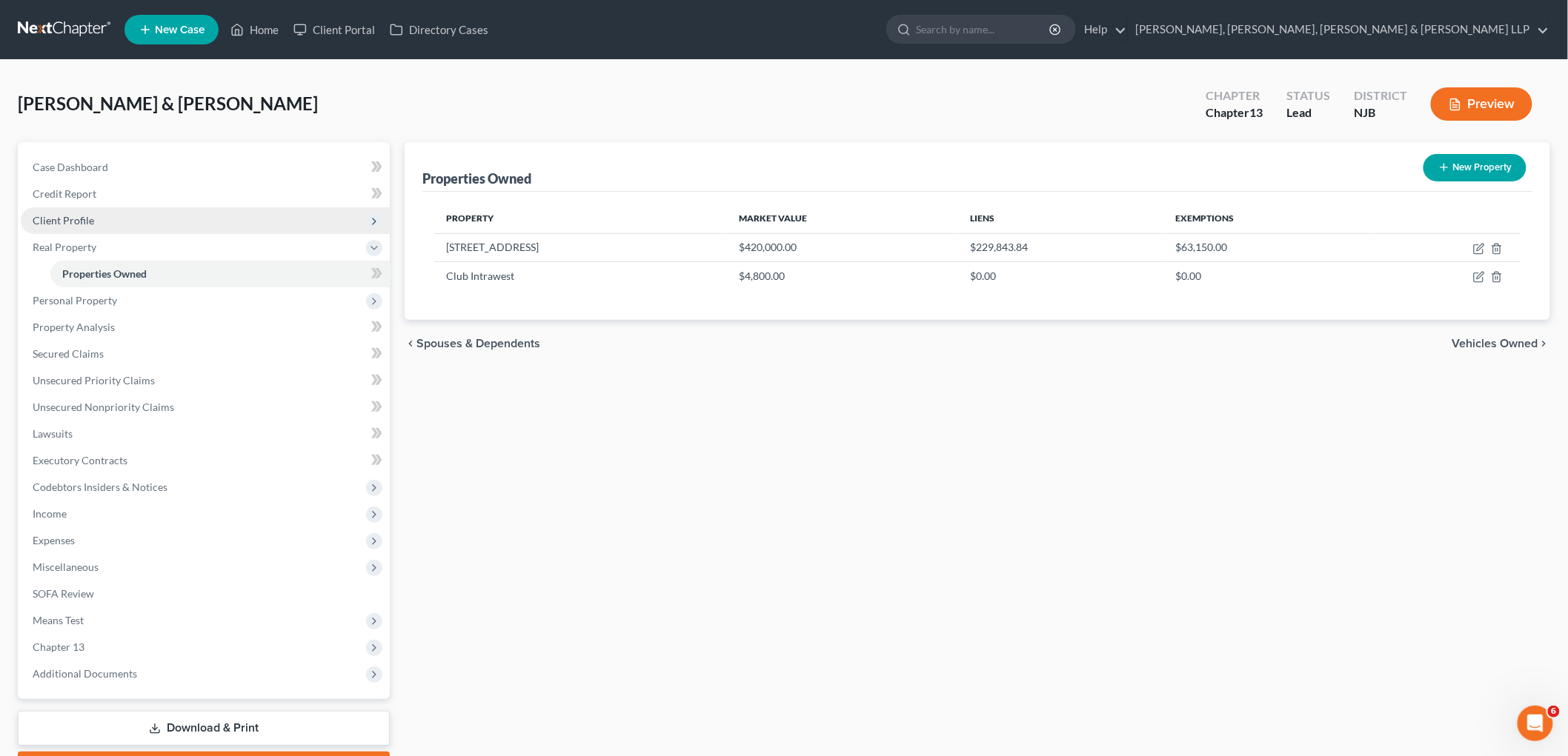
click at [62, 223] on span "Client Profile" at bounding box center [63, 220] width 62 height 13
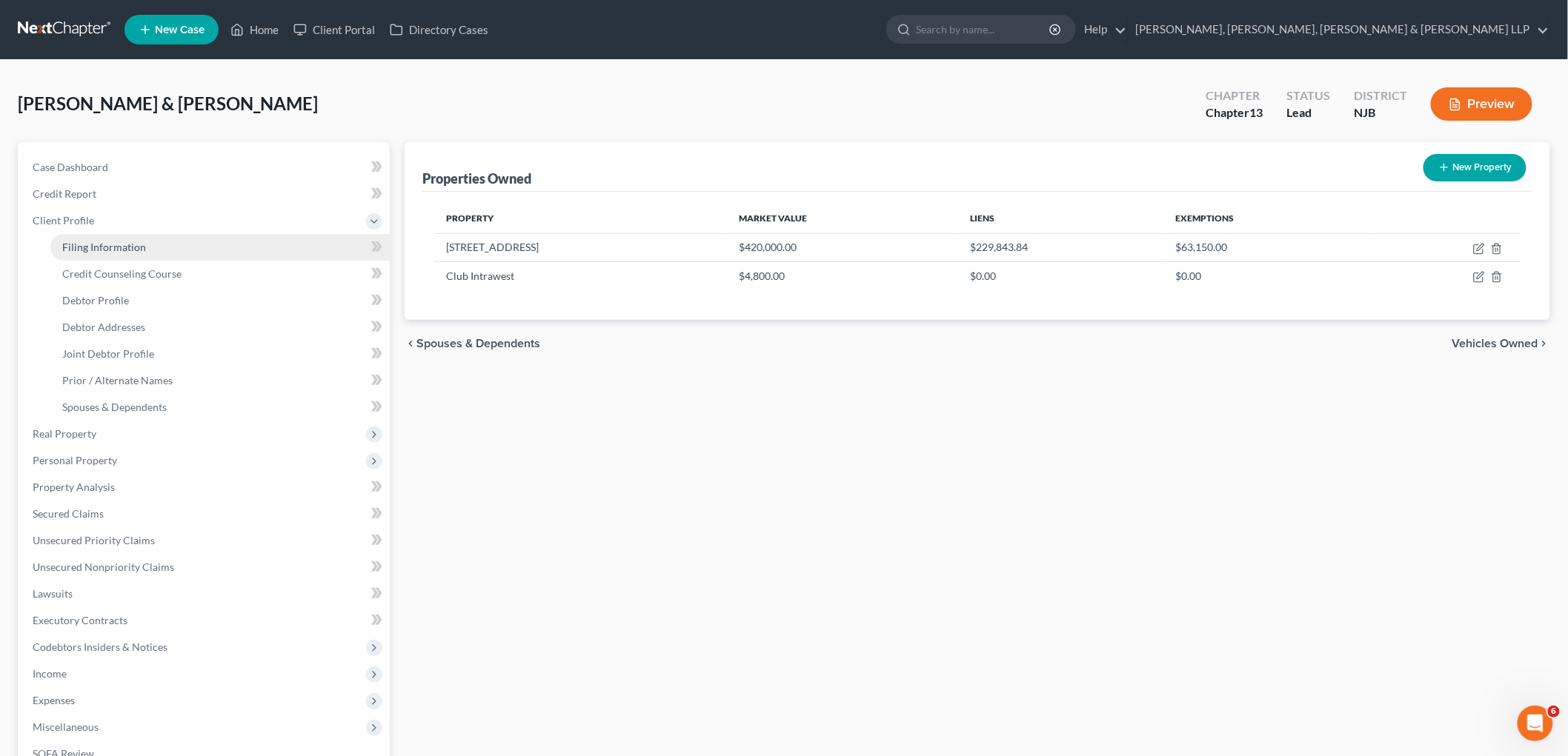
click at [75, 248] on span "Filing Information" at bounding box center [104, 247] width 84 height 13
select select "1"
select select "3"
select select "51"
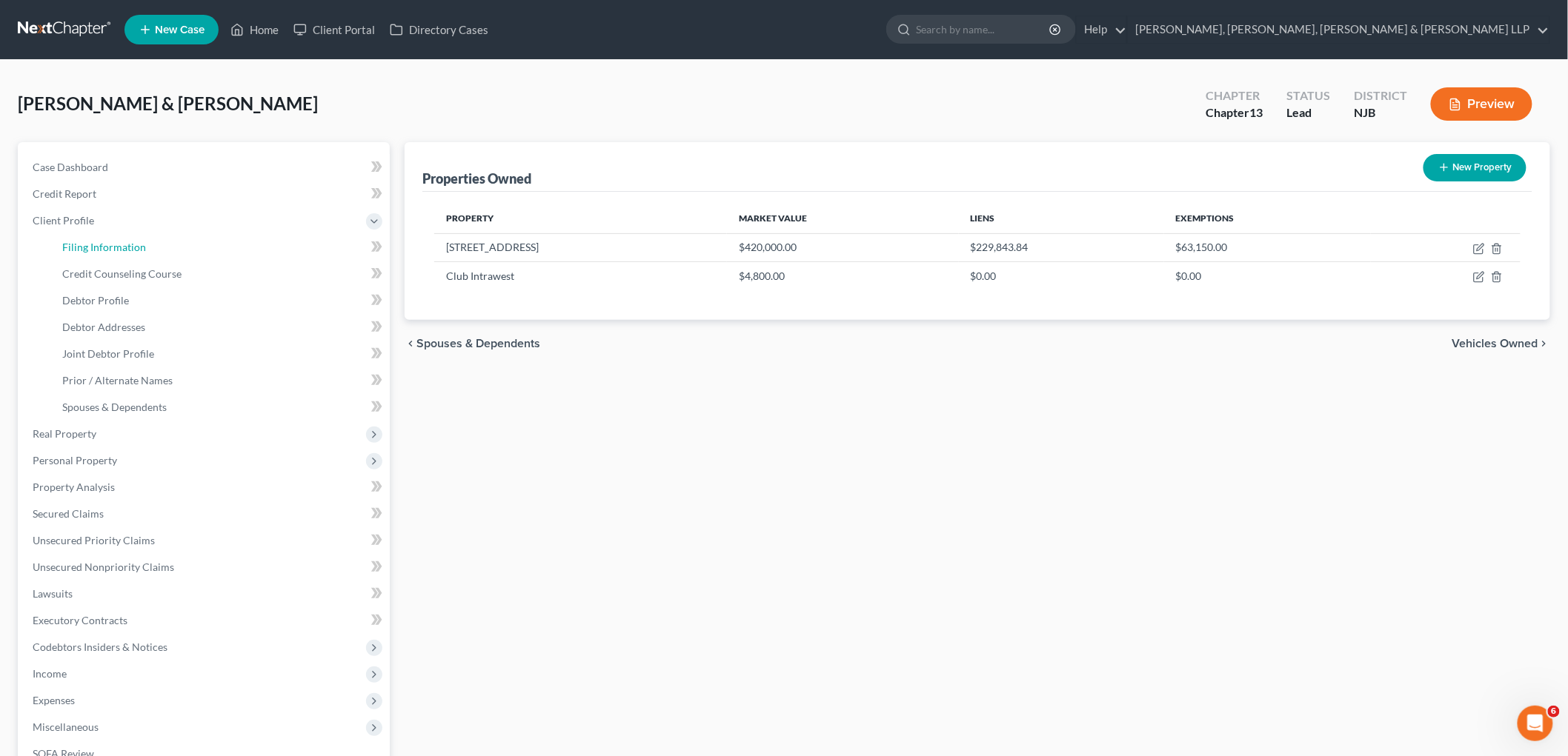
select select "6"
select select "0"
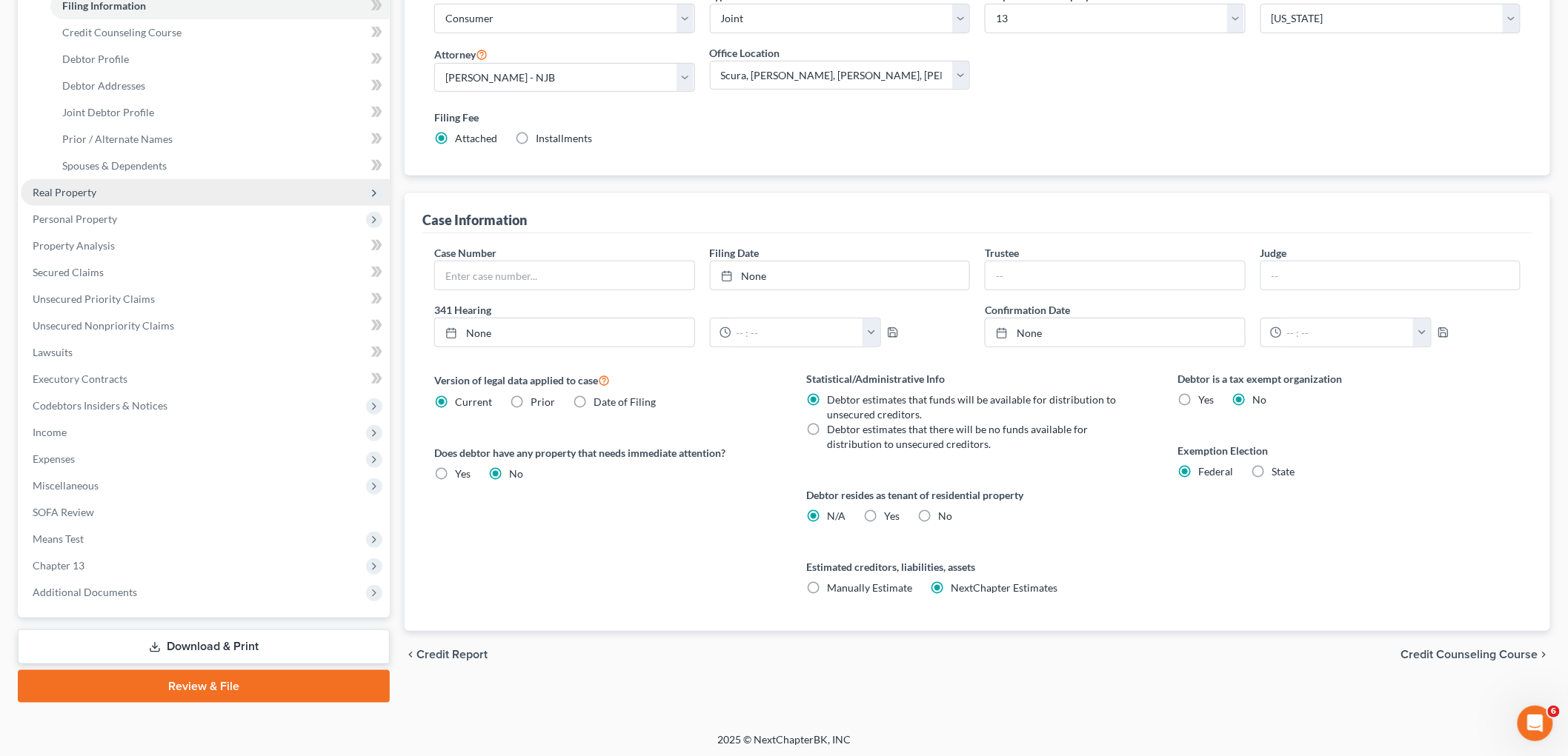
scroll to position [242, 0]
click at [78, 481] on span "Miscellaneous" at bounding box center [66, 484] width 66 height 13
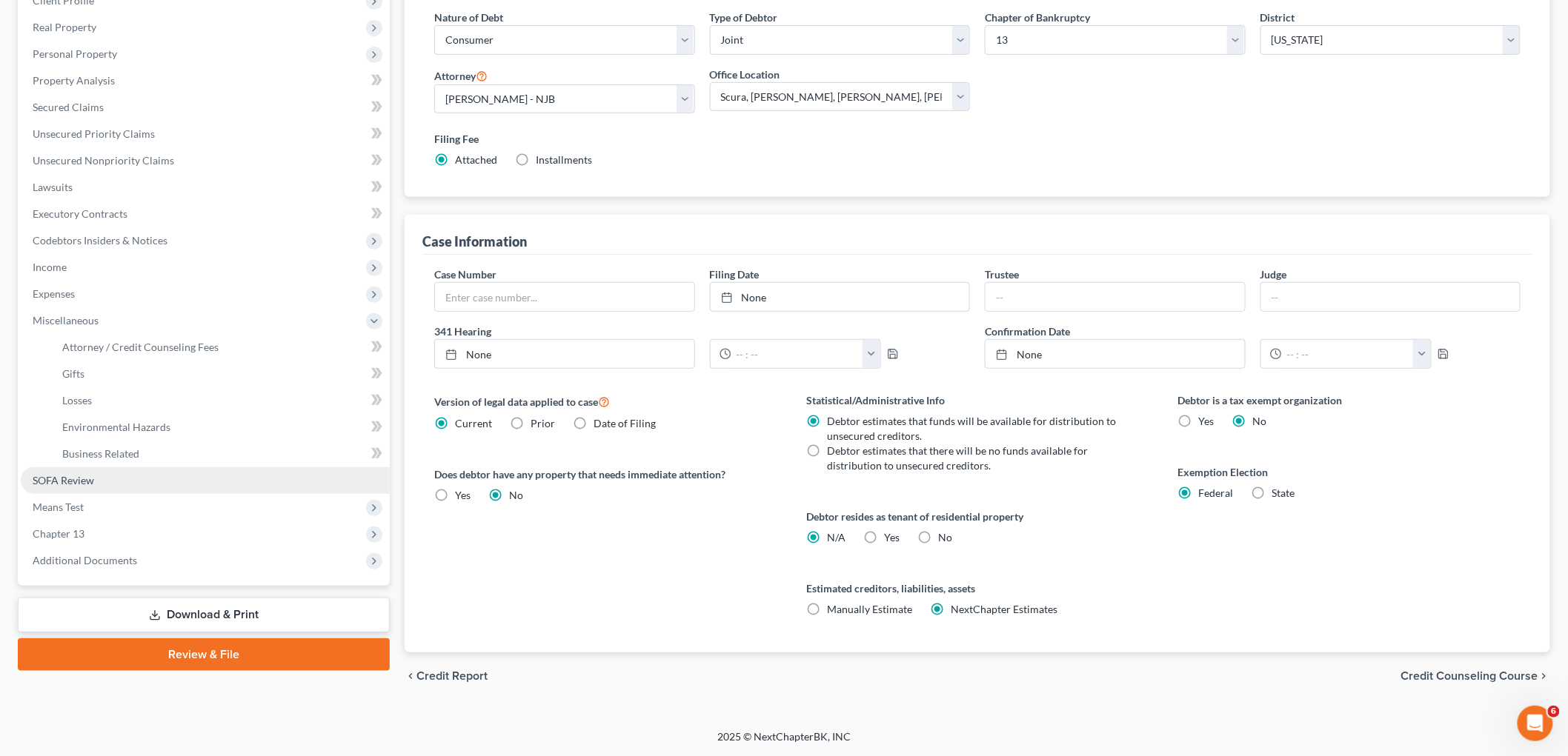
scroll to position [219, 0]
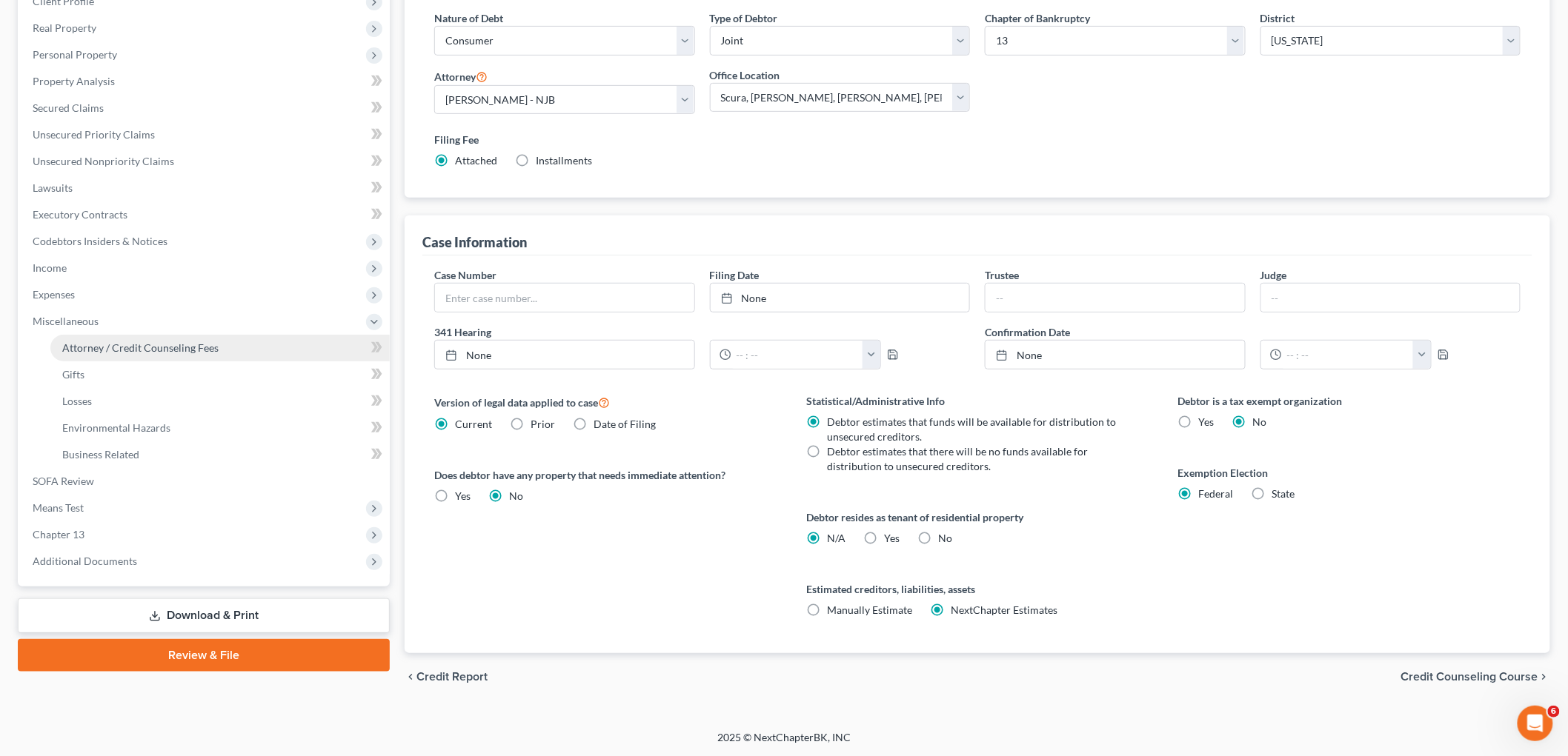
click at [143, 348] on span "Attorney / Credit Counseling Fees" at bounding box center [140, 347] width 156 height 13
select select "0"
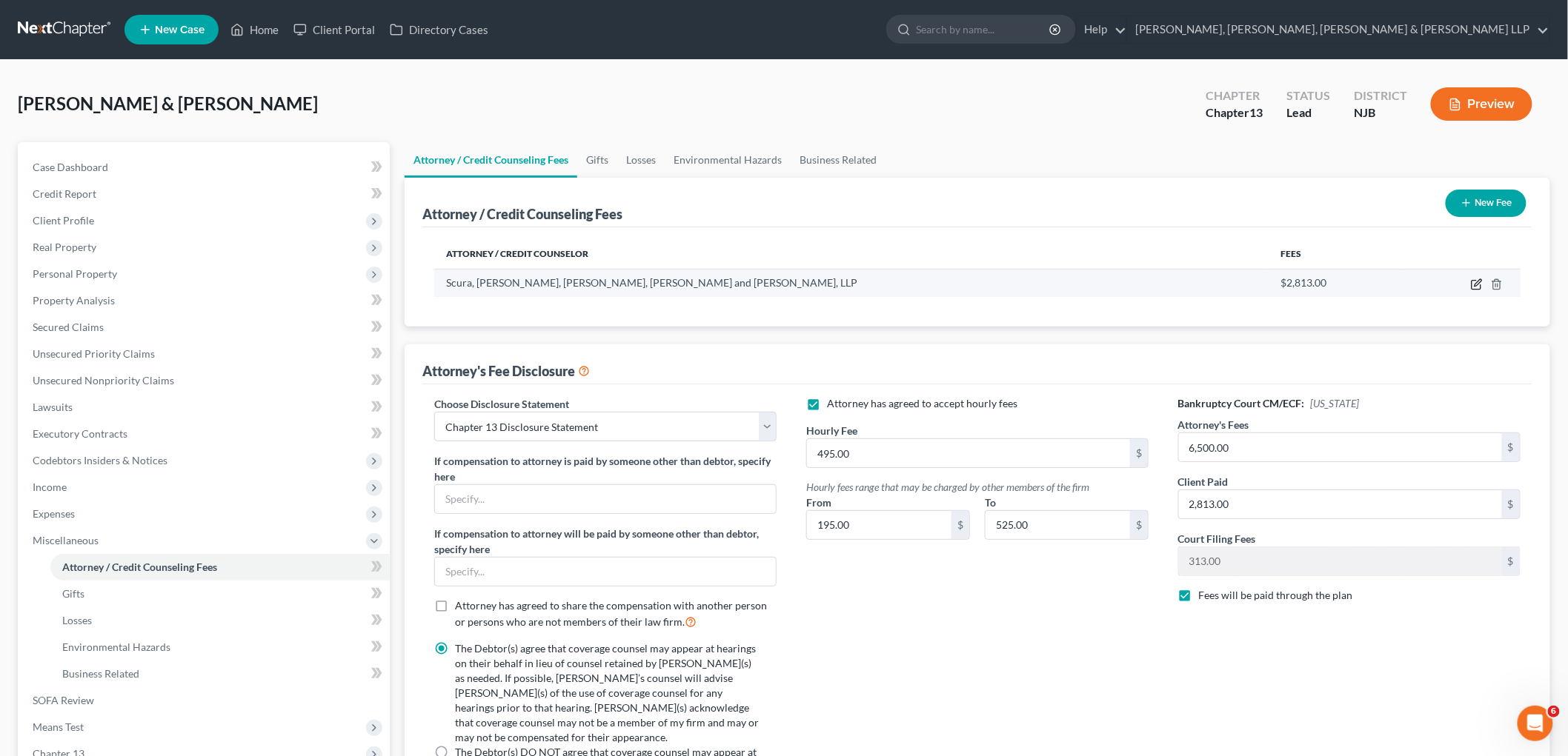
click at [840, 279] on icon "button" at bounding box center [1477, 285] width 12 height 12
select select "33"
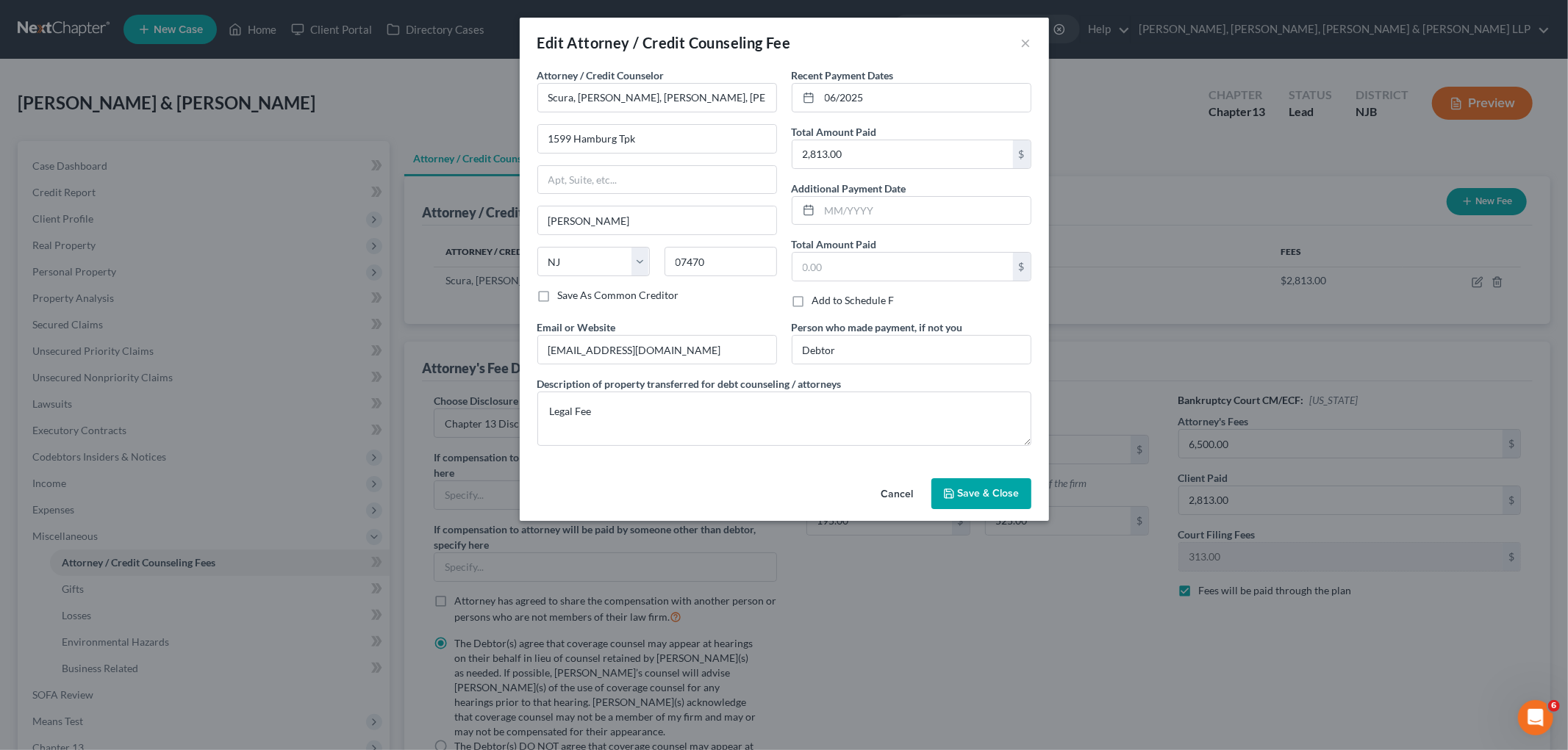
click at [834, 488] on button "Cancel" at bounding box center [897, 494] width 56 height 29
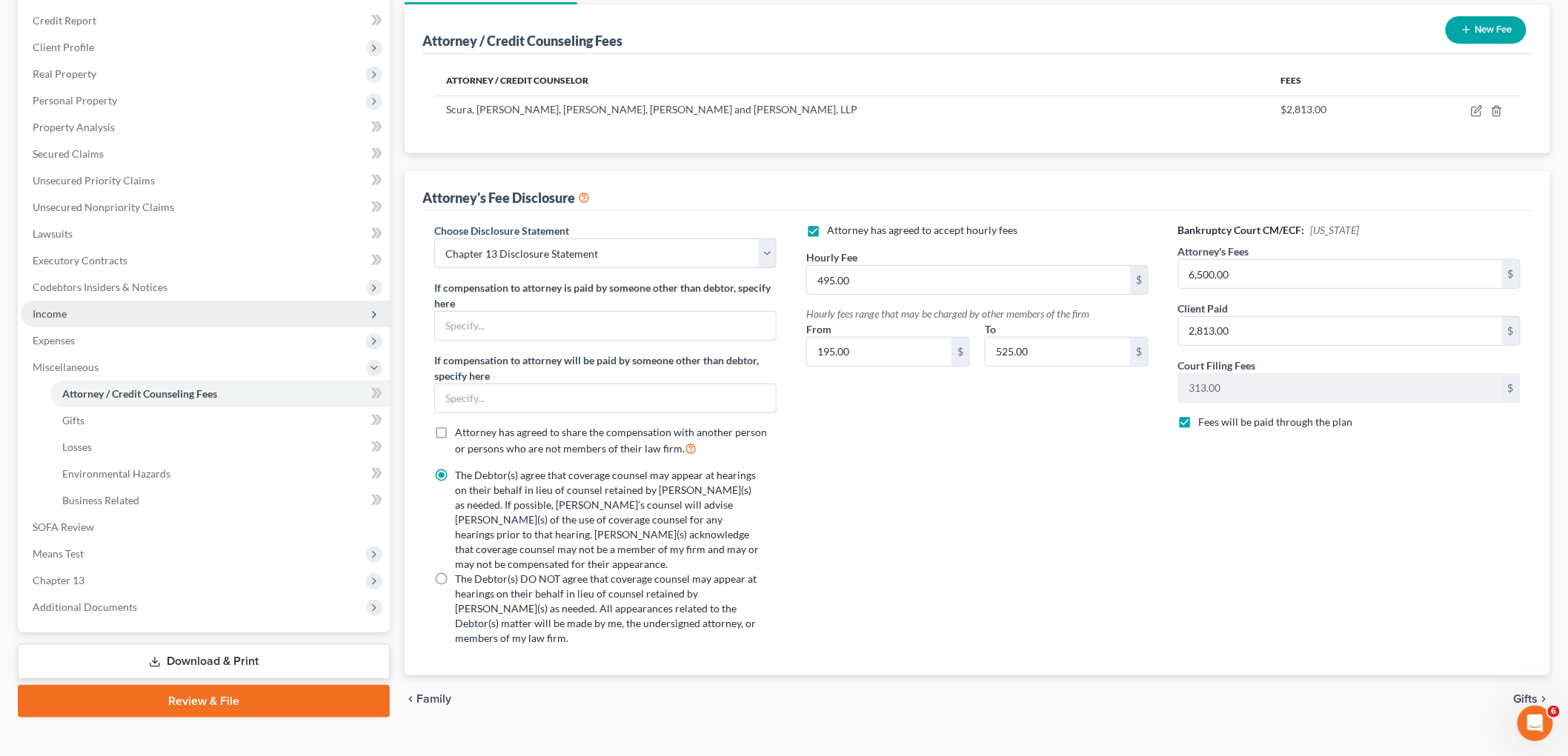
scroll to position [189, 0]
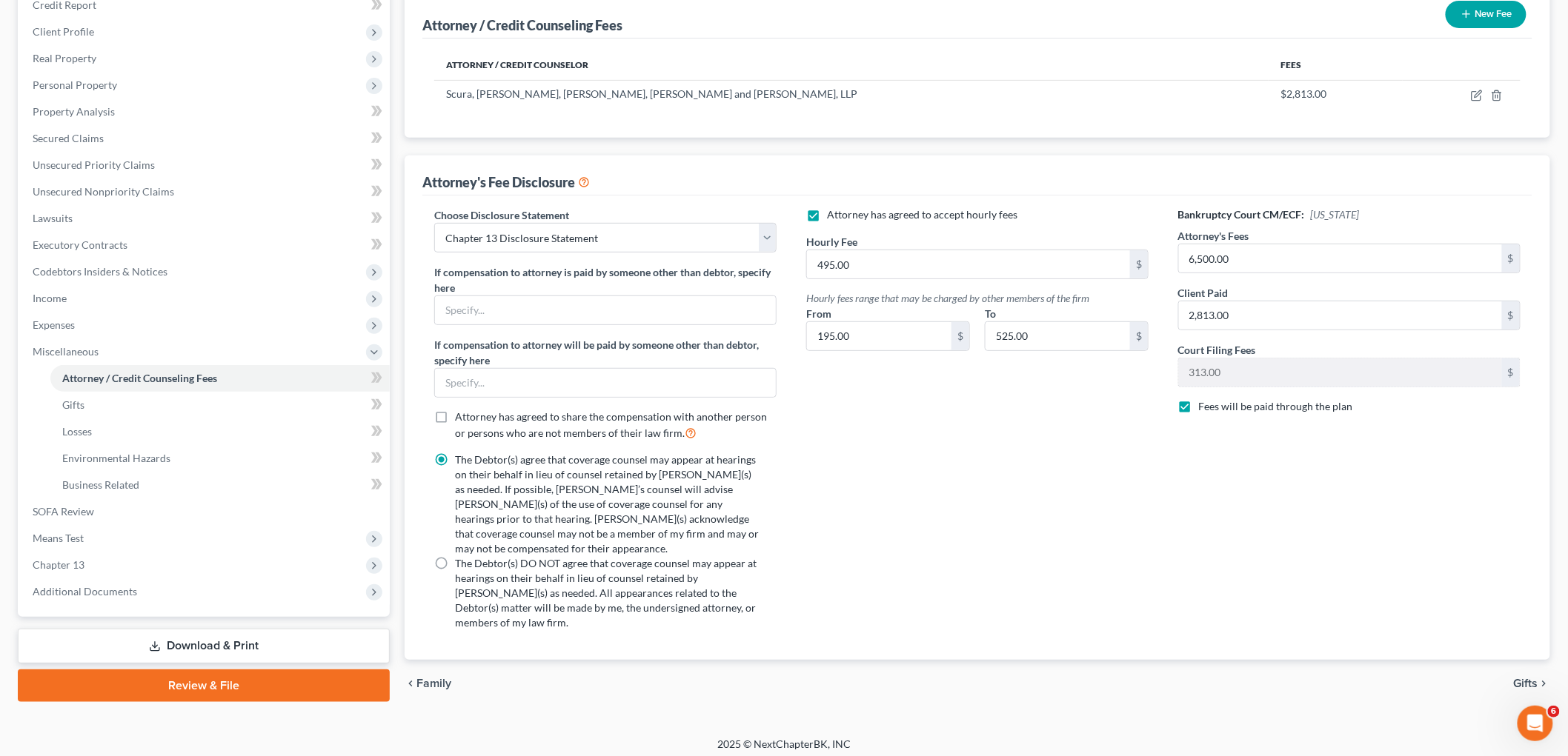
click at [178, 649] on link "Download & Print" at bounding box center [204, 646] width 372 height 35
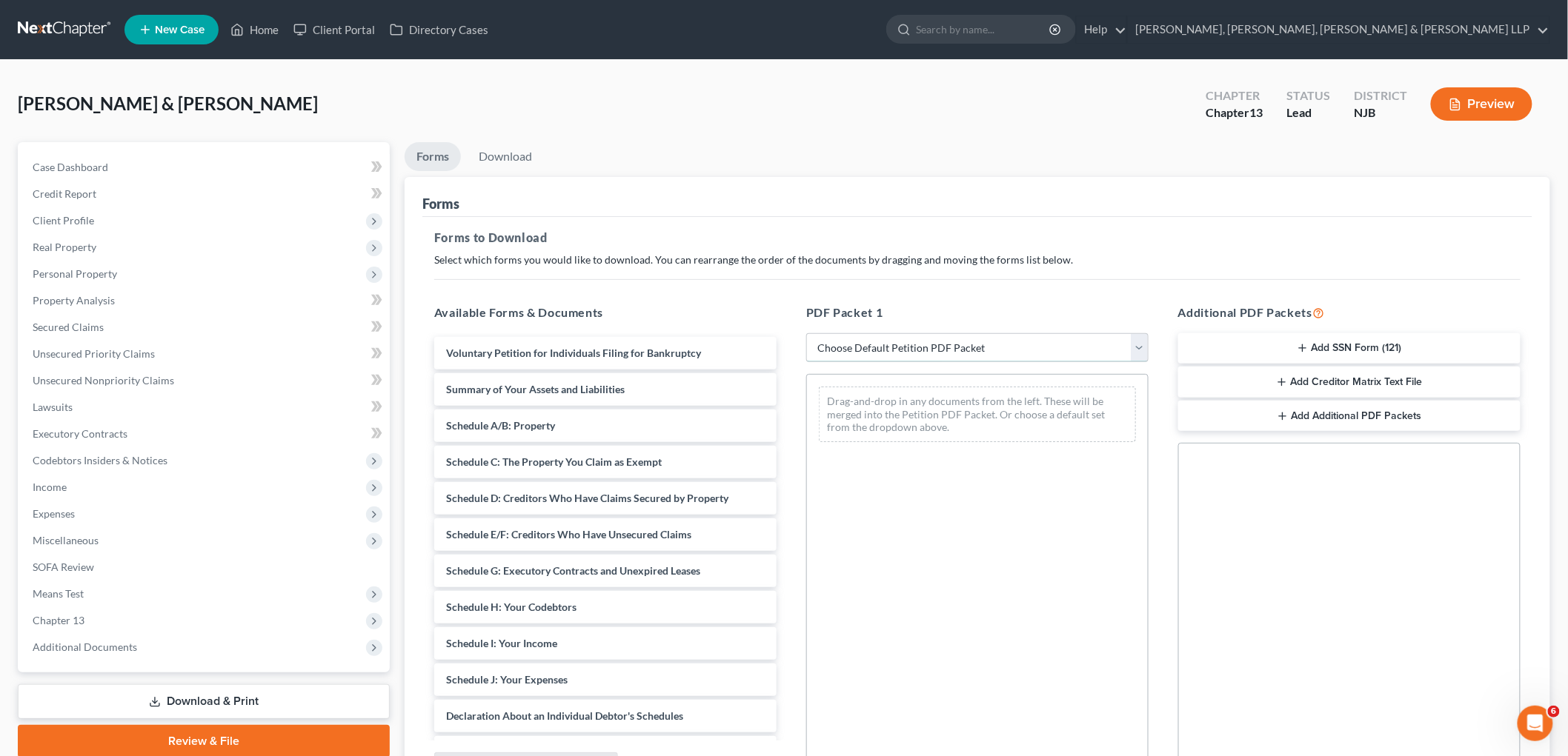
click at [840, 345] on select "Choose Default Petition PDF Packet Complete Bankruptcy Petition (all forms and …" at bounding box center [976, 348] width 342 height 29
select select "0"
click at [806, 333] on select "Choose Default Petition PDF Packet Complete Bankruptcy Petition (all forms and …" at bounding box center [976, 348] width 342 height 29
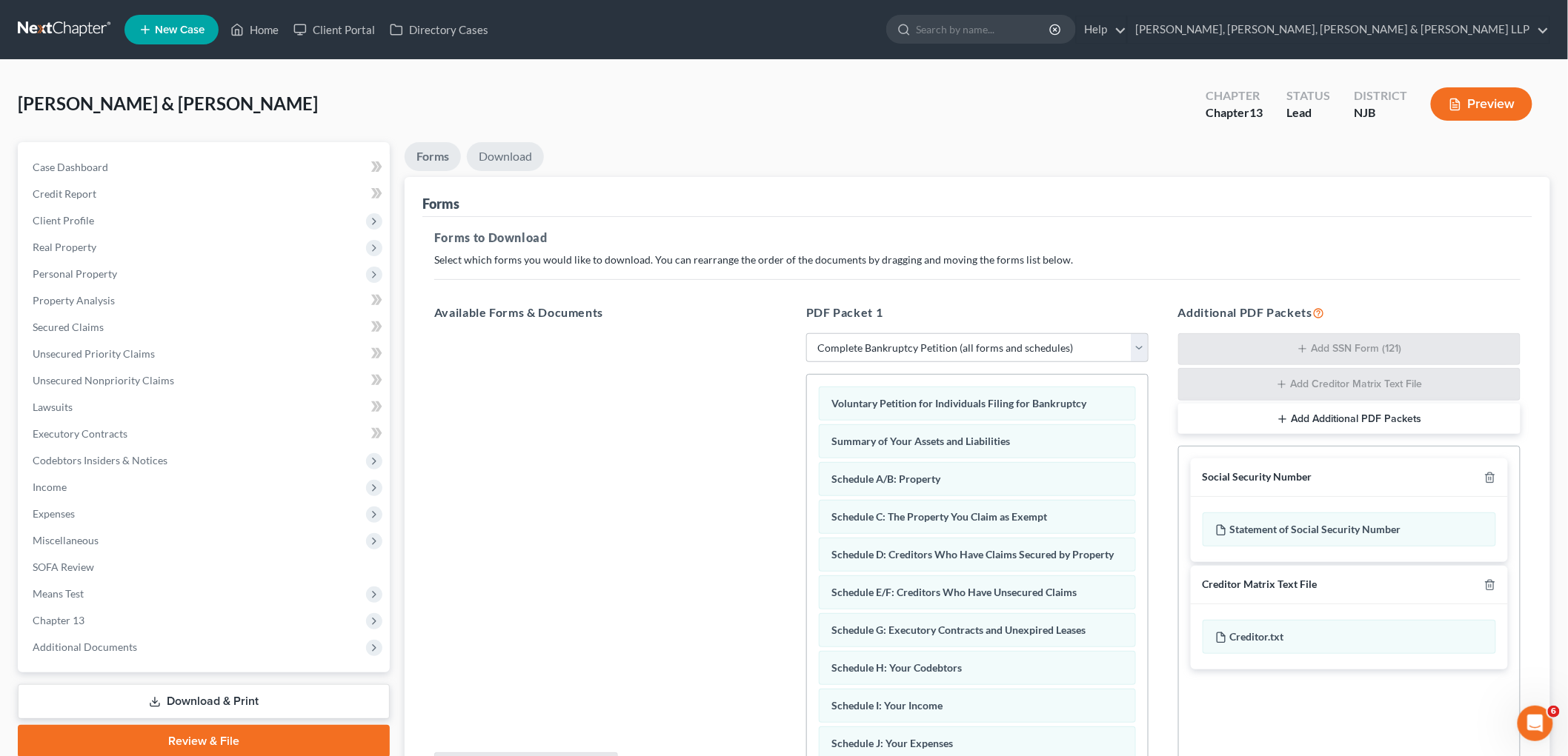
click at [509, 148] on link "Download" at bounding box center [505, 156] width 77 height 29
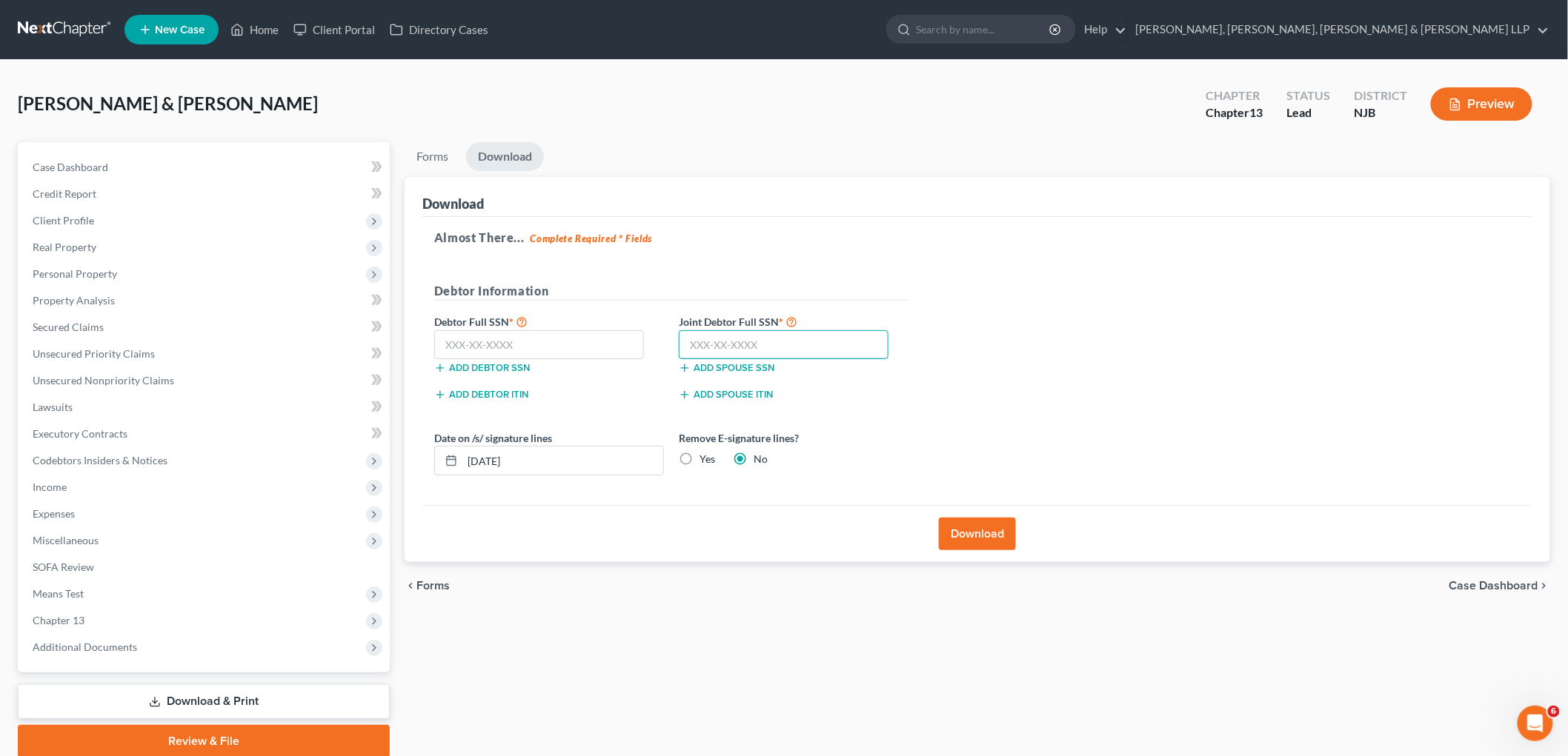
click at [759, 339] on input "text" at bounding box center [783, 345] width 210 height 29
type input "621-88-1825"
click at [575, 343] on input "text" at bounding box center [539, 345] width 210 height 29
type input "592-55-5747"
click at [840, 296] on div "Almost There... Complete Required * Fields Debtor Information Debtor Full SSN *…" at bounding box center [976, 362] width 1110 height 289
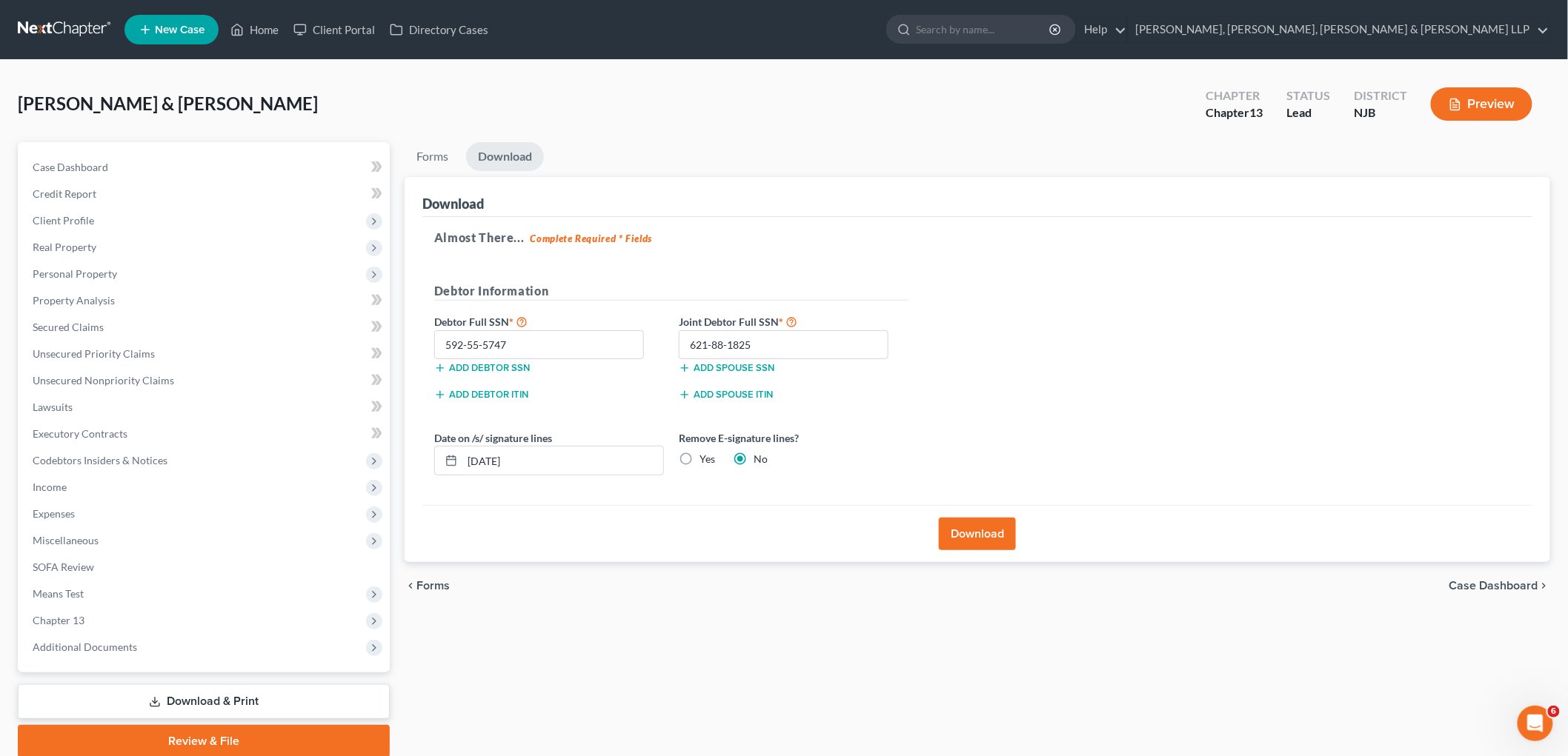
click at [840, 529] on button "Download" at bounding box center [977, 534] width 77 height 33
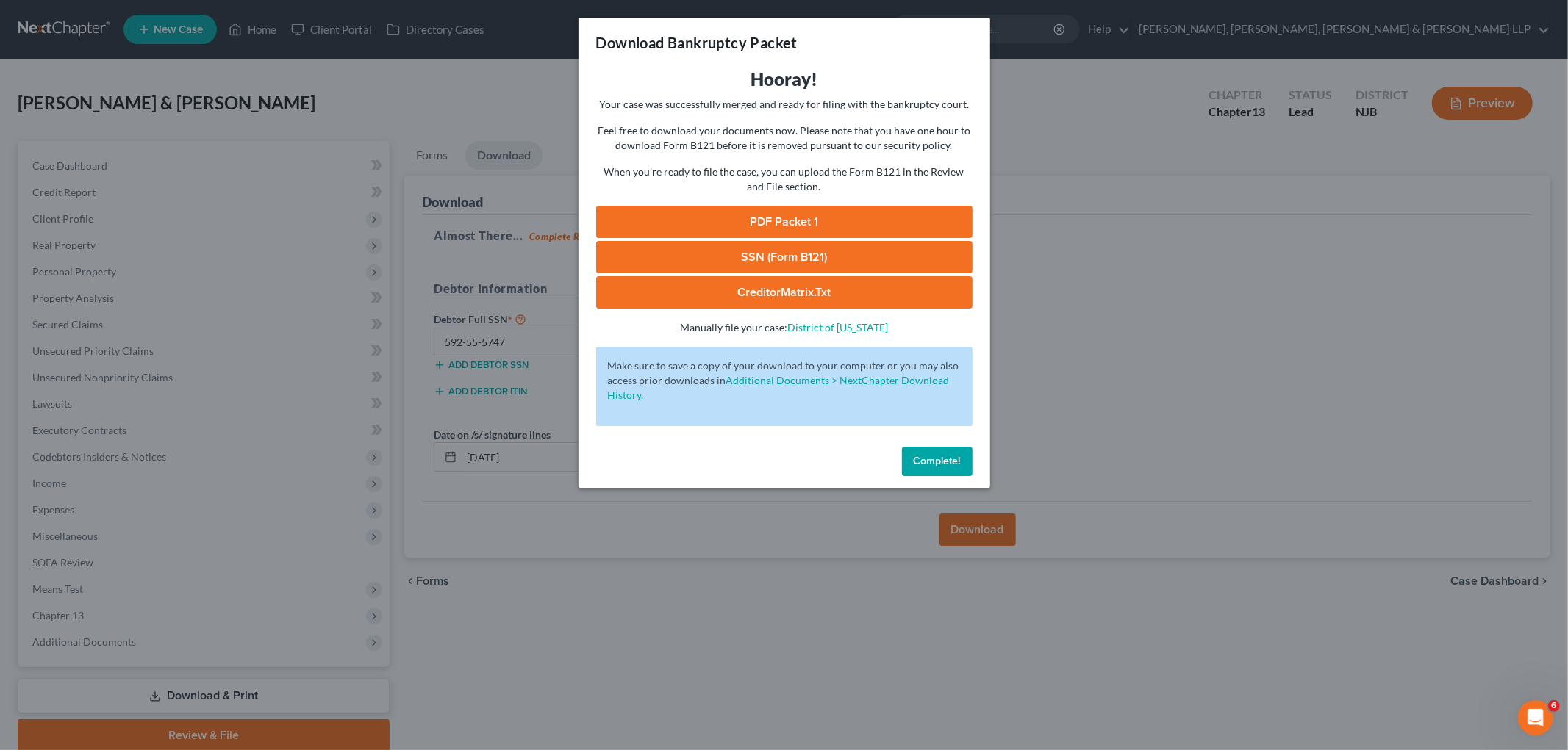
click at [834, 225] on link "PDF Packet 1" at bounding box center [785, 222] width 377 height 33
click at [834, 463] on span "Complete!" at bounding box center [937, 460] width 47 height 13
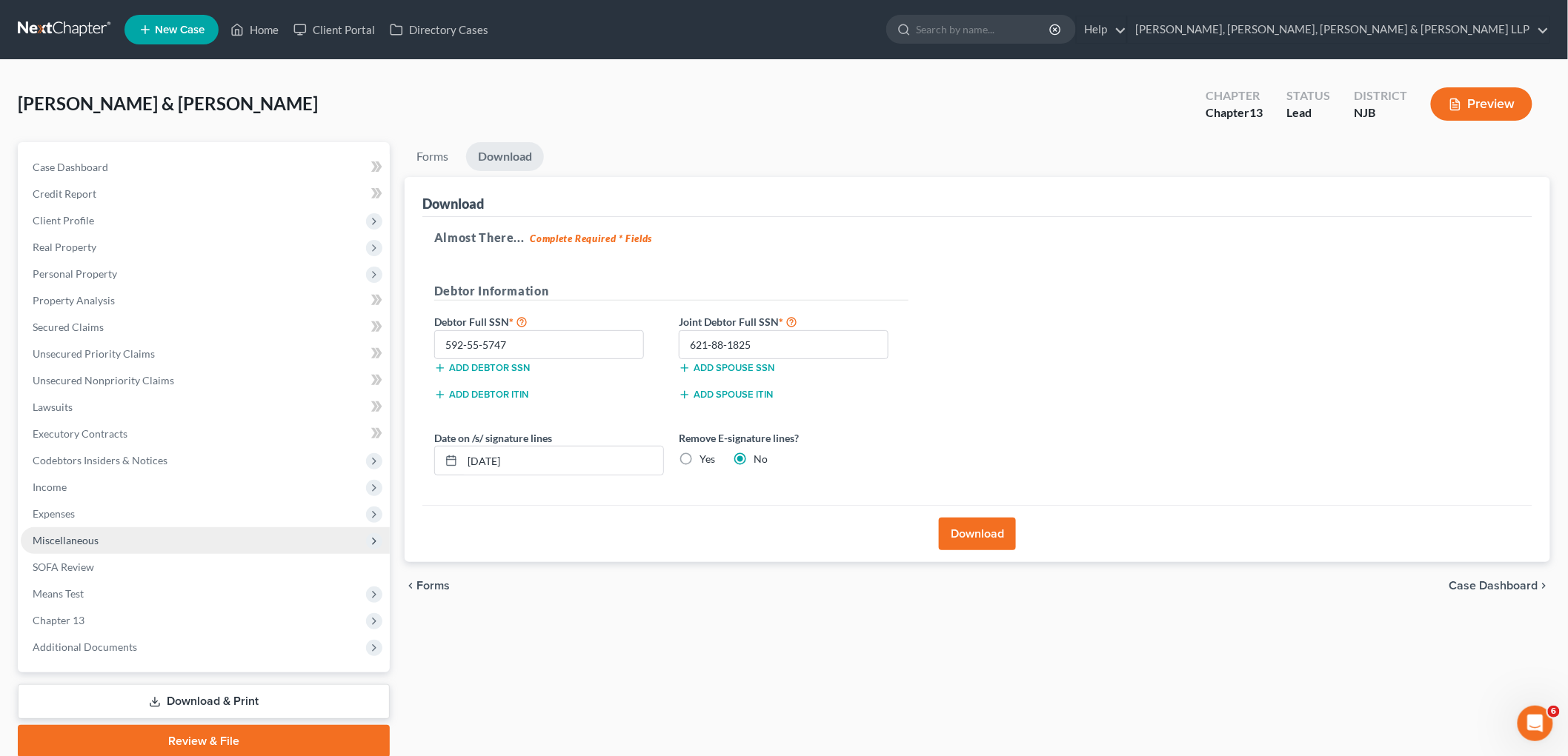
drag, startPoint x: 76, startPoint y: 509, endPoint x: 100, endPoint y: 527, distance: 30.0
click at [76, 509] on span "Expenses" at bounding box center [205, 514] width 369 height 27
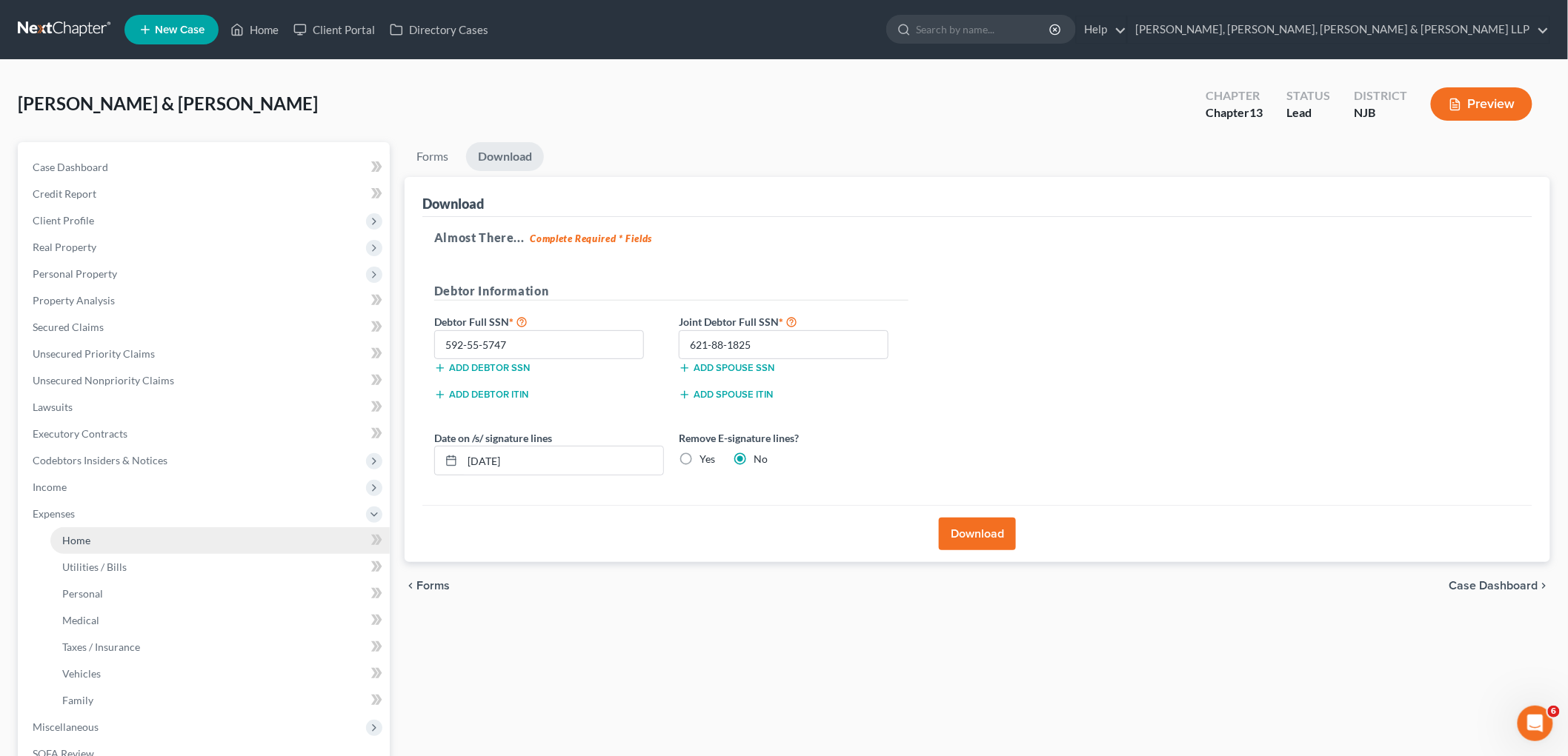
click at [104, 528] on link "Home" at bounding box center [220, 540] width 340 height 27
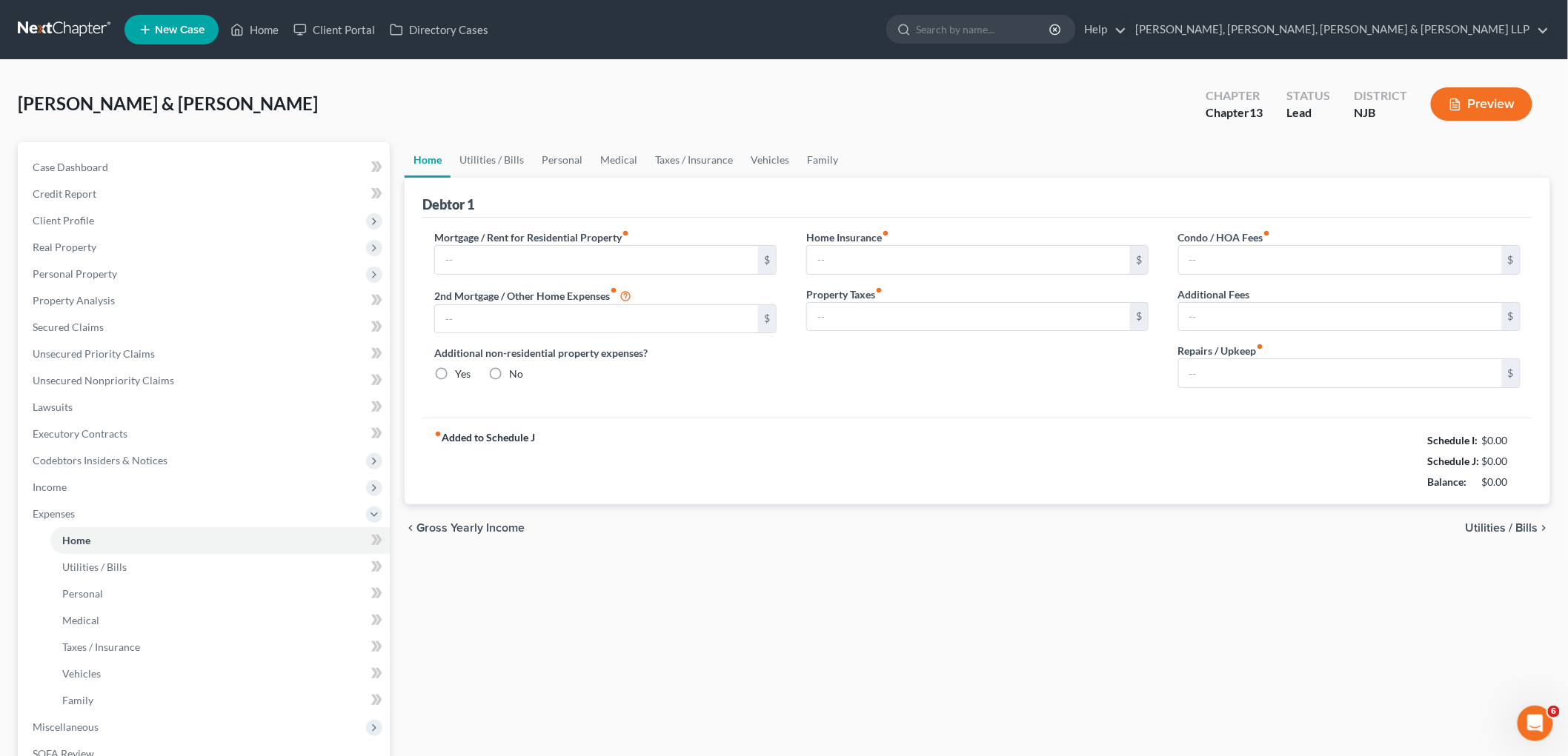
type input "2,274.72"
type input "0.00"
radio input "true"
type input "100.04"
type input "0.00"
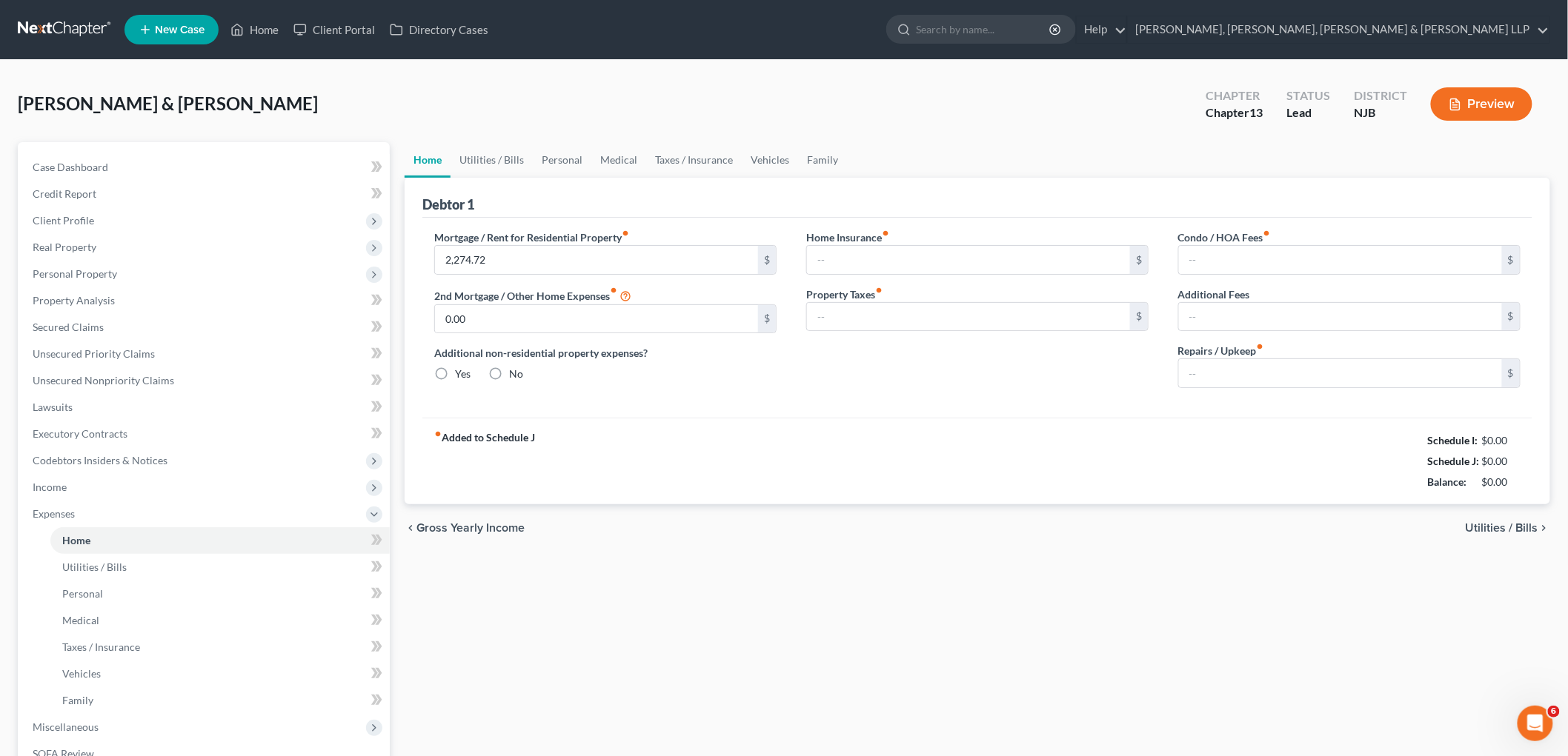
type input "500.00"
type input "0.00"
type input "106.00"
click at [101, 483] on span "Income" at bounding box center [205, 487] width 369 height 27
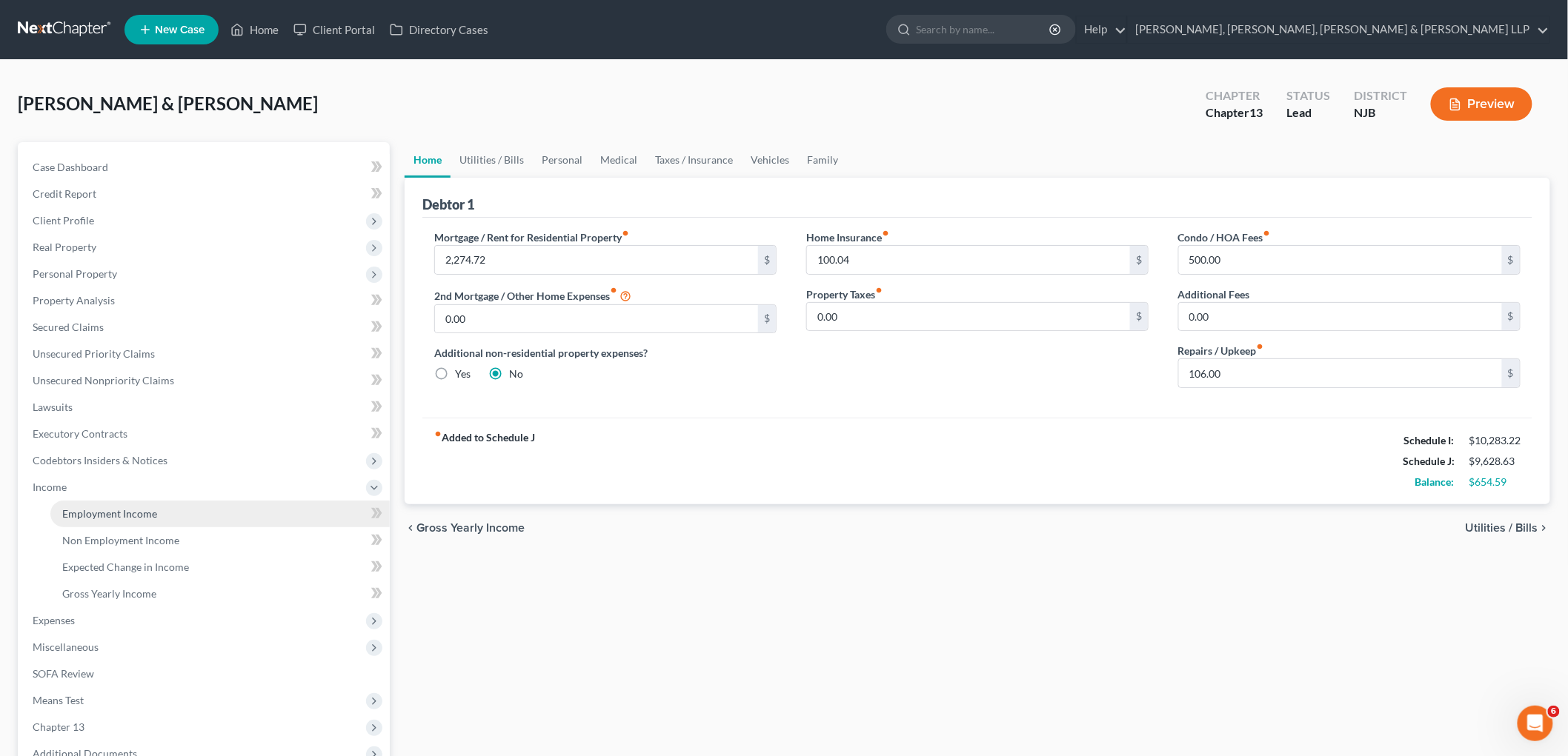
click at [113, 512] on span "Employment Income" at bounding box center [109, 514] width 94 height 13
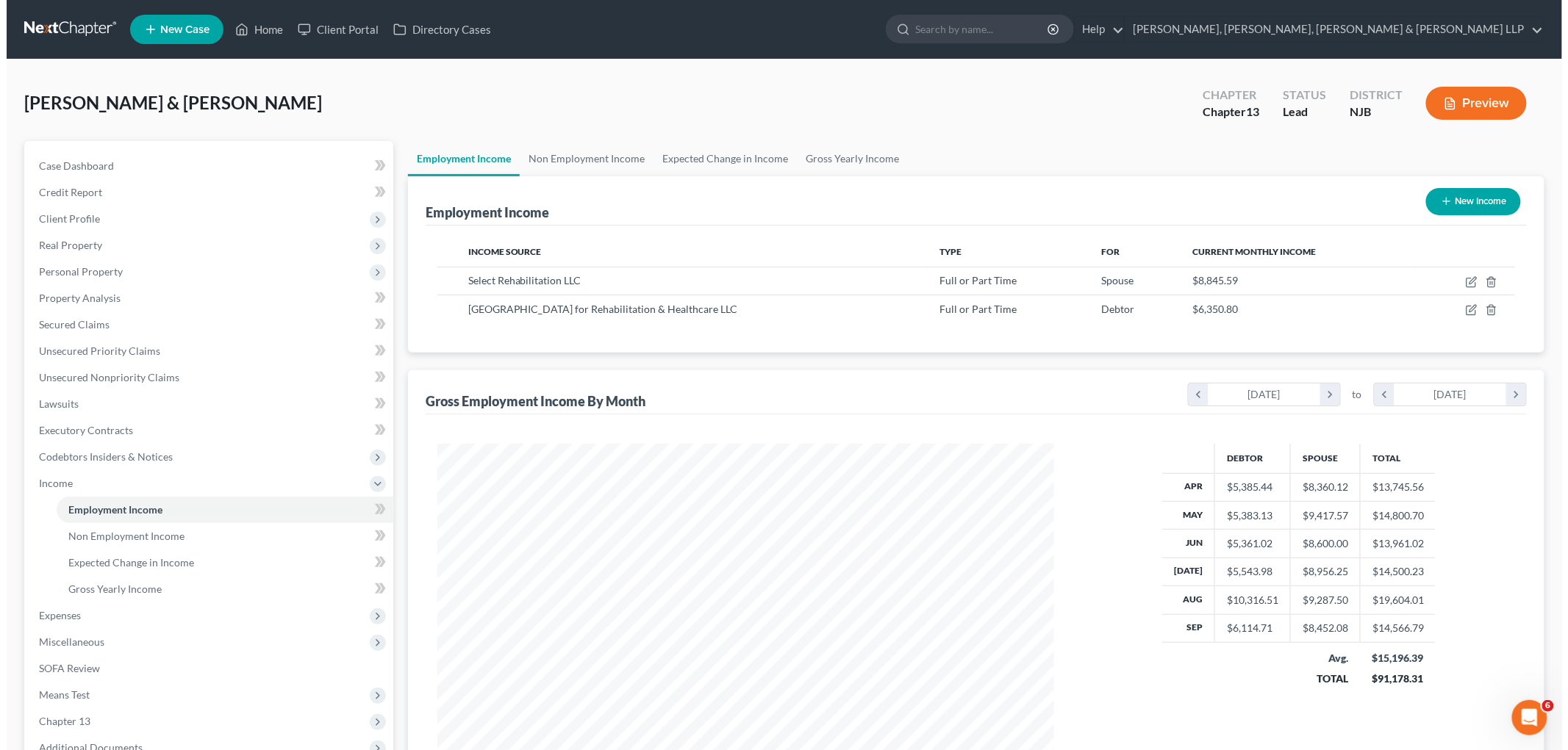
scroll to position [307, 646]
click at [834, 307] on icon "button" at bounding box center [1466, 310] width 12 height 12
select select "0"
select select "33"
select select "2"
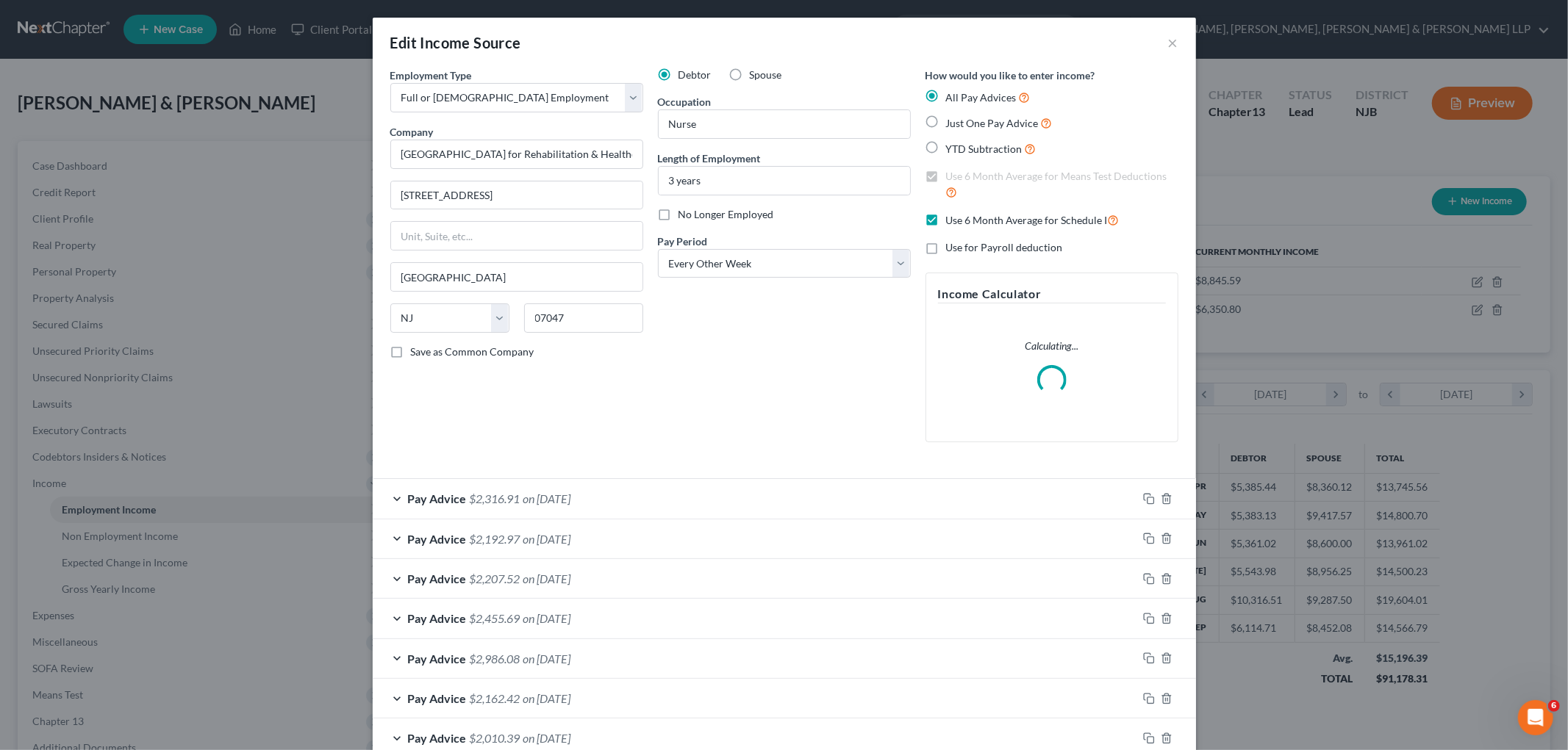
scroll to position [310, 652]
click at [688, 485] on div "Pay Advice $2,316.91 on [DATE]" at bounding box center [755, 498] width 764 height 39
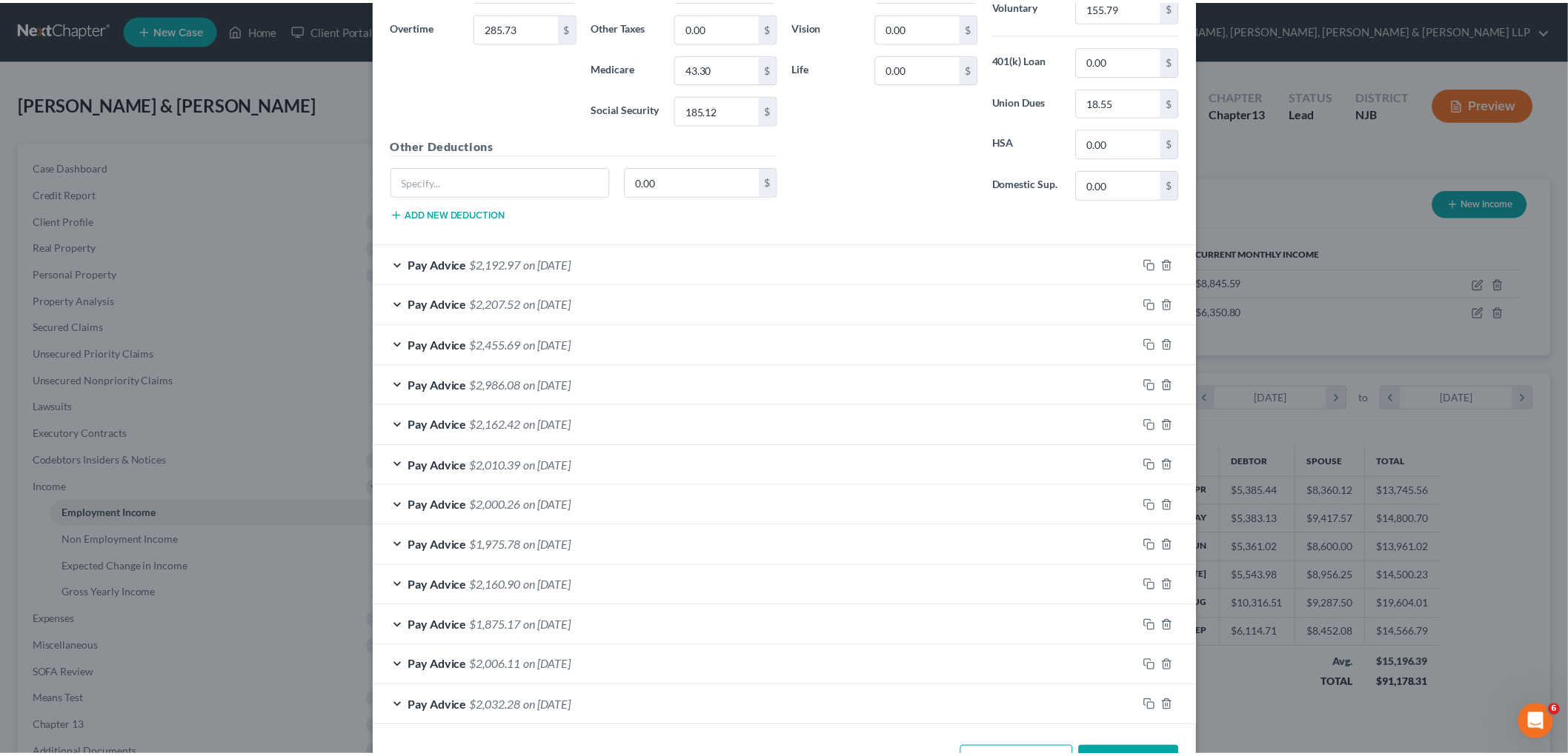
scroll to position [797, 0]
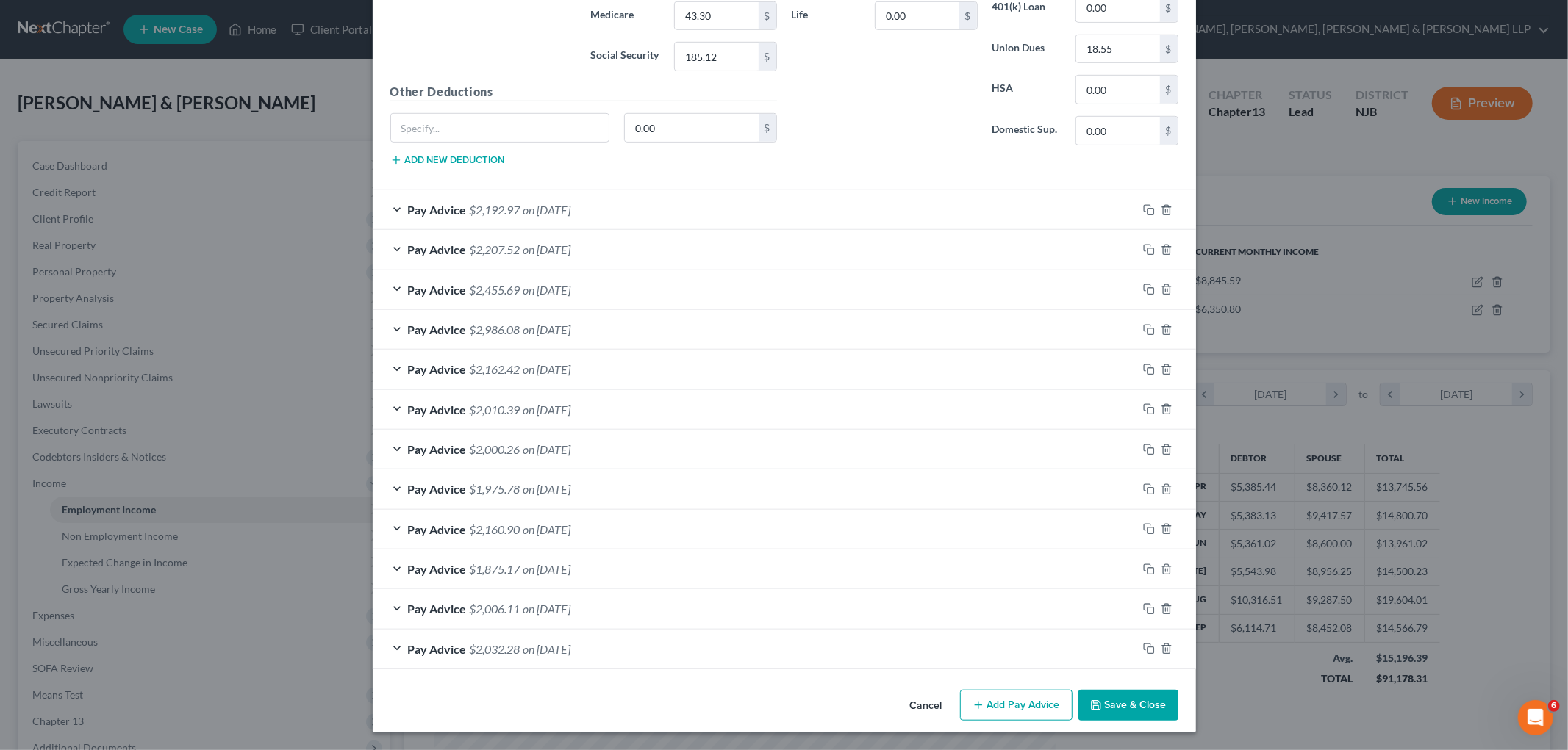
click at [834, 692] on button "Cancel" at bounding box center [926, 706] width 56 height 29
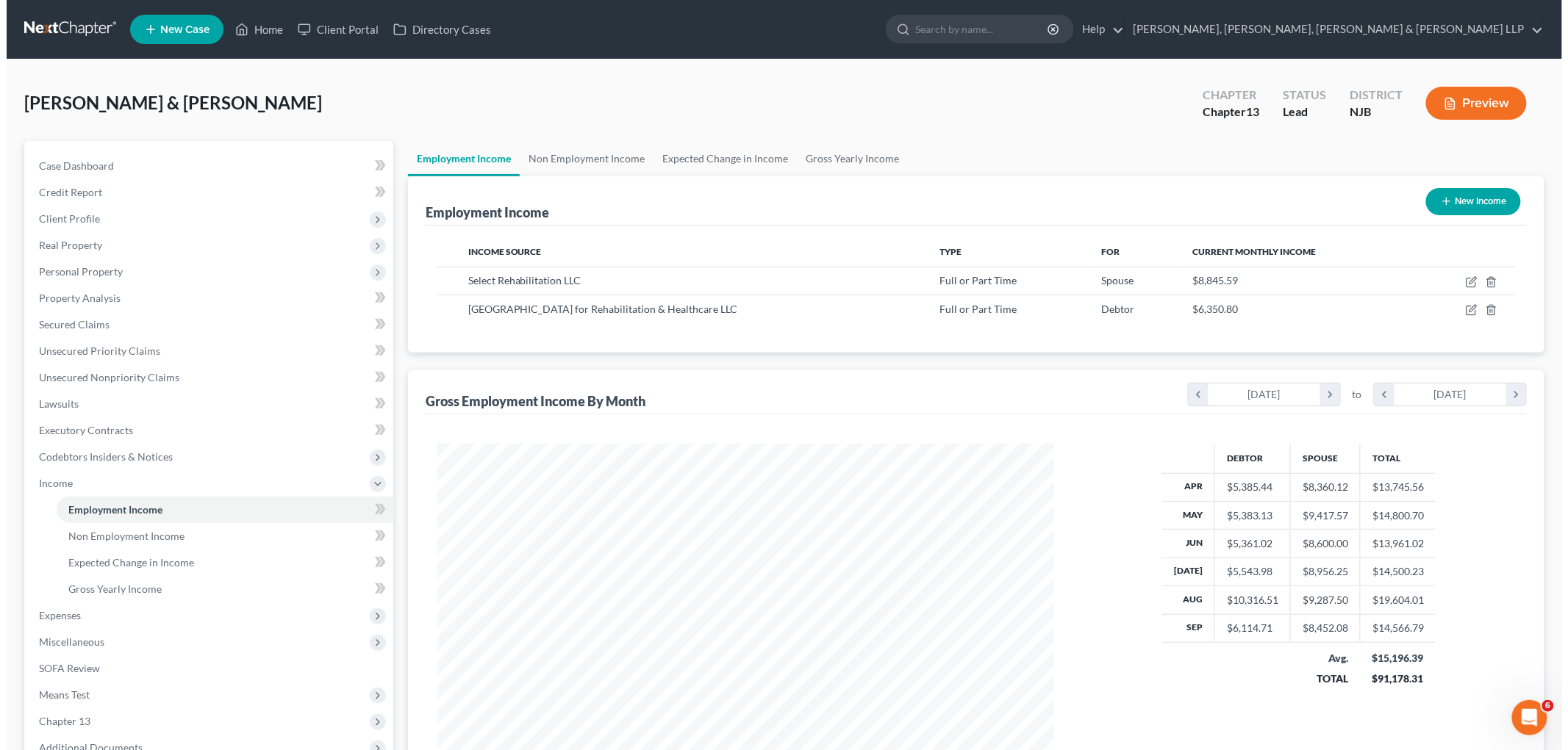
scroll to position [734400, 734526]
click at [834, 282] on icon "button" at bounding box center [1466, 283] width 12 height 12
select select "0"
select select "14"
select select "2"
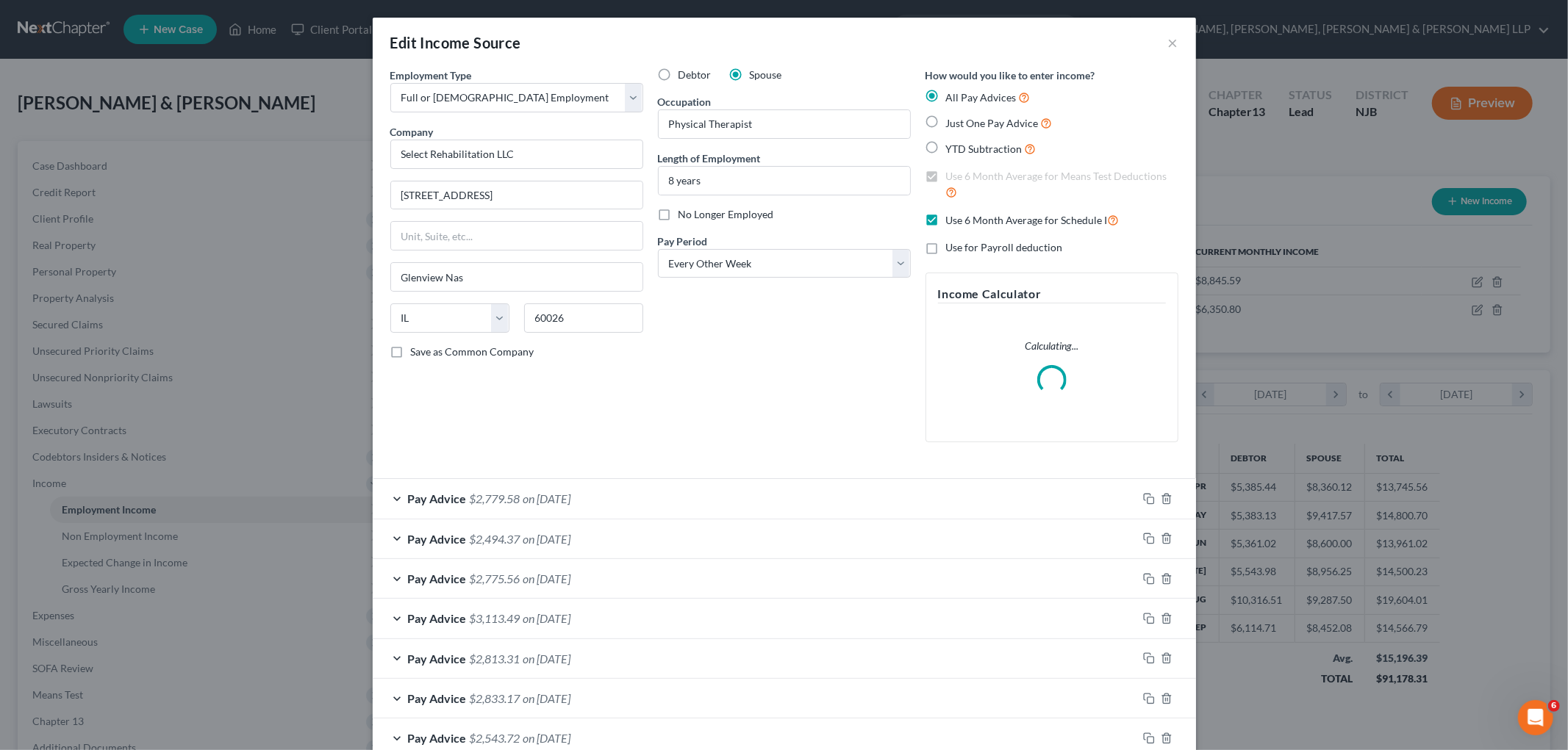
scroll to position [310, 652]
click at [683, 497] on div "Pay Advice $2,779.58 on [DATE]" at bounding box center [755, 498] width 764 height 39
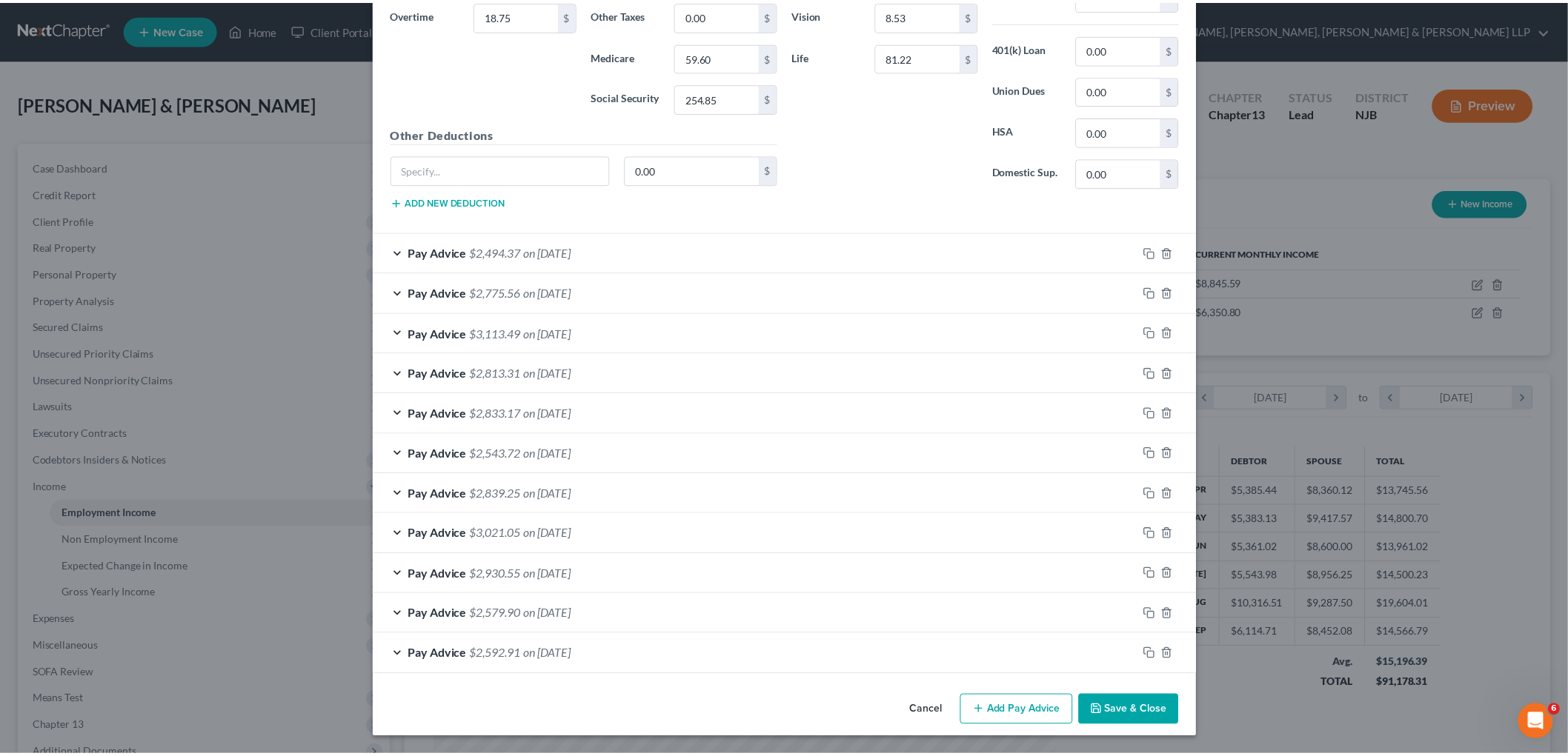
scroll to position [757, 0]
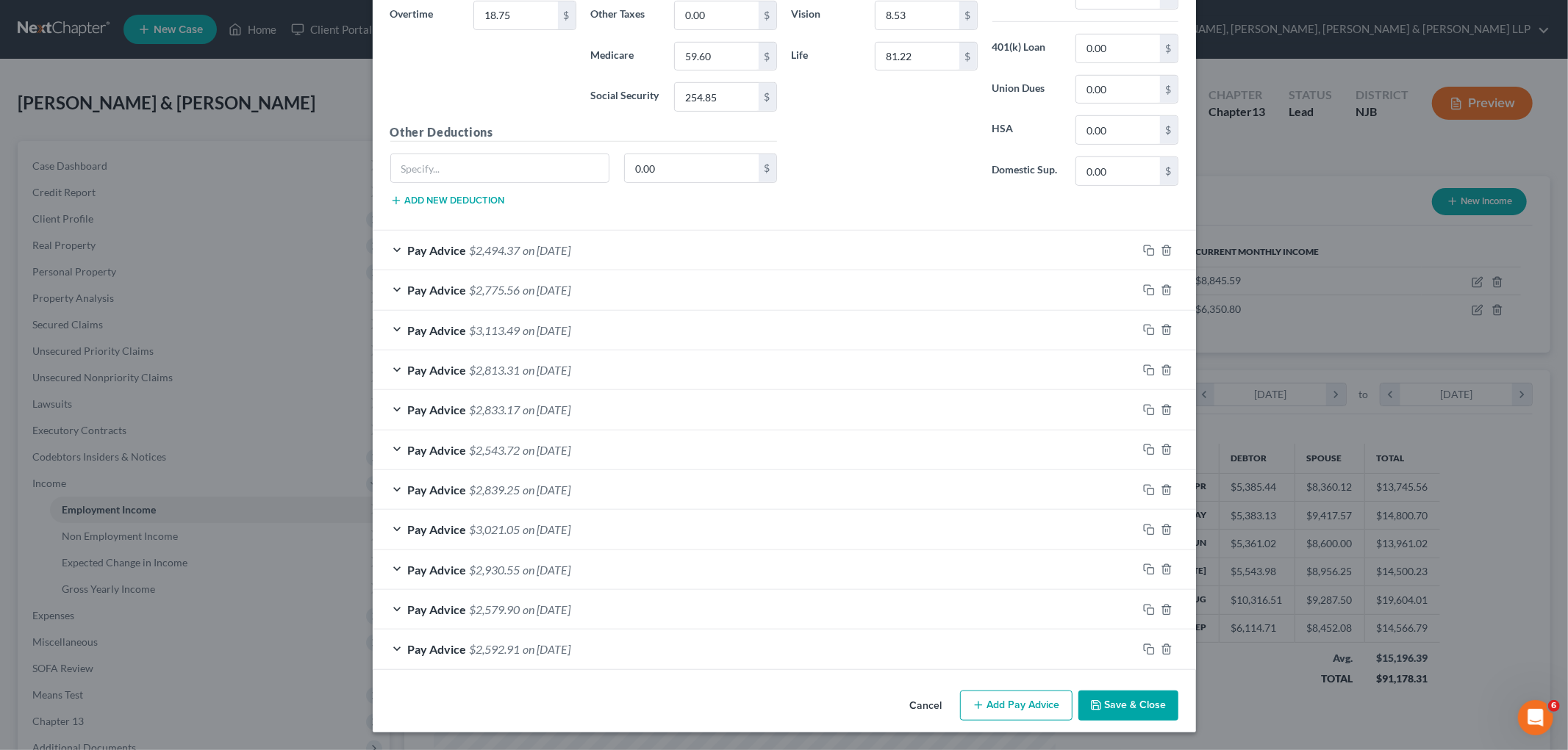
click at [834, 692] on button "Cancel" at bounding box center [926, 707] width 56 height 29
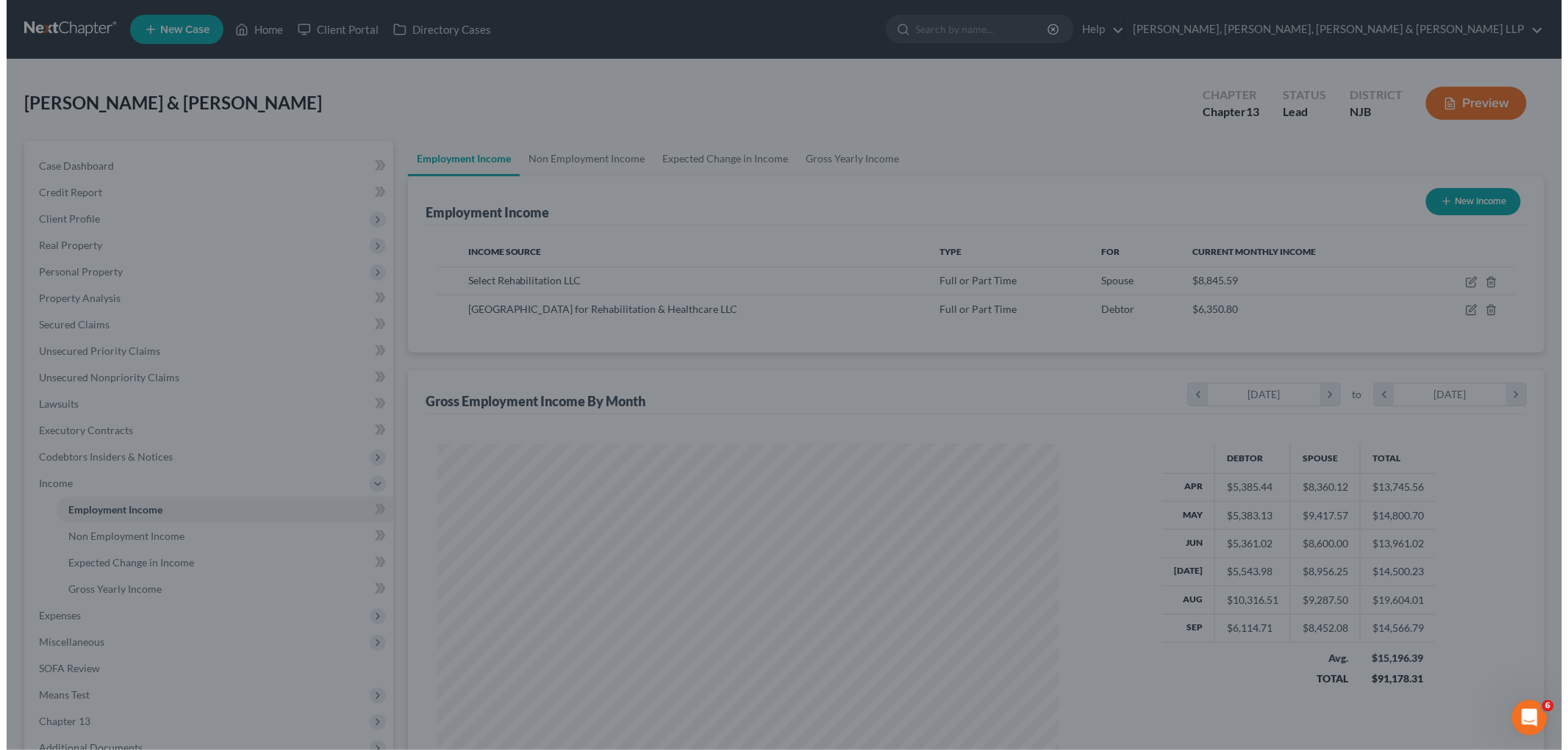
scroll to position [734400, 734526]
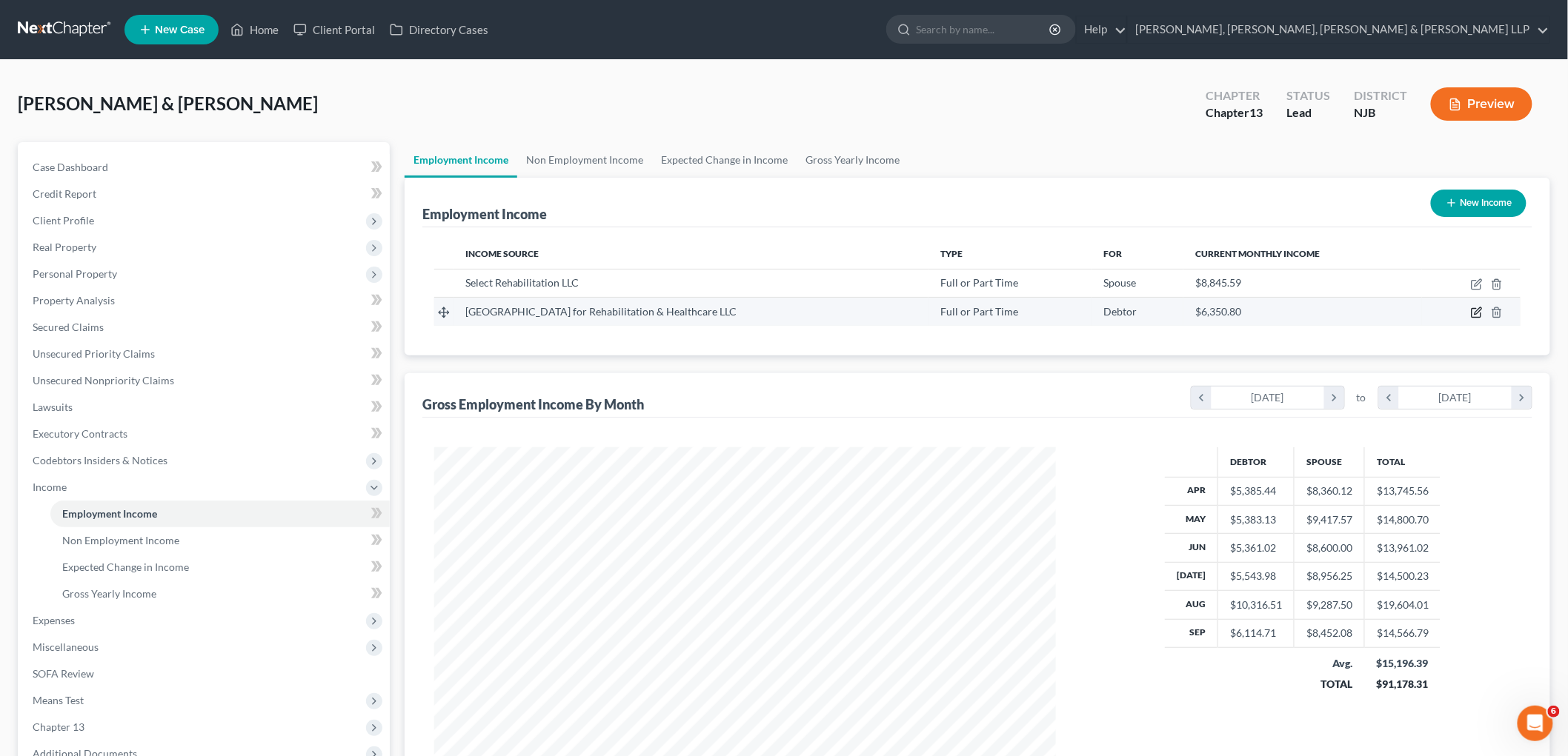
click at [840, 309] on icon "button" at bounding box center [1477, 313] width 12 height 12
select select "0"
select select "33"
select select "2"
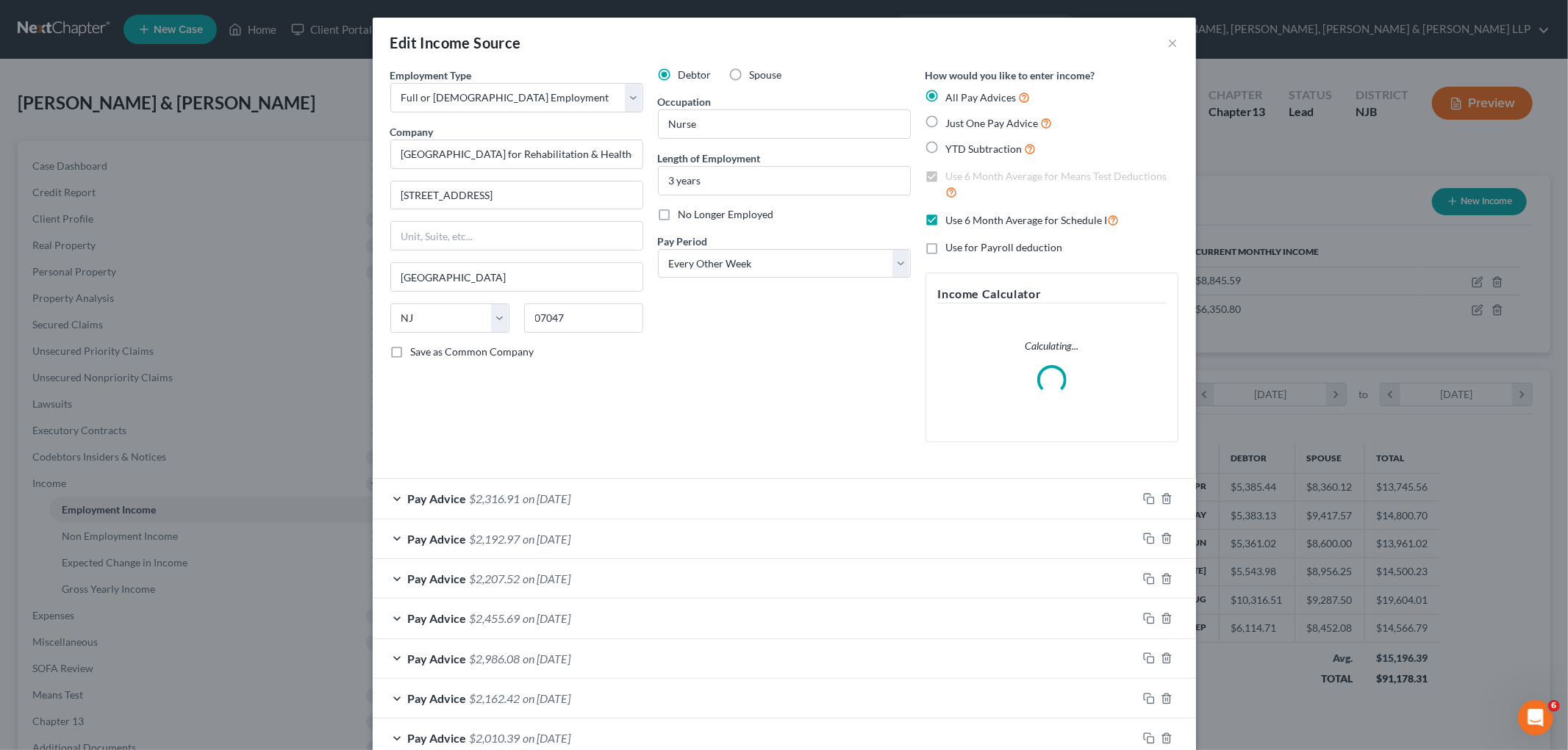
scroll to position [329, 0]
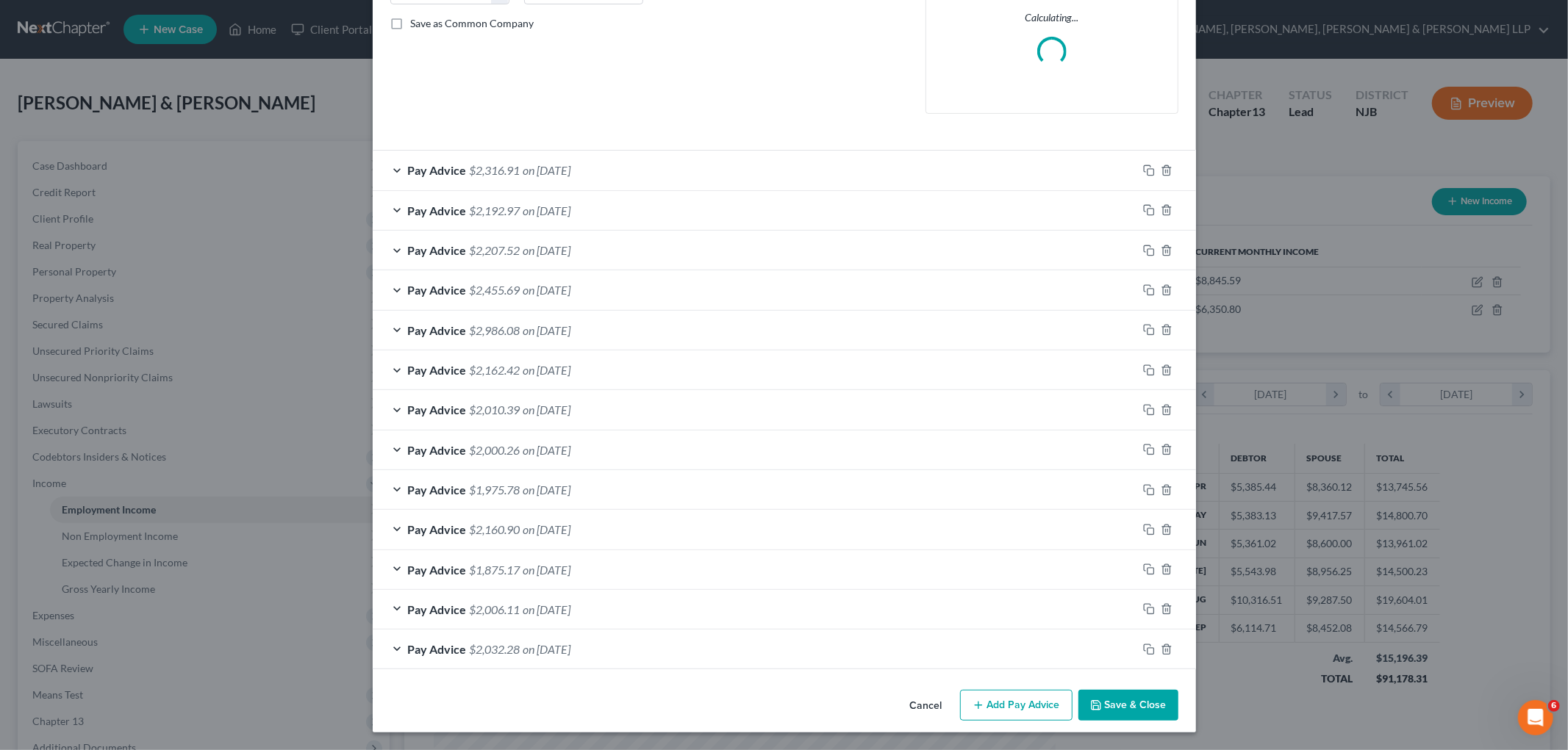
click at [674, 160] on div "Pay Advice $2,316.91 on [DATE]" at bounding box center [755, 169] width 764 height 39
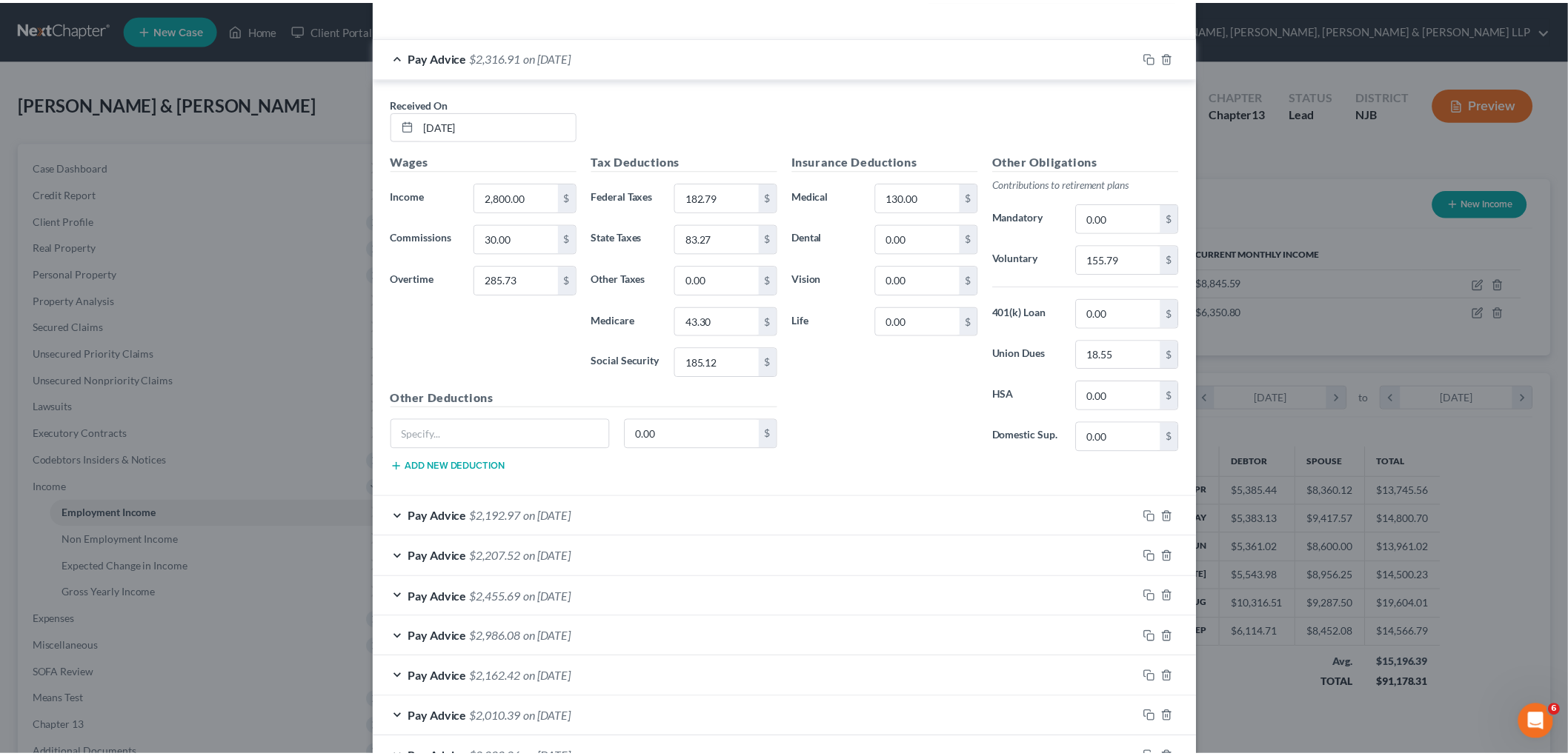
scroll to position [753, 0]
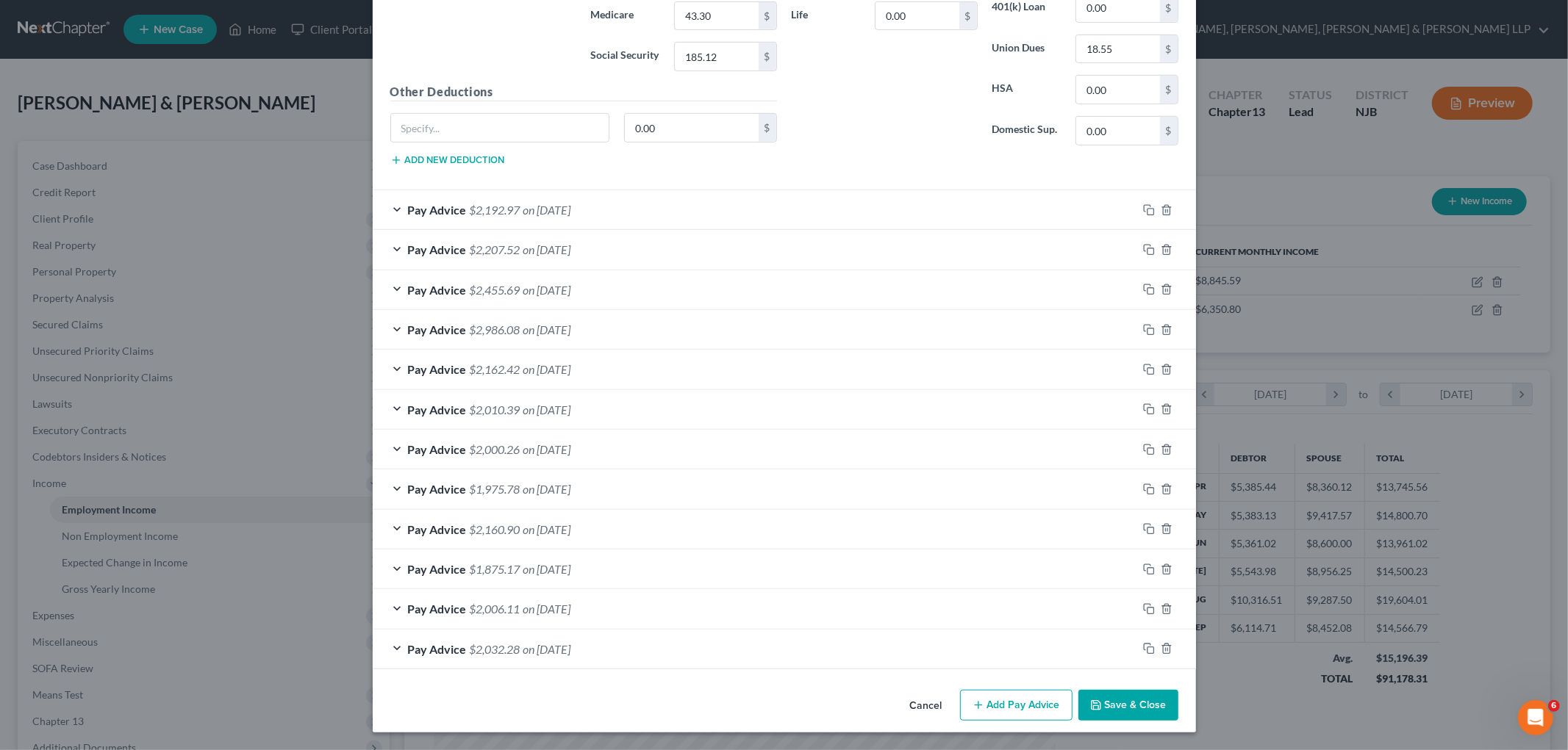
click at [834, 692] on button "Cancel" at bounding box center [926, 706] width 56 height 29
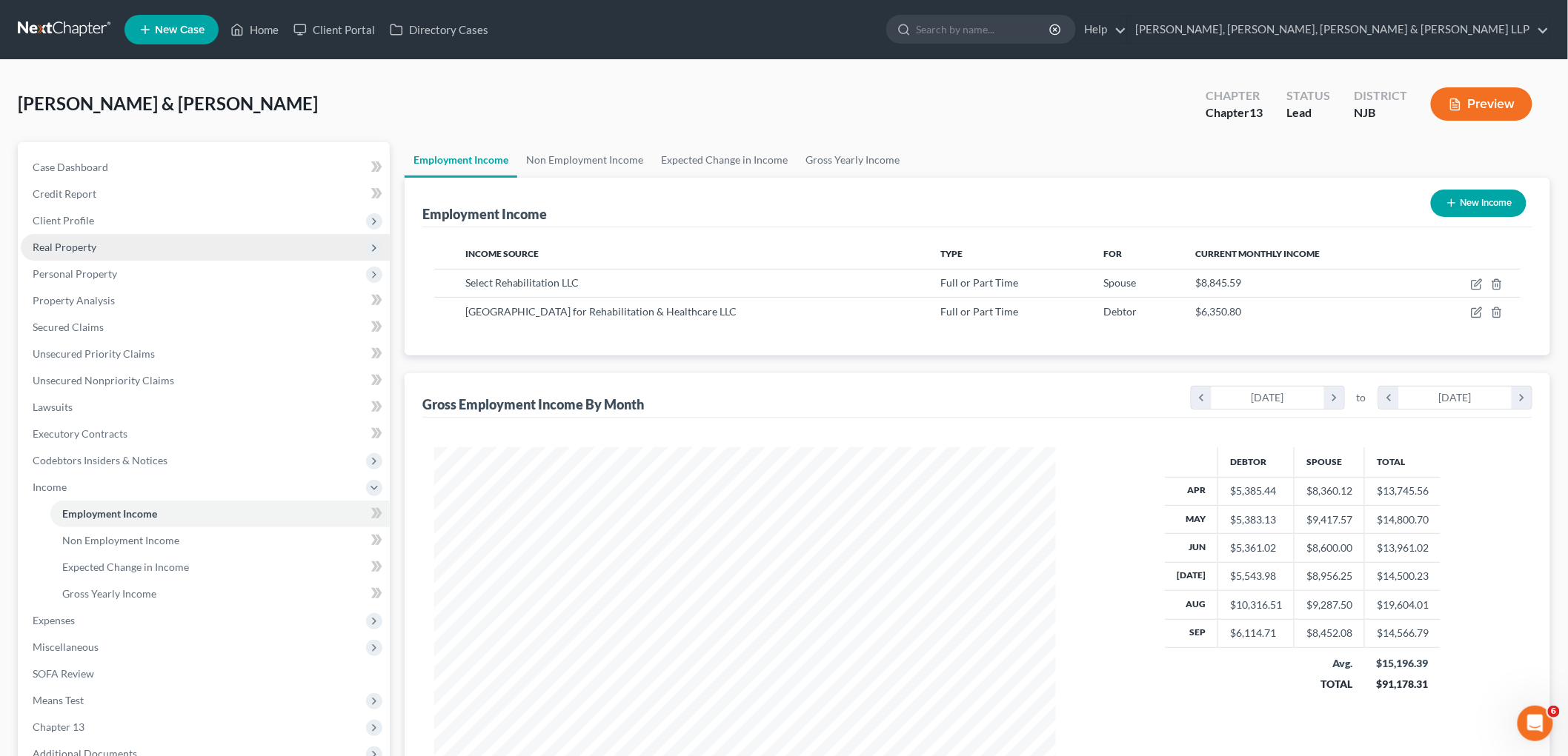
scroll to position [740276, 740208]
click at [68, 249] on span "Real Property" at bounding box center [65, 247] width 64 height 13
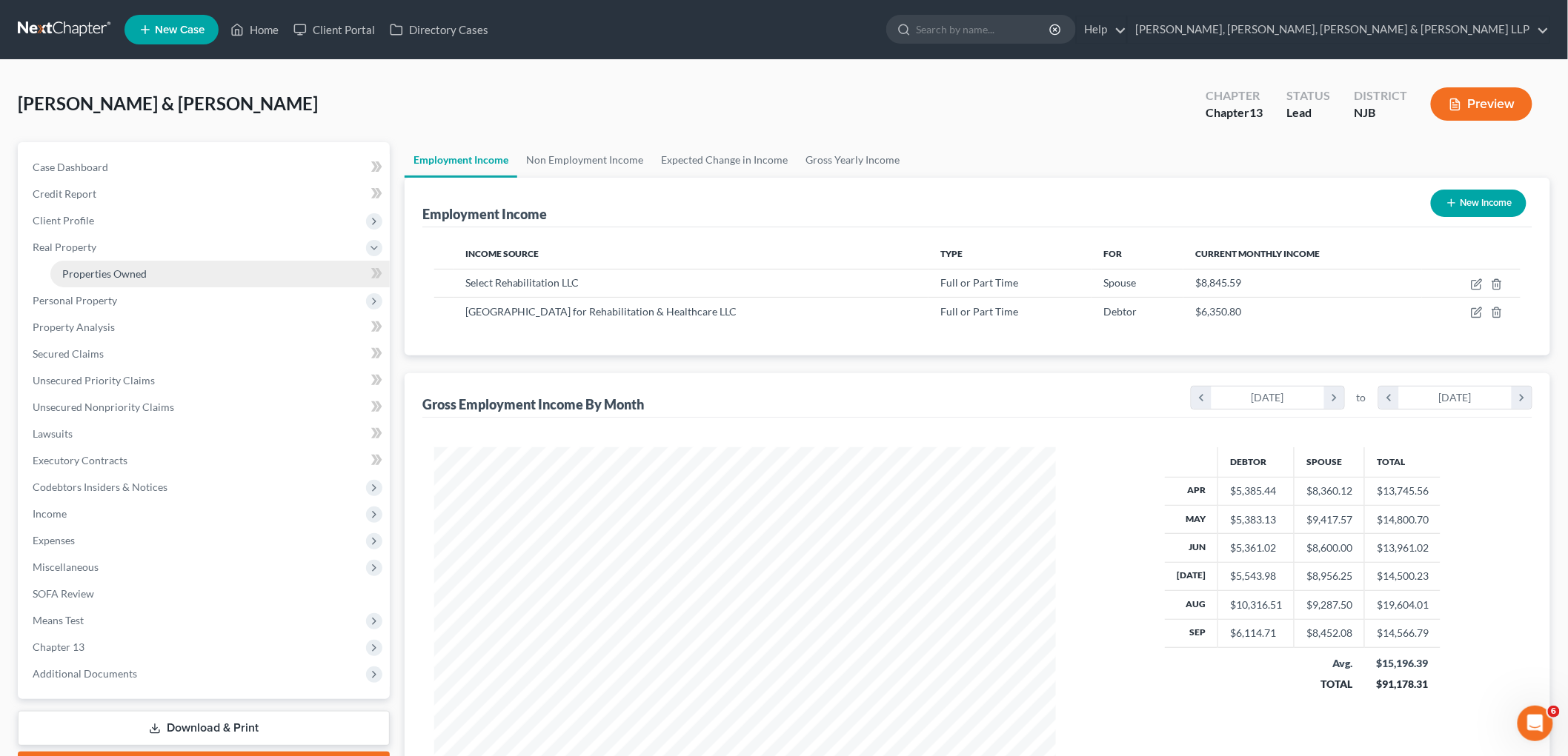
click at [100, 279] on link "Properties Owned" at bounding box center [220, 274] width 340 height 27
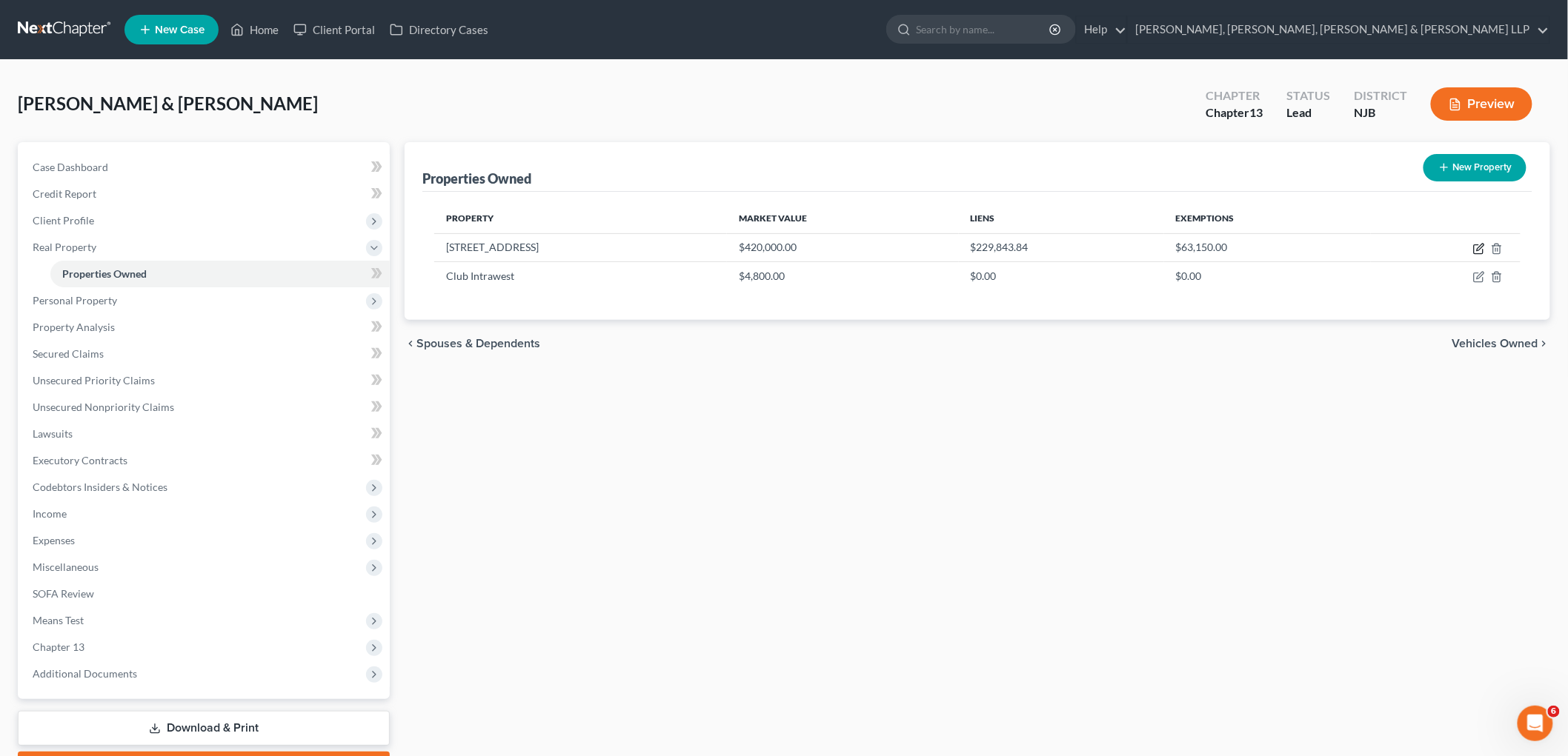
click at [840, 245] on icon "button" at bounding box center [1479, 249] width 12 height 12
select select "33"
select select "8"
select select "2"
select select "5"
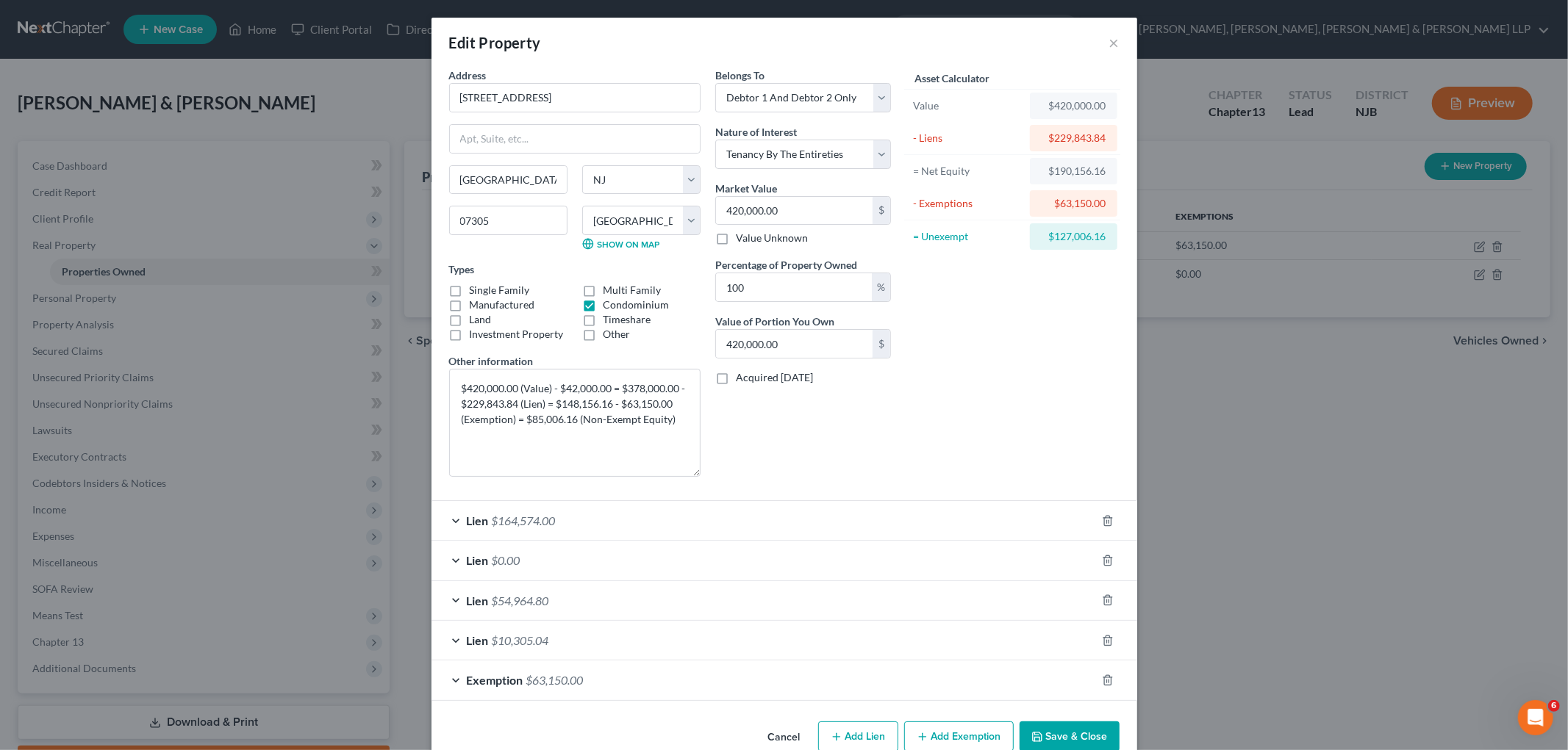
drag, startPoint x: 695, startPoint y: 419, endPoint x: 697, endPoint y: 473, distance: 54.0
click at [697, 473] on div "Address * [GEOGRAPHIC_DATA] [GEOGRAPHIC_DATA] [US_STATE][GEOGRAPHIC_DATA] [GEOG…" at bounding box center [575, 278] width 266 height 421
click at [789, 692] on button "Cancel" at bounding box center [784, 738] width 56 height 29
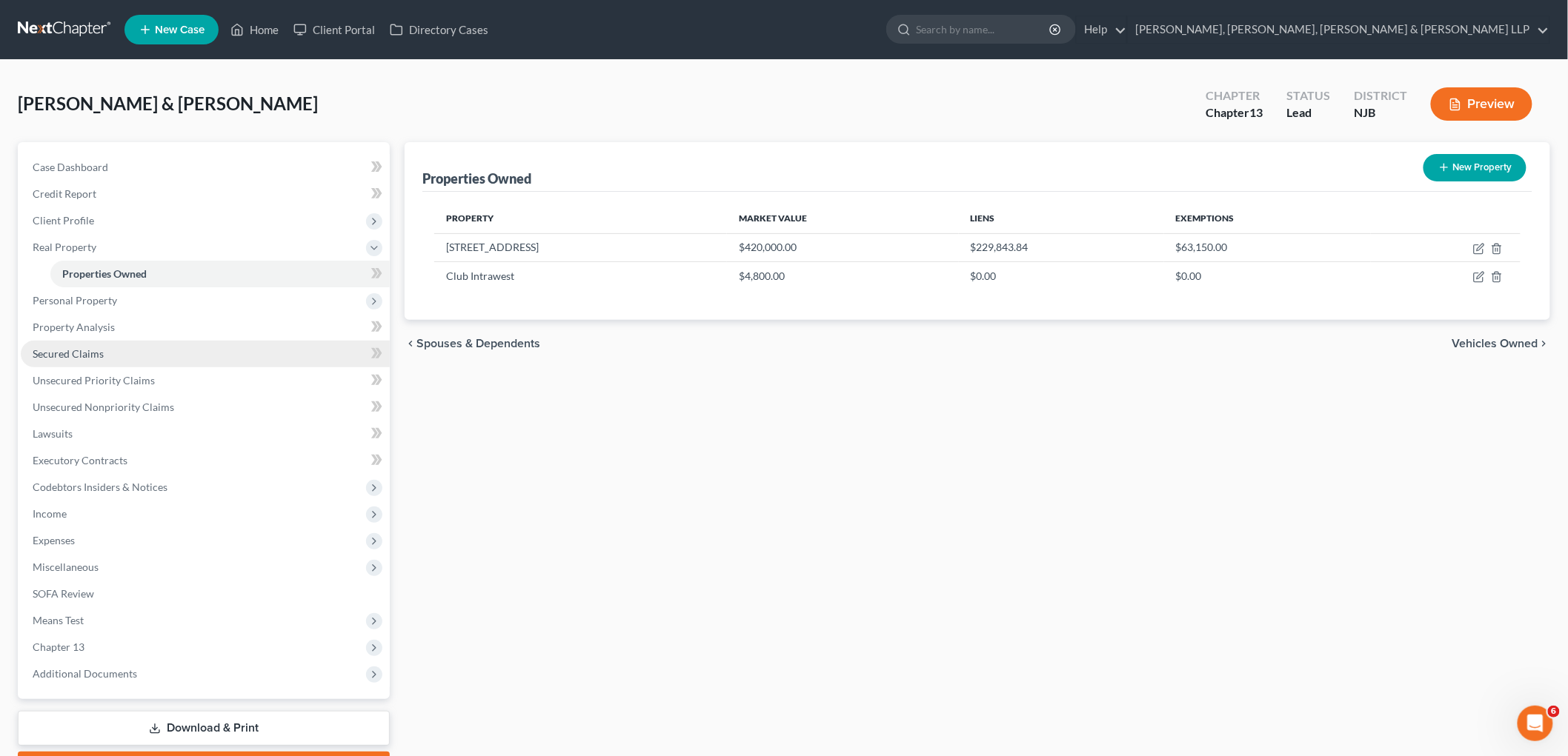
click at [65, 357] on span "Secured Claims" at bounding box center [68, 353] width 71 height 13
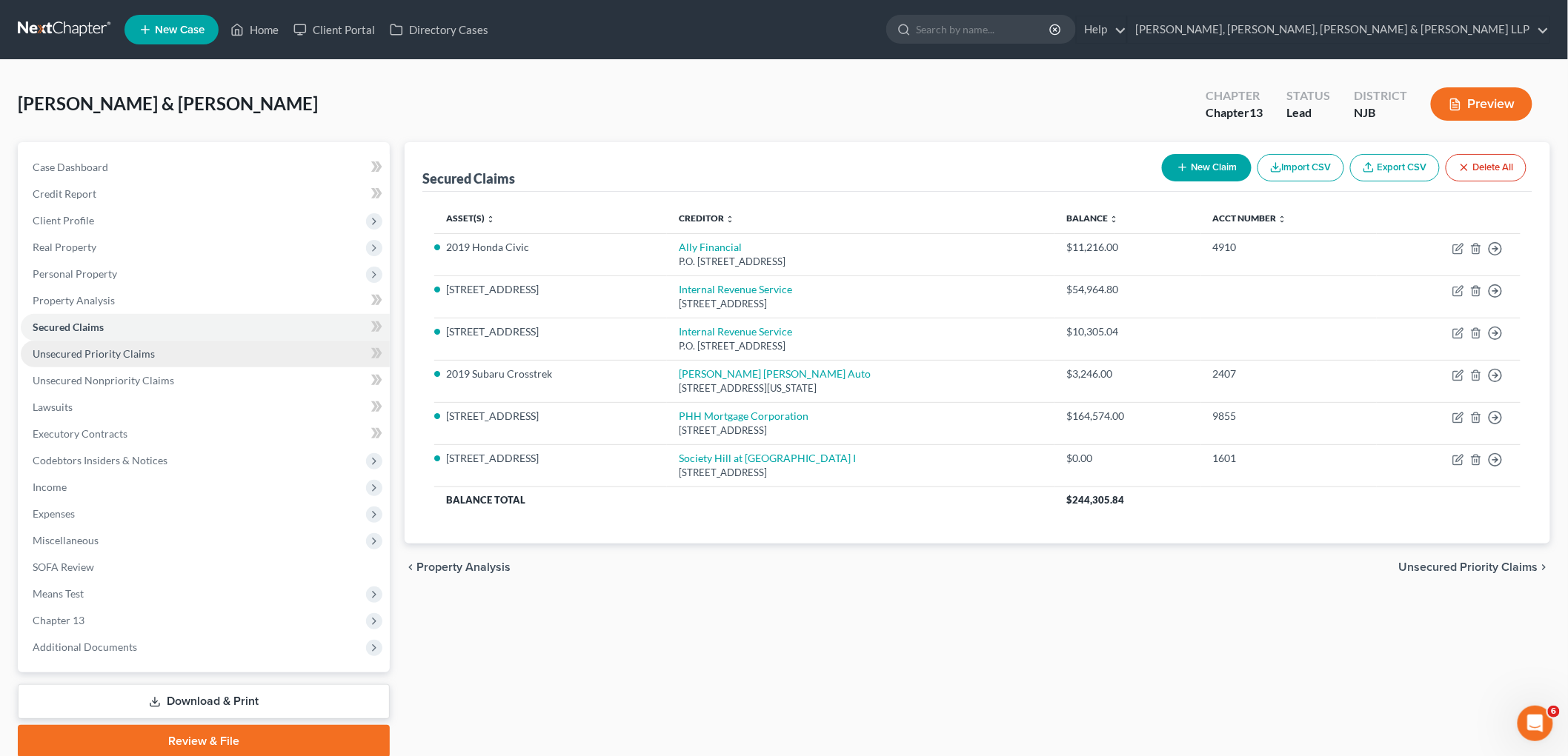
click at [120, 359] on span "Unsecured Priority Claims" at bounding box center [94, 353] width 122 height 13
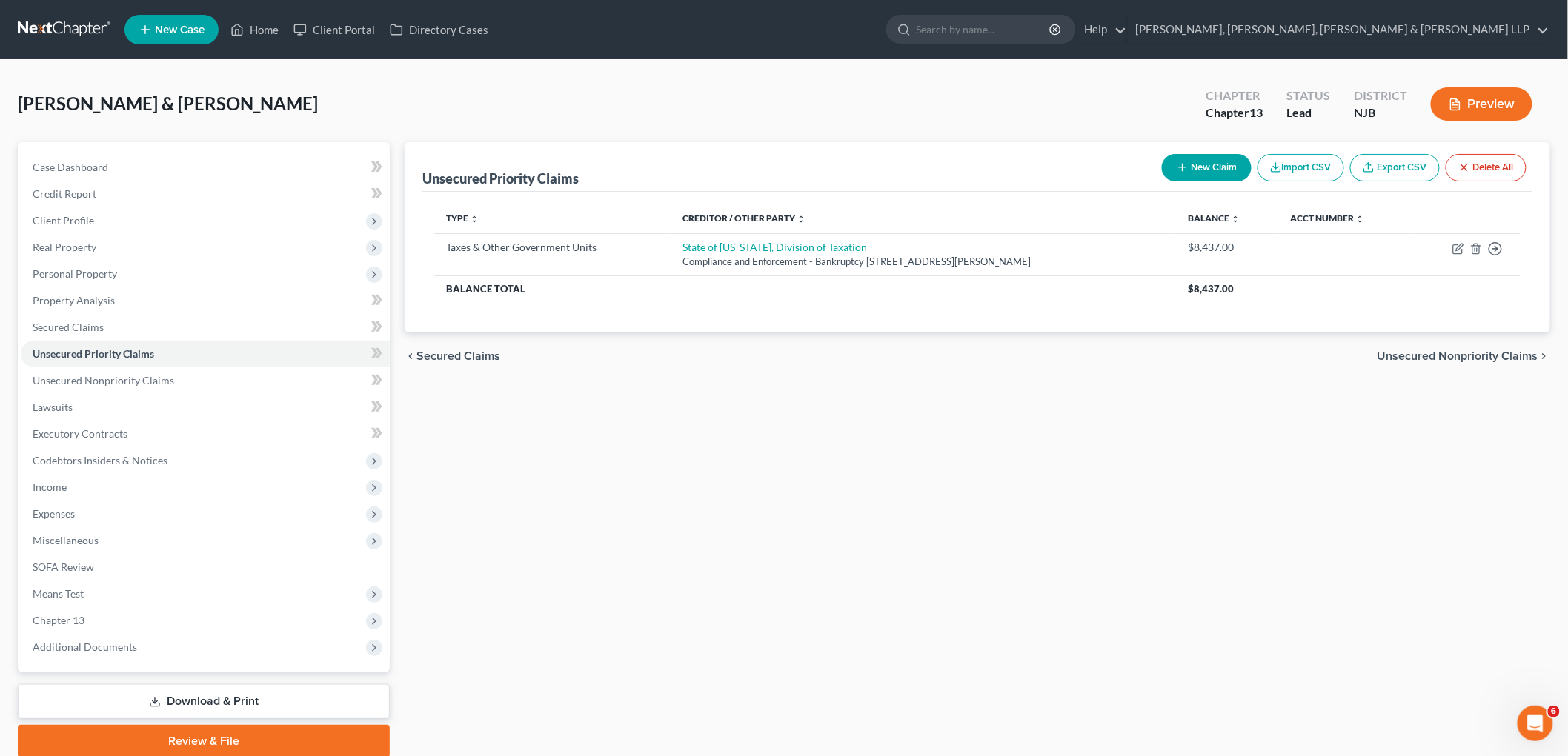
click at [702, 489] on div "Unsecured Priority Claims New Claim Import CSV Export CSV Delete All Type expan…" at bounding box center [976, 449] width 1160 height 616
click at [50, 614] on span "Chapter 13" at bounding box center [59, 620] width 52 height 13
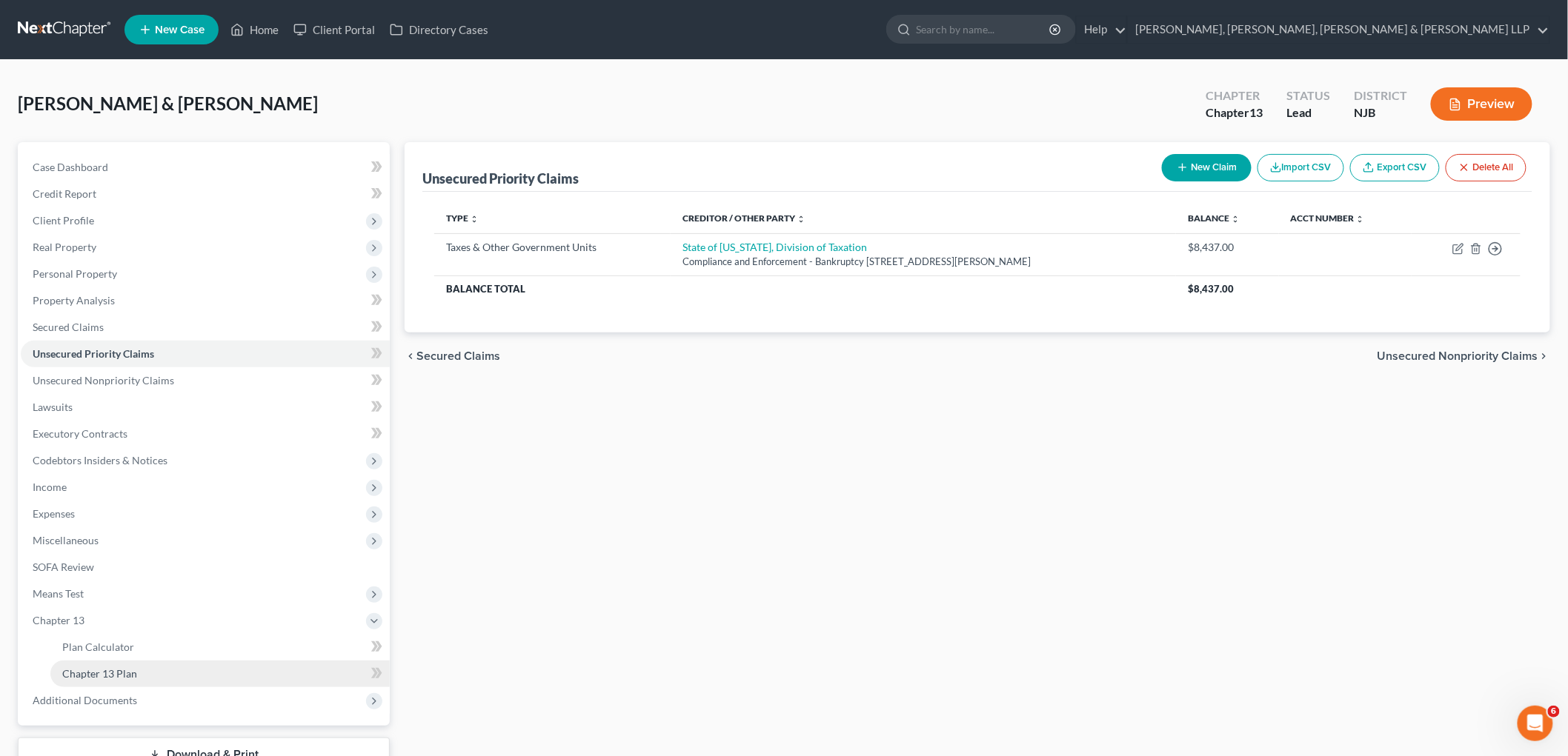
click at [136, 668] on link "Chapter 13 Plan" at bounding box center [220, 674] width 340 height 27
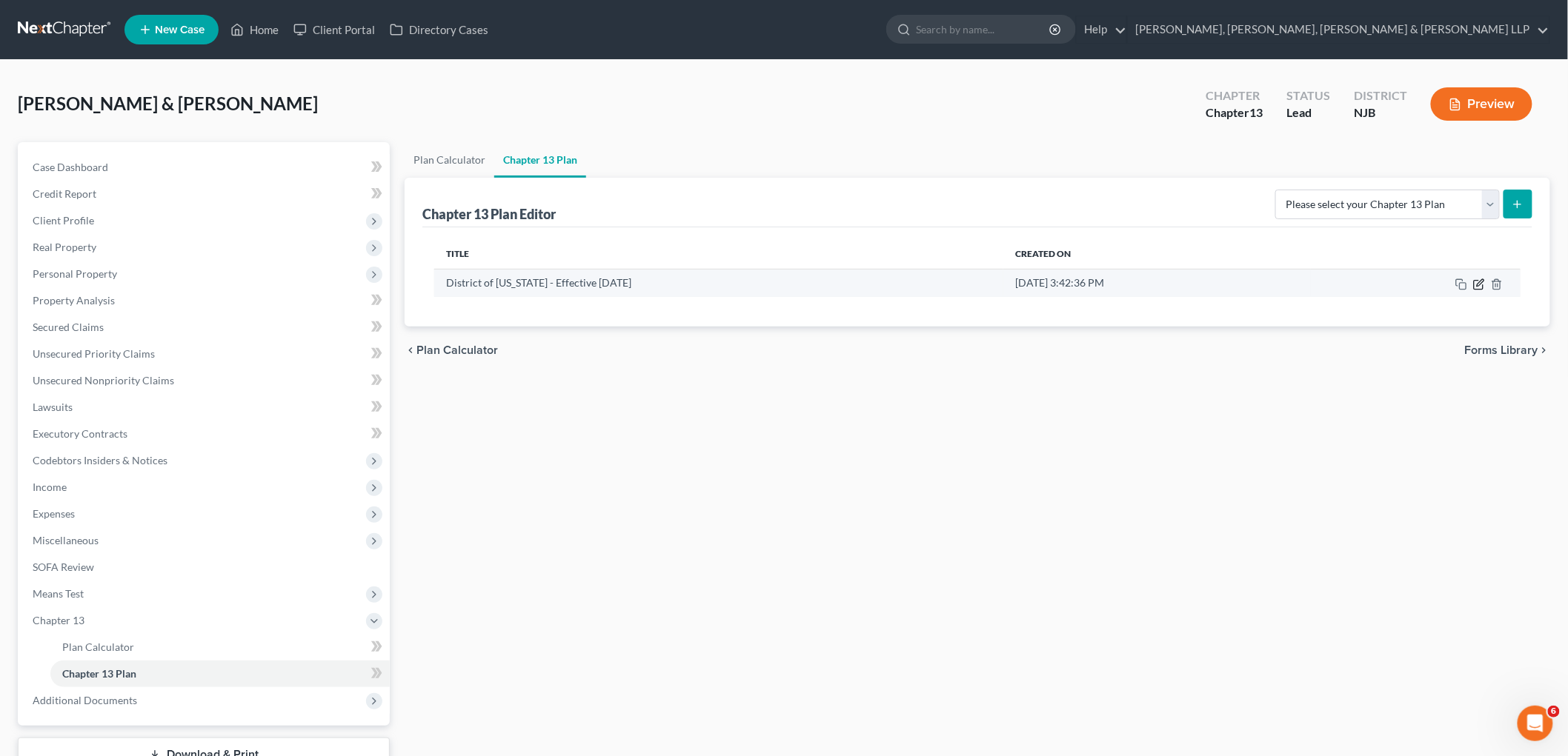
click at [840, 286] on icon "button" at bounding box center [1479, 285] width 12 height 12
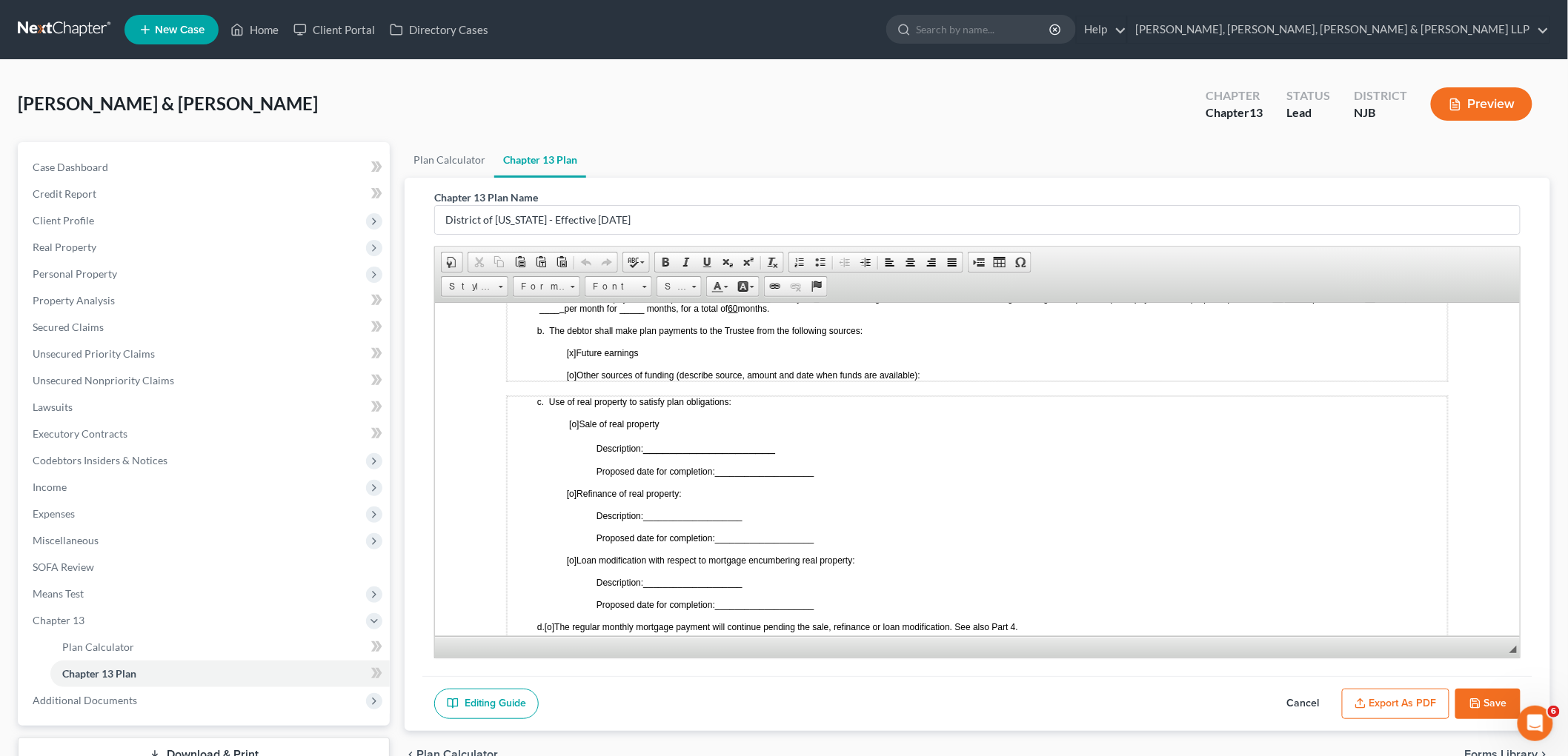
scroll to position [740, 0]
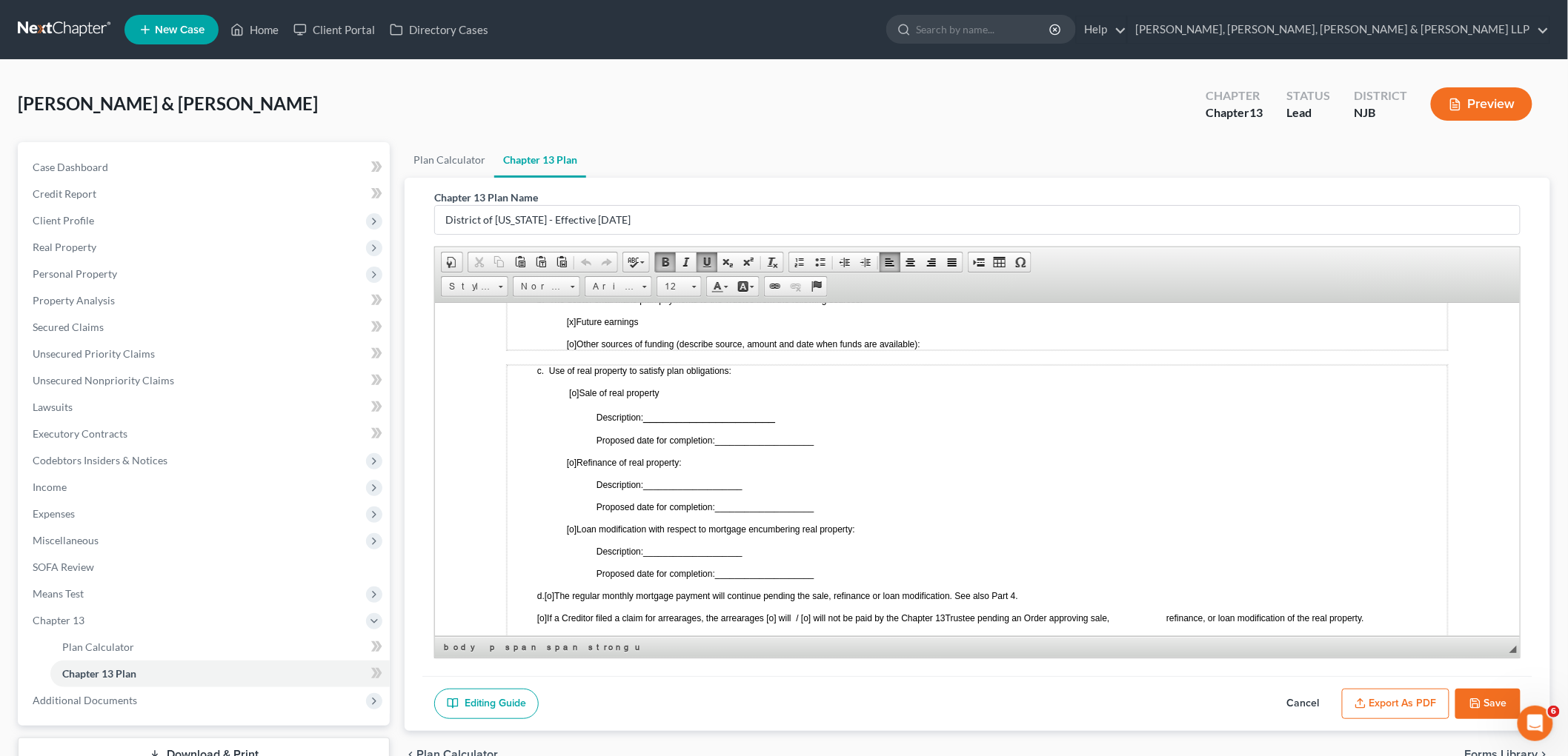
click at [840, 612] on span "Trustee pending an Order approving sale, refinance, or loan modification of the…" at bounding box center [1153, 617] width 418 height 10
click at [571, 457] on span "[o]" at bounding box center [570, 462] width 10 height 10
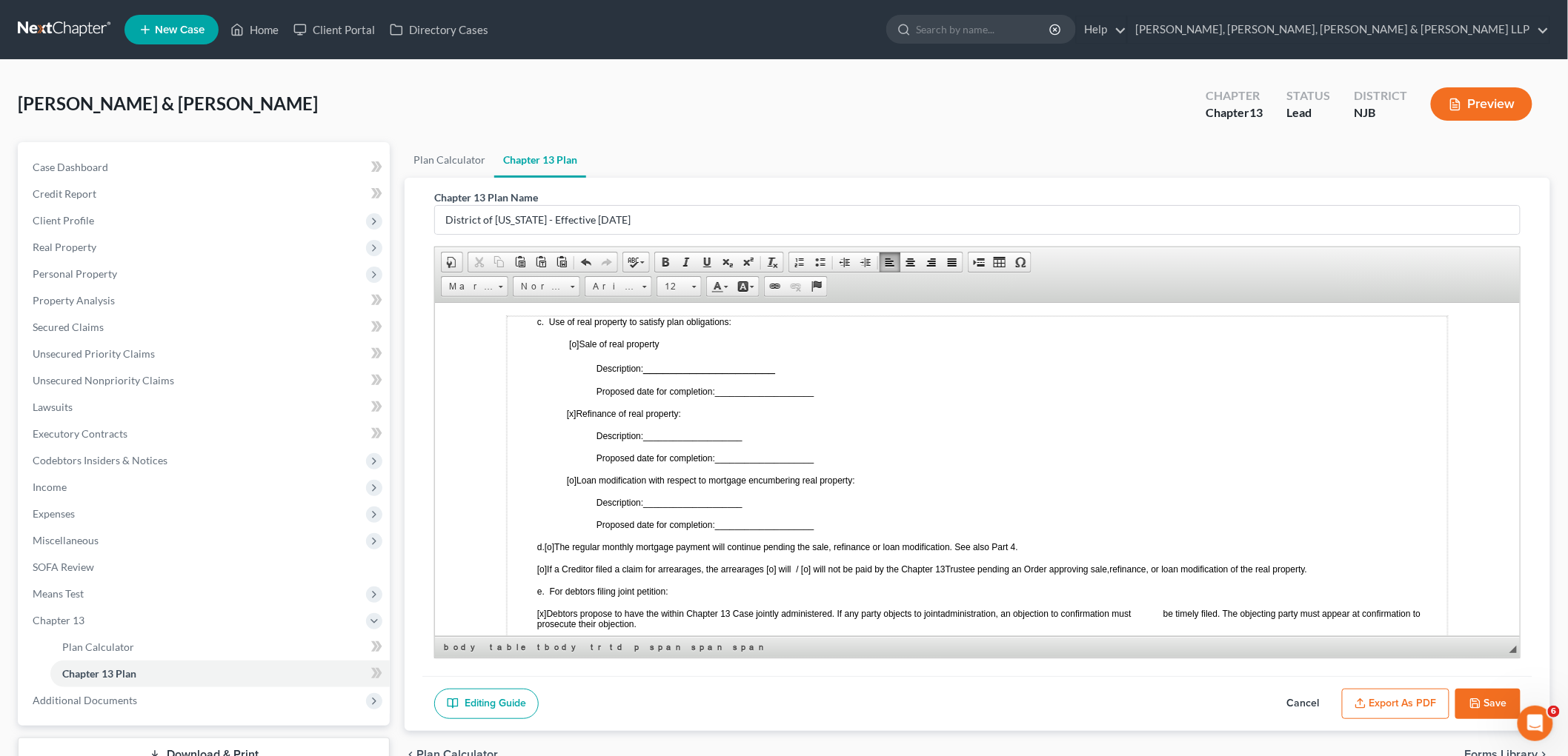
scroll to position [823, 0]
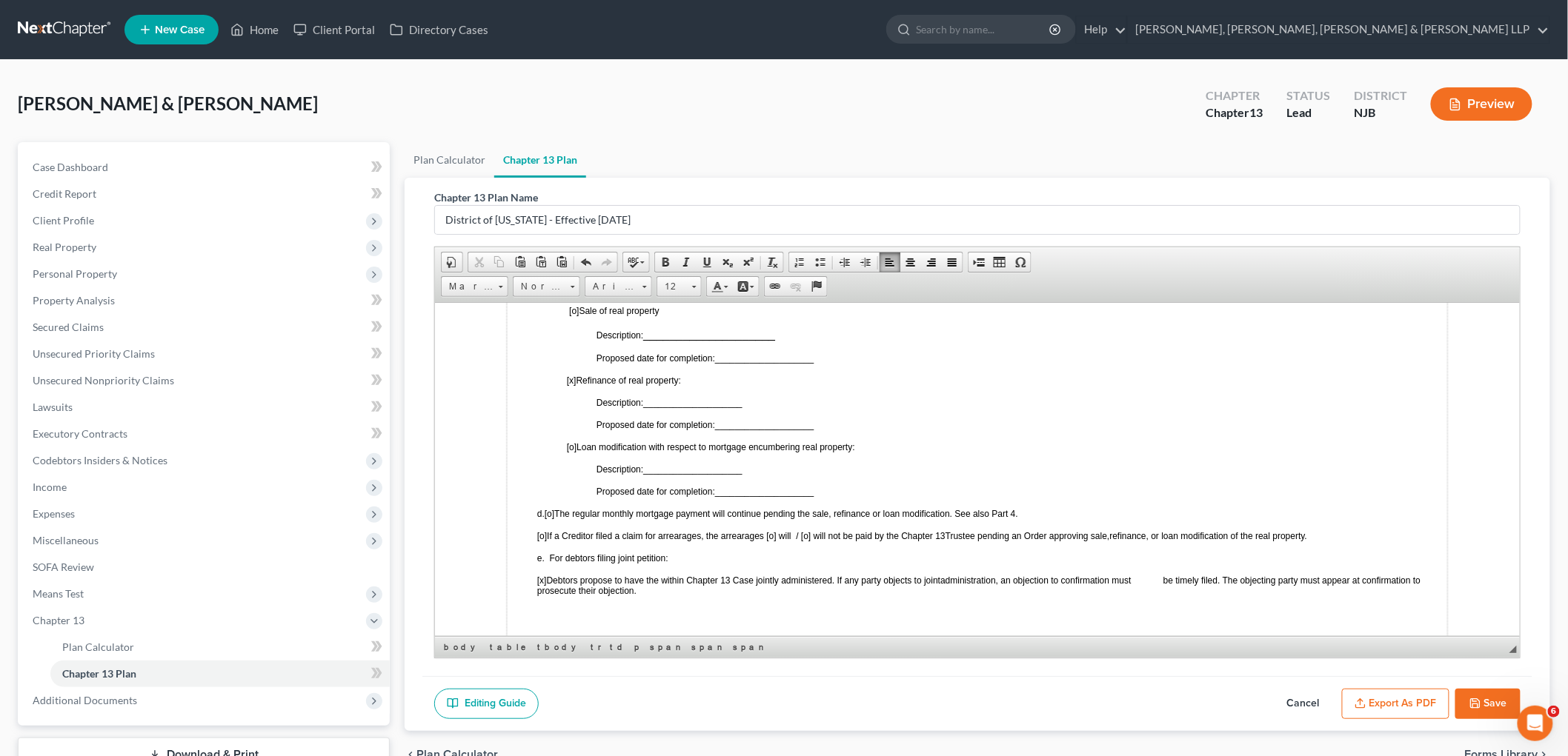
click at [840, 540] on td "c. Use of real property to satisfy plan obligations: [o] Sale of real property …" at bounding box center [976, 475] width 941 height 386
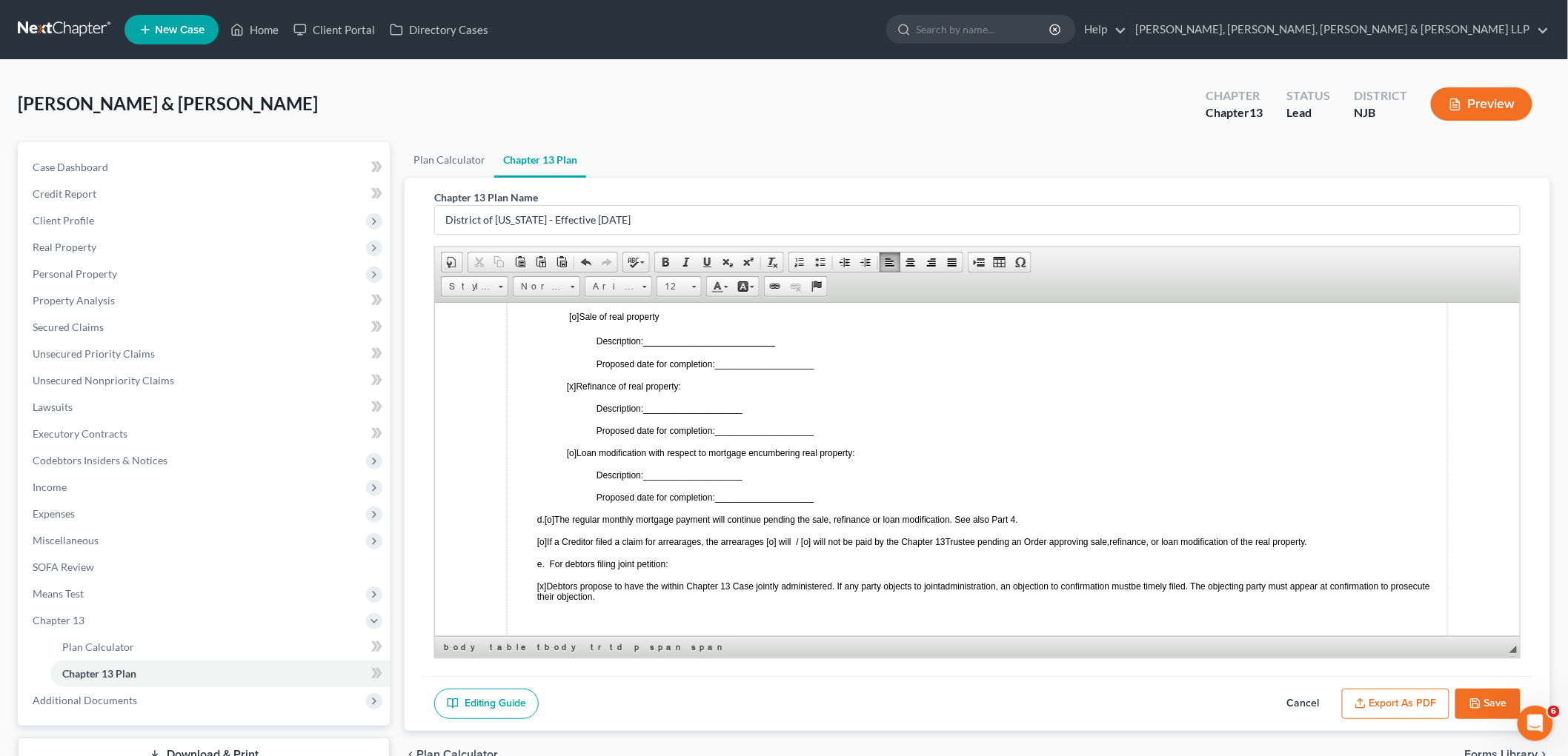
scroll to position [575, 0]
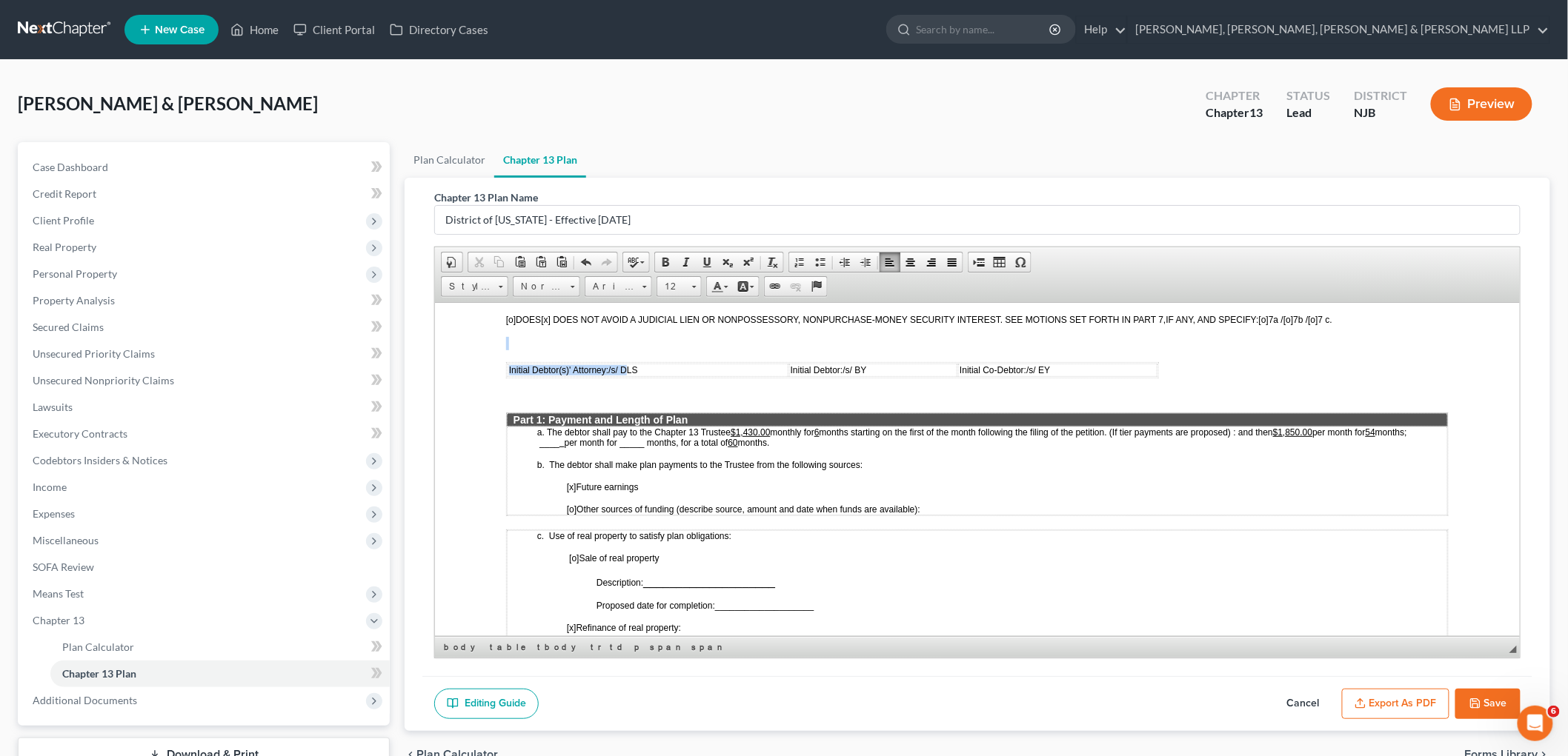
drag, startPoint x: 639, startPoint y: 334, endPoint x: 627, endPoint y: 337, distance: 12.4
click at [627, 361] on table "Initial Debtor(s)' Attorney: /s/ DLS Initial Debtor: /s/ BY Initial Co-Debtor: …" at bounding box center [831, 369] width 652 height 16
drag, startPoint x: 652, startPoint y: 355, endPoint x: 643, endPoint y: 350, distance: 10.3
drag, startPoint x: 642, startPoint y: 342, endPoint x: 621, endPoint y: 341, distance: 21.0
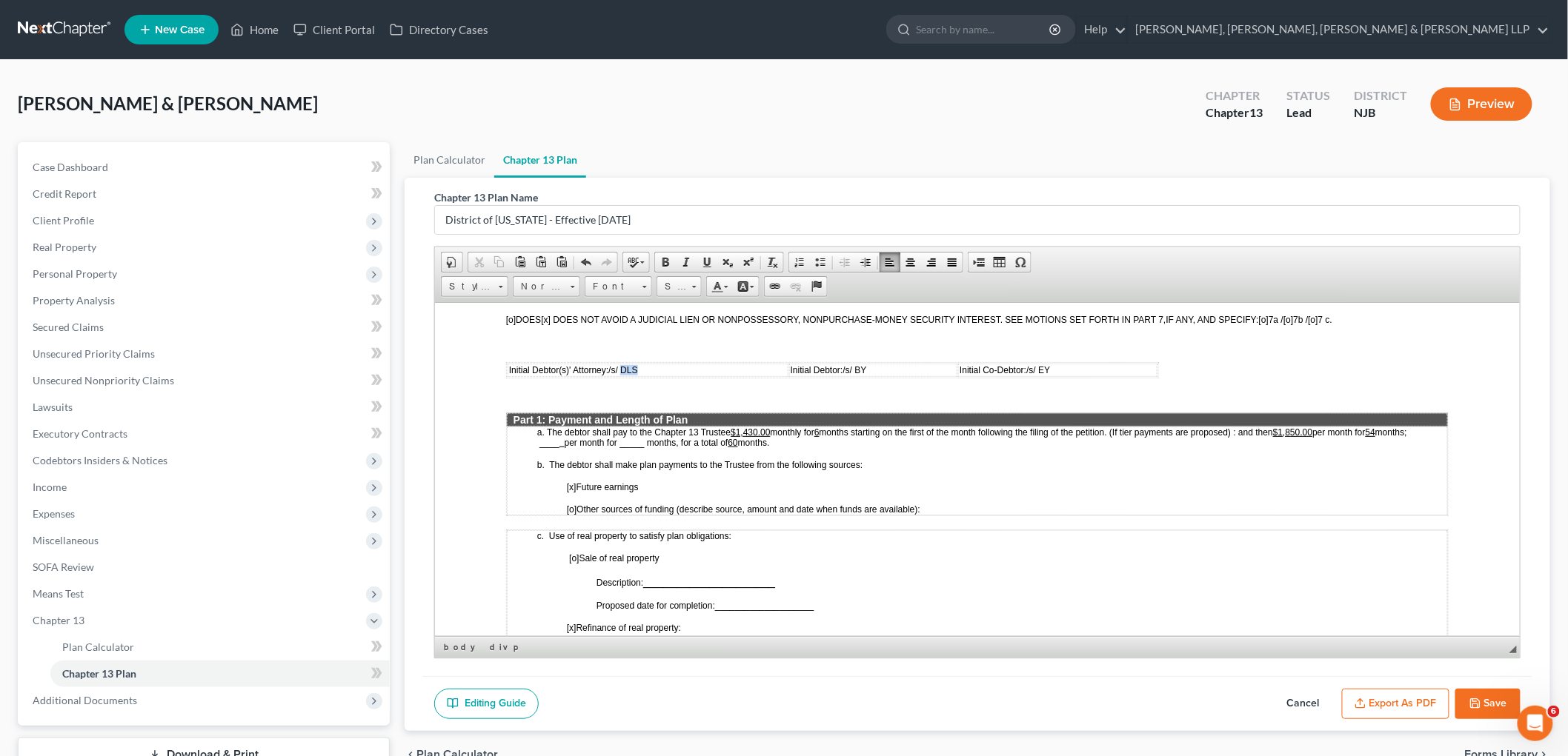
click at [621, 363] on td "Initial Debtor(s)' Attorney: /s/ DLS" at bounding box center [647, 369] width 281 height 13
drag, startPoint x: 760, startPoint y: 404, endPoint x: 738, endPoint y: 404, distance: 22.0
click at [738, 427] on u "$1,430.00" at bounding box center [748, 432] width 39 height 10
drag, startPoint x: 819, startPoint y: 409, endPoint x: 827, endPoint y: 411, distance: 8.2
click at [819, 427] on span "months starting on the first of the month following the filing of the petition.…" at bounding box center [971, 437] width 870 height 21
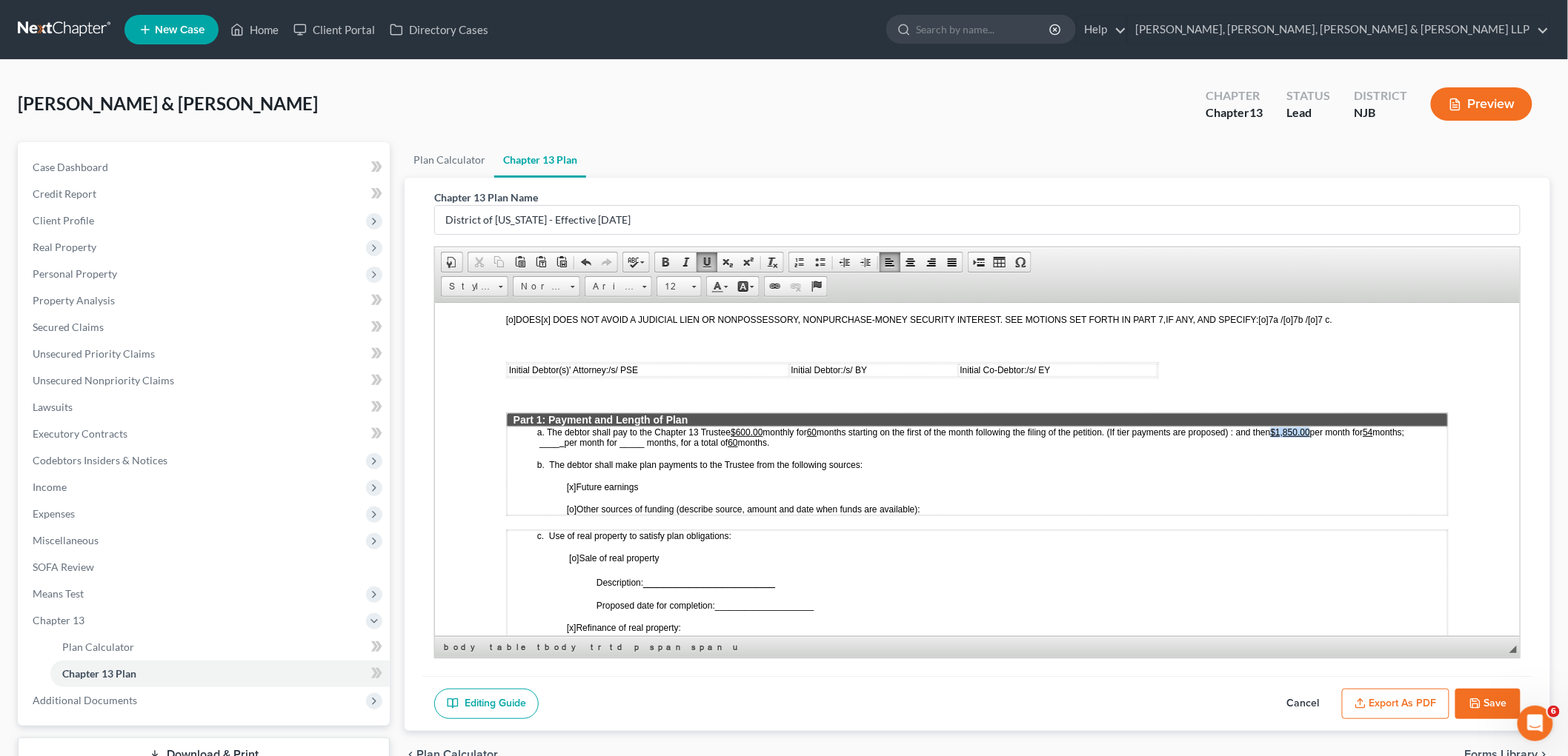
drag, startPoint x: 1321, startPoint y: 407, endPoint x: 1302, endPoint y: 411, distance: 19.4
click at [840, 427] on span "months starting on the first of the month following the filing of the petition.…" at bounding box center [974, 437] width 875 height 21
click at [840, 427] on u "54" at bounding box center [1332, 432] width 10 height 10
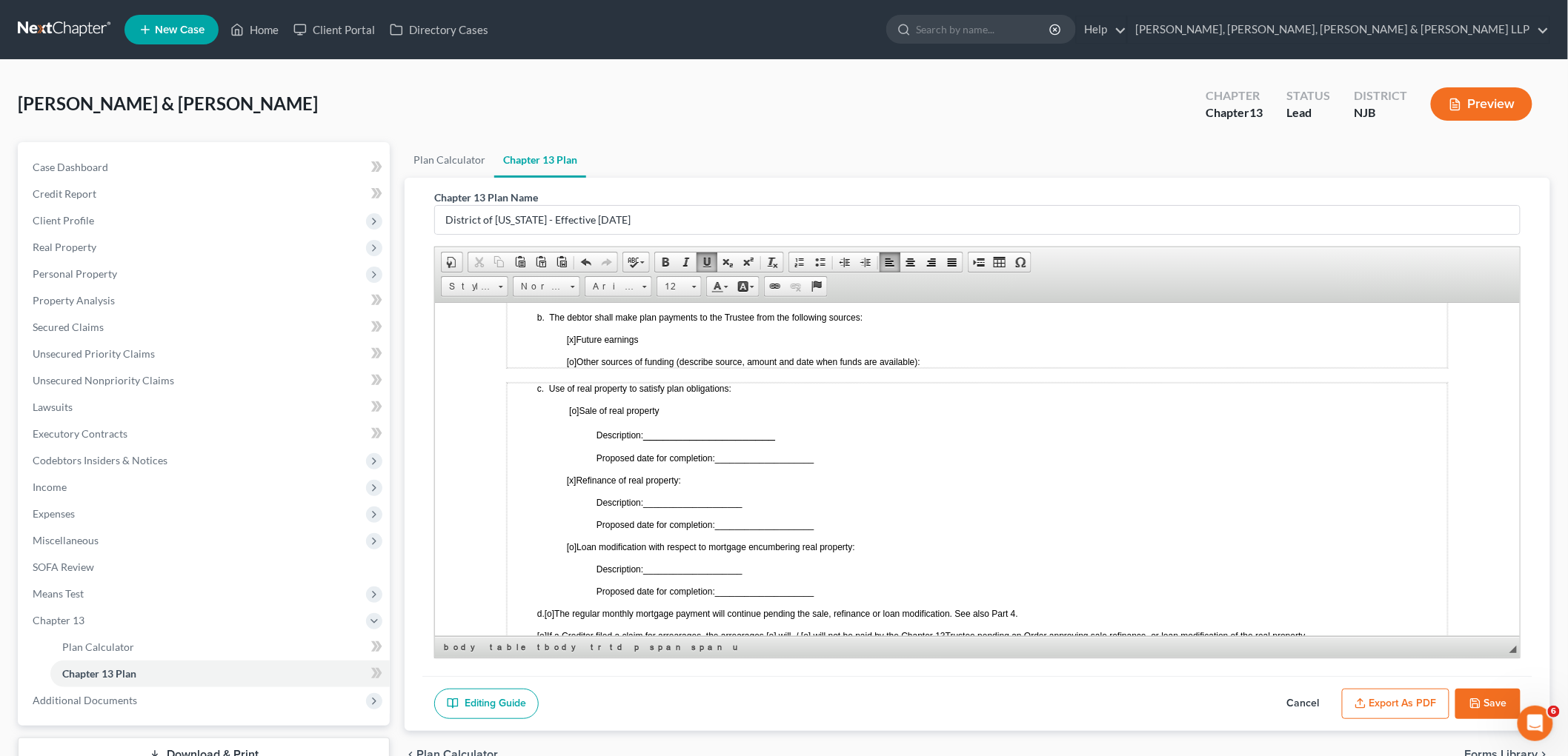
scroll to position [740, 0]
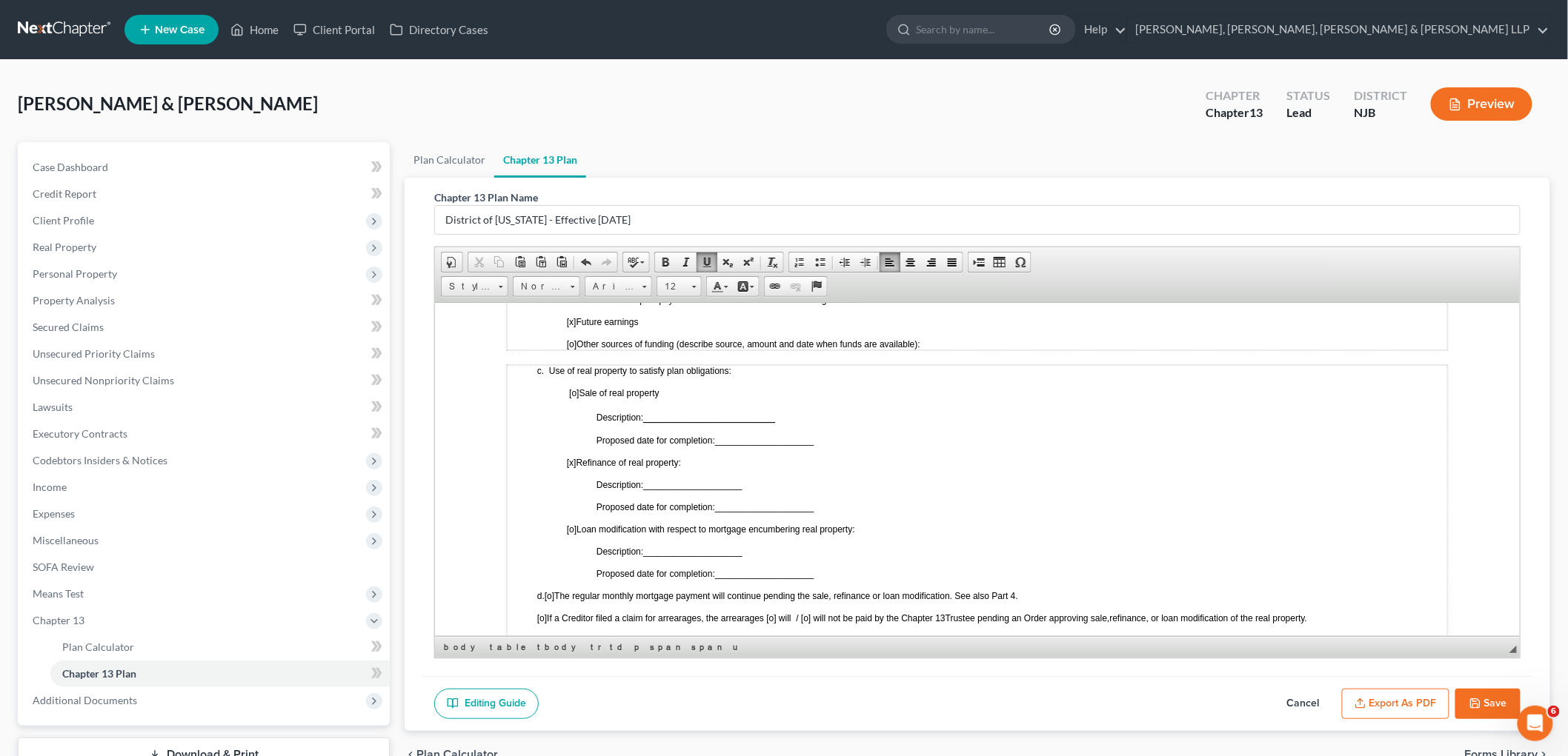
click at [840, 696] on button "Save" at bounding box center [1487, 704] width 65 height 31
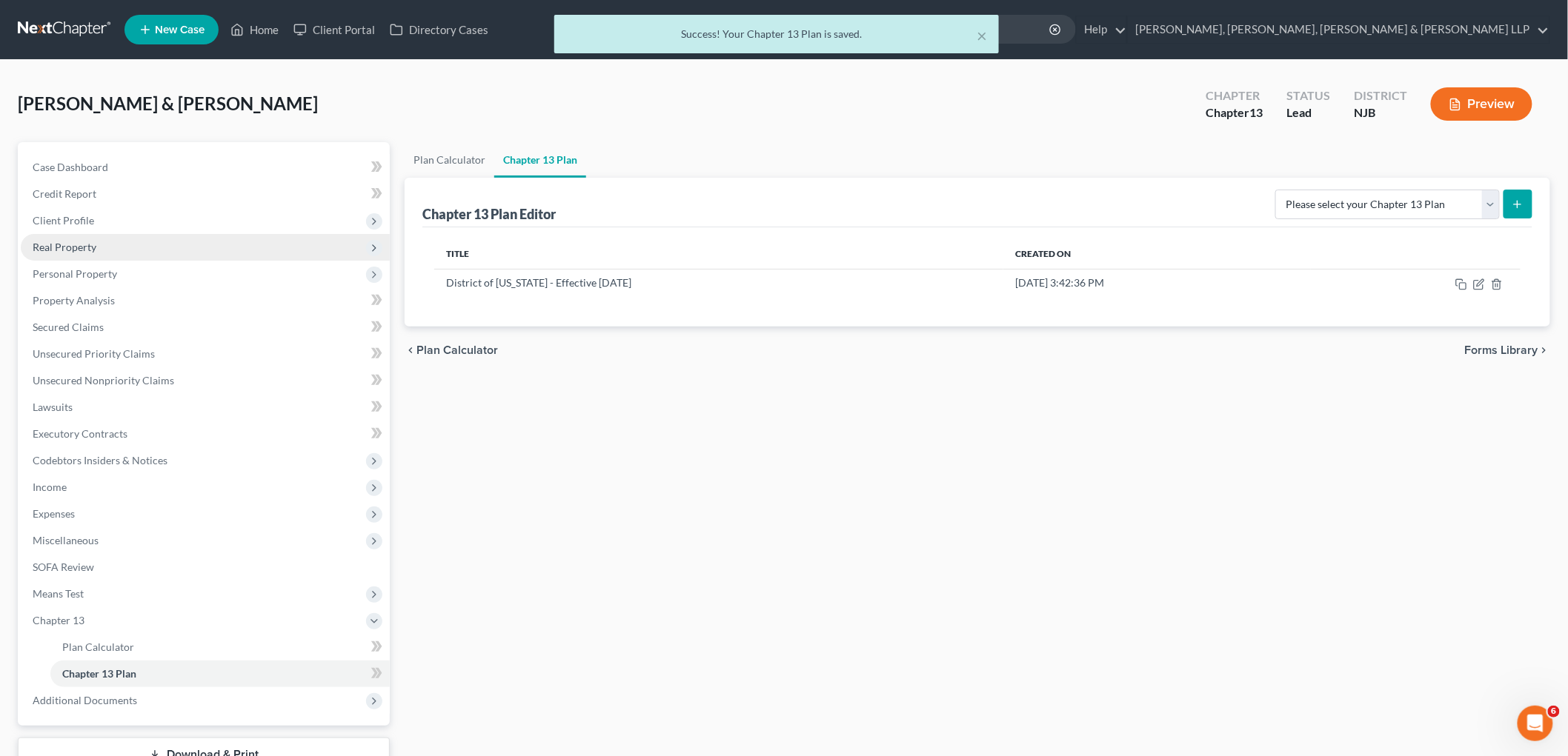
click at [83, 242] on span "Real Property" at bounding box center [65, 247] width 64 height 13
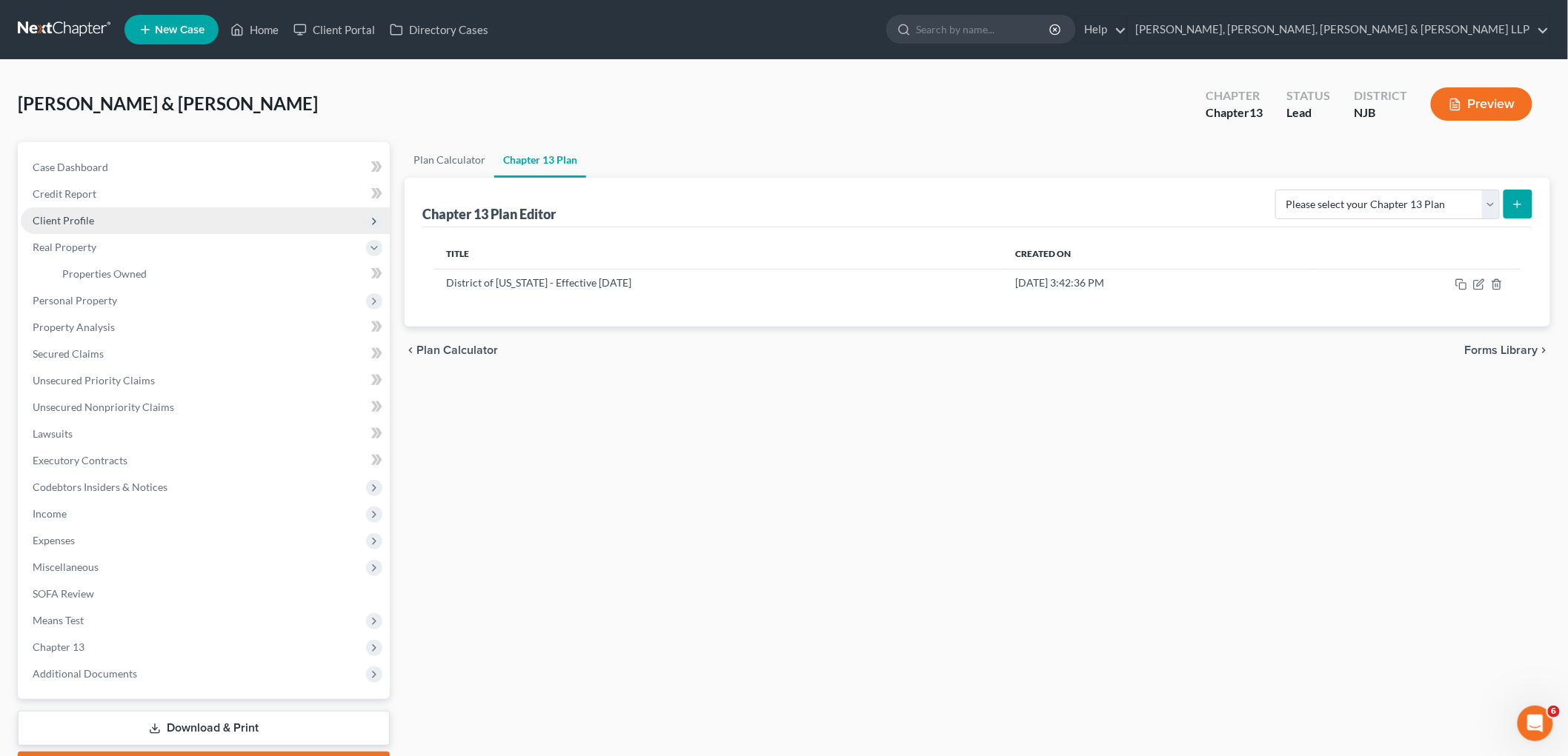
click at [99, 217] on span "Client Profile" at bounding box center [205, 220] width 369 height 27
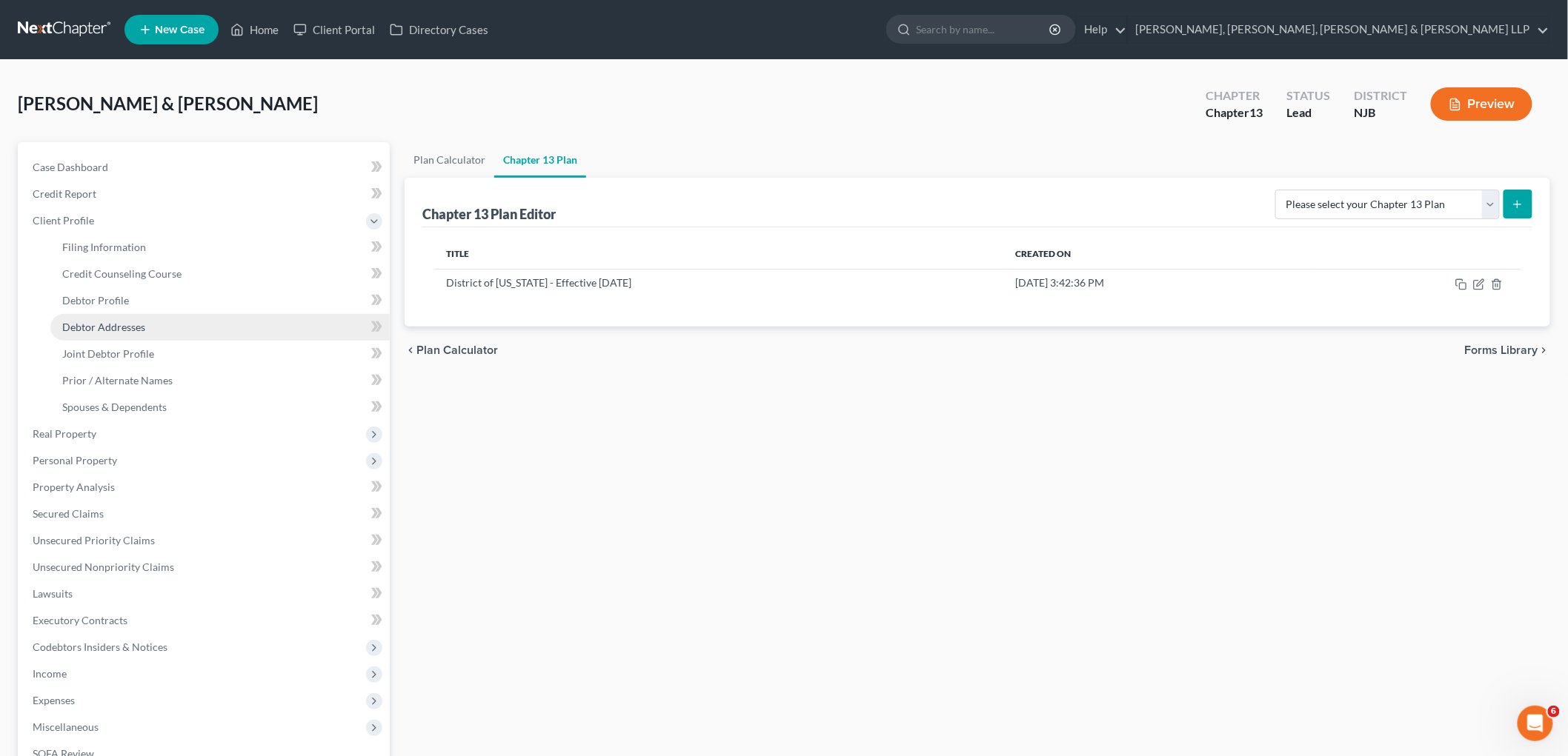
click at [112, 328] on span "Debtor Addresses" at bounding box center [104, 326] width 83 height 13
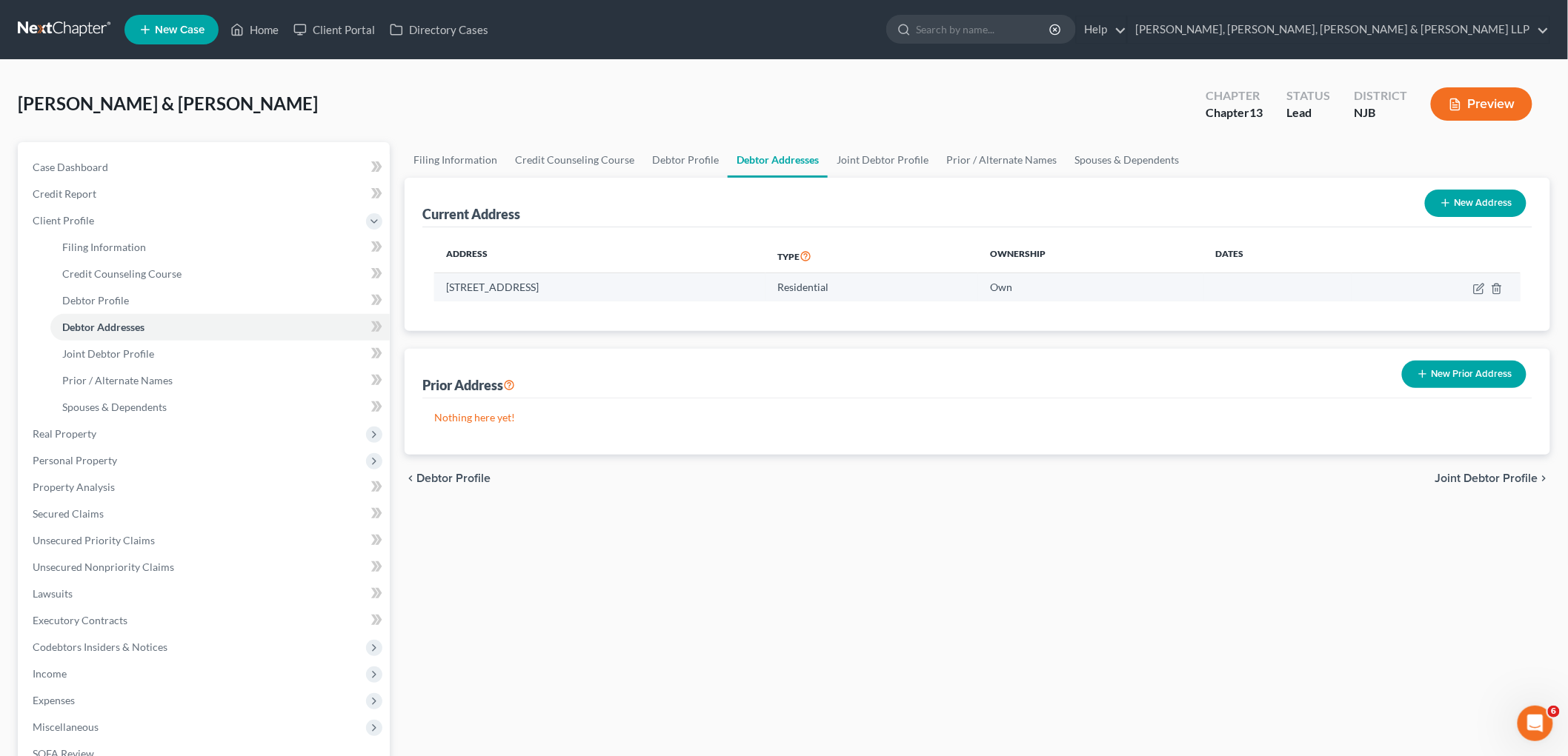
drag, startPoint x: 553, startPoint y: 287, endPoint x: 444, endPoint y: 284, distance: 109.0
click at [444, 284] on td "[STREET_ADDRESS]" at bounding box center [599, 288] width 331 height 28
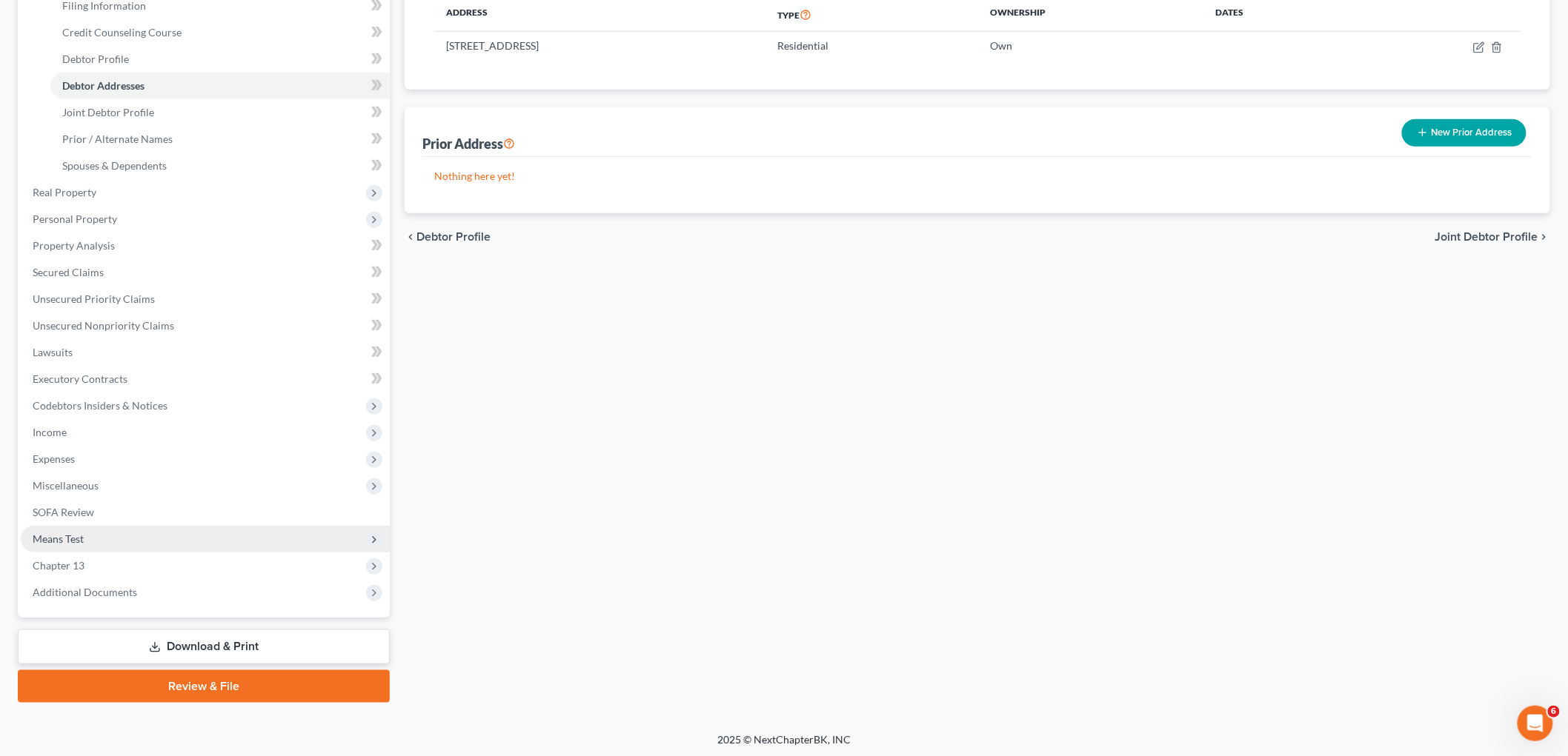
scroll to position [242, 0]
click at [84, 559] on span "Chapter 13" at bounding box center [205, 565] width 369 height 27
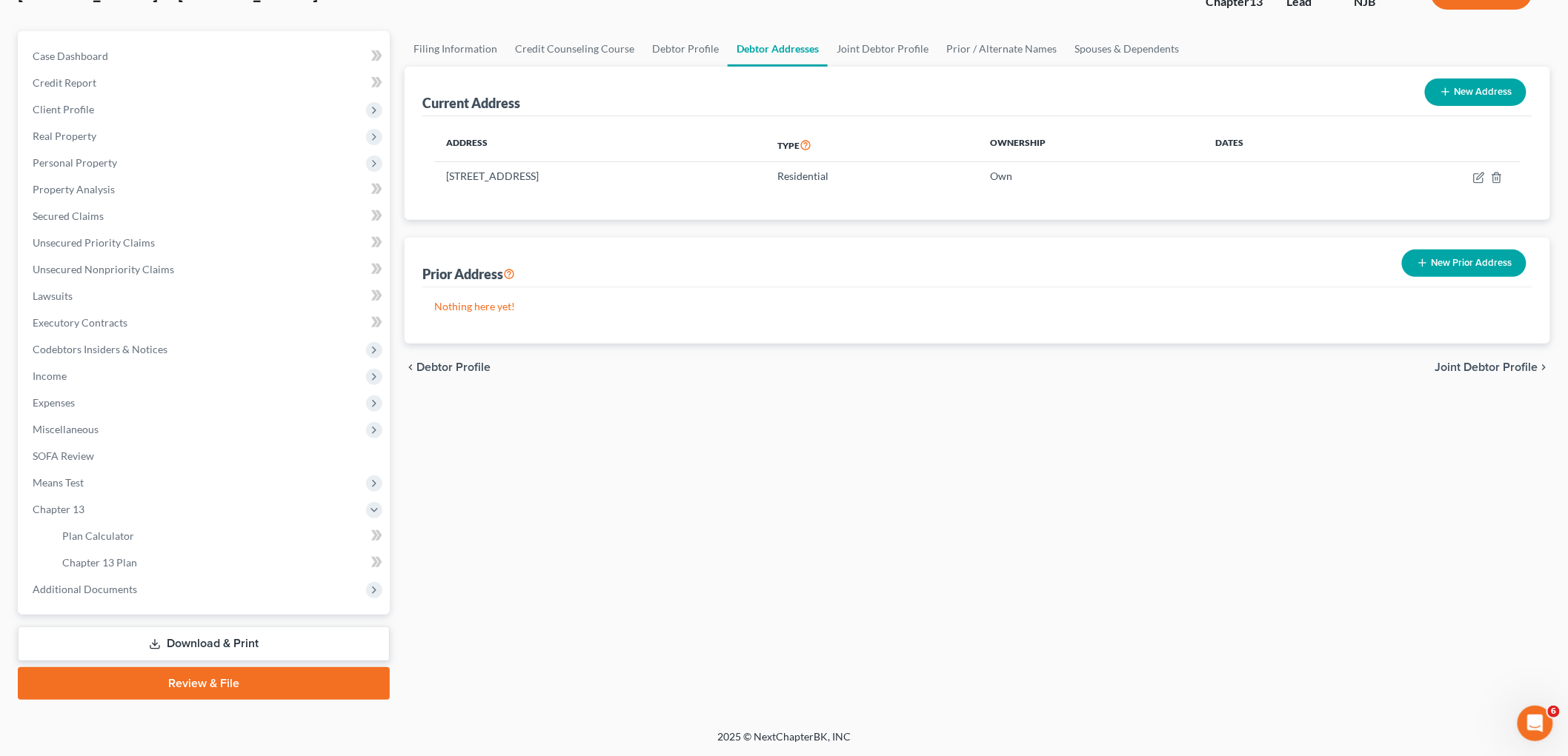
scroll to position [109, 0]
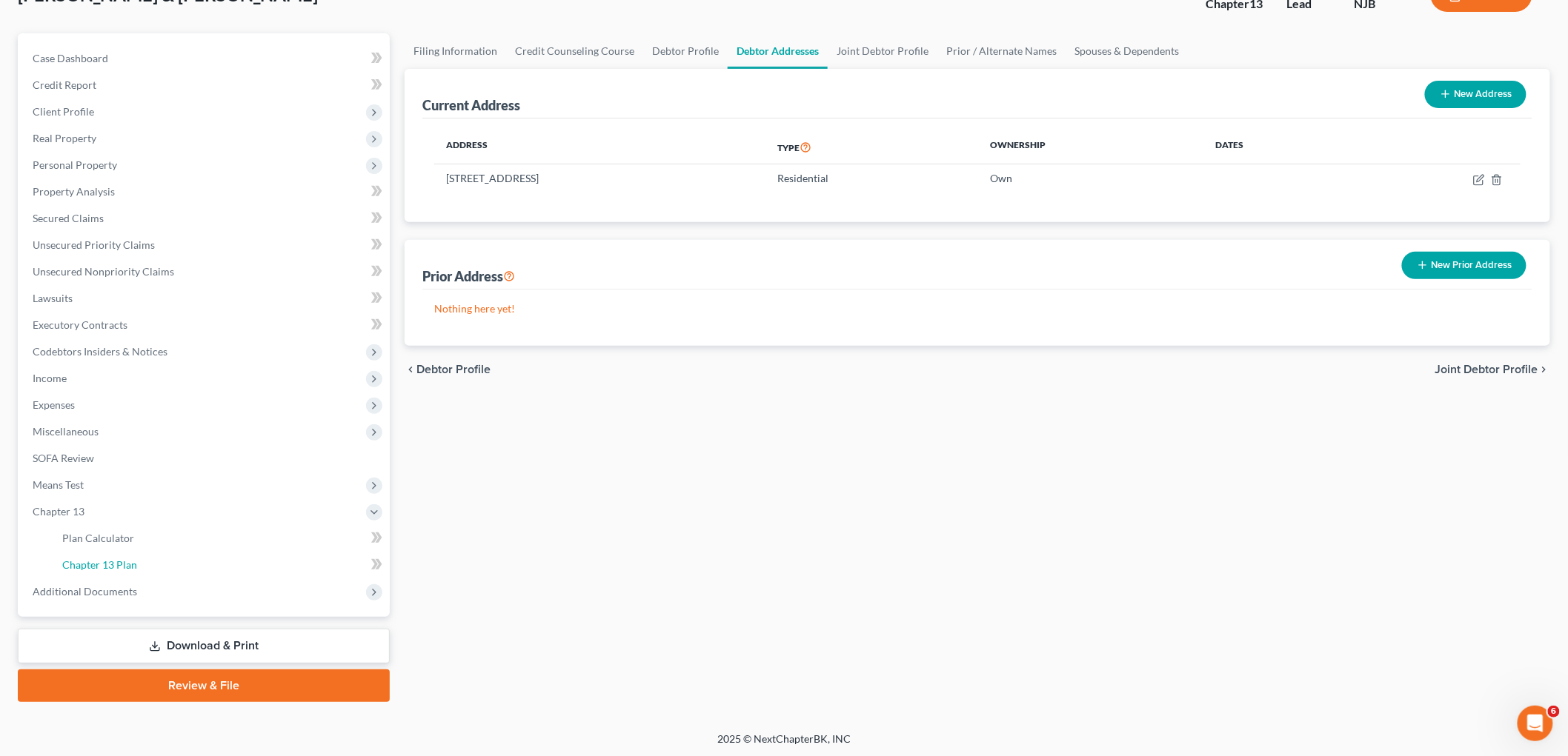
drag, startPoint x: 121, startPoint y: 566, endPoint x: 1379, endPoint y: 416, distance: 1266.9
click at [121, 565] on span "Chapter 13 Plan" at bounding box center [100, 565] width 75 height 13
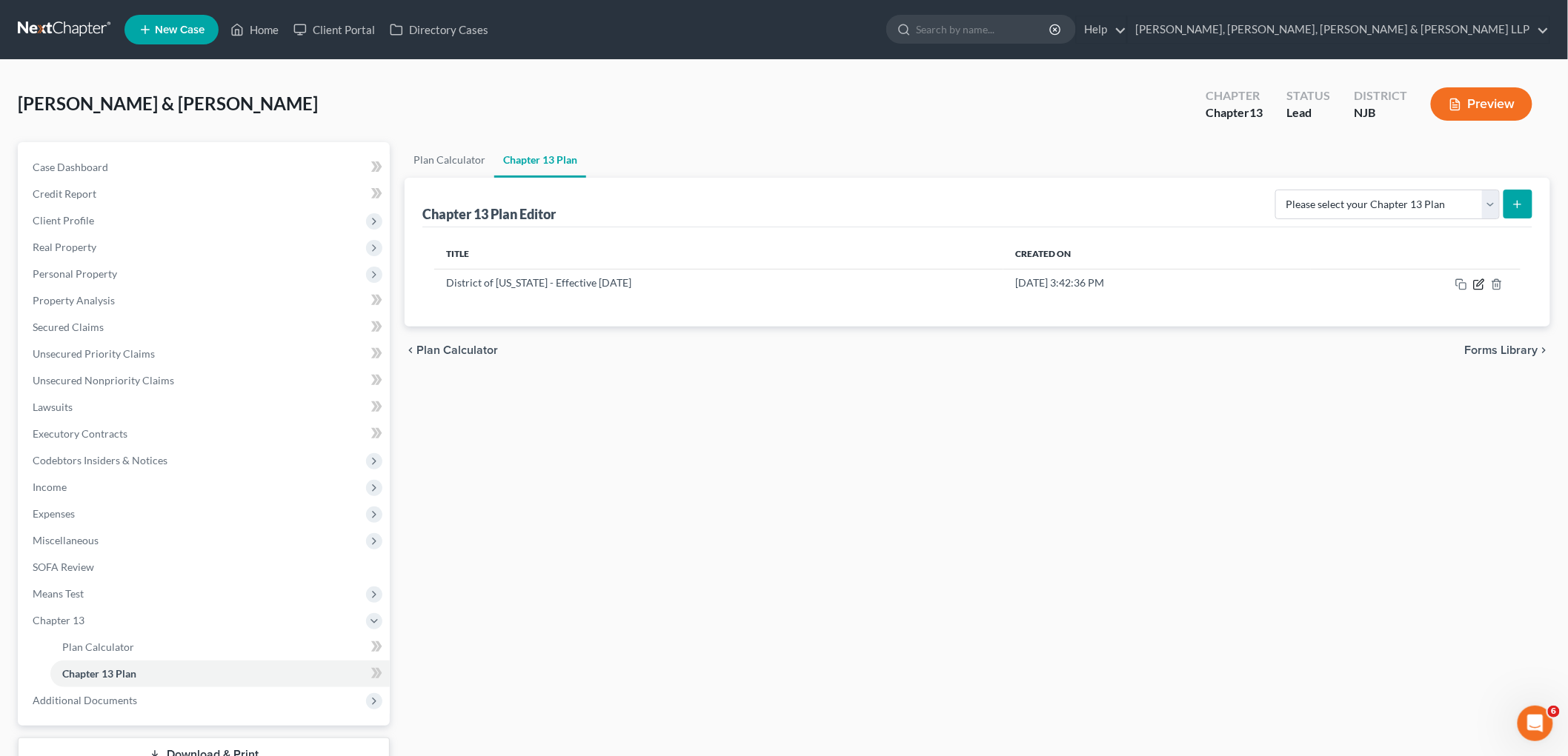
drag, startPoint x: 1479, startPoint y: 284, endPoint x: 936, endPoint y: 440, distance: 565.0
click at [840, 283] on icon "button" at bounding box center [1479, 285] width 12 height 12
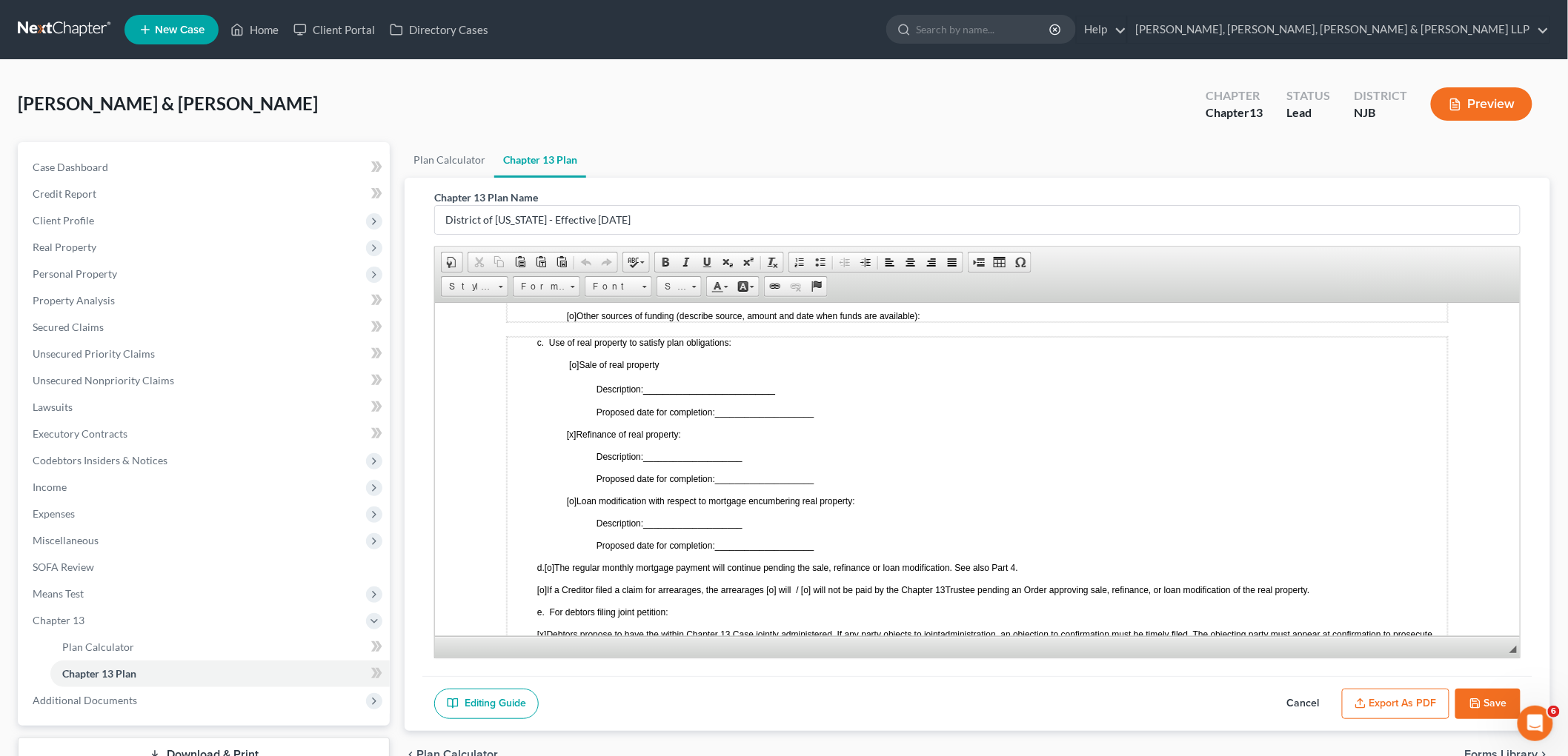
scroll to position [740, 0]
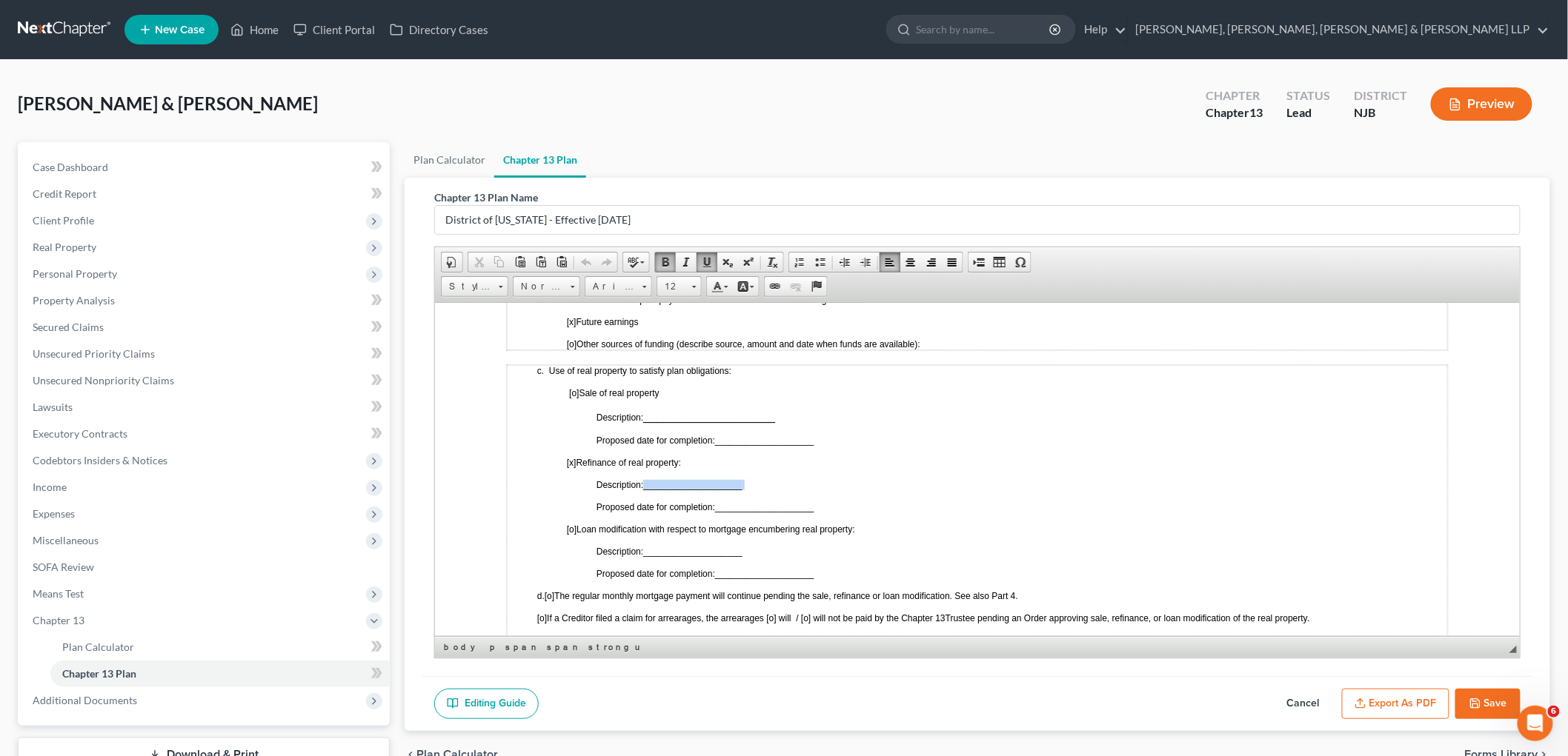
drag, startPoint x: 746, startPoint y: 456, endPoint x: 644, endPoint y: 458, distance: 102.0
click at [644, 479] on span "Description: ____________________" at bounding box center [677, 484] width 163 height 10
paste body
drag, startPoint x: 817, startPoint y: 480, endPoint x: 716, endPoint y: 480, distance: 101.0
click at [716, 503] on p "Proposed date for completion: ____________________" at bounding box center [1021, 508] width 851 height 10
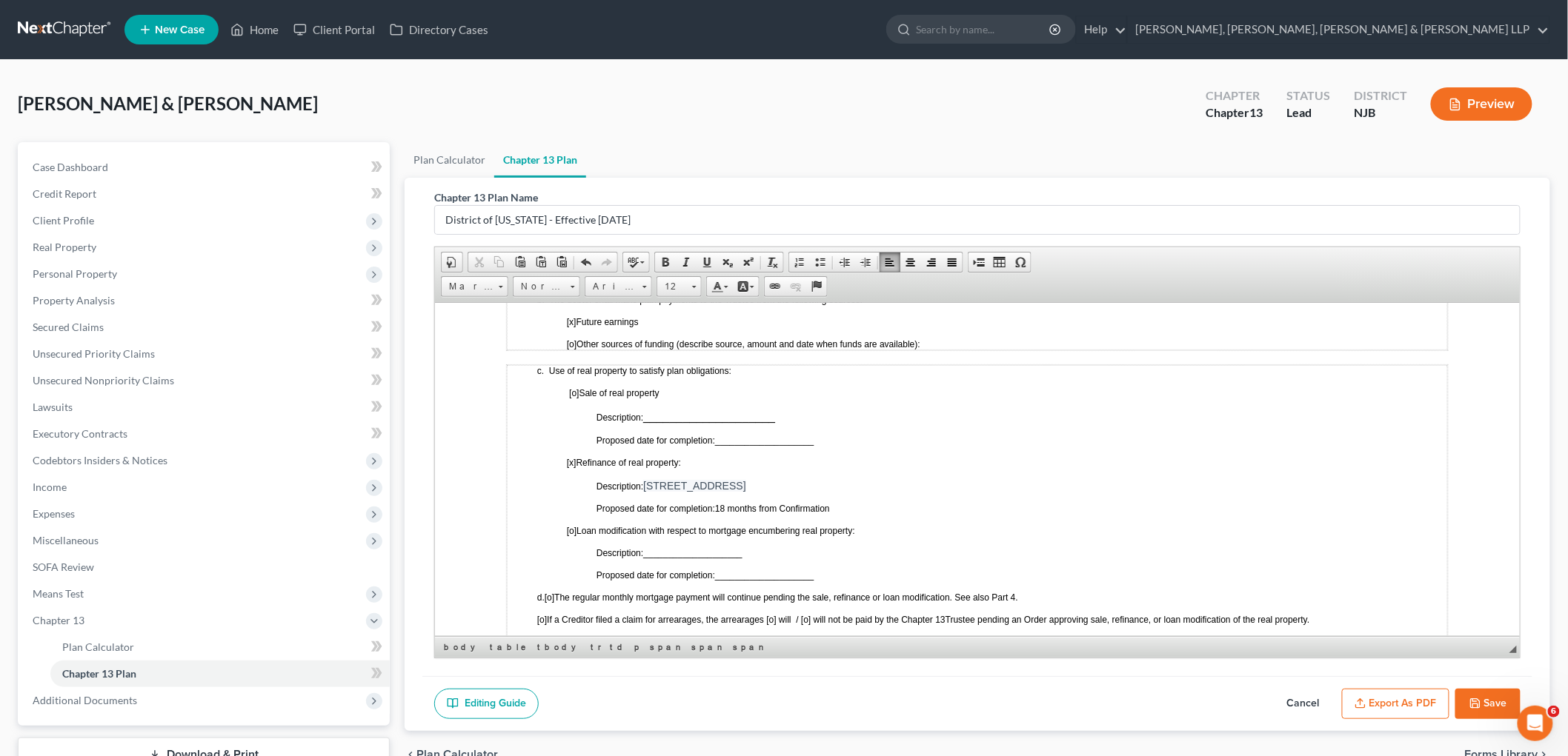
drag, startPoint x: 837, startPoint y: 474, endPoint x: 717, endPoint y: 480, distance: 120.1
click at [717, 503] on p "Proposed date for completion: 18 months from Confirmation" at bounding box center [1021, 508] width 851 height 10
drag, startPoint x: 832, startPoint y: 451, endPoint x: 647, endPoint y: 450, distance: 185.0
click at [647, 479] on p "Description: [STREET_ADDRESS]" at bounding box center [1021, 485] width 851 height 12
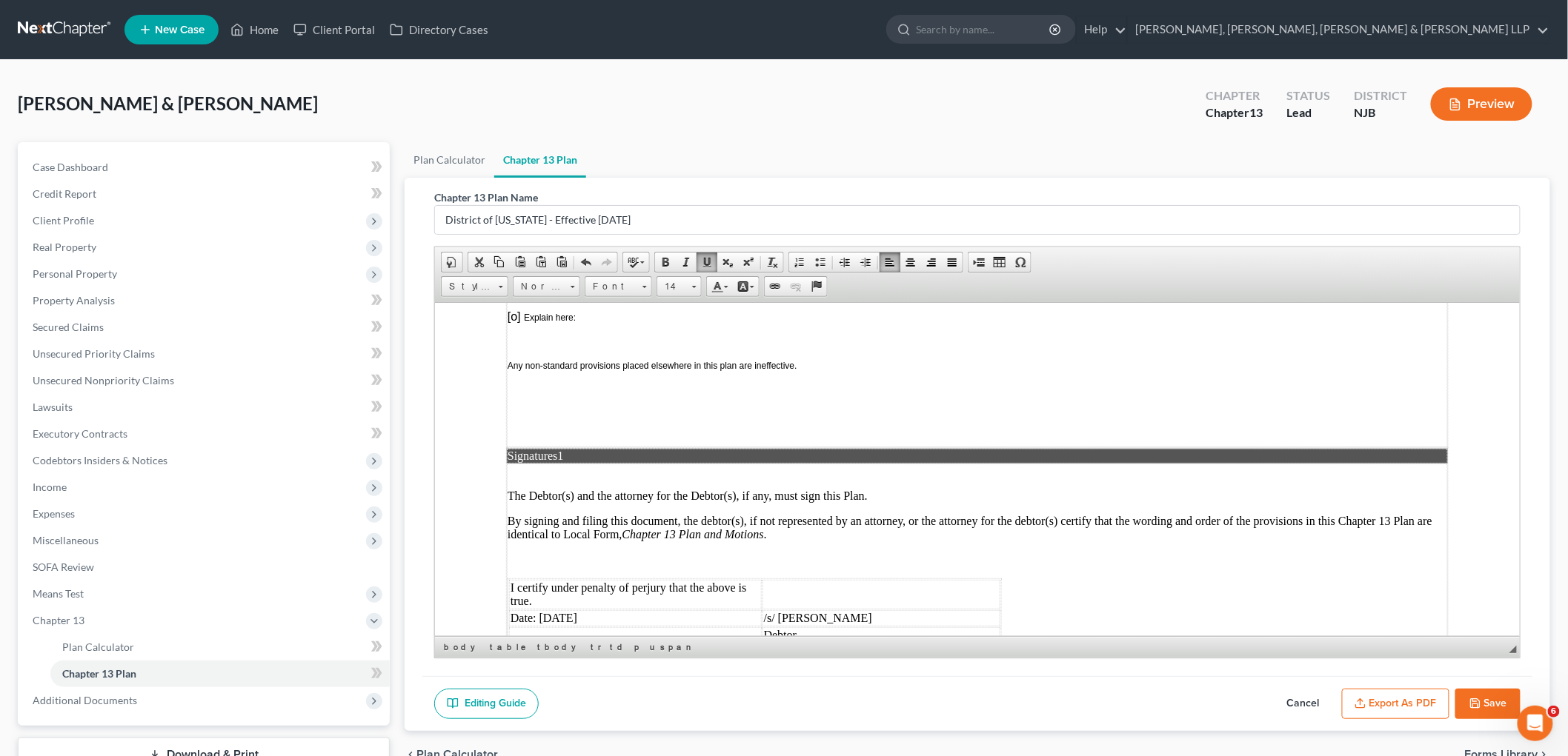
scroll to position [3867, 0]
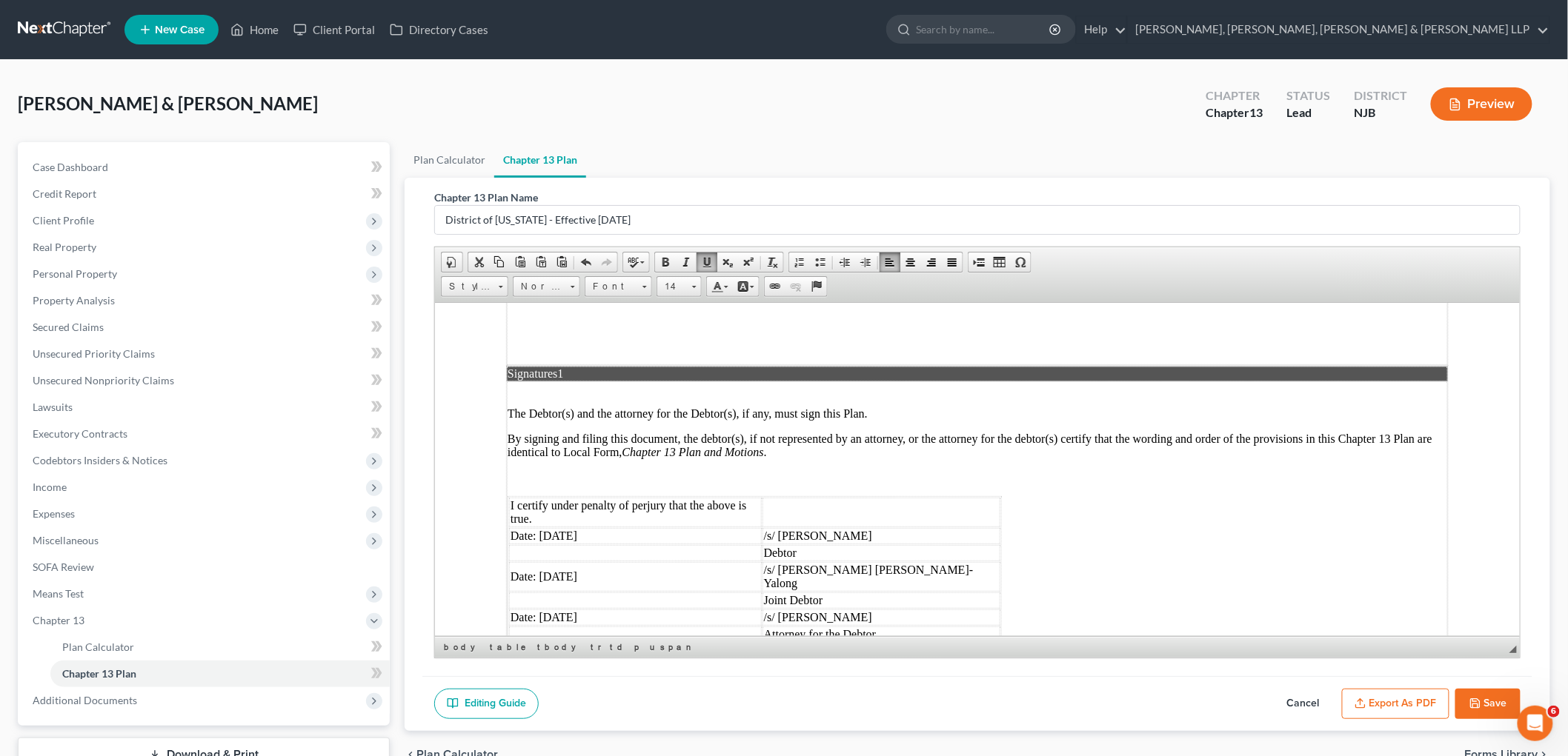
drag, startPoint x: 924, startPoint y: 518, endPoint x: 841, endPoint y: 523, distance: 83.2
click at [840, 609] on td "/s/ [PERSON_NAME]" at bounding box center [880, 617] width 238 height 16
drag, startPoint x: 597, startPoint y: 520, endPoint x: 540, endPoint y: 517, distance: 57.1
click at [540, 609] on td "Date: [DATE]" at bounding box center [635, 617] width 253 height 16
drag, startPoint x: 607, startPoint y: 486, endPoint x: 545, endPoint y: 480, distance: 62.3
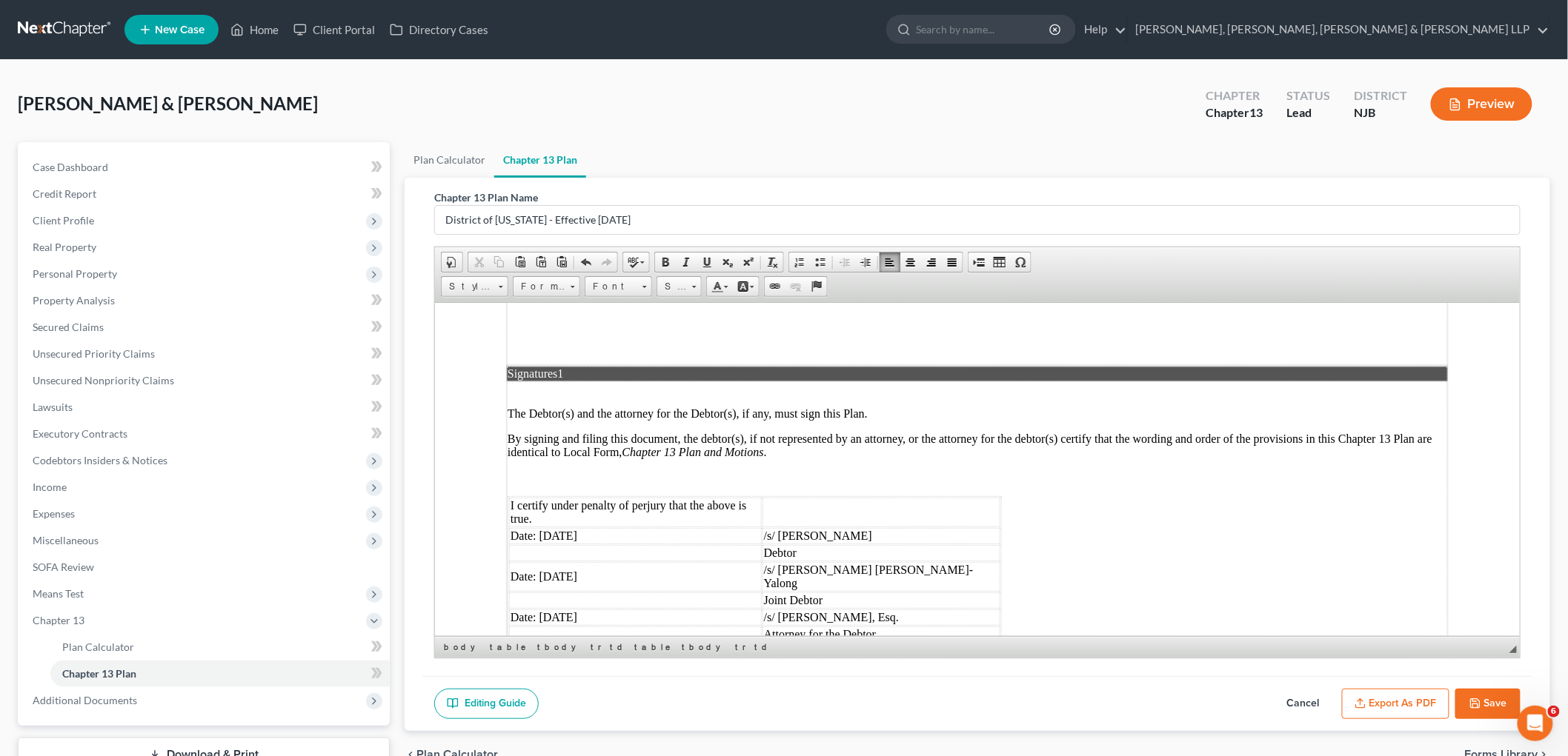
click at [545, 561] on td "Date: [DATE]" at bounding box center [635, 576] width 253 height 29
drag, startPoint x: 593, startPoint y: 443, endPoint x: 539, endPoint y: 448, distance: 54.2
click at [539, 527] on td "Date: [DATE]" at bounding box center [635, 535] width 253 height 16
click at [840, 697] on button "Export as PDF" at bounding box center [1396, 704] width 107 height 31
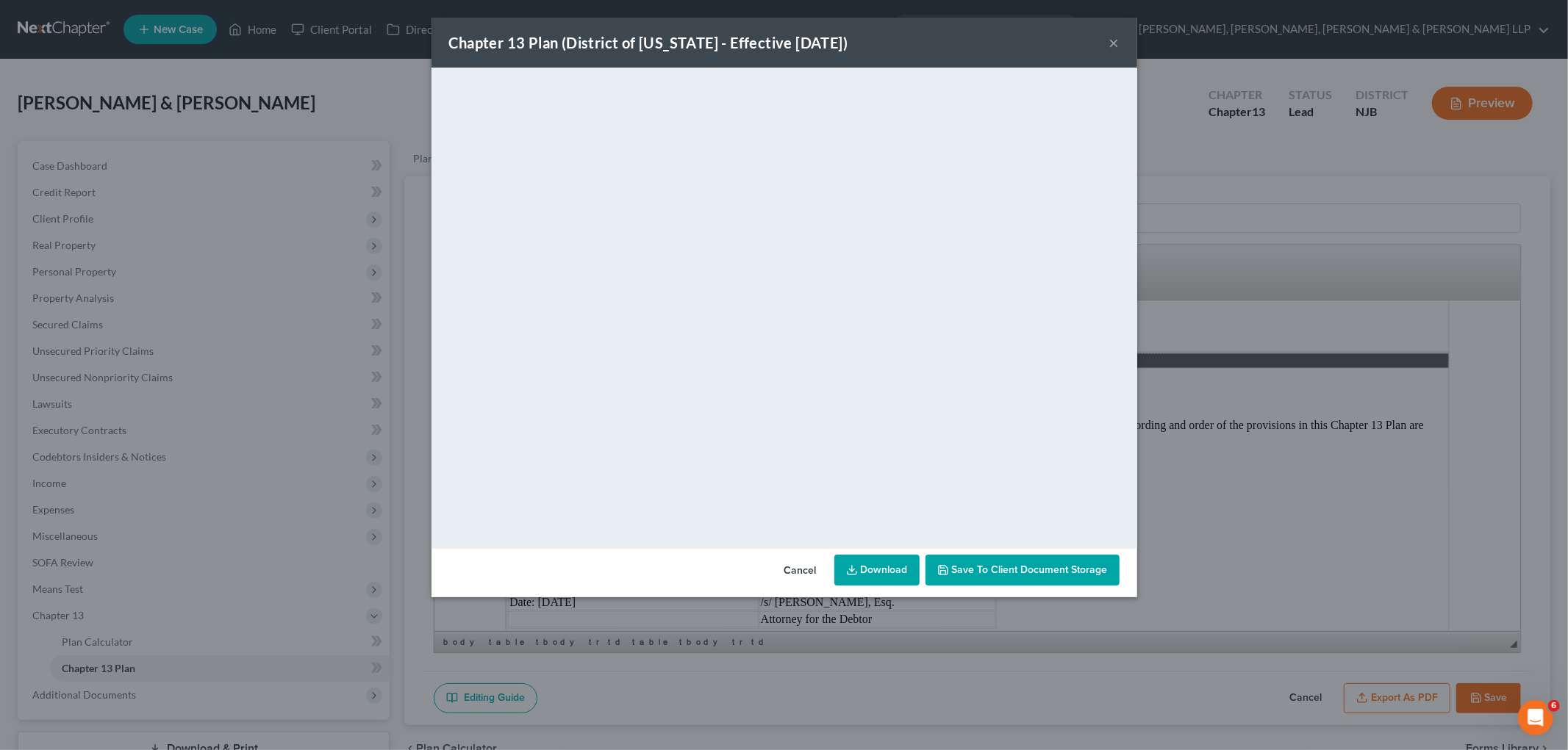
click at [798, 568] on button "Cancel" at bounding box center [800, 570] width 56 height 29
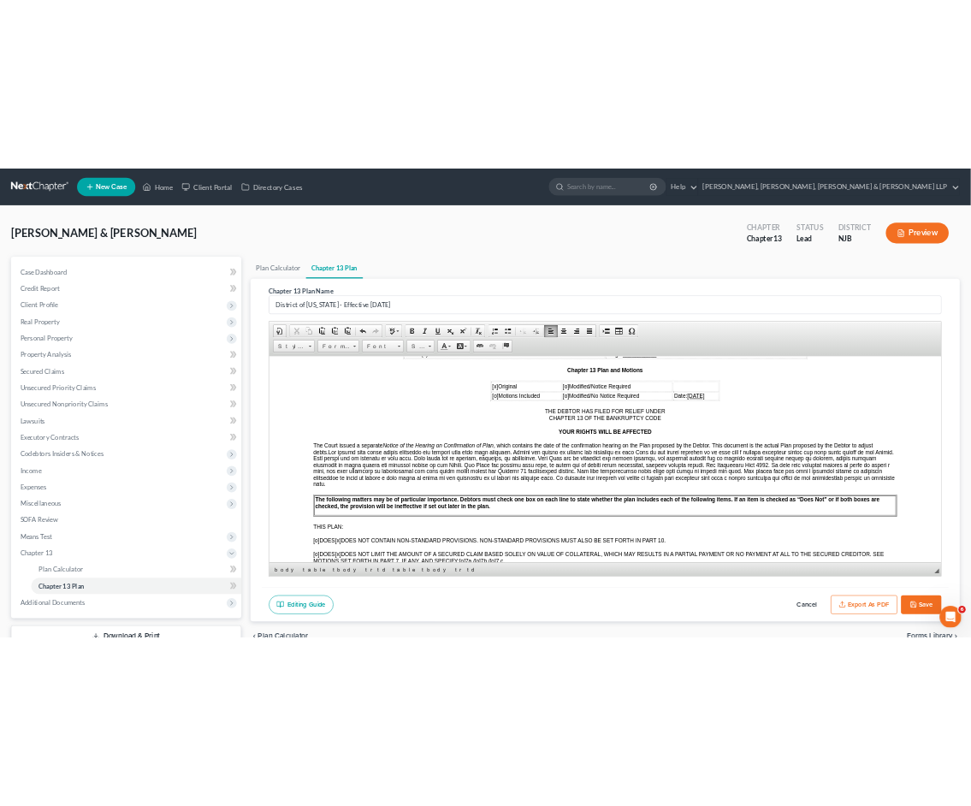
scroll to position [285, 0]
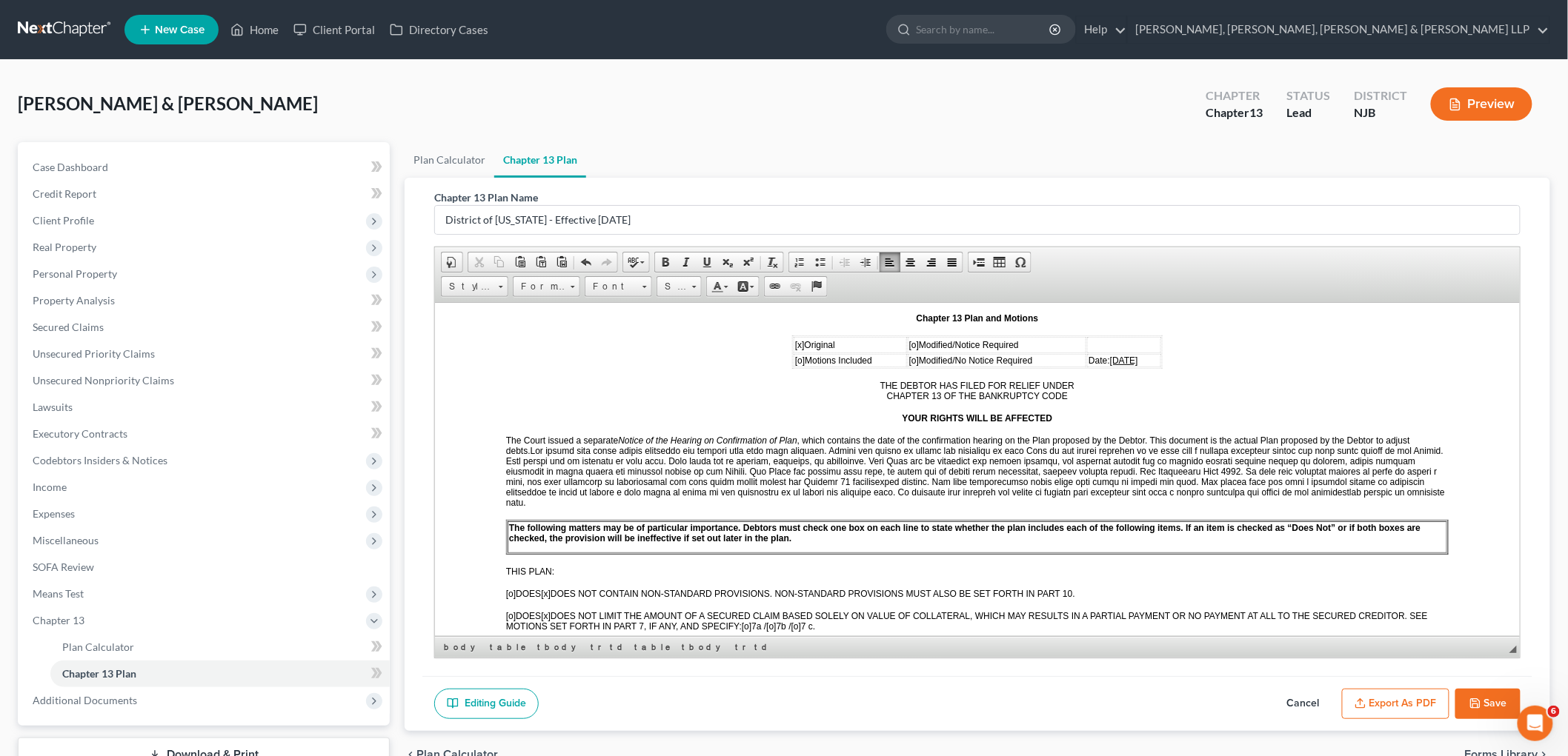
drag, startPoint x: 1138, startPoint y: 350, endPoint x: 1092, endPoint y: 349, distance: 46.0
click at [840, 353] on td "Date: [DATE]" at bounding box center [1124, 359] width 75 height 13
click at [840, 697] on button "Export as PDF" at bounding box center [1396, 704] width 107 height 31
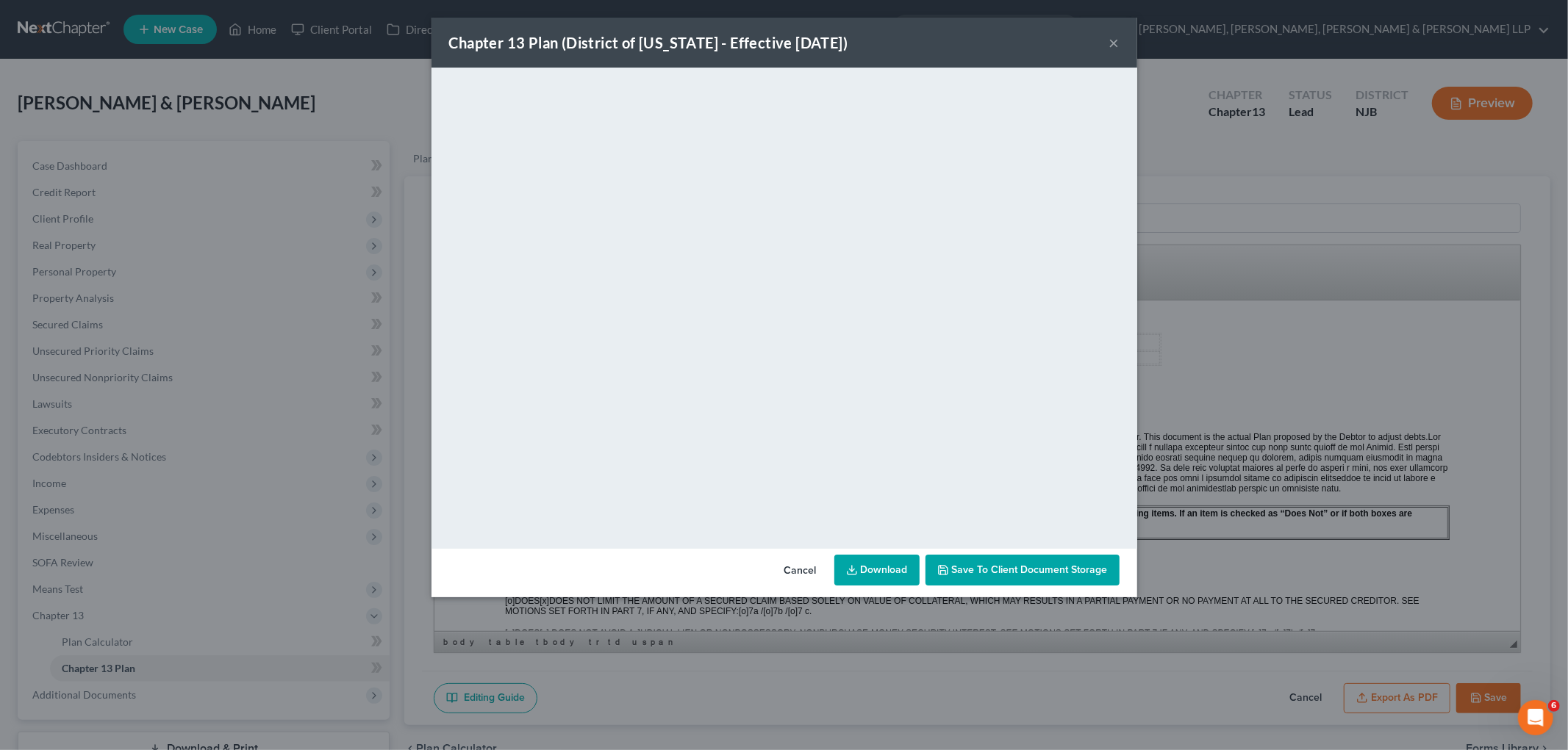
drag, startPoint x: 783, startPoint y: 564, endPoint x: 1480, endPoint y: 729, distance: 716.3
click at [783, 564] on button "Cancel" at bounding box center [800, 570] width 56 height 29
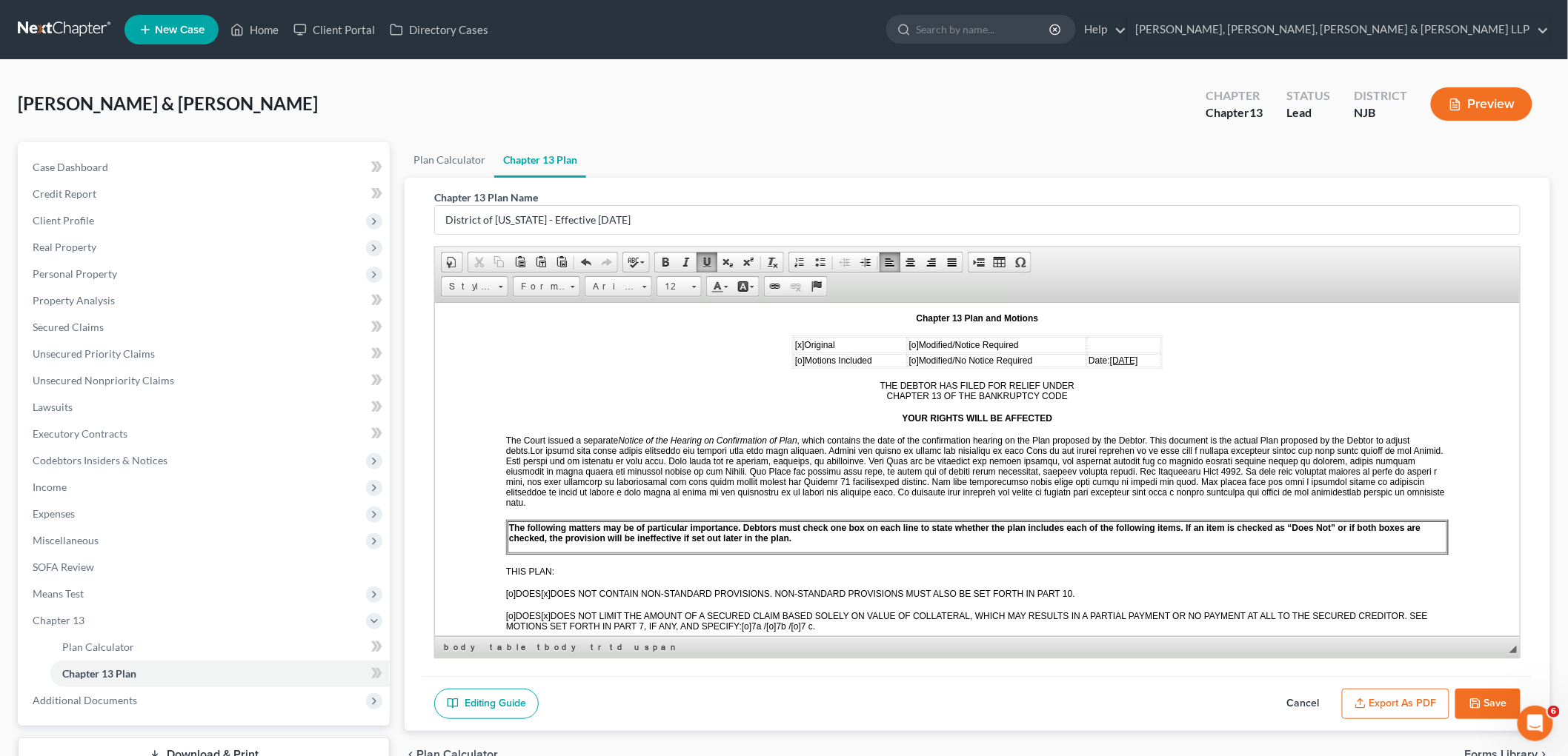
click at [840, 697] on button "Save" at bounding box center [1487, 704] width 65 height 31
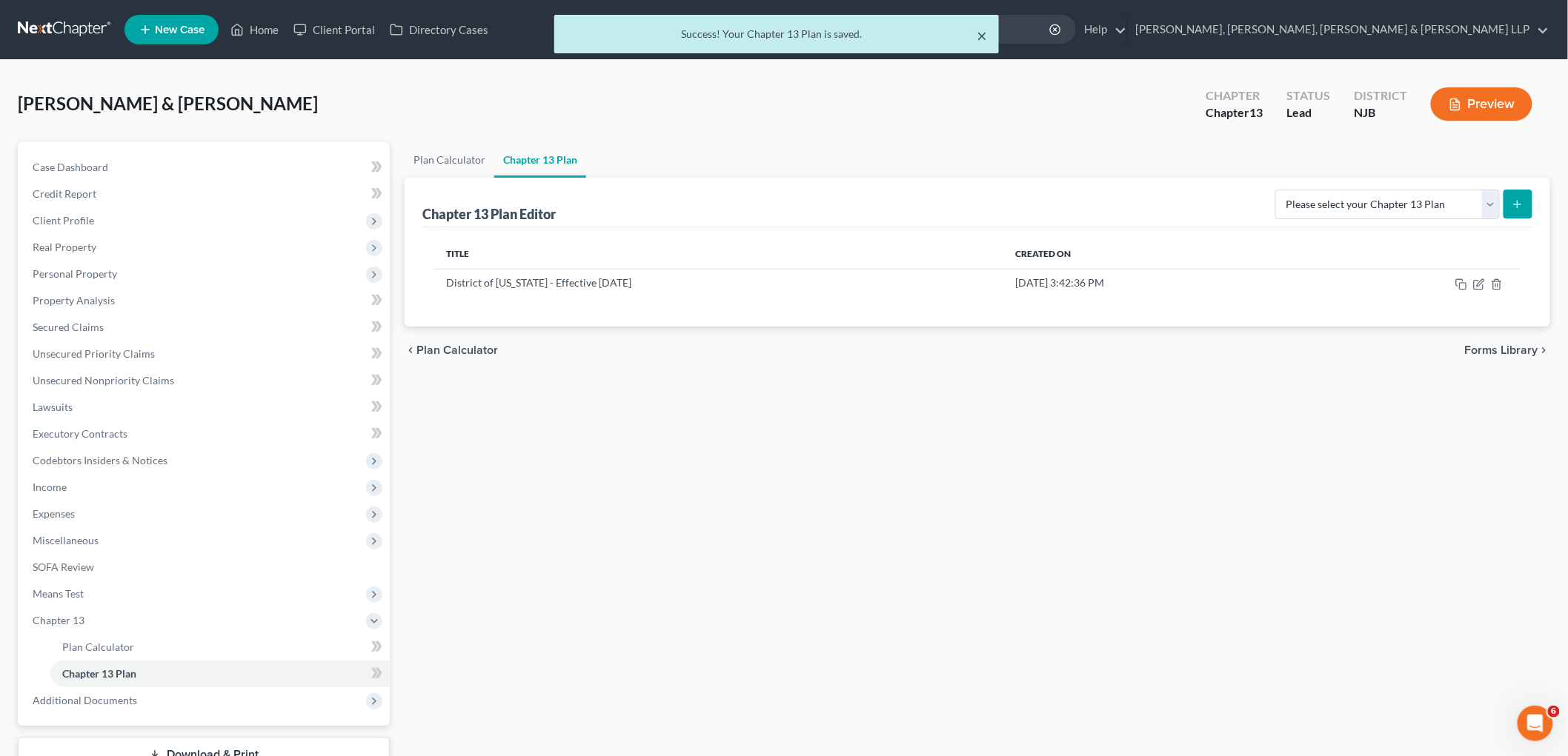
click at [840, 31] on button "×" at bounding box center [982, 36] width 10 height 18
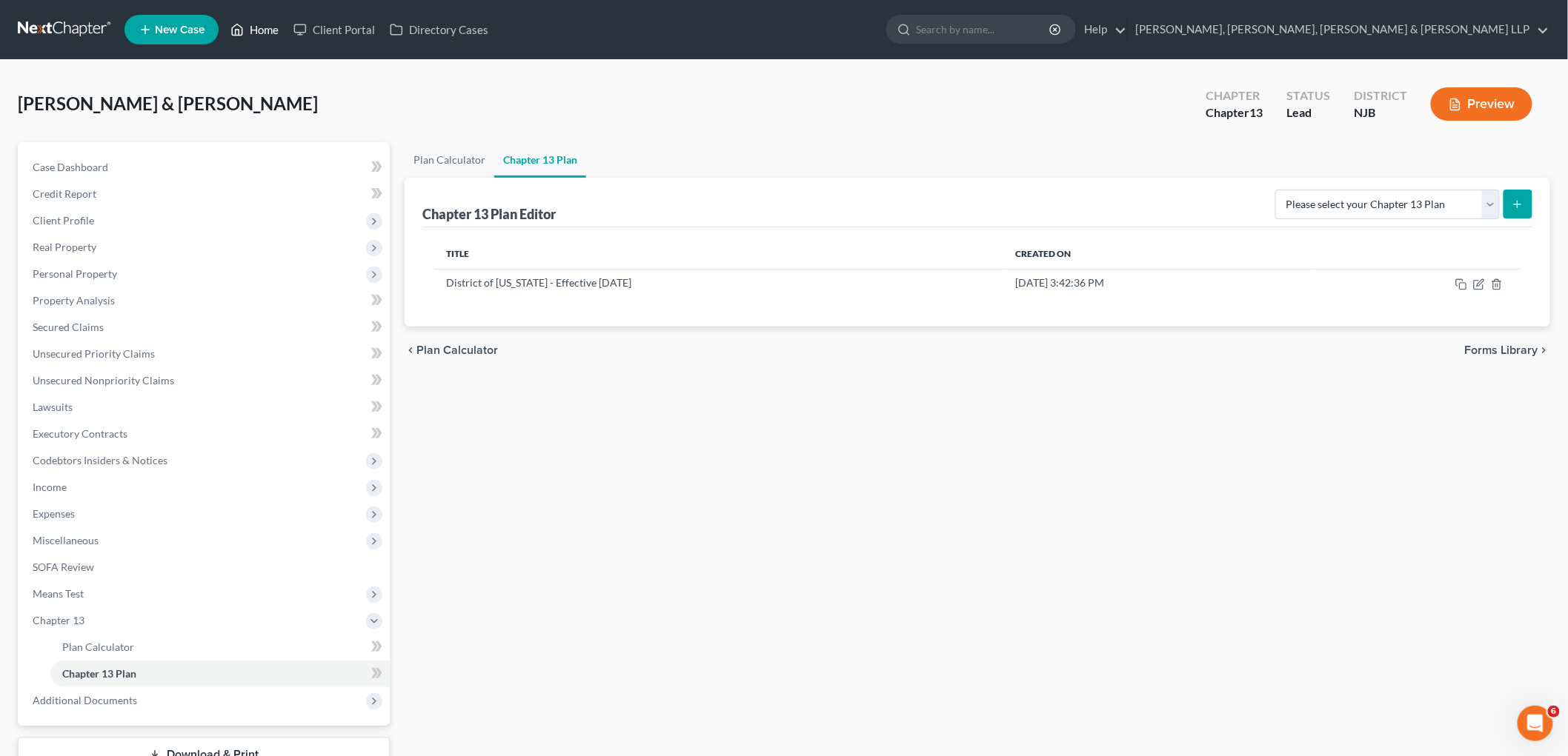
click at [263, 27] on link "Home" at bounding box center [254, 29] width 63 height 27
